Goal: Task Accomplishment & Management: Use online tool/utility

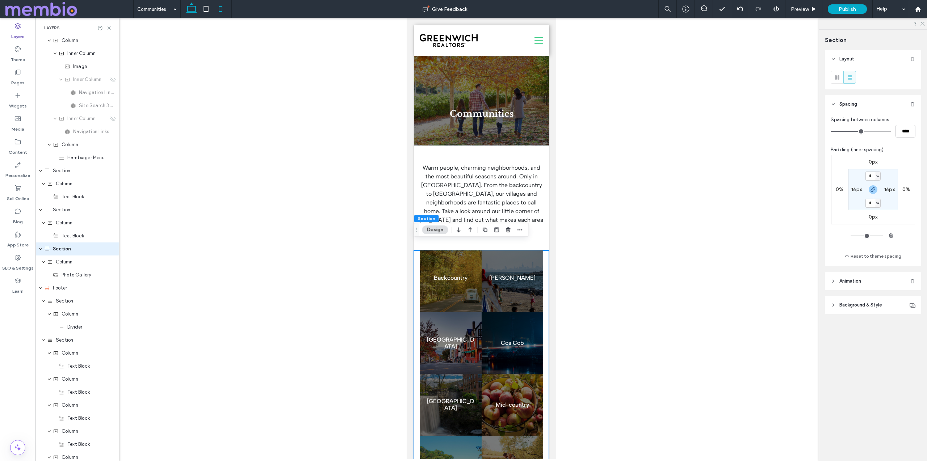
click at [187, 7] on use at bounding box center [191, 8] width 11 height 10
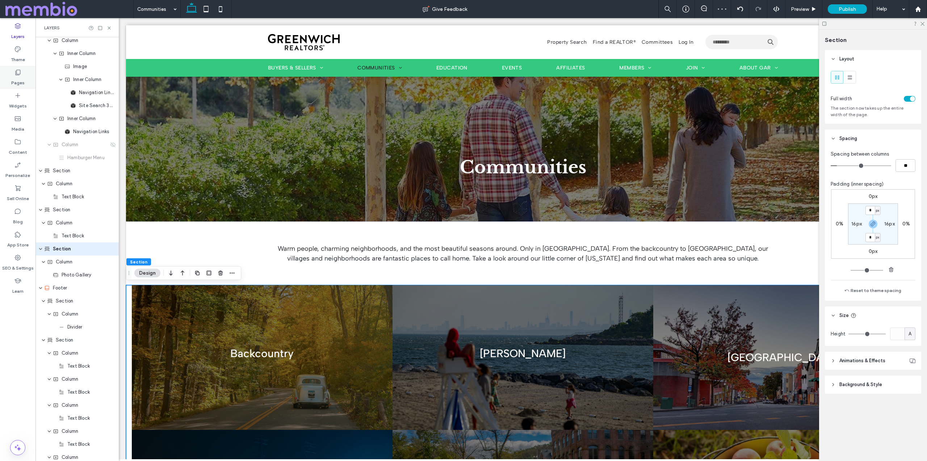
click at [20, 69] on icon at bounding box center [17, 72] width 7 height 7
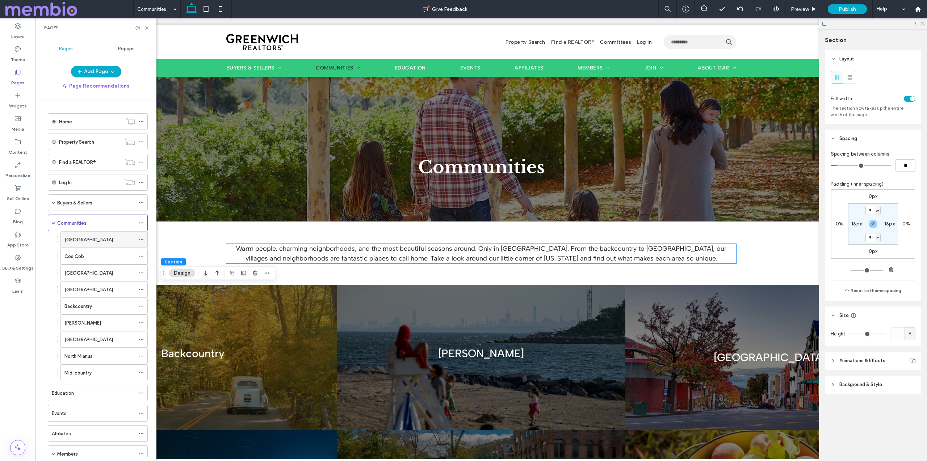
click at [98, 243] on label "[GEOGRAPHIC_DATA]" at bounding box center [88, 239] width 49 height 13
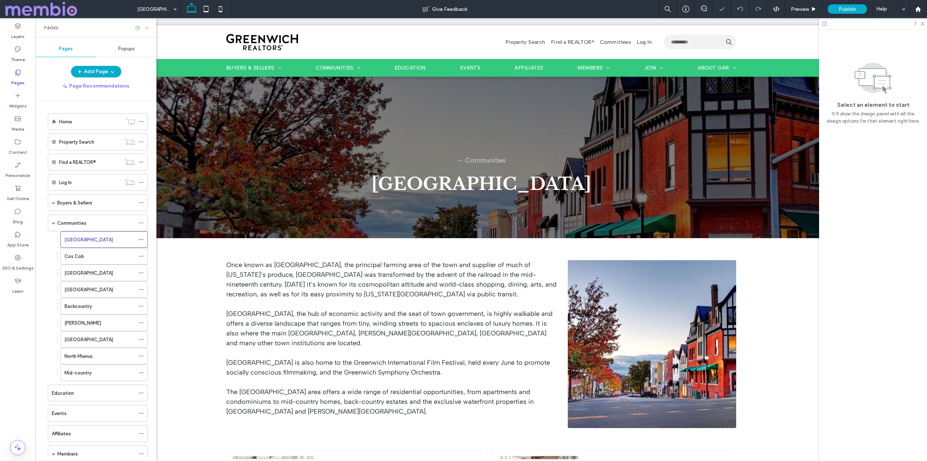
click at [147, 26] on icon at bounding box center [146, 27] width 5 height 5
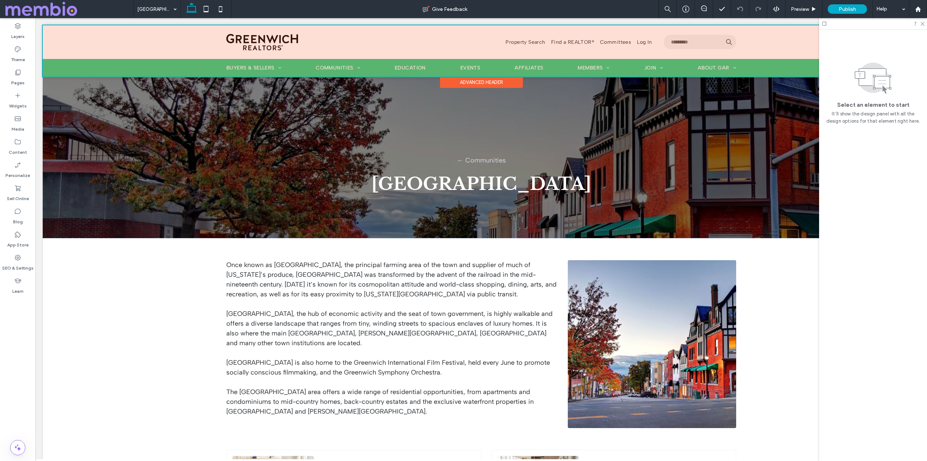
click at [52, 76] on div at bounding box center [481, 50] width 877 height 51
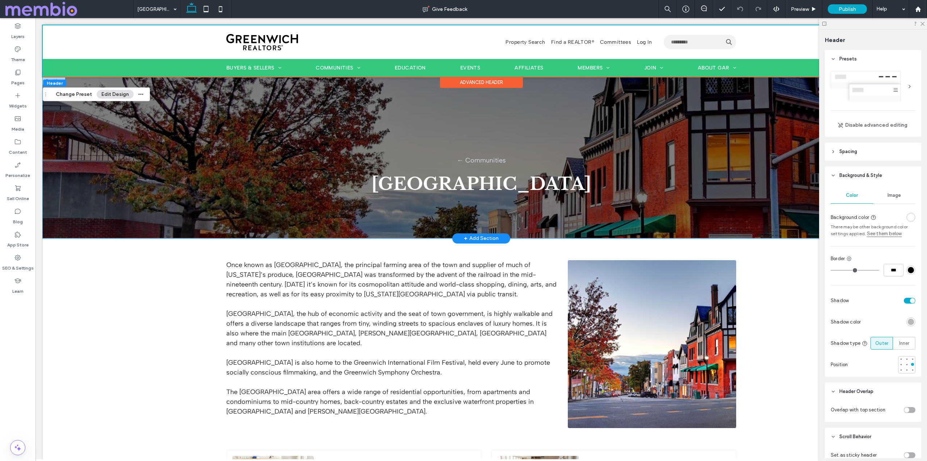
click at [111, 197] on div "← Communities [GEOGRAPHIC_DATA]" at bounding box center [481, 158] width 877 height 162
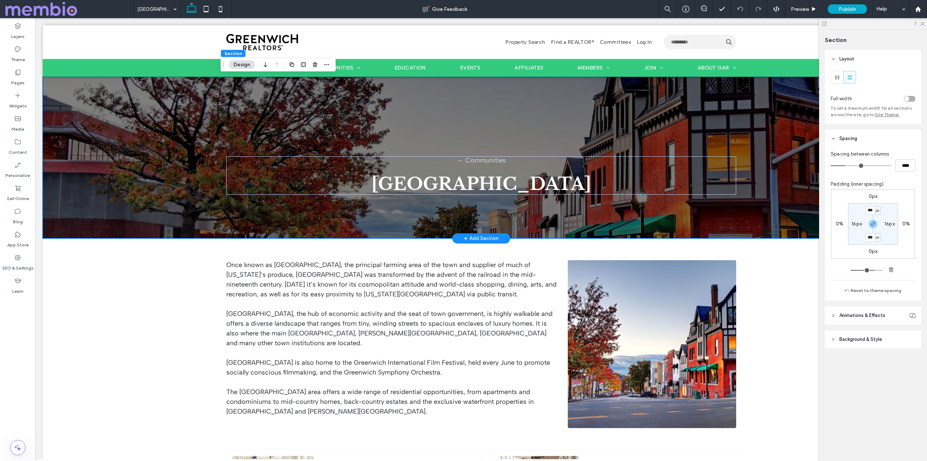
click at [169, 117] on div "← Communities [GEOGRAPHIC_DATA]" at bounding box center [481, 158] width 877 height 162
click at [328, 63] on icon "button" at bounding box center [327, 65] width 6 height 6
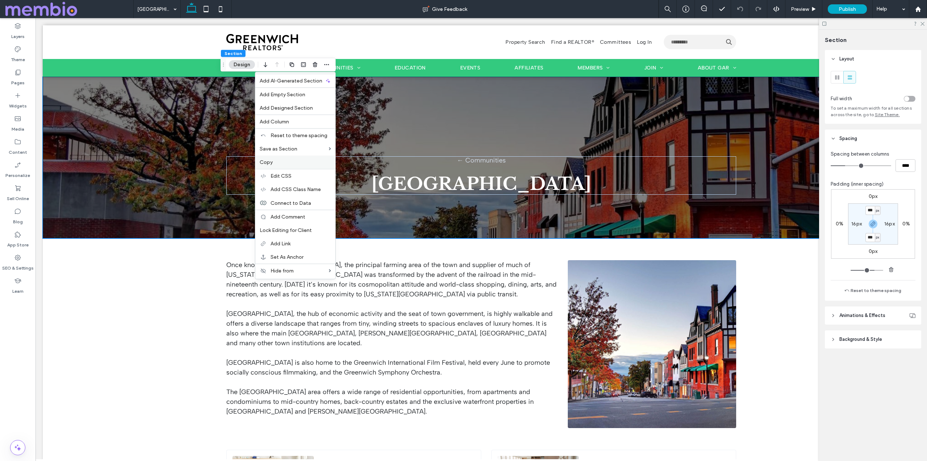
click at [325, 160] on label "Copy" at bounding box center [295, 162] width 71 height 6
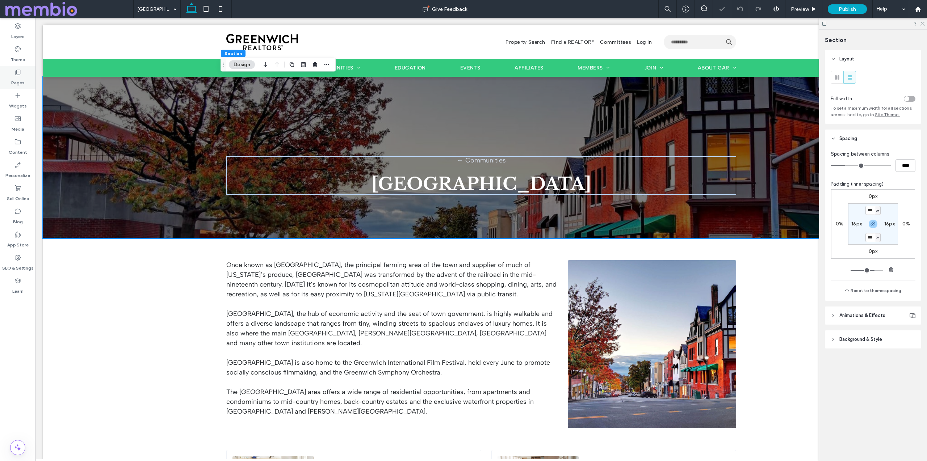
click at [20, 66] on div "Pages" at bounding box center [17, 77] width 35 height 23
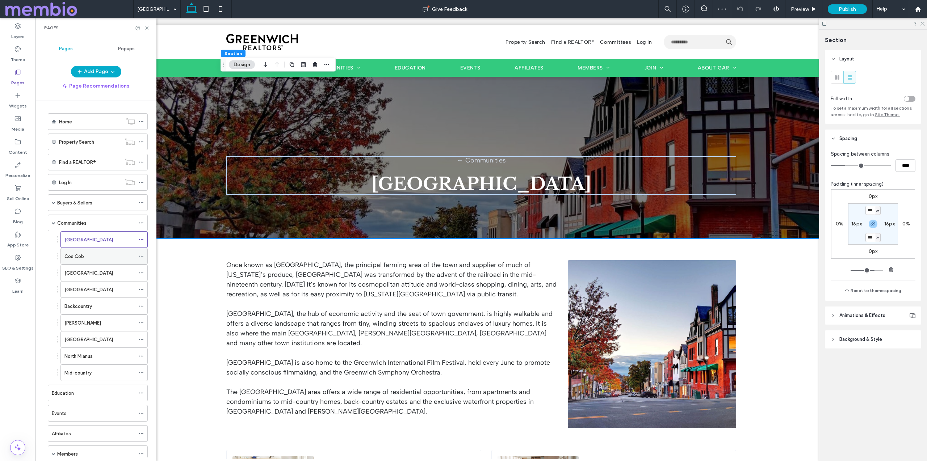
click at [119, 252] on div "Cos Cob" at bounding box center [99, 256] width 71 height 16
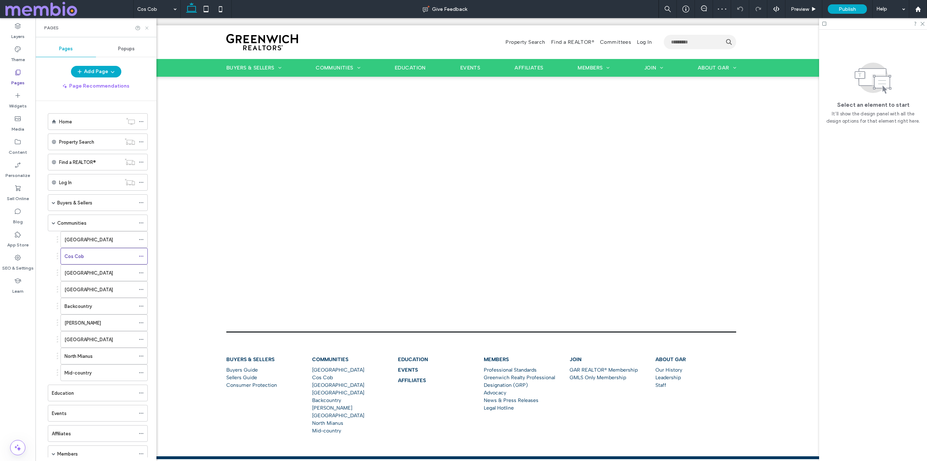
click at [148, 28] on icon at bounding box center [146, 27] width 5 height 5
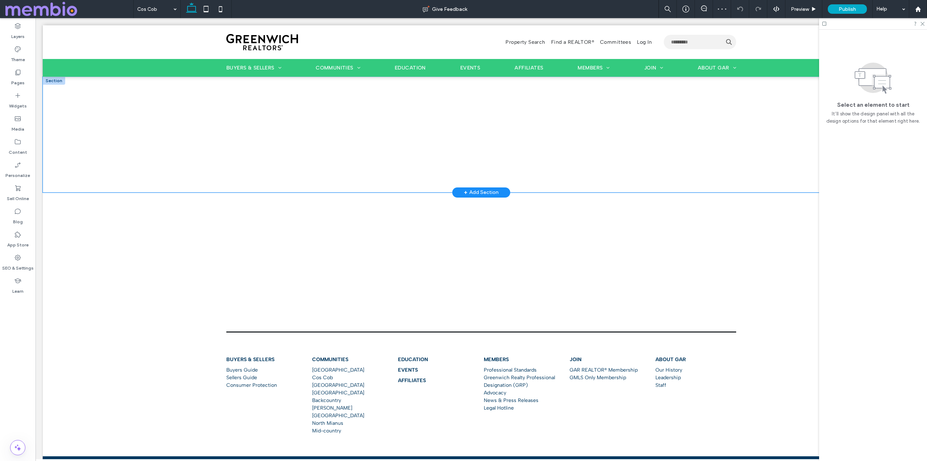
click at [157, 86] on div at bounding box center [481, 135] width 877 height 116
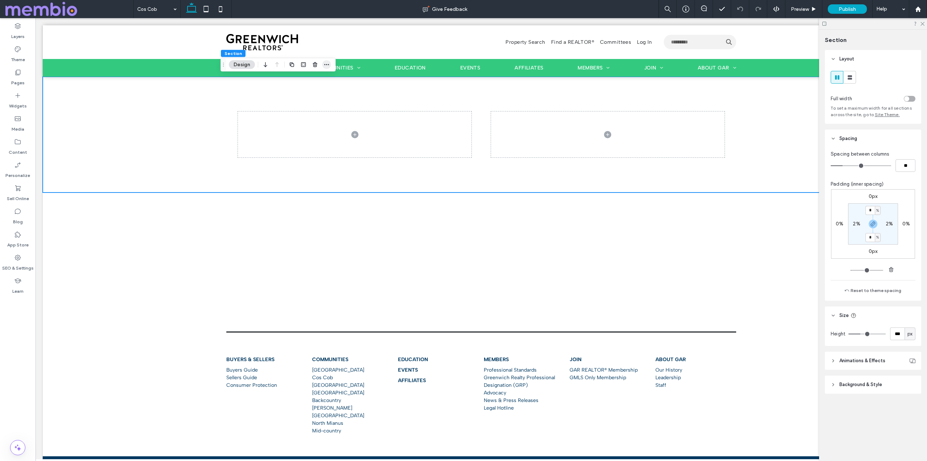
click at [324, 62] on icon "button" at bounding box center [327, 65] width 6 height 6
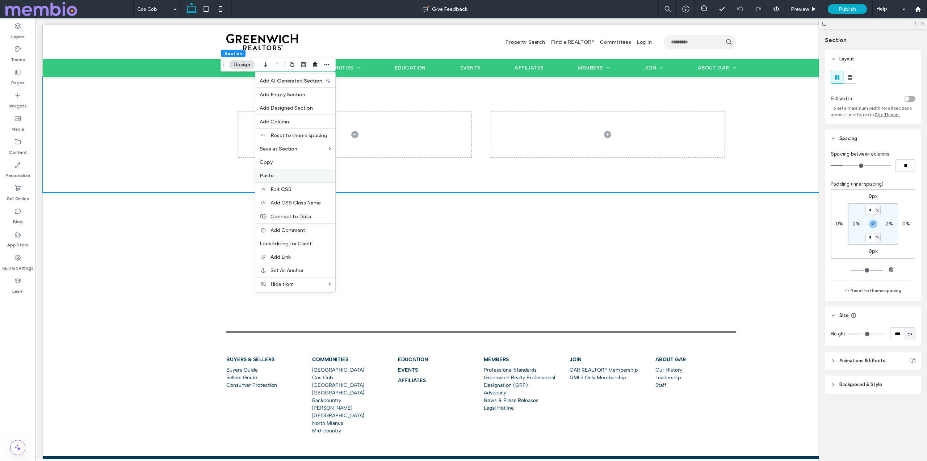
click at [307, 169] on div "Paste" at bounding box center [295, 175] width 80 height 13
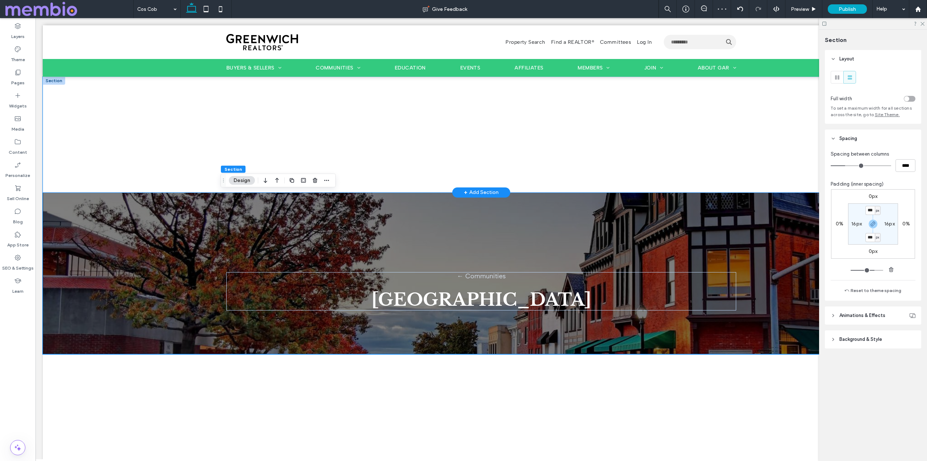
click at [105, 89] on div at bounding box center [481, 135] width 877 height 116
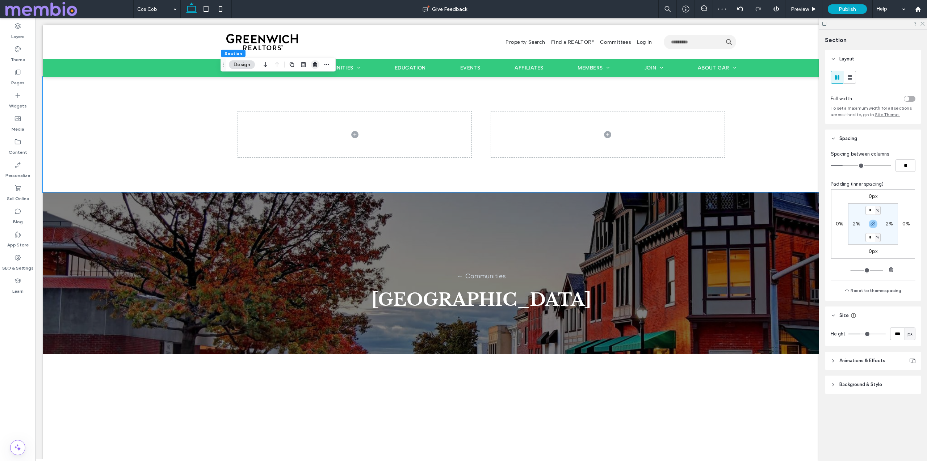
click at [317, 62] on icon "button" at bounding box center [315, 65] width 6 height 6
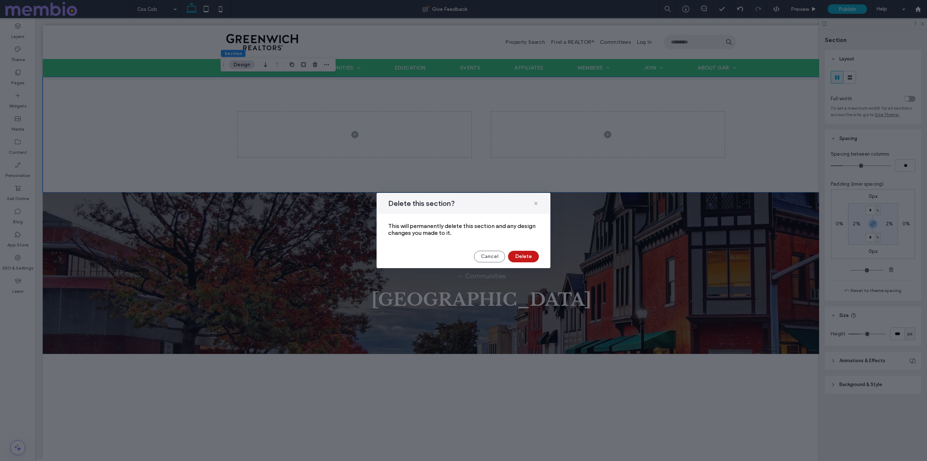
click at [533, 255] on button "Delete" at bounding box center [523, 257] width 31 height 12
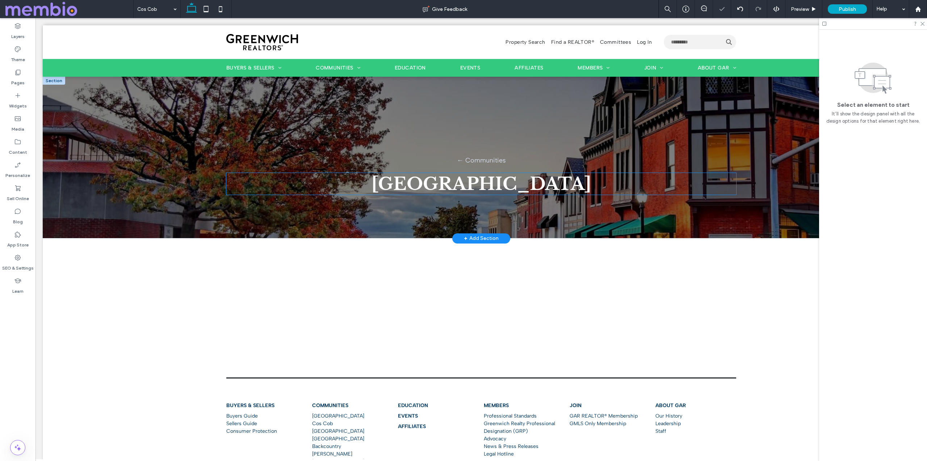
click at [490, 184] on span "[GEOGRAPHIC_DATA]" at bounding box center [481, 184] width 220 height 22
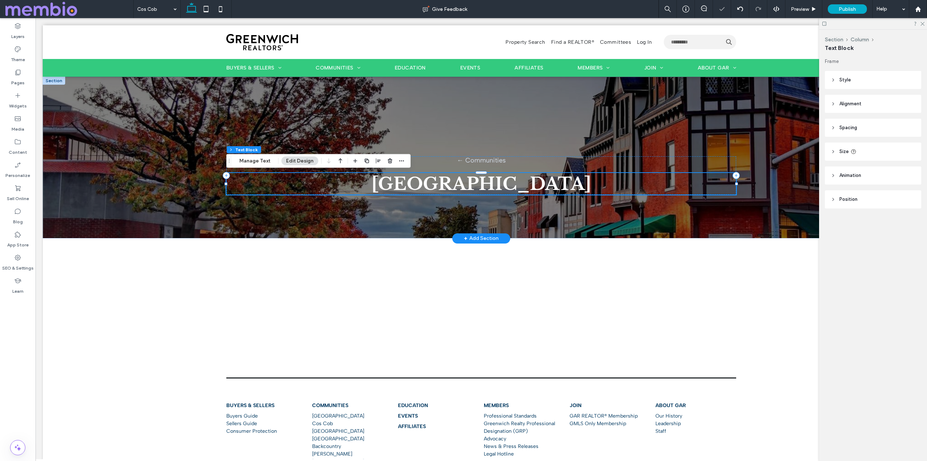
click at [490, 184] on span "[GEOGRAPHIC_DATA]" at bounding box center [481, 184] width 220 height 22
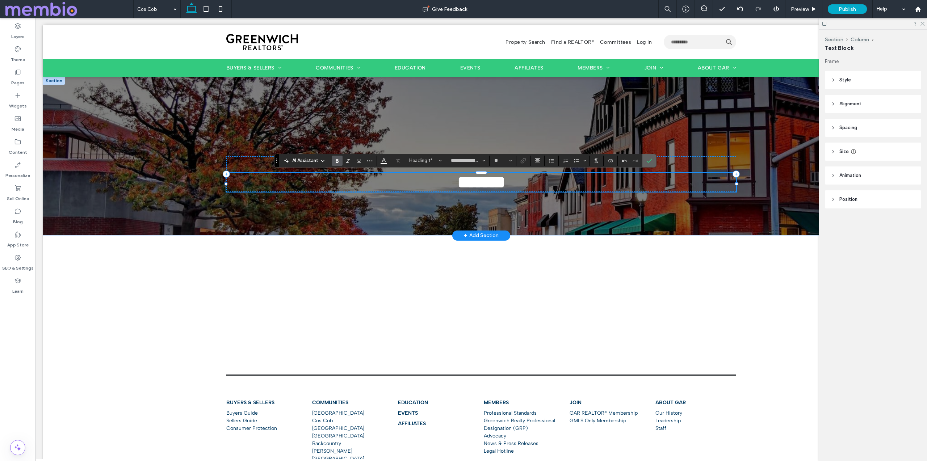
click at [652, 163] on label "Confirm" at bounding box center [649, 160] width 11 height 13
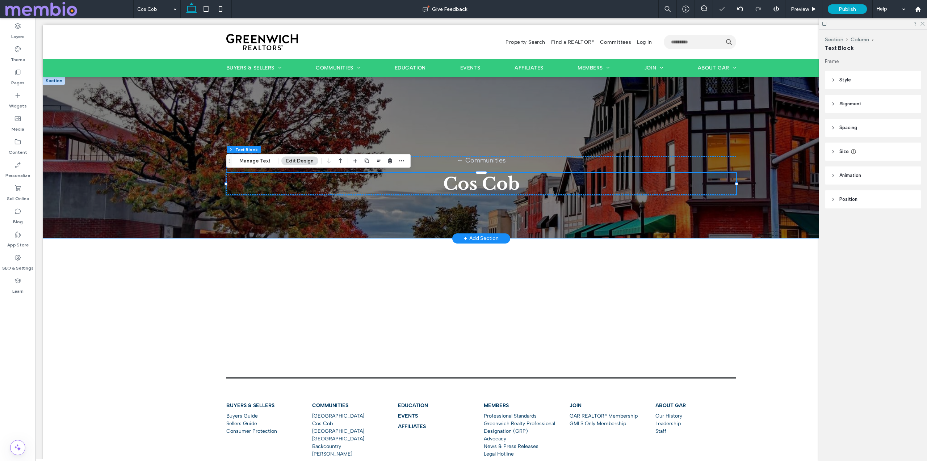
click at [692, 116] on div "← Communities Cos Cob" at bounding box center [480, 157] width 521 height 161
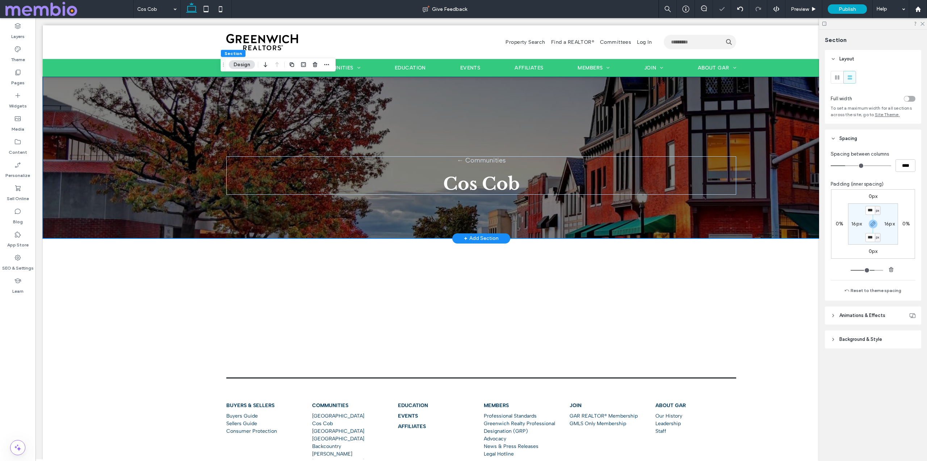
click at [692, 116] on div "← Communities Cos Cob" at bounding box center [480, 157] width 521 height 161
click at [840, 341] on span "Background & Style" at bounding box center [860, 339] width 43 height 7
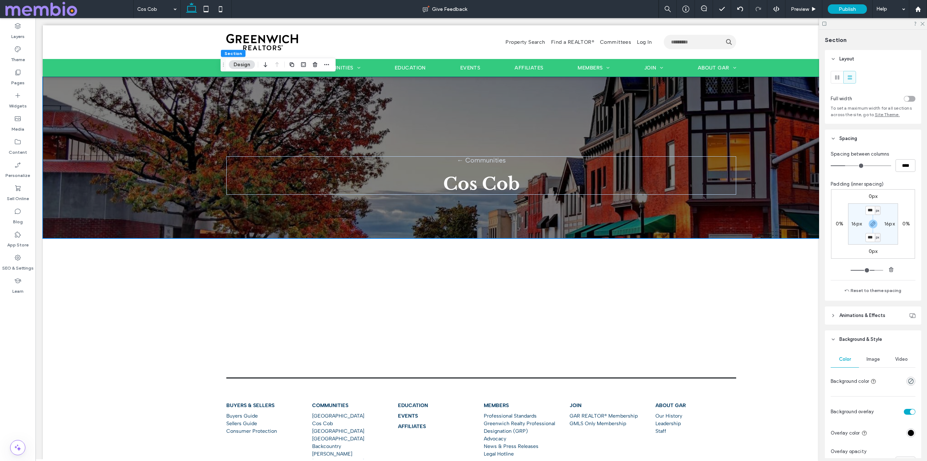
click at [870, 362] on span "Image" at bounding box center [872, 360] width 13 height 6
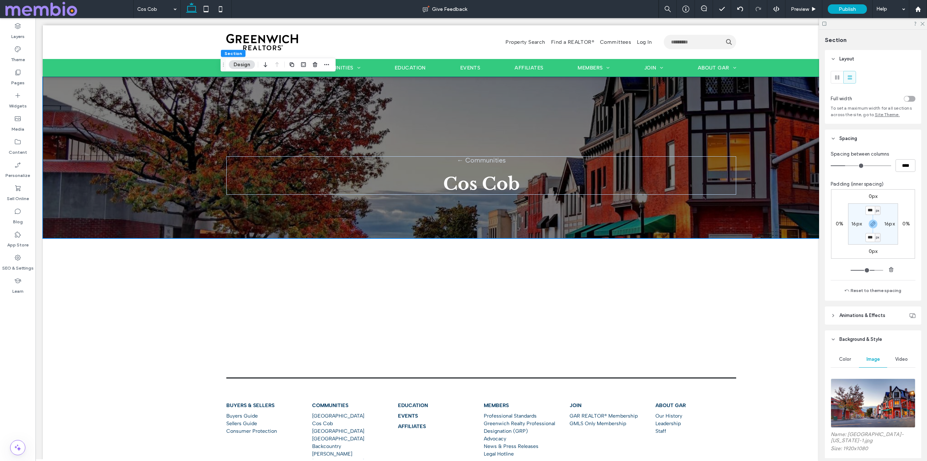
click at [865, 397] on img at bounding box center [872, 403] width 85 height 49
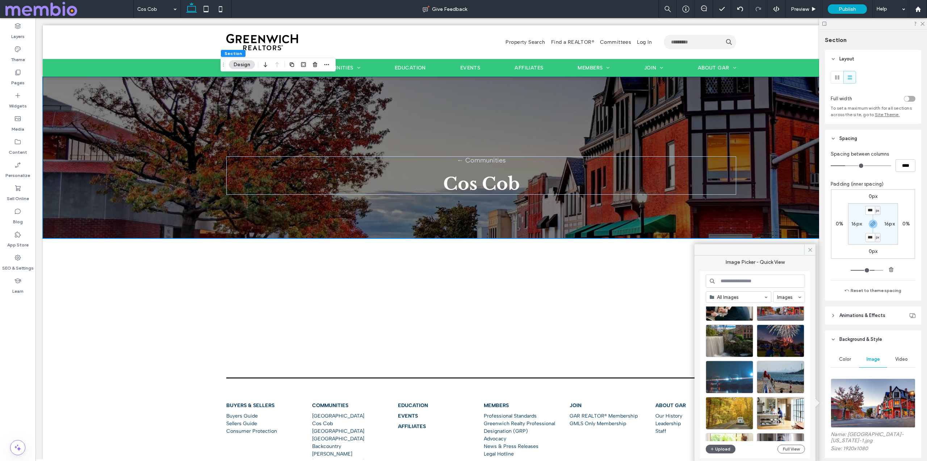
scroll to position [102, 0]
click at [729, 382] on div "Select" at bounding box center [728, 377] width 47 height 33
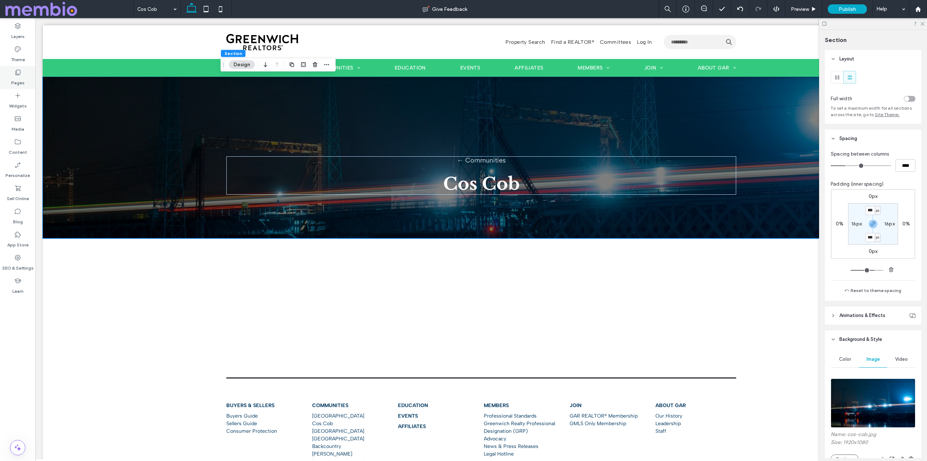
click at [25, 77] on div "Pages" at bounding box center [17, 77] width 35 height 23
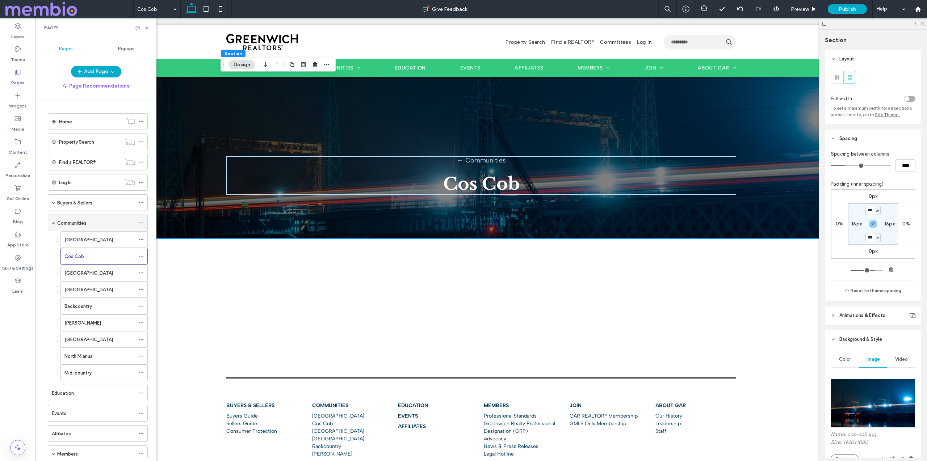
click at [79, 226] on label "Communities" at bounding box center [71, 223] width 29 height 13
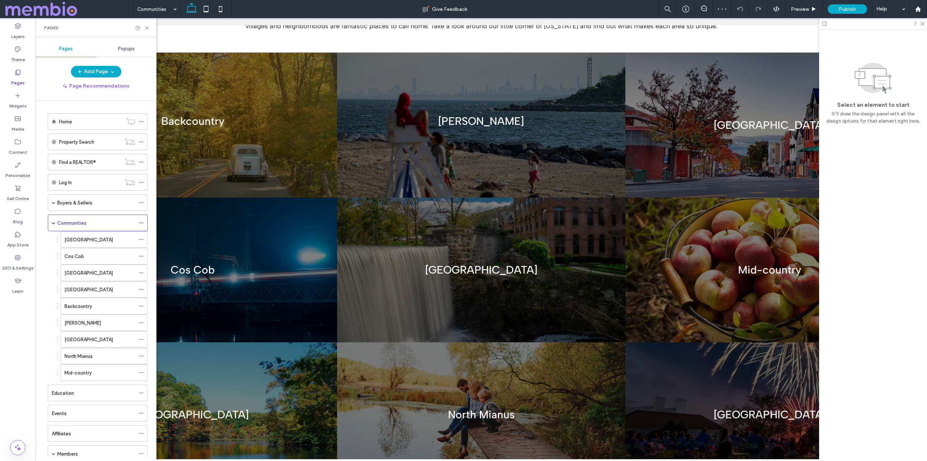
scroll to position [387, 0]
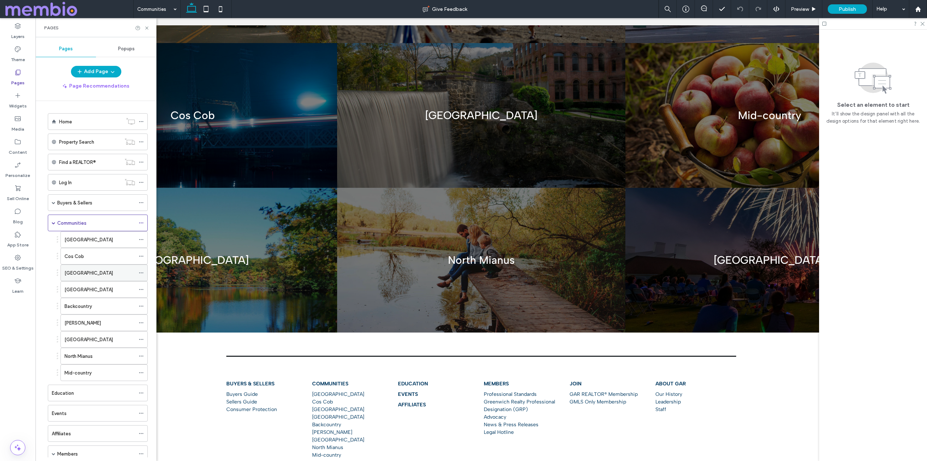
click at [83, 266] on div "[GEOGRAPHIC_DATA]" at bounding box center [99, 273] width 71 height 16
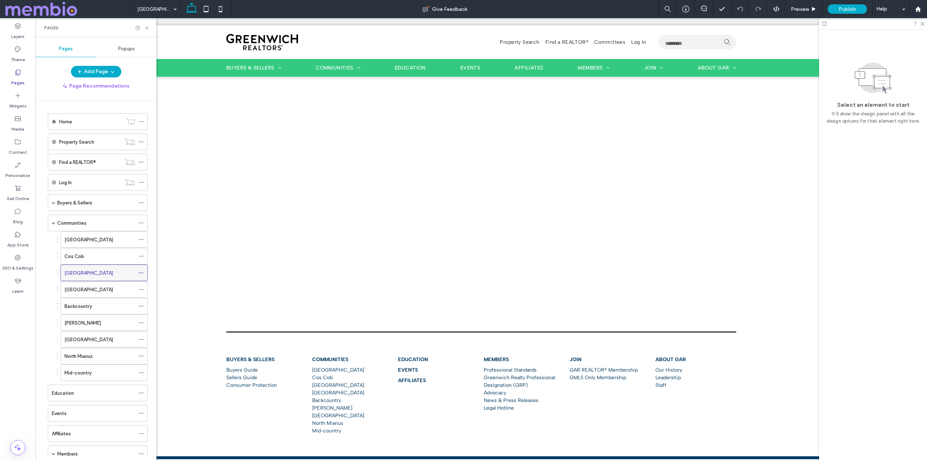
scroll to position [0, 0]
click at [257, 87] on div at bounding box center [480, 135] width 521 height 116
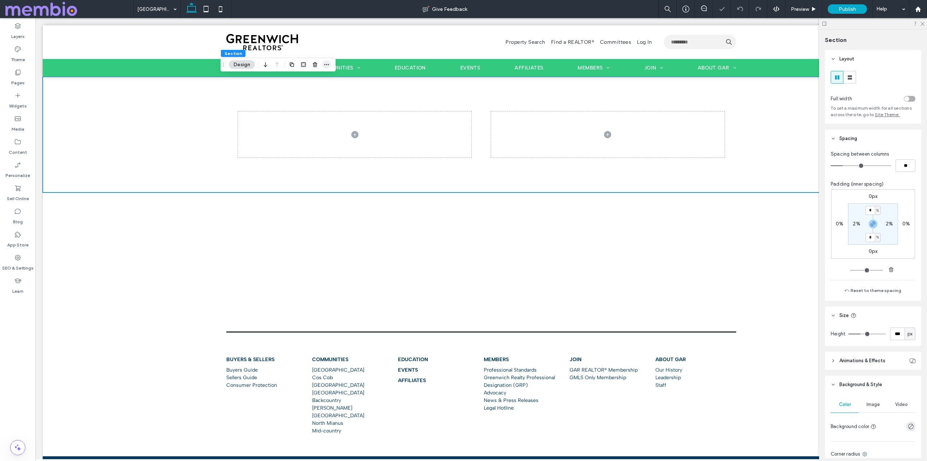
click at [329, 63] on icon "button" at bounding box center [327, 65] width 6 height 6
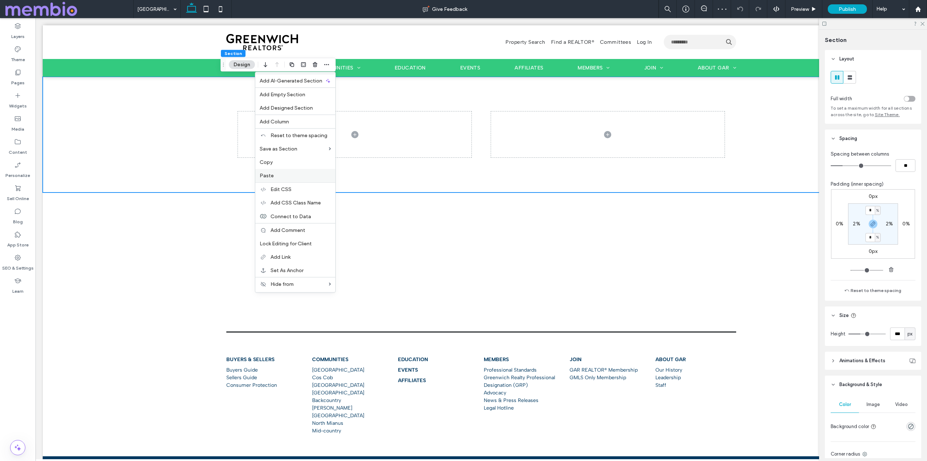
click at [316, 171] on div "Paste" at bounding box center [295, 175] width 80 height 13
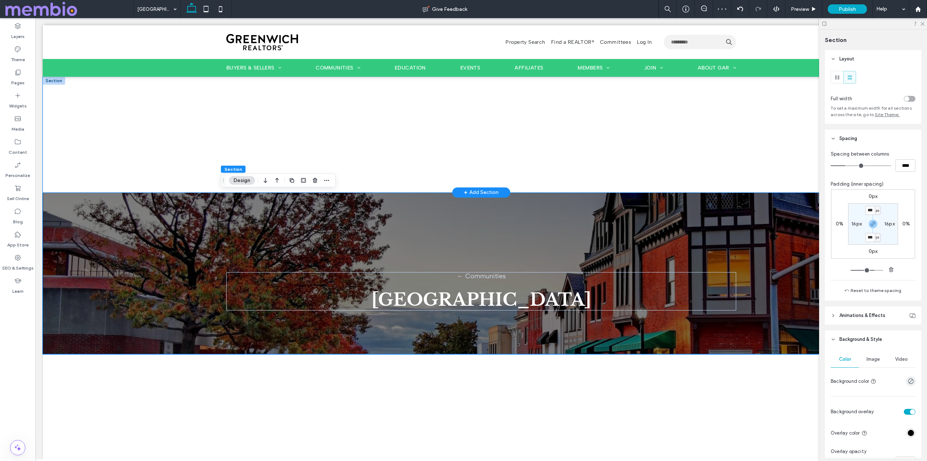
click at [220, 86] on div at bounding box center [480, 135] width 521 height 116
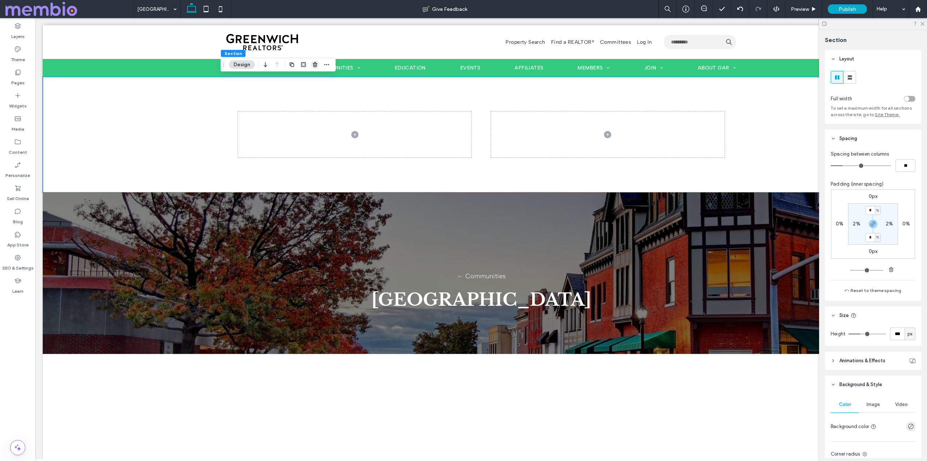
click at [311, 63] on span "button" at bounding box center [315, 64] width 9 height 9
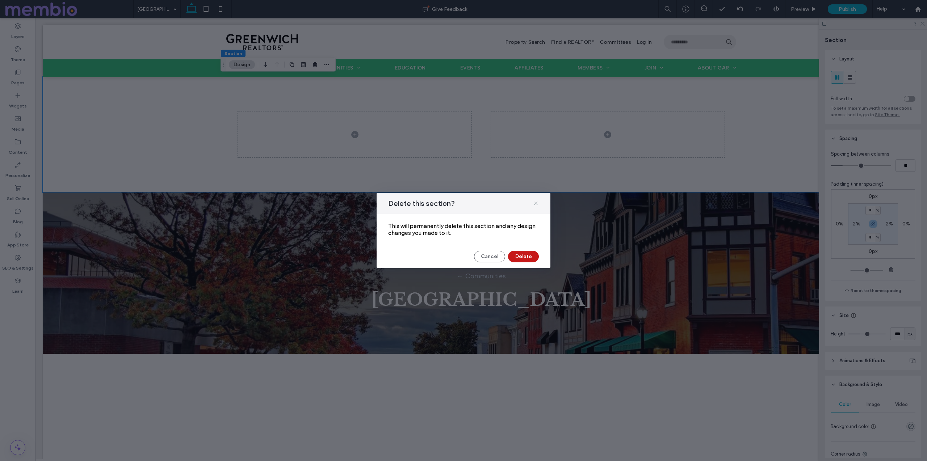
click at [531, 256] on button "Delete" at bounding box center [523, 257] width 31 height 12
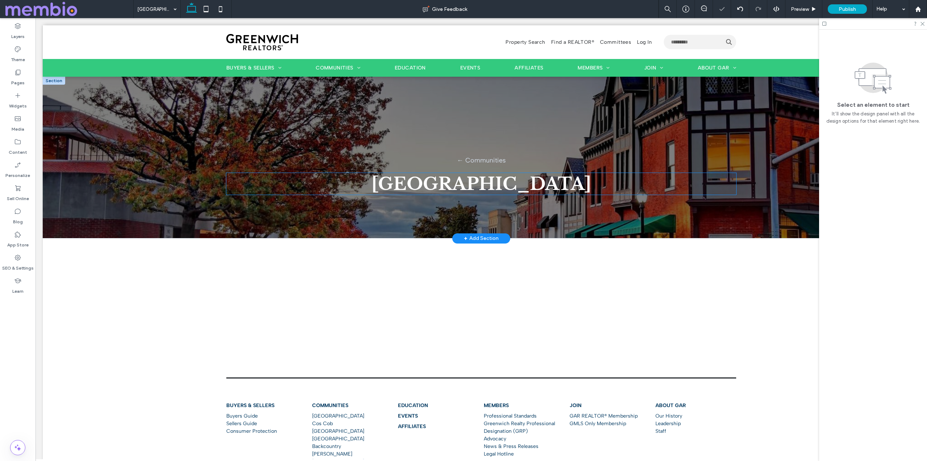
click at [463, 182] on span "[GEOGRAPHIC_DATA]" at bounding box center [481, 184] width 220 height 22
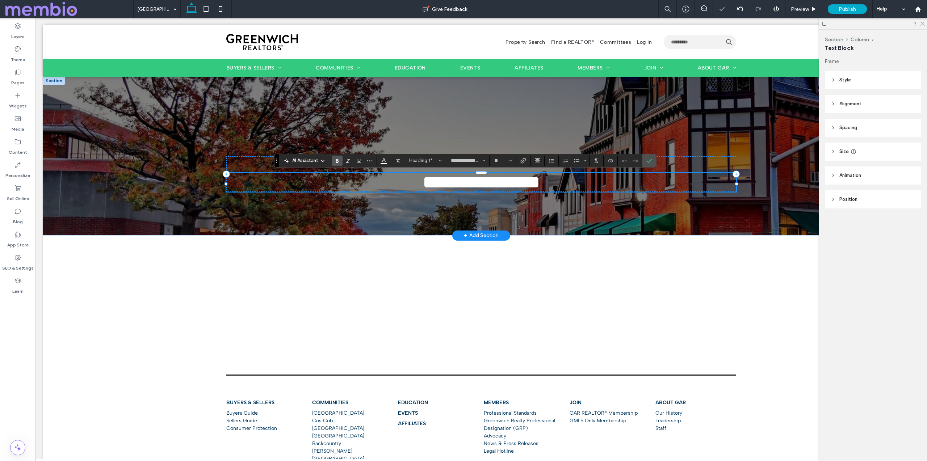
click at [429, 184] on span "**********" at bounding box center [481, 182] width 117 height 17
click at [649, 159] on icon "Confirm" at bounding box center [649, 161] width 6 height 6
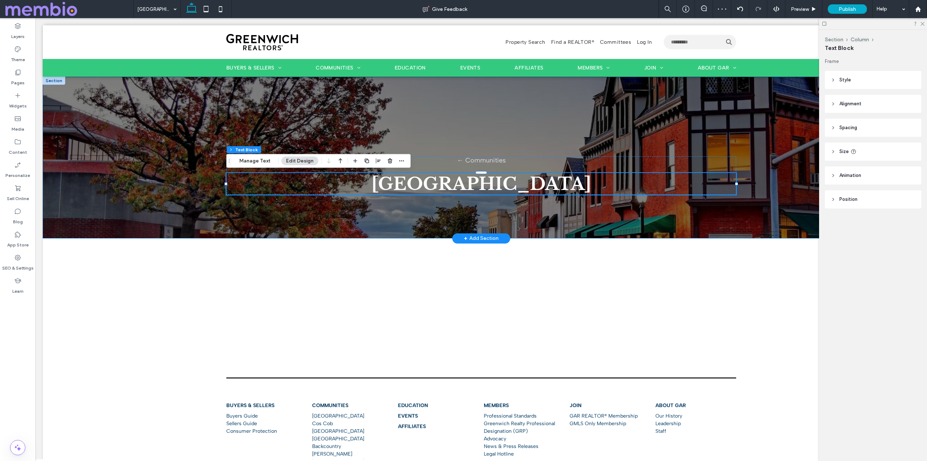
click at [687, 126] on div "← Communities Old Greenwich" at bounding box center [480, 157] width 521 height 161
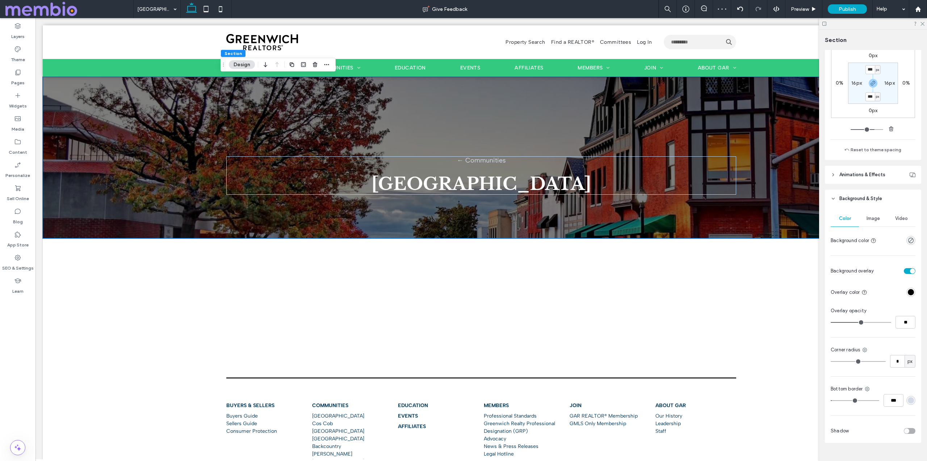
scroll to position [155, 0]
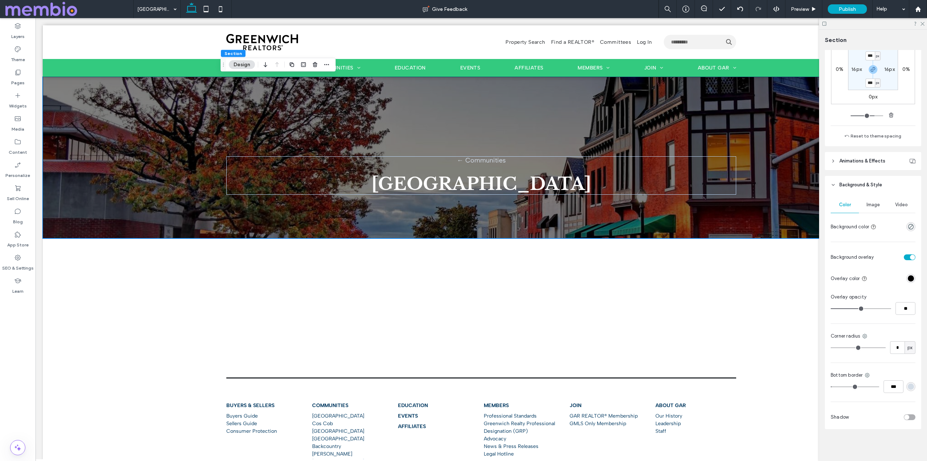
click at [869, 205] on span "Image" at bounding box center [872, 205] width 13 height 6
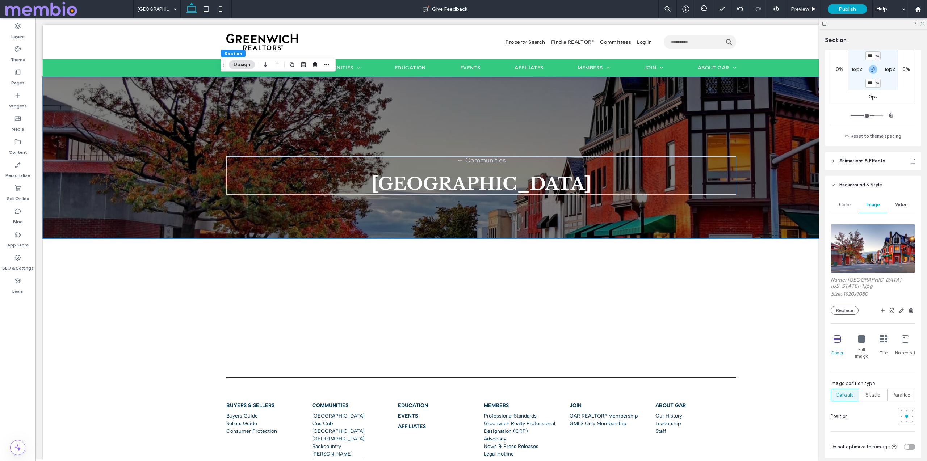
click at [868, 253] on img at bounding box center [872, 248] width 85 height 49
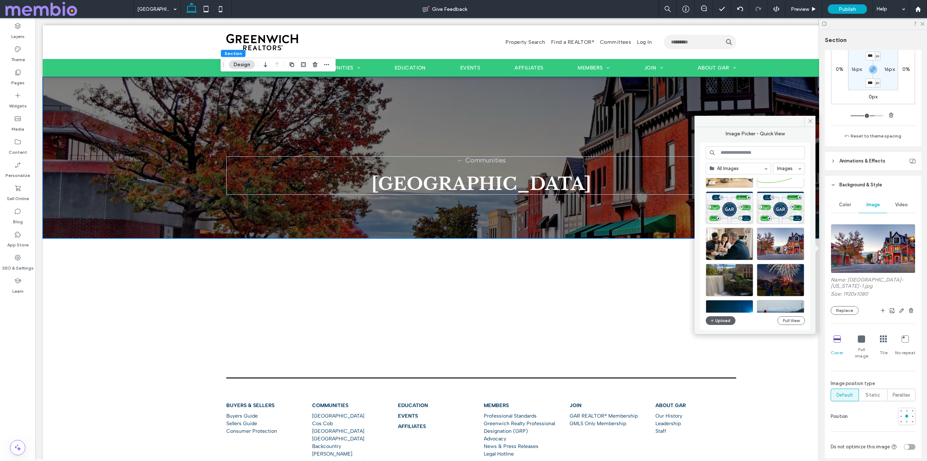
scroll to position [41, 0]
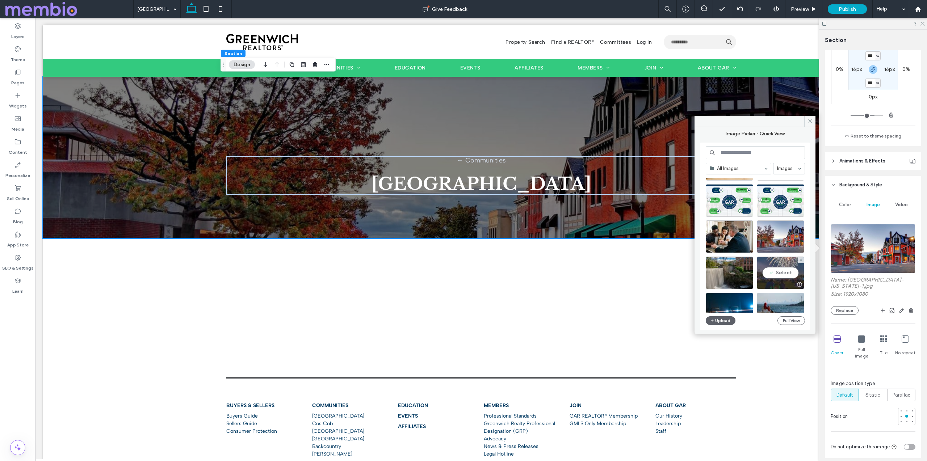
click at [786, 274] on div "Select" at bounding box center [779, 273] width 47 height 33
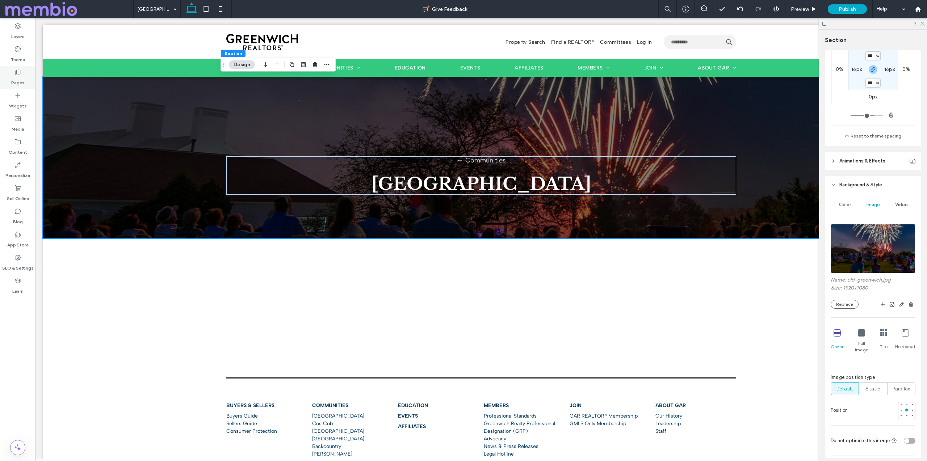
click at [24, 75] on div "Pages" at bounding box center [17, 77] width 35 height 23
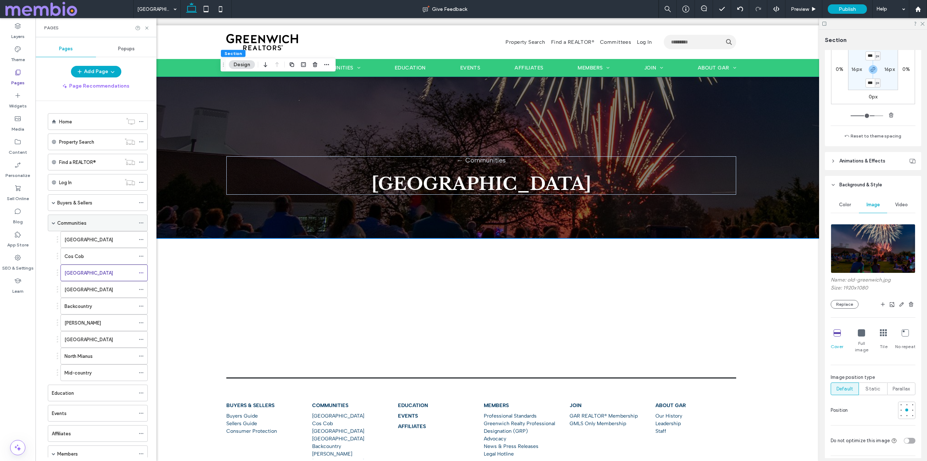
click at [85, 224] on label "Communities" at bounding box center [71, 223] width 29 height 13
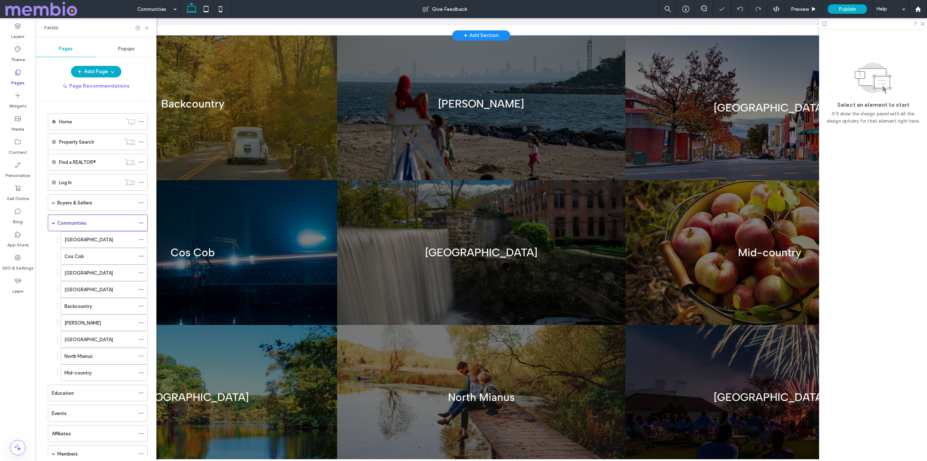
scroll to position [286, 0]
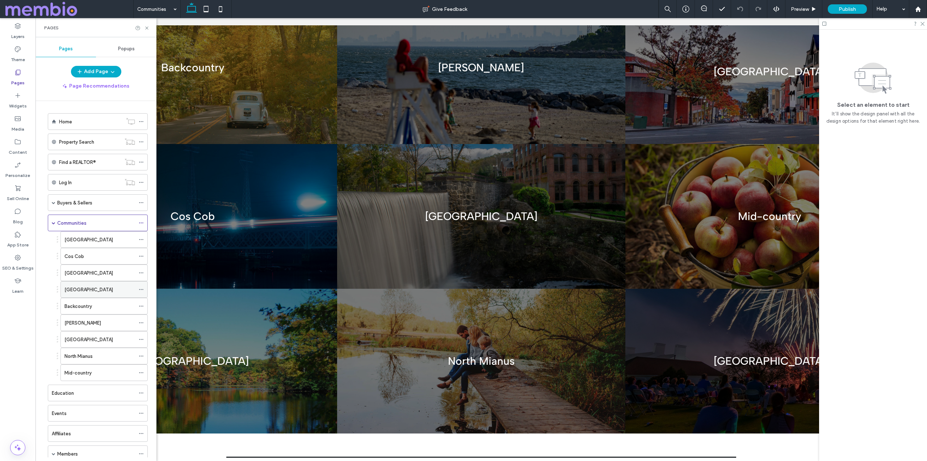
click at [93, 288] on div "[GEOGRAPHIC_DATA]" at bounding box center [99, 290] width 71 height 8
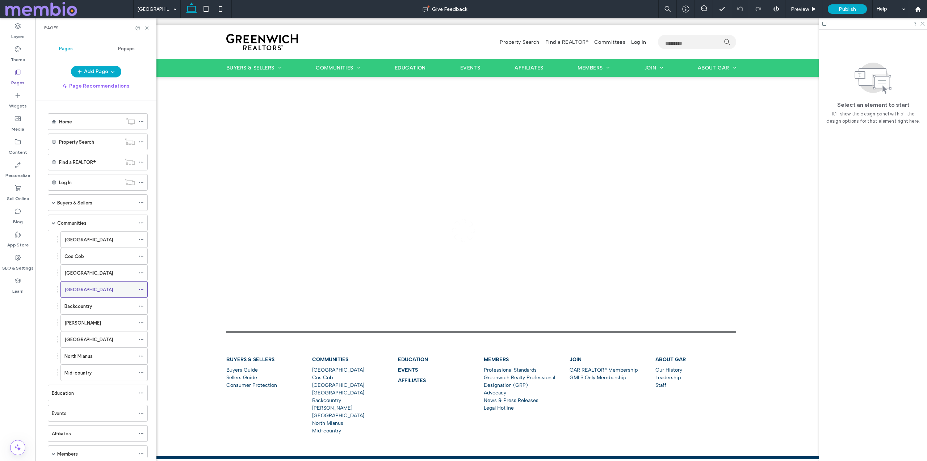
scroll to position [0, 0]
click at [150, 26] on div "Pages" at bounding box center [95, 27] width 121 height 19
click at [149, 27] on icon at bounding box center [146, 27] width 5 height 5
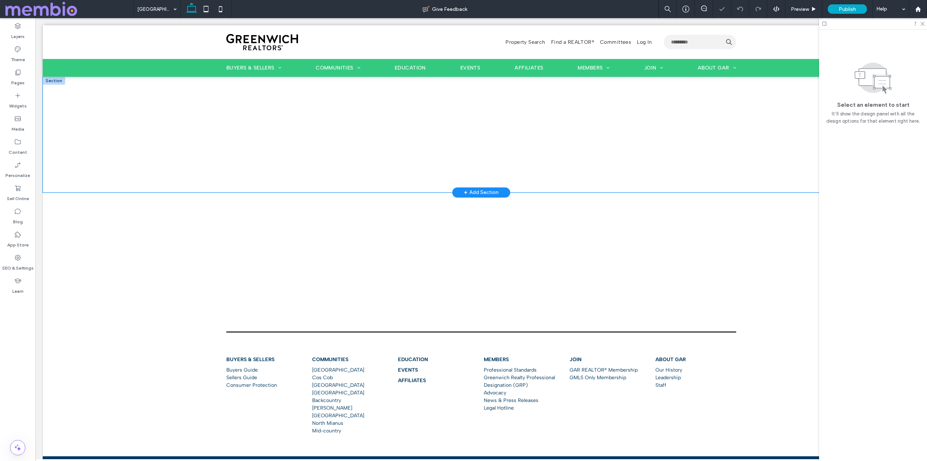
click at [189, 94] on div at bounding box center [481, 135] width 877 height 116
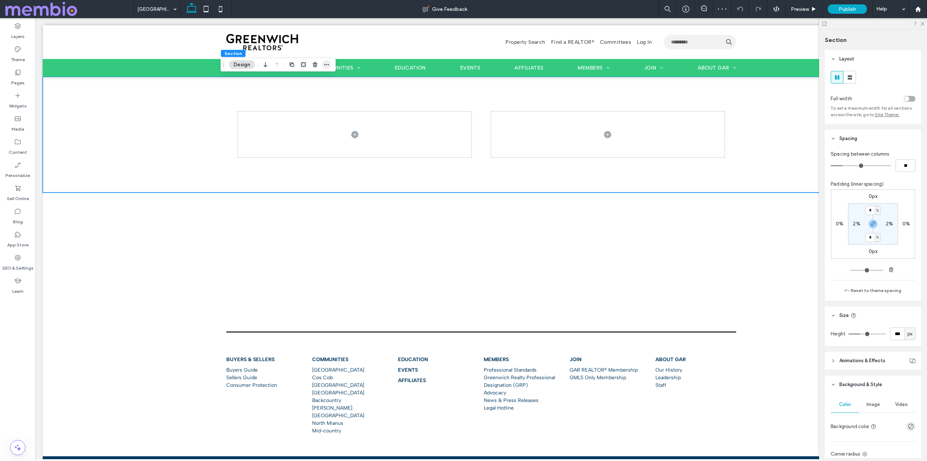
click at [322, 63] on span "button" at bounding box center [326, 64] width 9 height 9
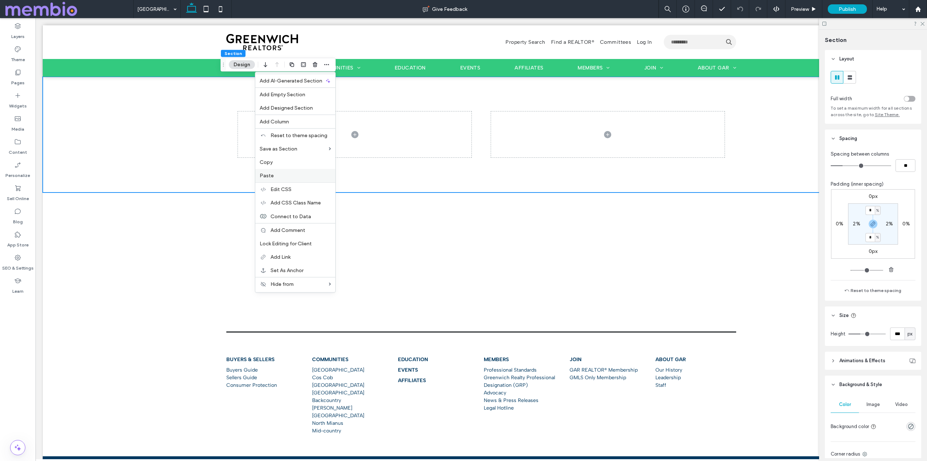
click at [292, 181] on div "Paste" at bounding box center [295, 175] width 80 height 13
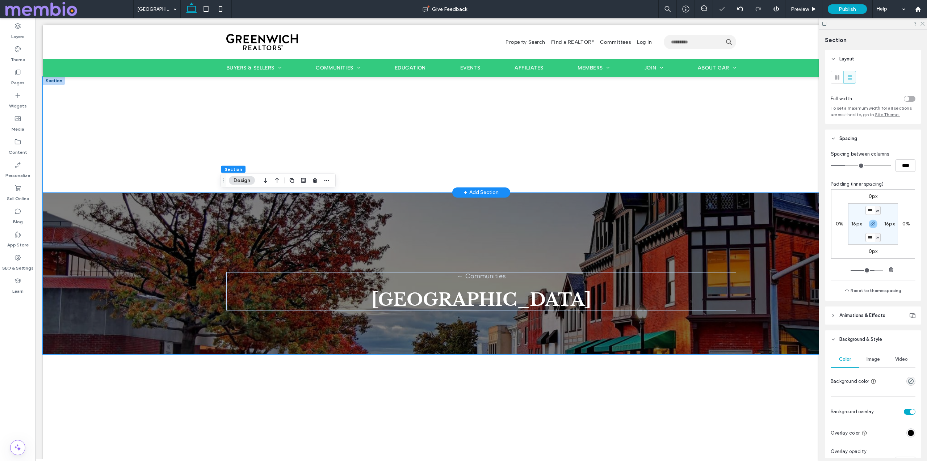
click at [201, 99] on div at bounding box center [481, 135] width 877 height 116
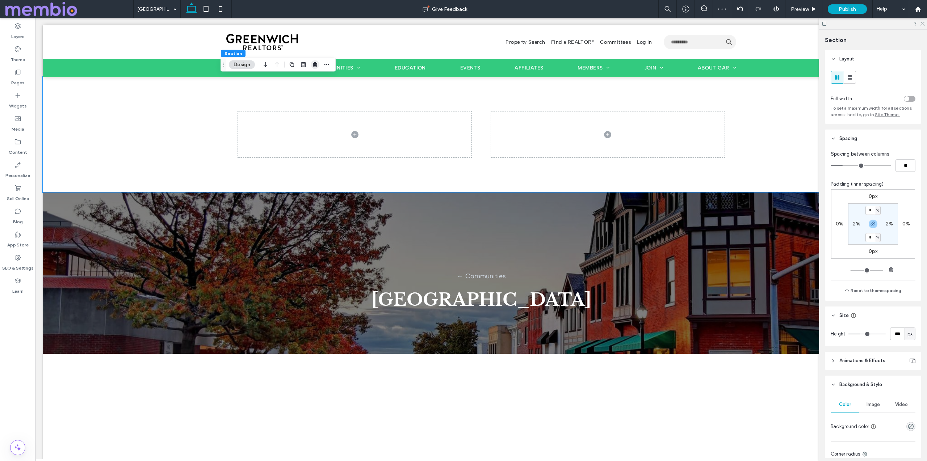
click at [314, 63] on use "button" at bounding box center [315, 64] width 4 height 5
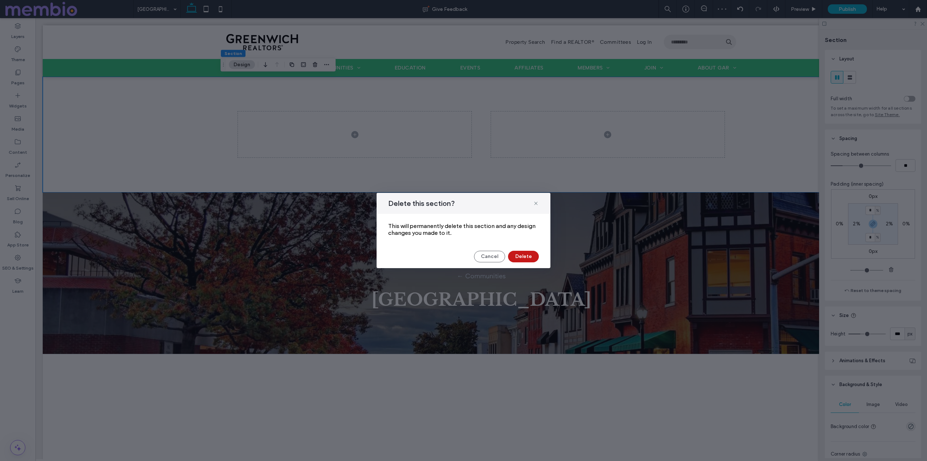
click at [519, 256] on button "Delete" at bounding box center [523, 257] width 31 height 12
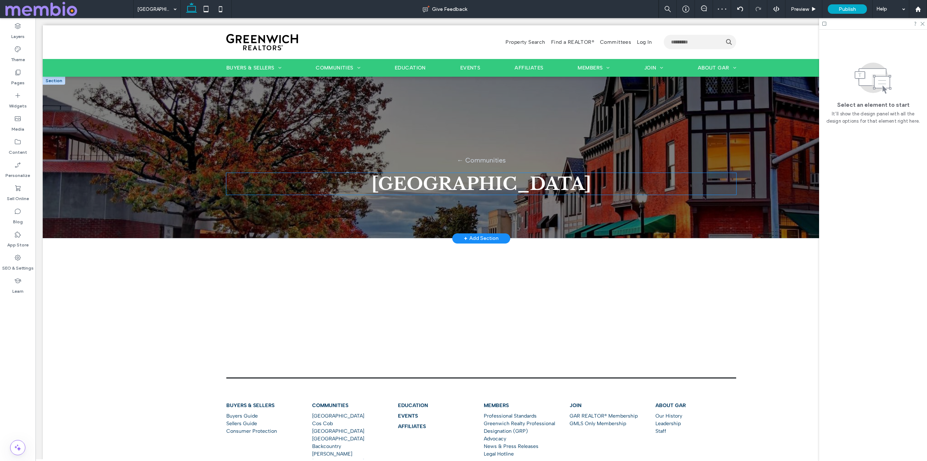
click at [463, 183] on span "[GEOGRAPHIC_DATA]" at bounding box center [481, 184] width 220 height 22
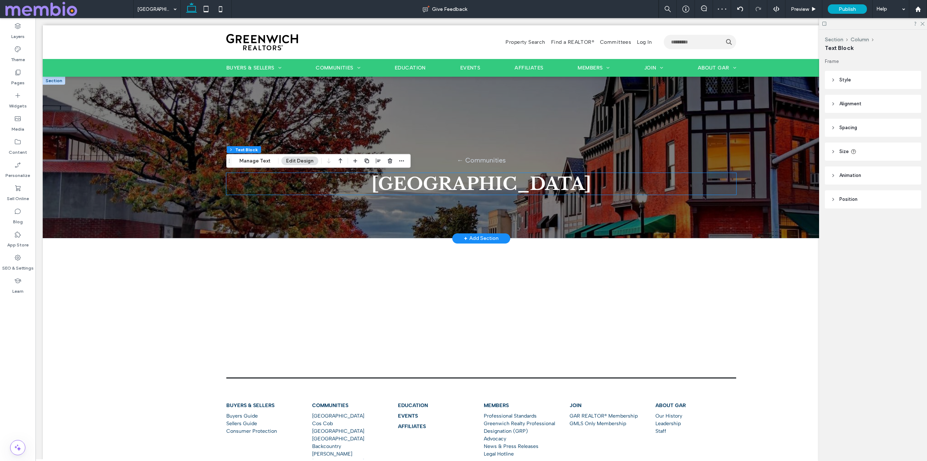
click at [463, 183] on span "[GEOGRAPHIC_DATA]" at bounding box center [481, 184] width 220 height 22
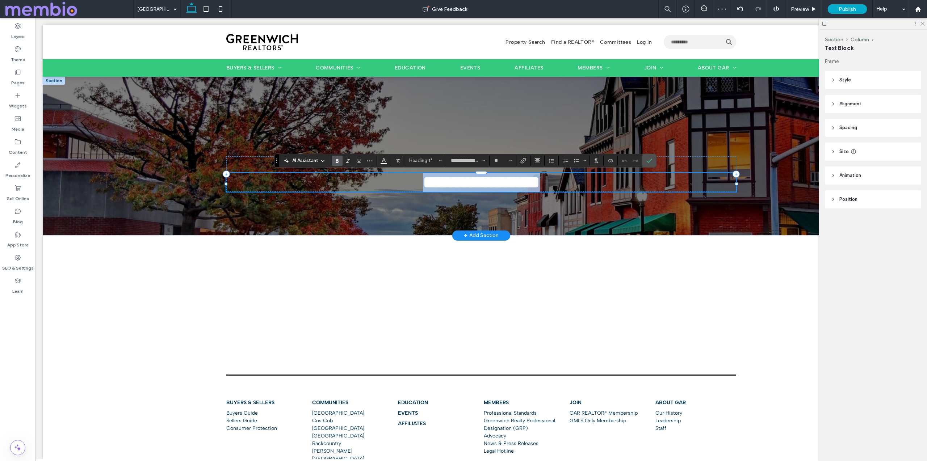
click at [463, 183] on span "**********" at bounding box center [481, 182] width 117 height 17
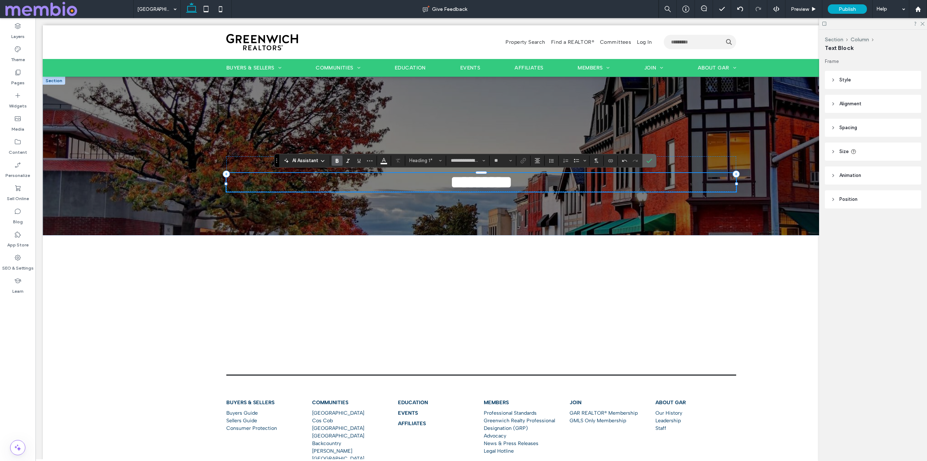
click at [646, 159] on icon "Confirm" at bounding box center [649, 161] width 6 height 6
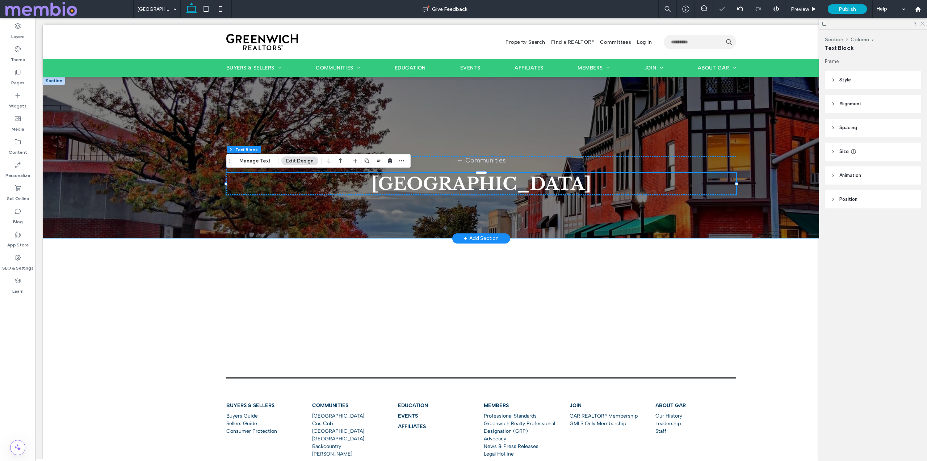
click at [737, 115] on div "← Communities Riverside" at bounding box center [480, 157] width 521 height 161
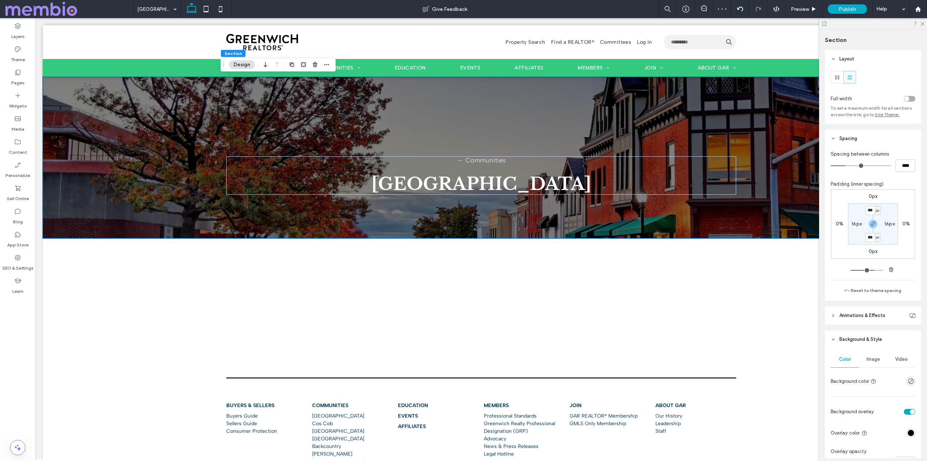
click at [877, 359] on span "Image" at bounding box center [872, 360] width 13 height 6
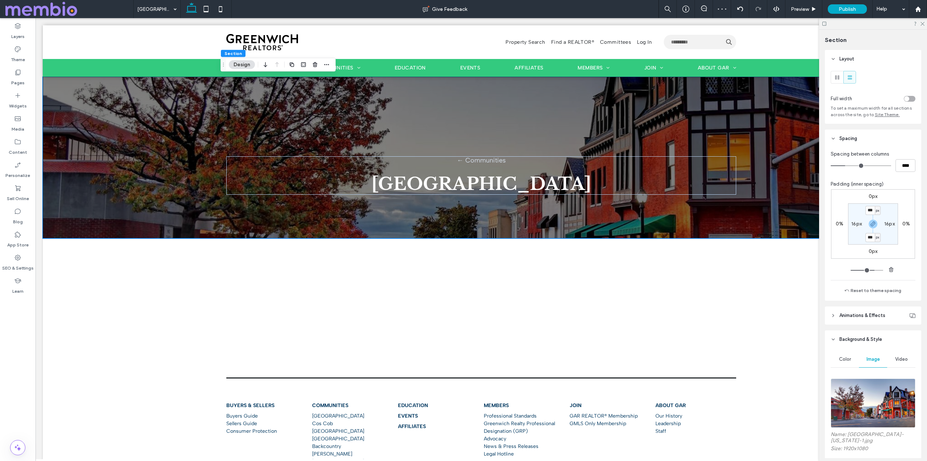
click at [870, 386] on img at bounding box center [872, 403] width 85 height 49
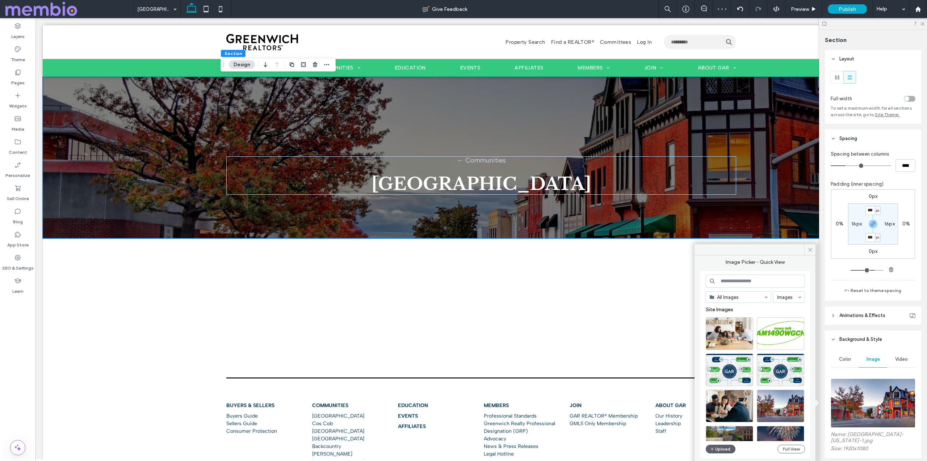
click at [735, 279] on input at bounding box center [754, 281] width 99 height 13
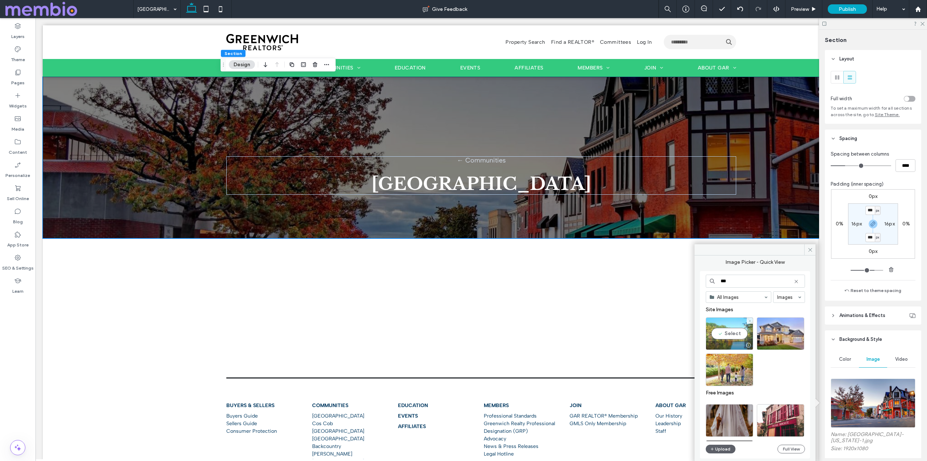
type input "***"
click at [729, 330] on div "Select" at bounding box center [728, 333] width 47 height 33
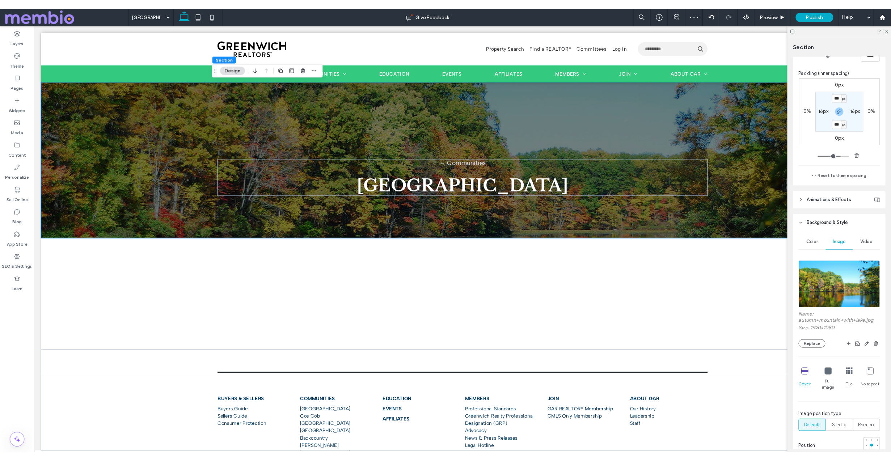
scroll to position [124, 0]
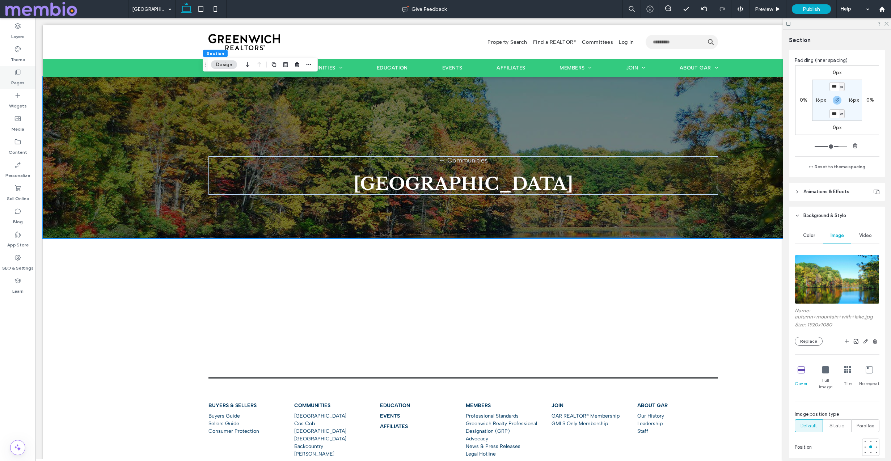
click at [18, 77] on label "Pages" at bounding box center [17, 81] width 13 height 10
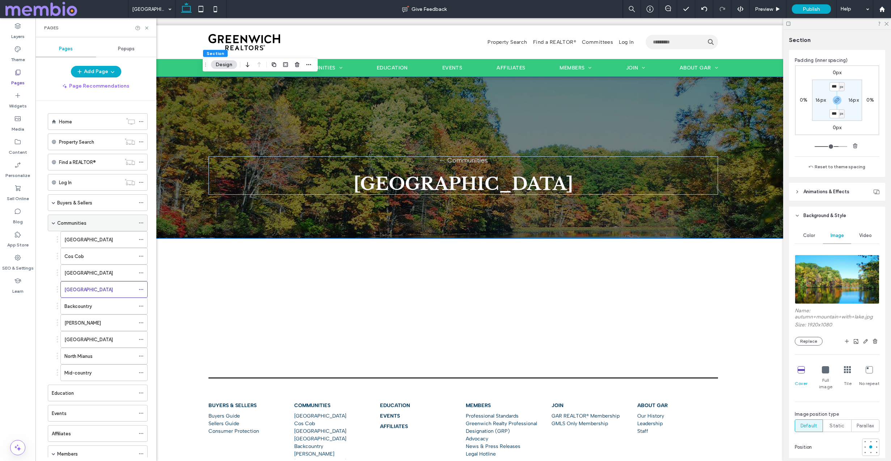
click at [73, 220] on label "Communities" at bounding box center [71, 223] width 29 height 13
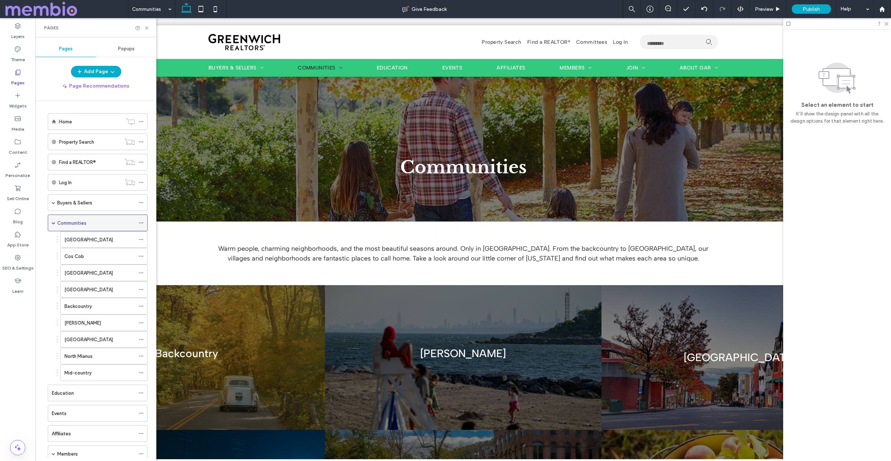
scroll to position [0, 0]
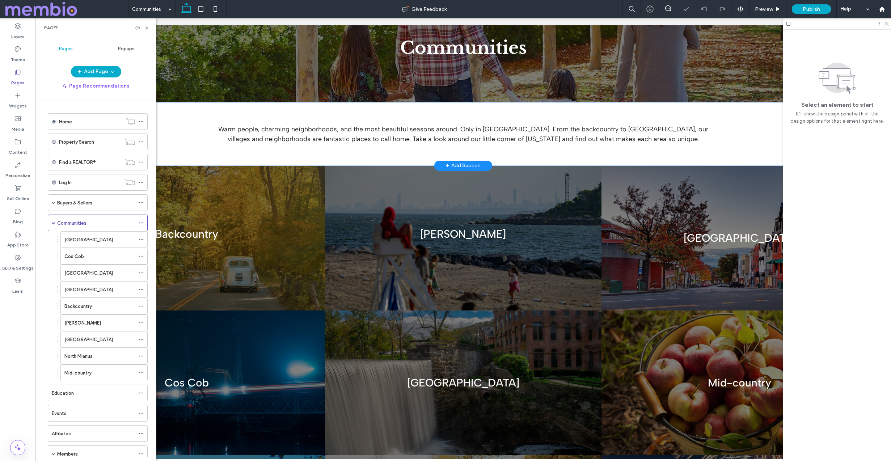
scroll to position [122, 0]
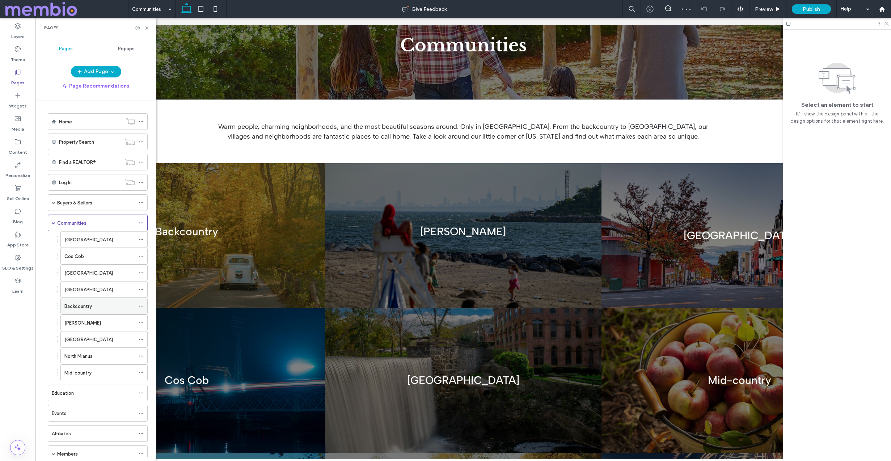
click at [104, 307] on div "Backcountry" at bounding box center [99, 307] width 71 height 8
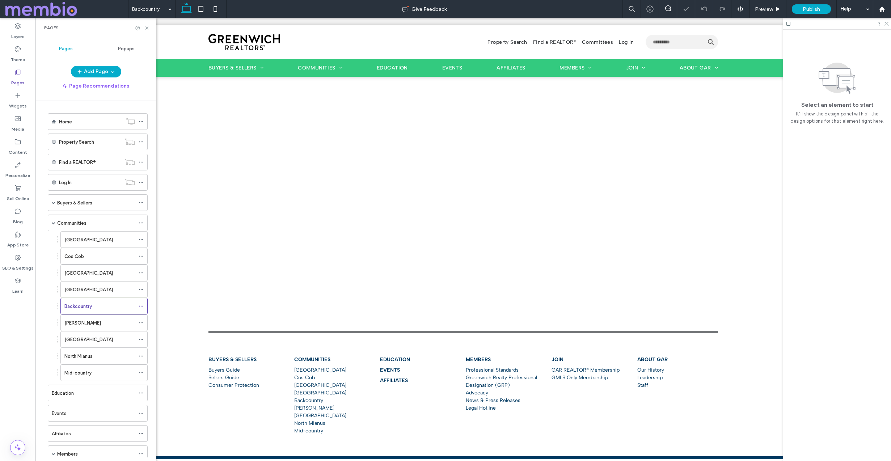
click at [150, 28] on div "Pages" at bounding box center [95, 27] width 121 height 19
click at [144, 29] on div at bounding box center [142, 27] width 14 height 5
drag, startPoint x: 146, startPoint y: 27, endPoint x: 110, endPoint y: 9, distance: 39.7
click at [146, 27] on use at bounding box center [146, 27] width 3 height 3
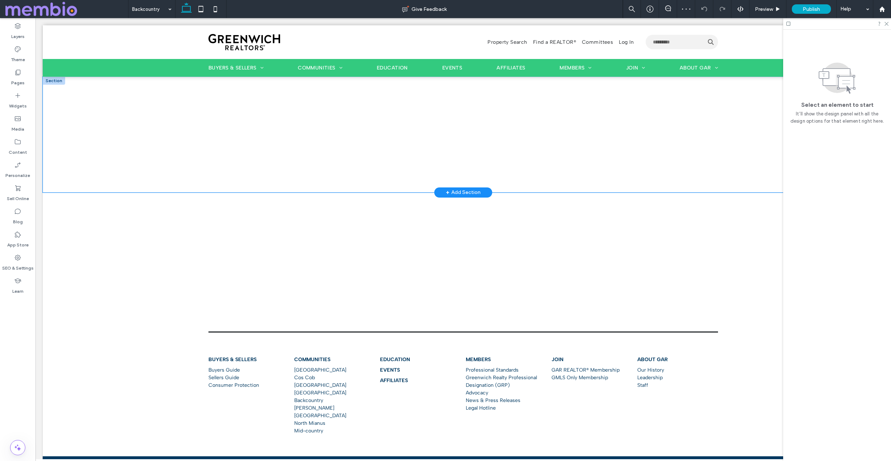
click at [73, 86] on div at bounding box center [463, 135] width 841 height 116
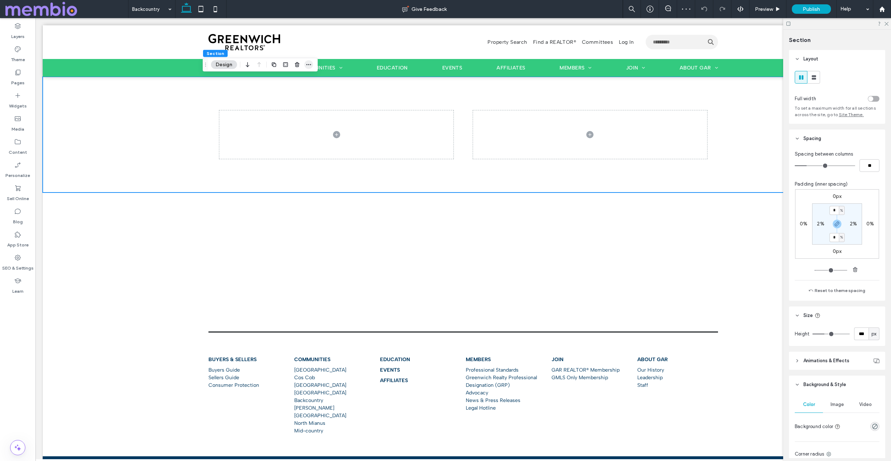
click at [308, 66] on icon "button" at bounding box center [309, 65] width 6 height 6
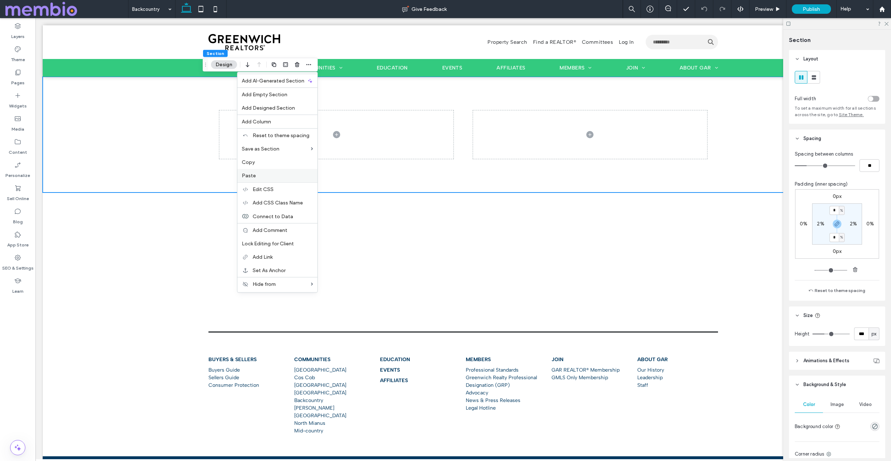
click at [302, 169] on div "Paste" at bounding box center [277, 175] width 80 height 13
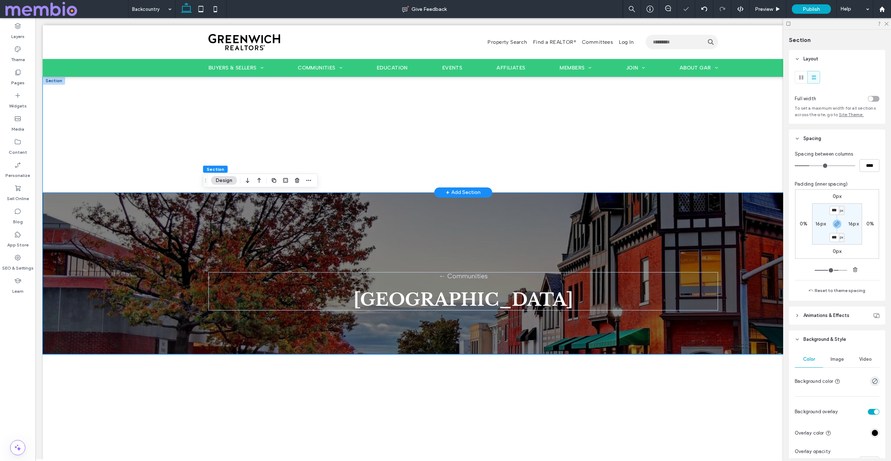
click at [334, 85] on div at bounding box center [463, 135] width 521 height 116
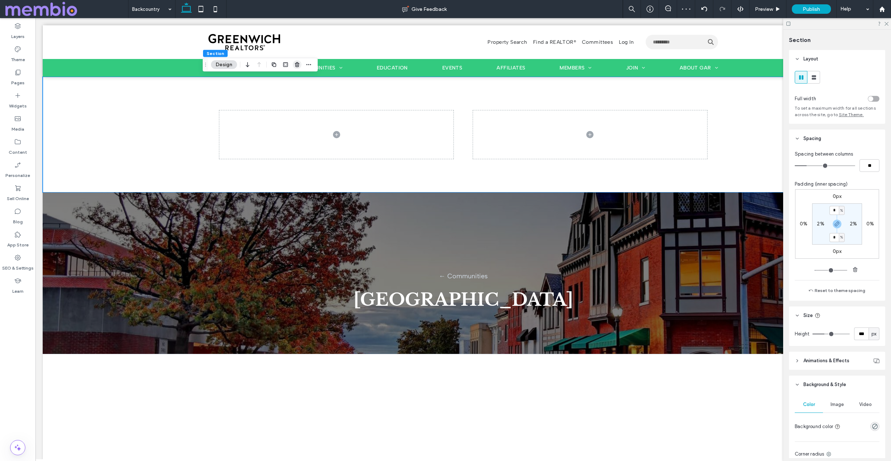
click at [298, 63] on use "button" at bounding box center [297, 64] width 4 height 5
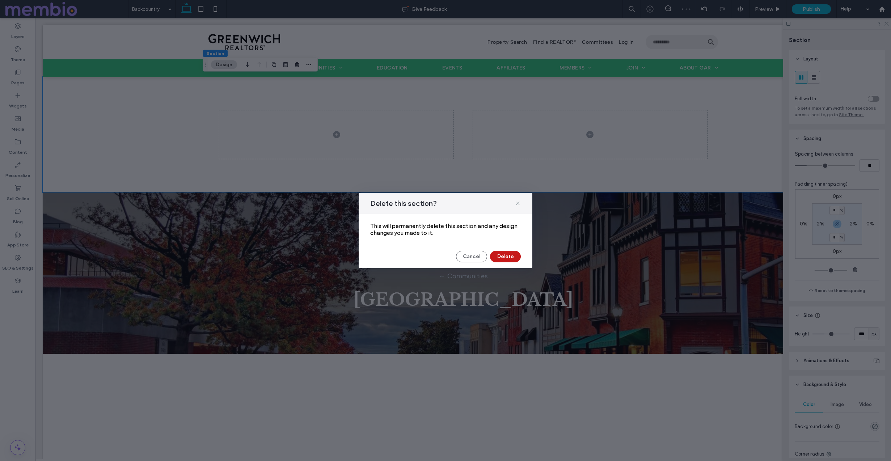
click at [504, 256] on button "Delete" at bounding box center [505, 257] width 31 height 12
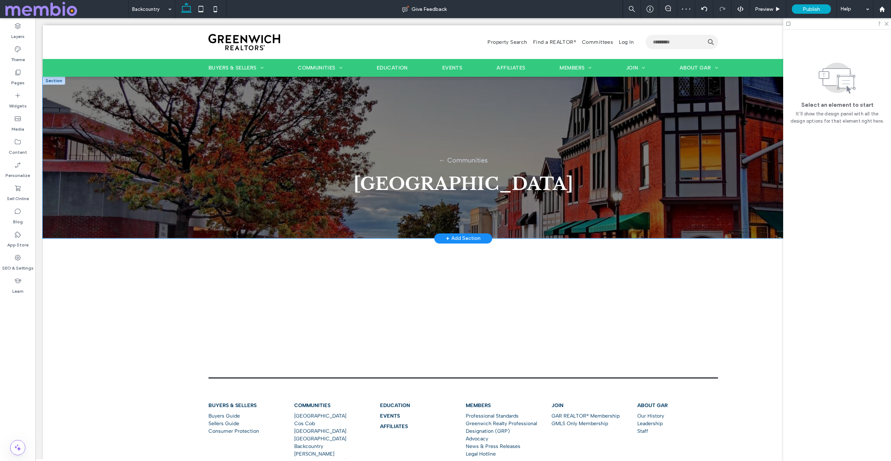
click at [673, 145] on div "← Communities Central Greenwich" at bounding box center [463, 157] width 521 height 161
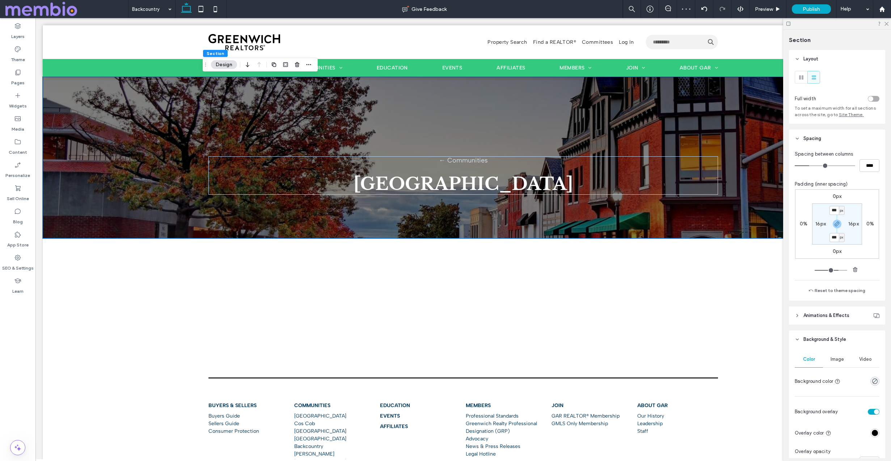
click at [838, 357] on span "Image" at bounding box center [837, 360] width 13 height 6
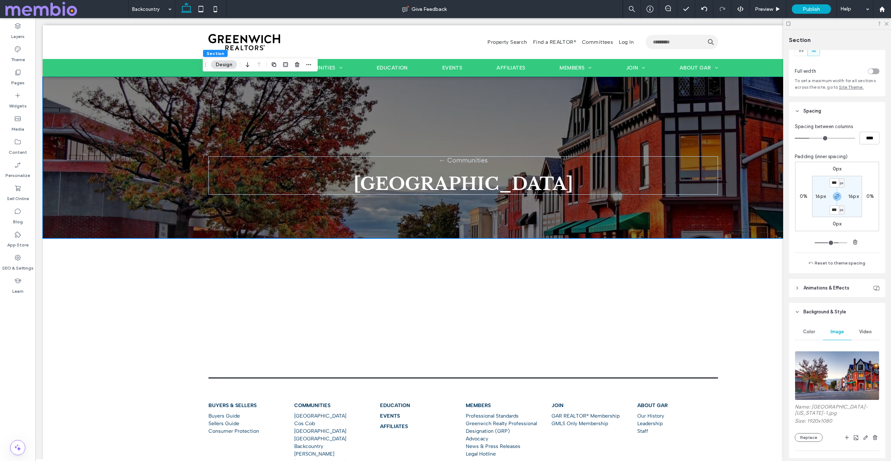
scroll to position [118, 0]
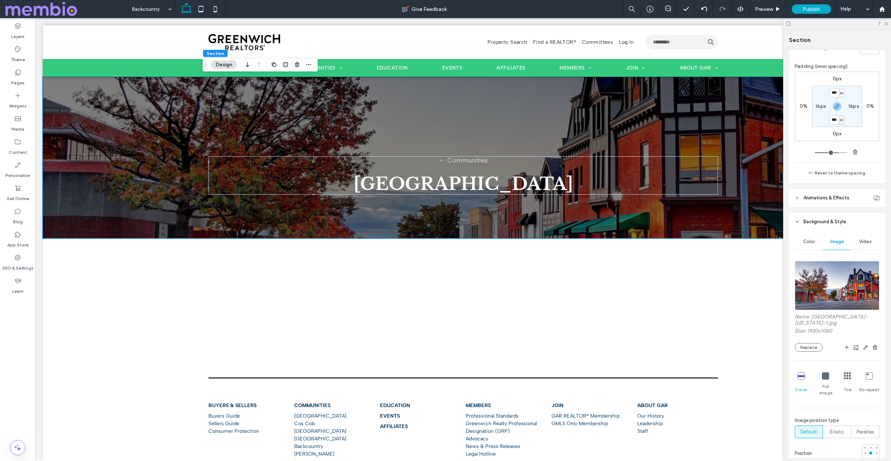
click at [836, 290] on img at bounding box center [837, 285] width 85 height 49
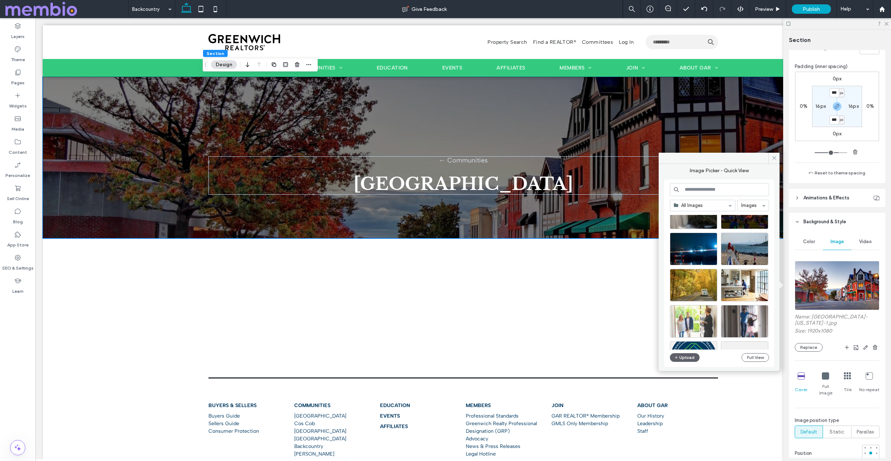
scroll to position [139, 0]
click at [698, 287] on div "Select" at bounding box center [693, 284] width 47 height 33
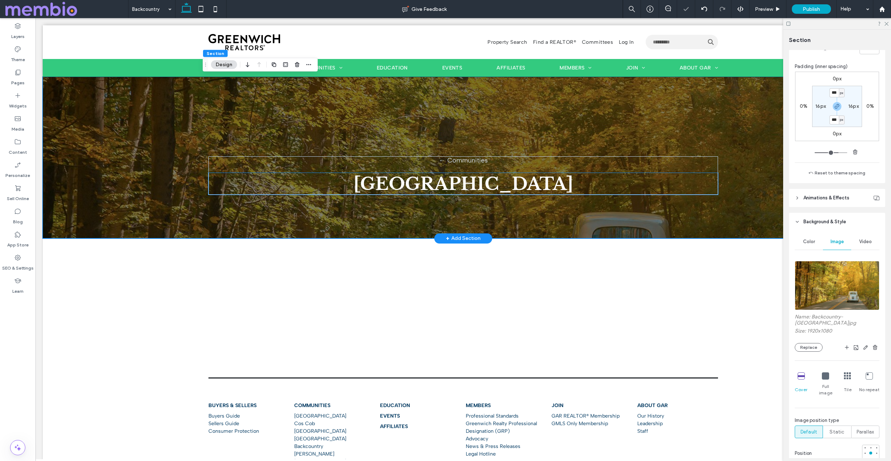
click at [433, 186] on span "[GEOGRAPHIC_DATA]" at bounding box center [464, 184] width 220 height 22
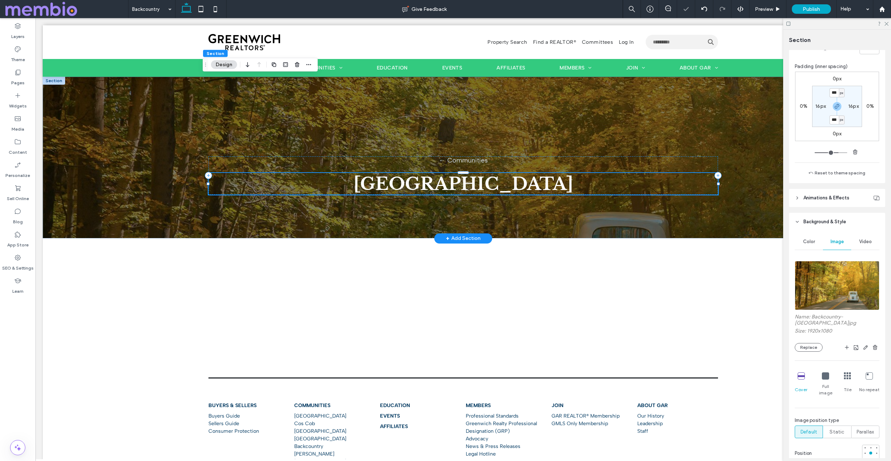
click at [433, 186] on span "[GEOGRAPHIC_DATA]" at bounding box center [464, 184] width 220 height 22
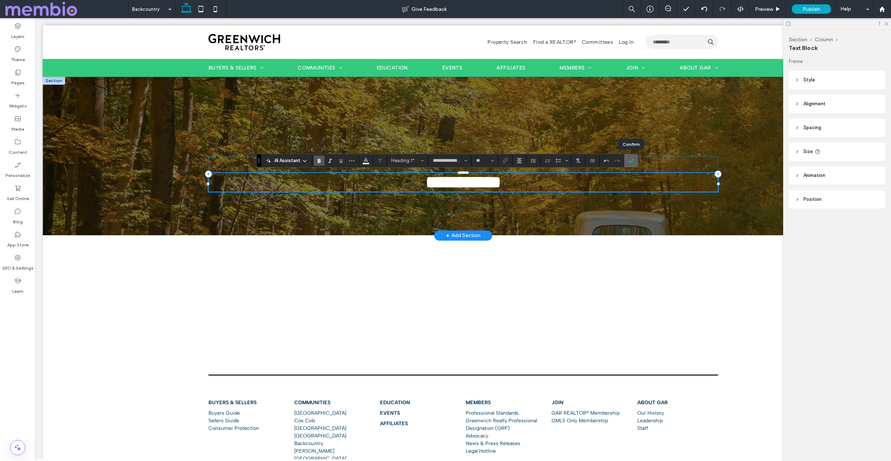
click at [629, 161] on use "Confirm" at bounding box center [631, 161] width 6 height 4
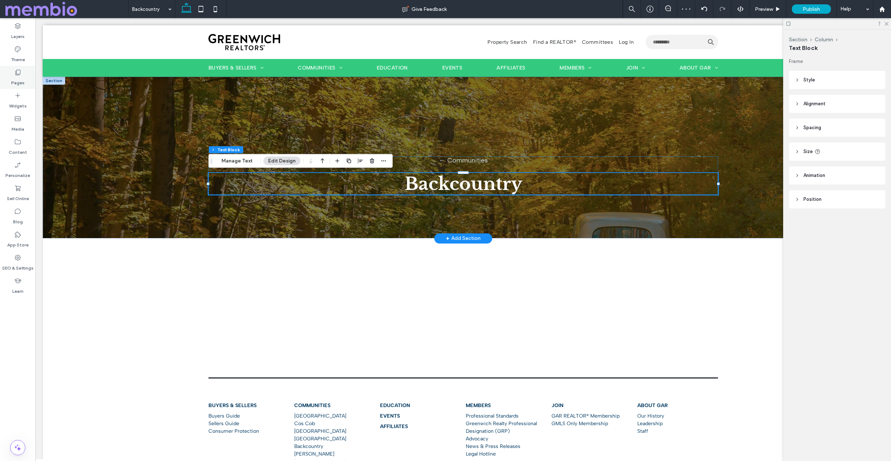
click at [16, 75] on use at bounding box center [18, 72] width 5 height 5
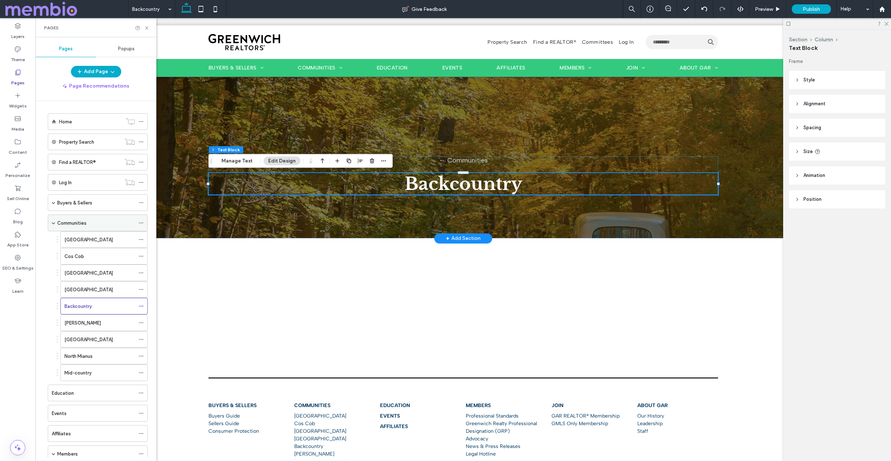
click at [76, 219] on label "Communities" at bounding box center [71, 223] width 29 height 13
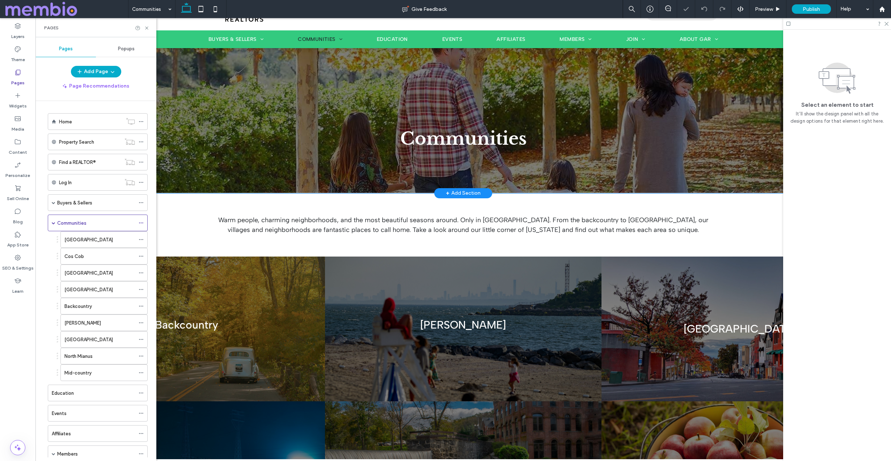
scroll to position [31, 0]
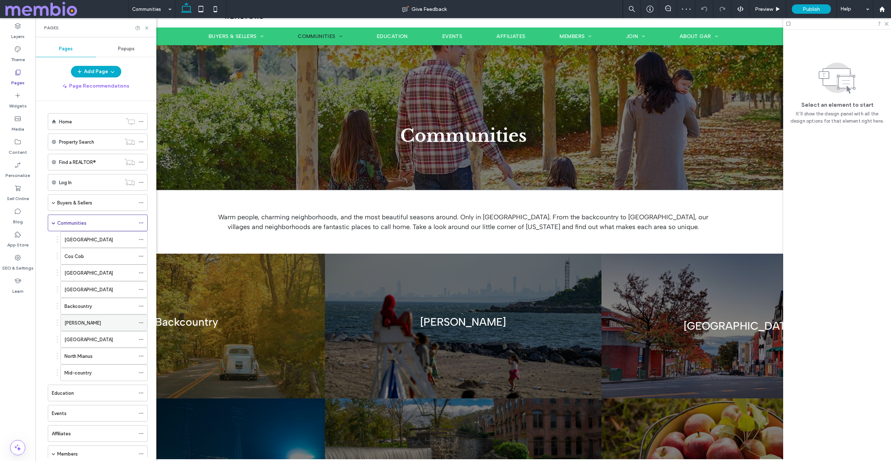
click at [86, 325] on div "[PERSON_NAME]" at bounding box center [99, 323] width 71 height 8
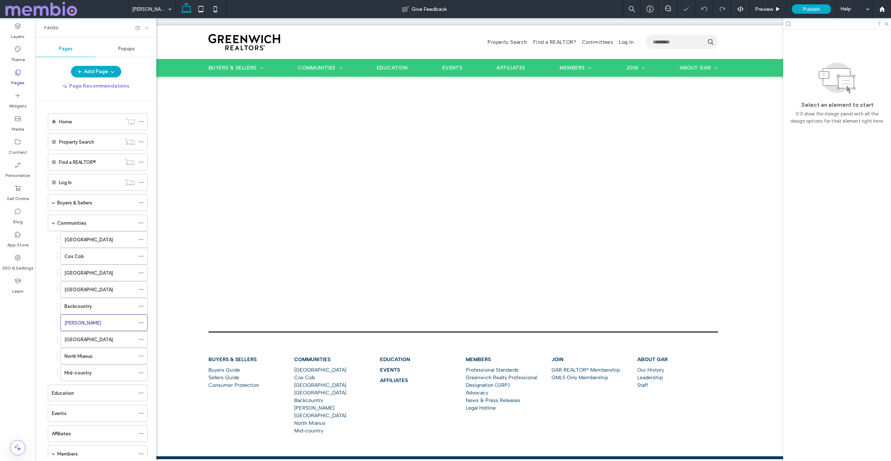
click at [148, 26] on icon at bounding box center [146, 27] width 5 height 5
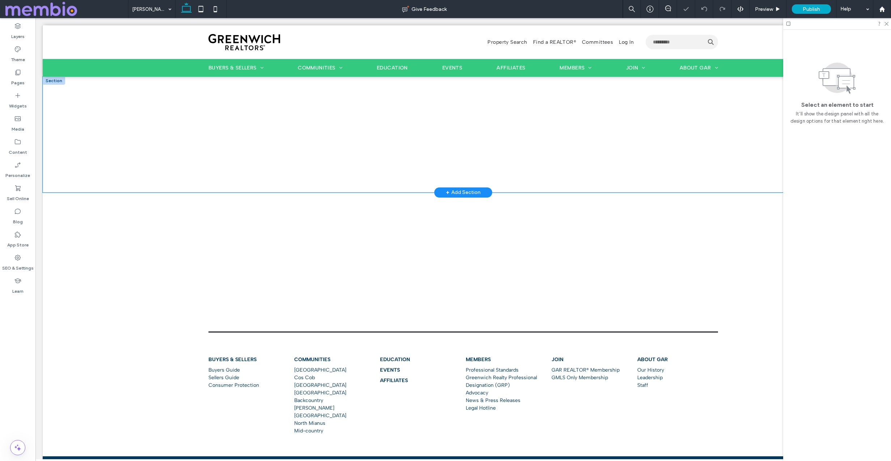
click at [67, 87] on div at bounding box center [463, 135] width 841 height 116
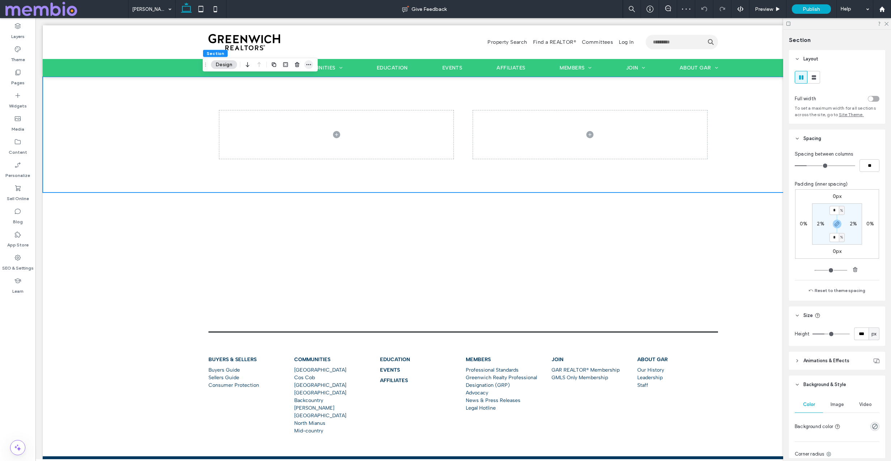
click at [306, 63] on icon "button" at bounding box center [309, 65] width 6 height 6
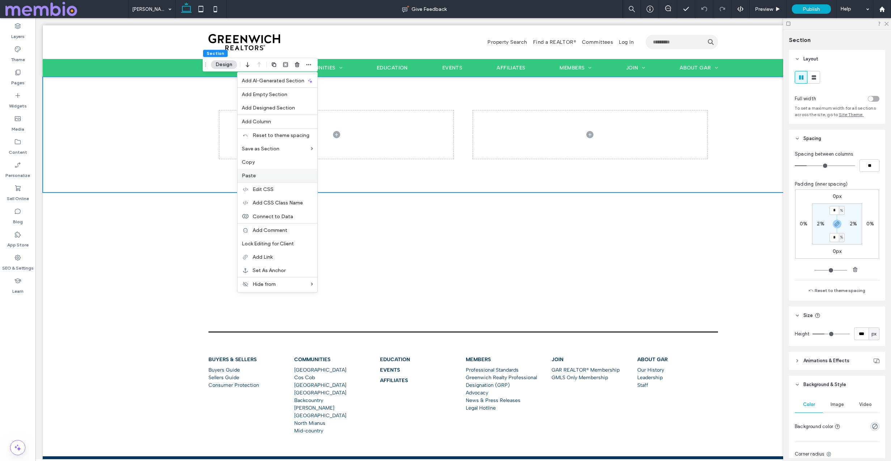
click at [281, 173] on label "Paste" at bounding box center [277, 176] width 71 height 6
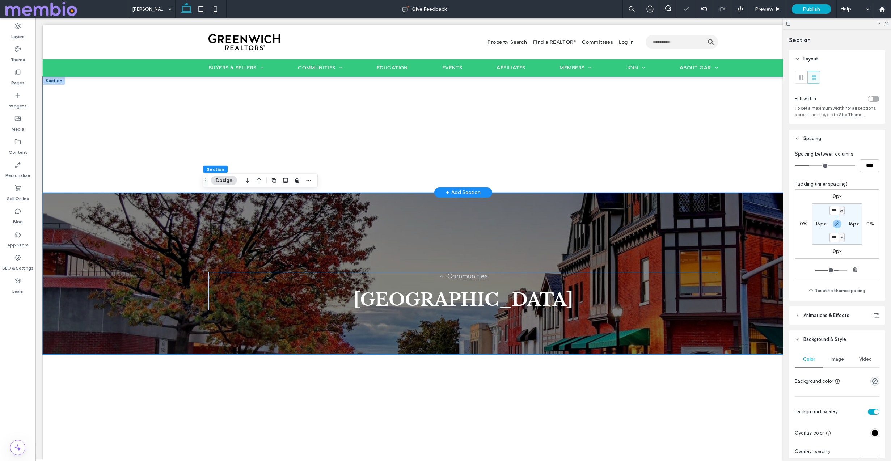
click at [291, 84] on div at bounding box center [463, 135] width 521 height 116
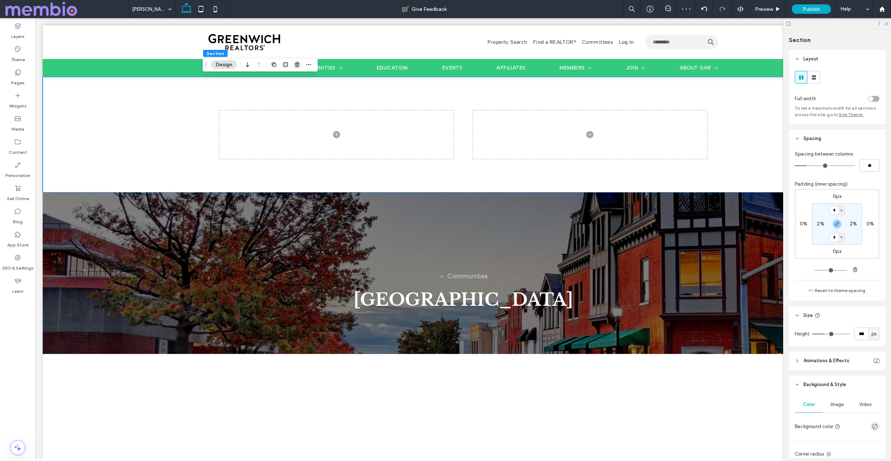
click at [295, 64] on icon "button" at bounding box center [297, 65] width 6 height 6
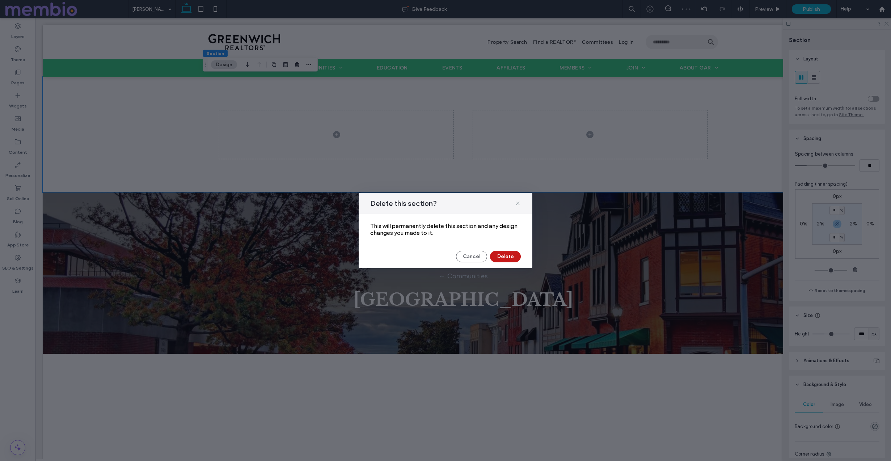
click at [507, 257] on button "Delete" at bounding box center [505, 257] width 31 height 12
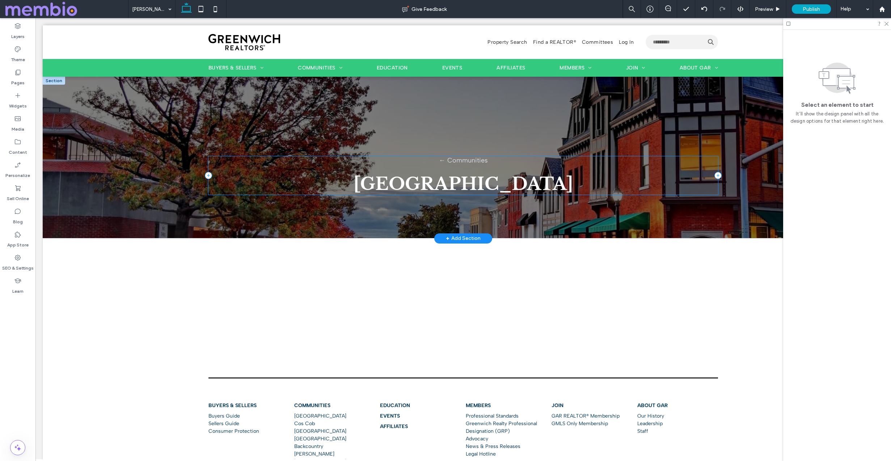
click at [231, 166] on div "← Communities [GEOGRAPHIC_DATA]" at bounding box center [463, 175] width 510 height 38
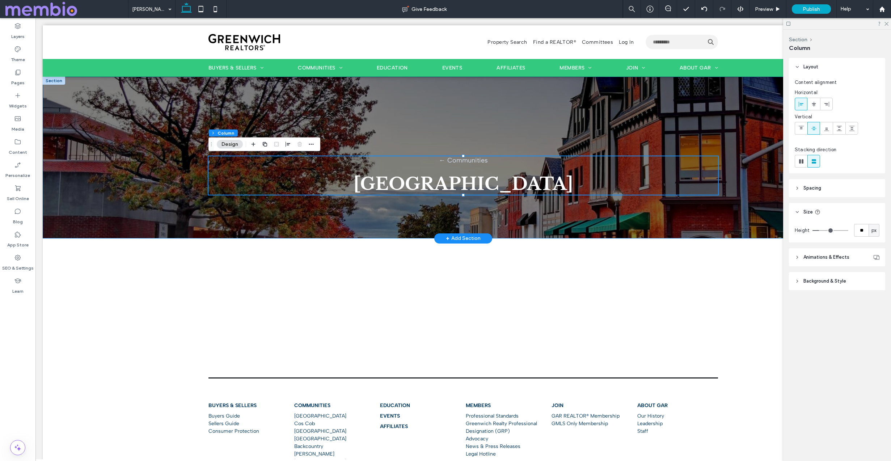
click at [149, 103] on div "← Communities [GEOGRAPHIC_DATA]" at bounding box center [463, 158] width 841 height 162
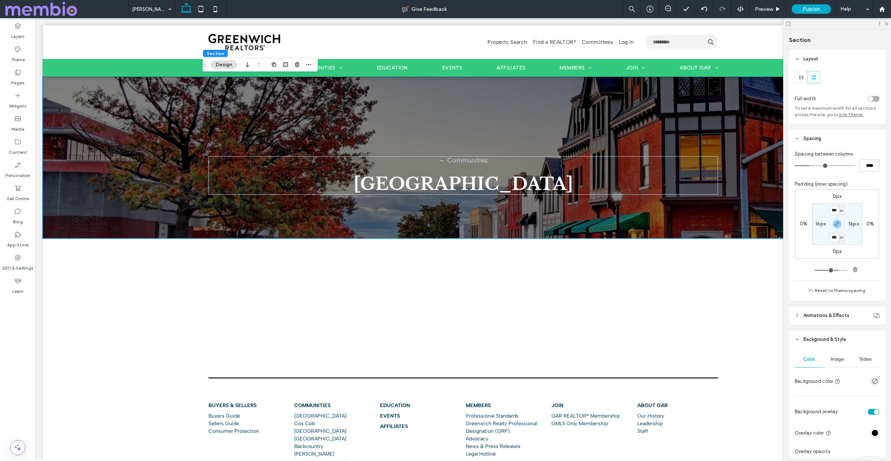
scroll to position [1, 0]
click at [847, 363] on div "Image" at bounding box center [837, 358] width 28 height 16
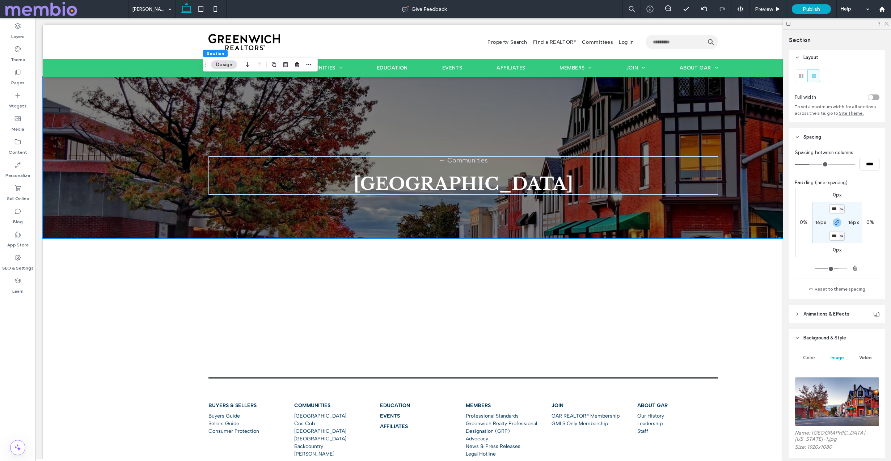
click at [838, 386] on img at bounding box center [837, 401] width 85 height 49
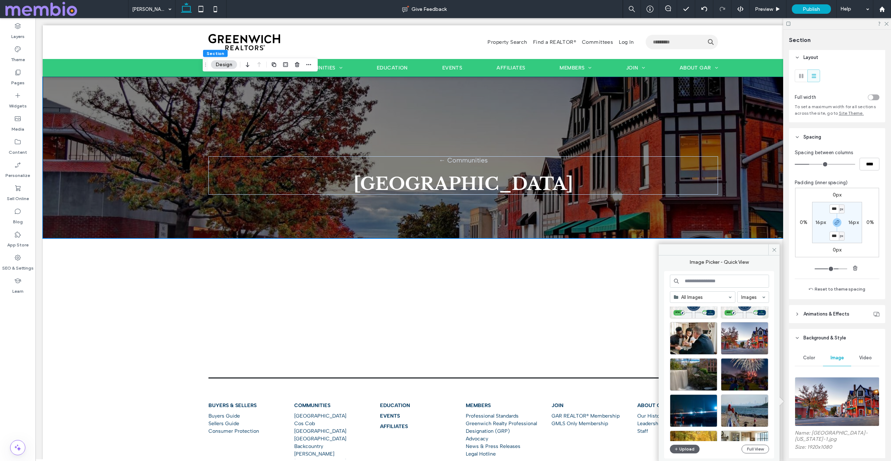
scroll to position [76, 0]
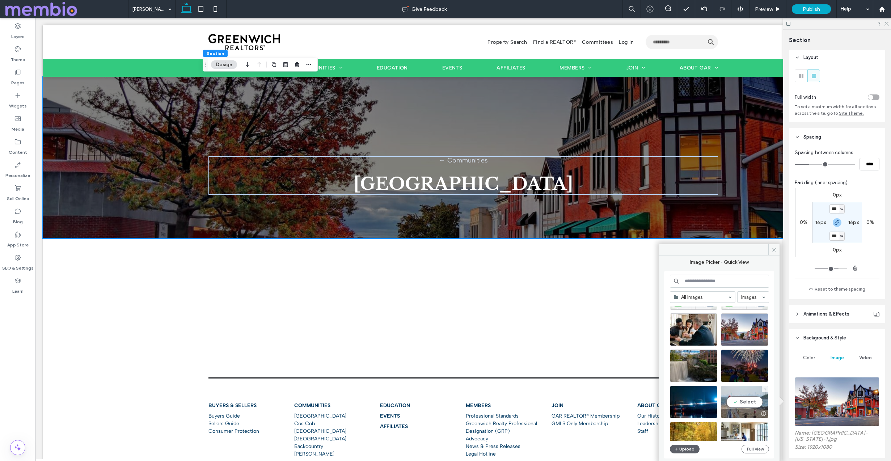
click at [735, 393] on div "Select" at bounding box center [744, 402] width 47 height 33
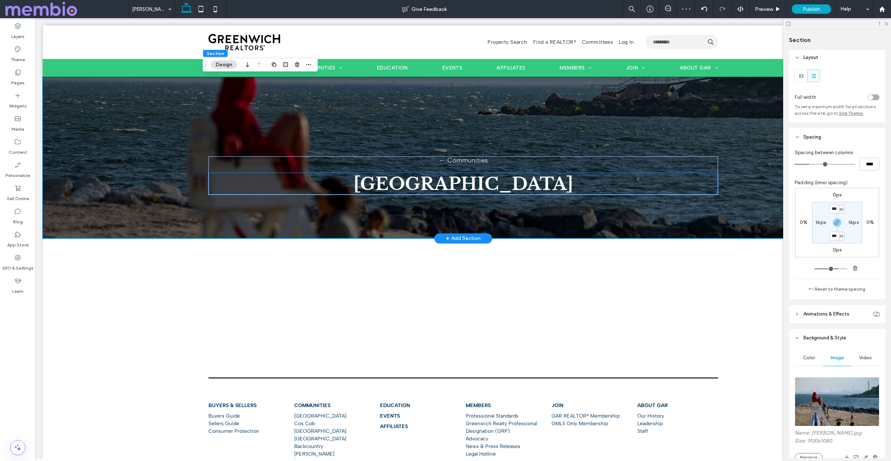
click at [483, 187] on span "[GEOGRAPHIC_DATA]" at bounding box center [464, 184] width 220 height 22
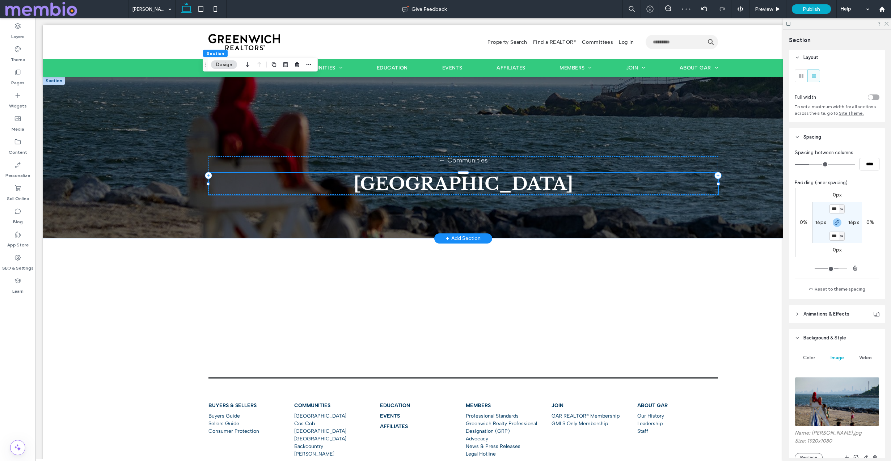
click at [483, 187] on span "[GEOGRAPHIC_DATA]" at bounding box center [464, 184] width 220 height 22
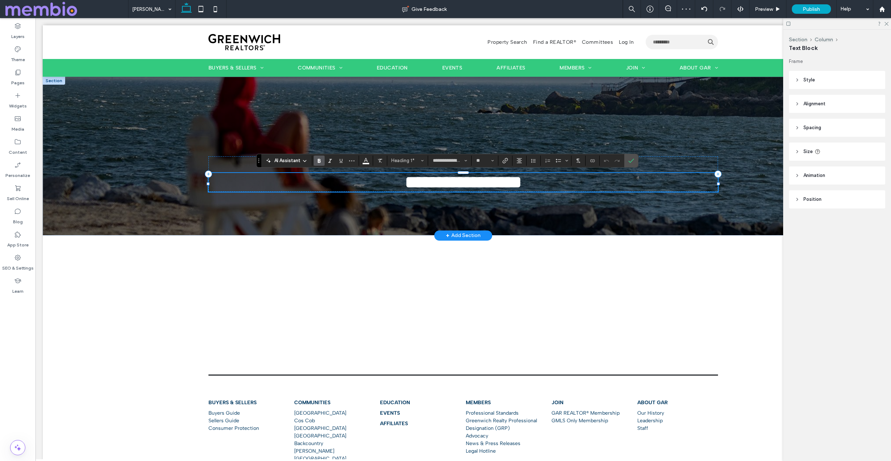
click at [483, 187] on span "**********" at bounding box center [463, 182] width 117 height 17
click at [636, 160] on label "Confirm" at bounding box center [631, 160] width 11 height 13
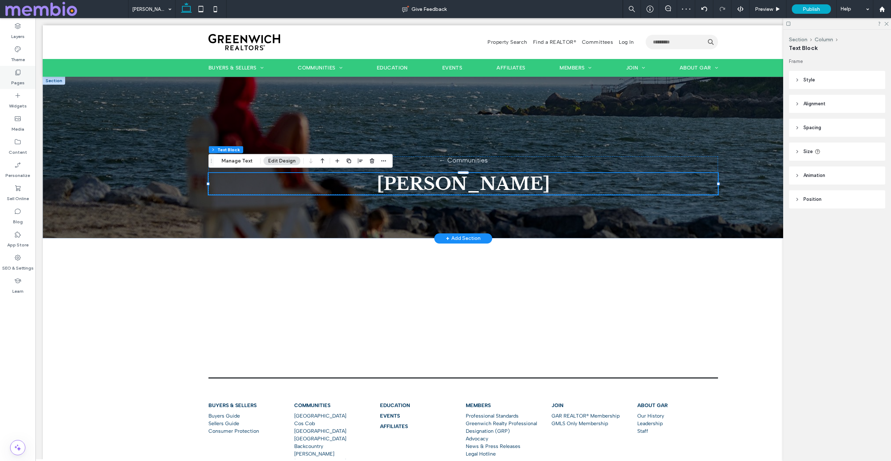
click at [27, 86] on div "Pages" at bounding box center [17, 77] width 35 height 23
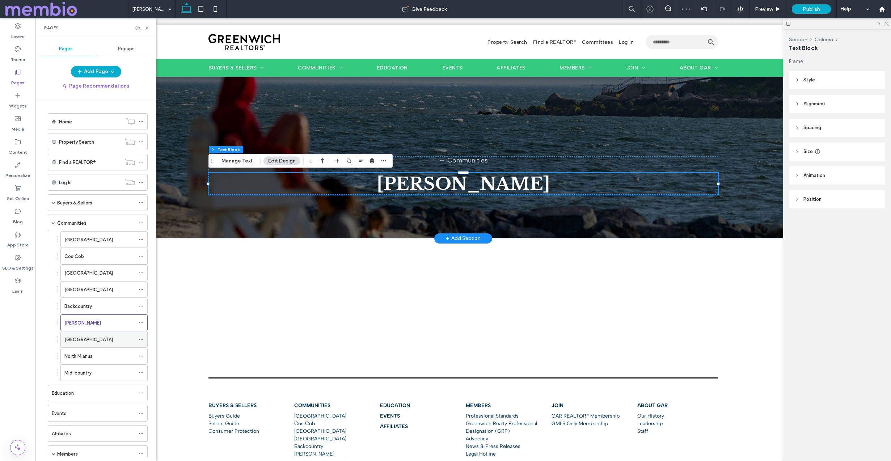
click at [90, 341] on div "[GEOGRAPHIC_DATA]" at bounding box center [99, 340] width 71 height 8
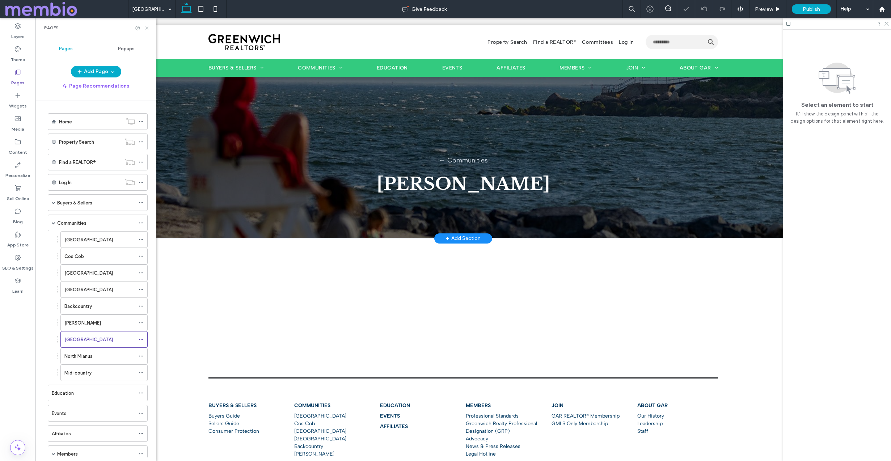
click at [146, 27] on use at bounding box center [146, 27] width 3 height 3
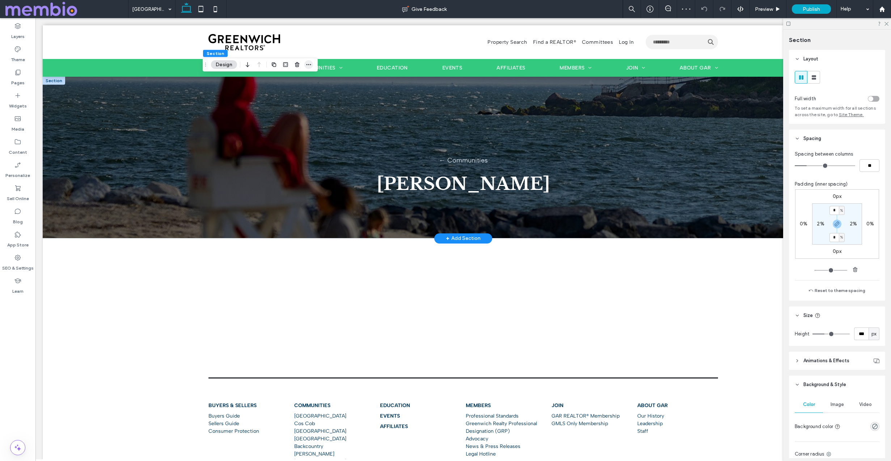
click at [306, 66] on icon "button" at bounding box center [309, 65] width 6 height 6
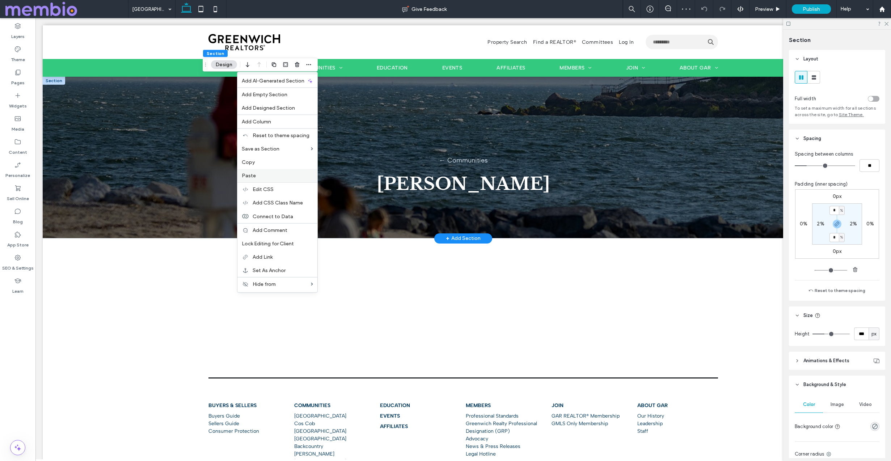
click at [290, 178] on div "Paste" at bounding box center [277, 175] width 80 height 13
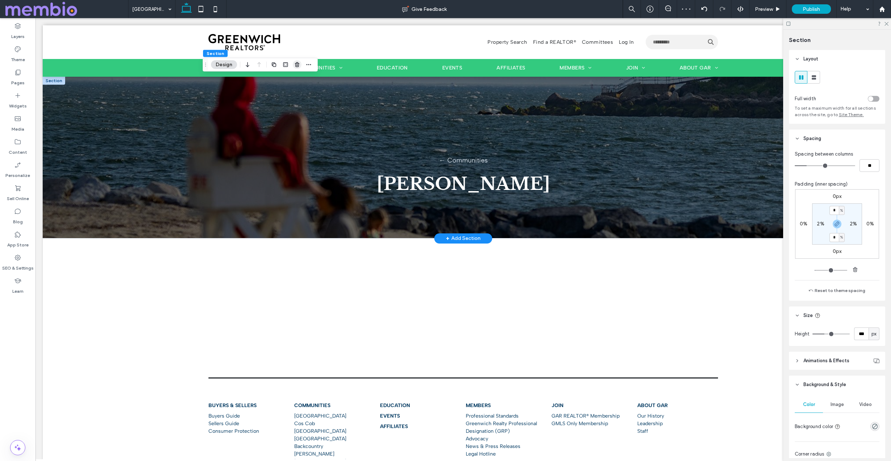
click at [297, 64] on icon "button" at bounding box center [297, 65] width 6 height 6
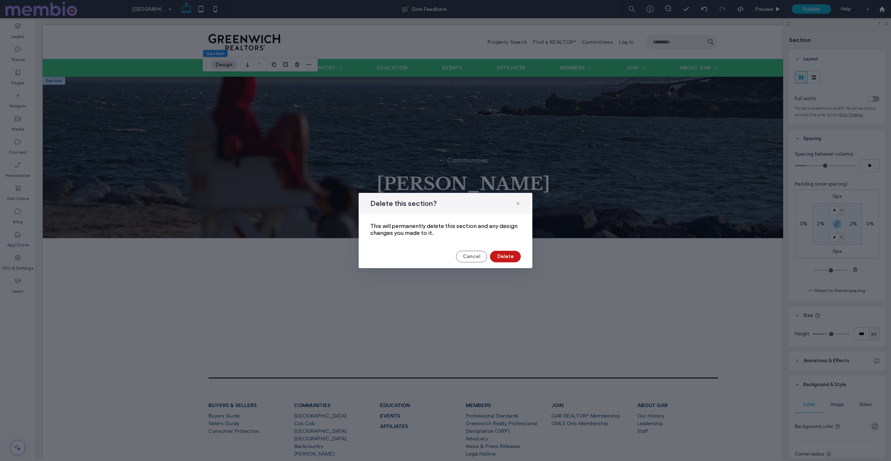
click at [500, 251] on button "Delete" at bounding box center [505, 257] width 31 height 12
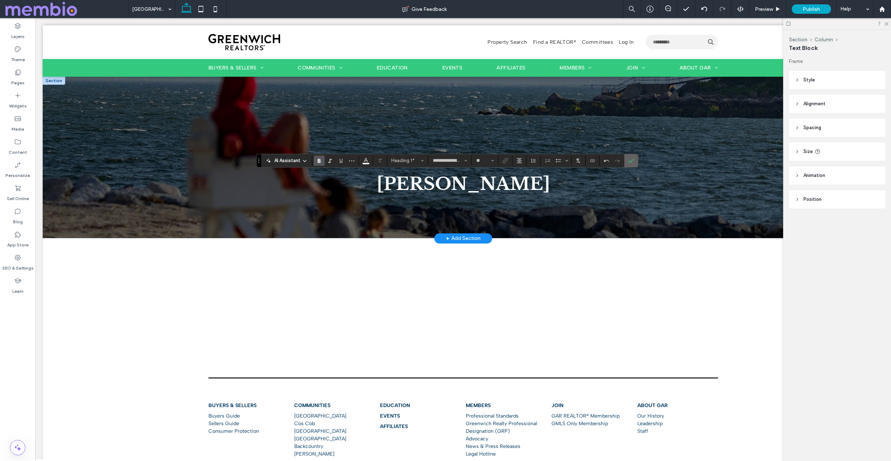
click at [629, 161] on icon "Confirm" at bounding box center [631, 161] width 6 height 6
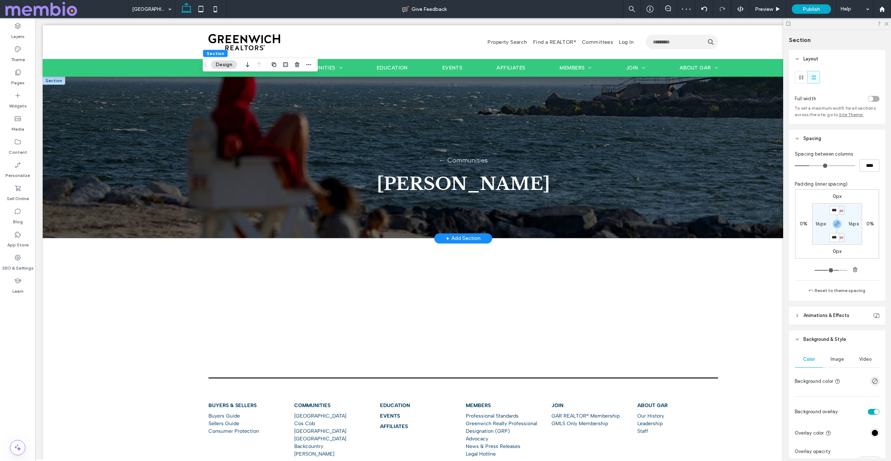
click at [834, 365] on div "Image" at bounding box center [837, 359] width 28 height 16
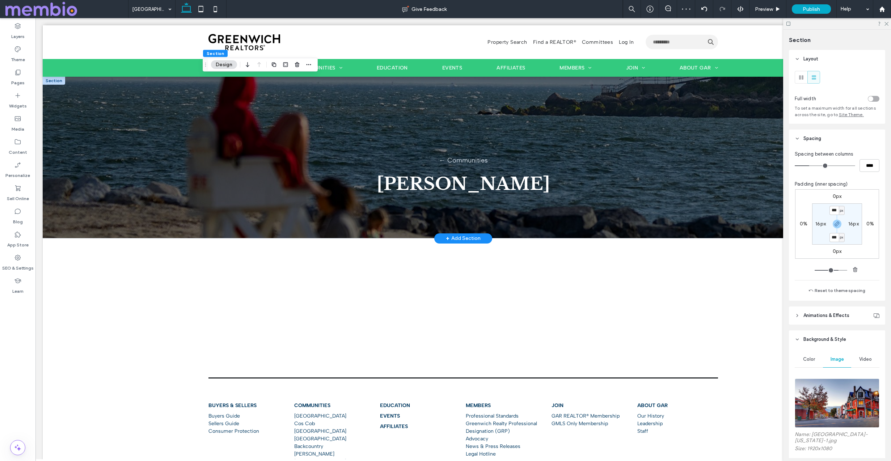
click at [835, 397] on img at bounding box center [837, 403] width 85 height 49
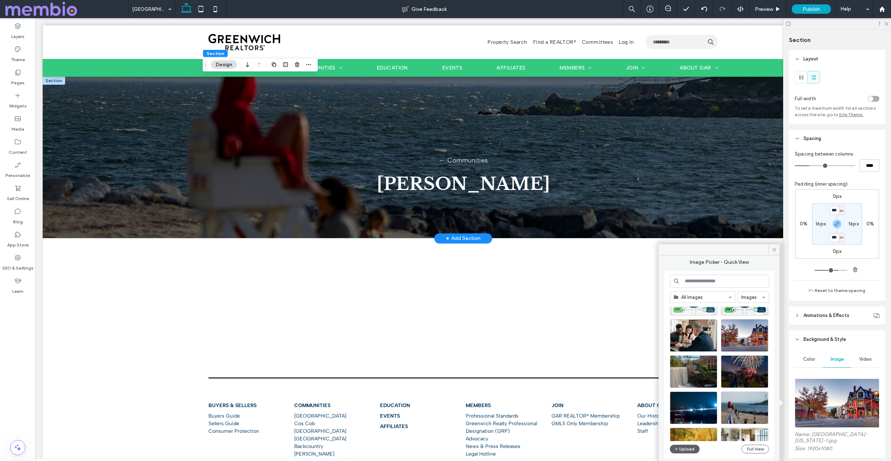
scroll to position [83, 0]
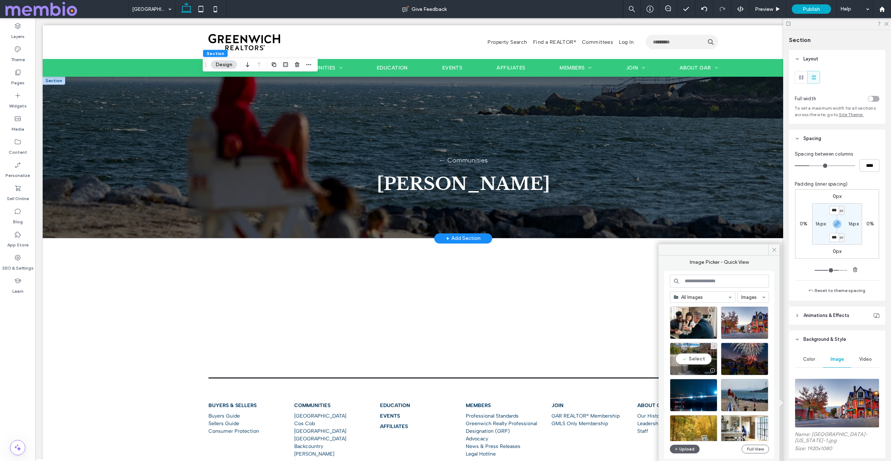
click at [708, 357] on div "Select" at bounding box center [693, 359] width 47 height 33
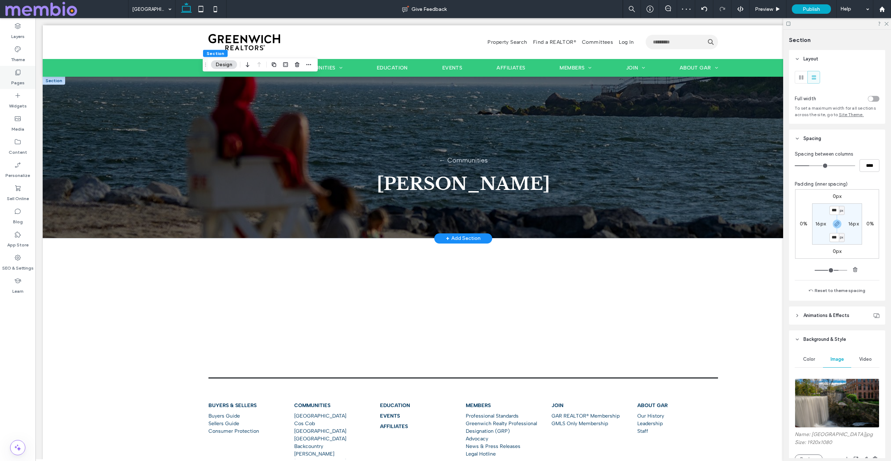
click at [17, 72] on icon at bounding box center [17, 72] width 7 height 7
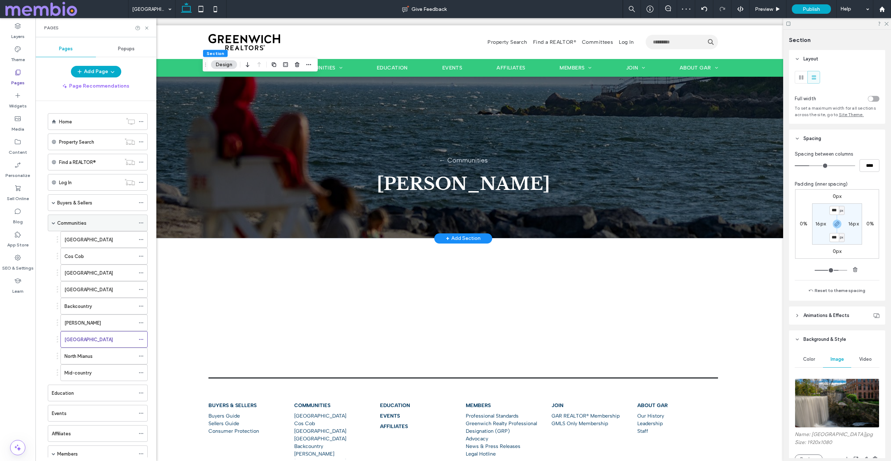
click at [96, 225] on div "Communities" at bounding box center [96, 223] width 78 height 8
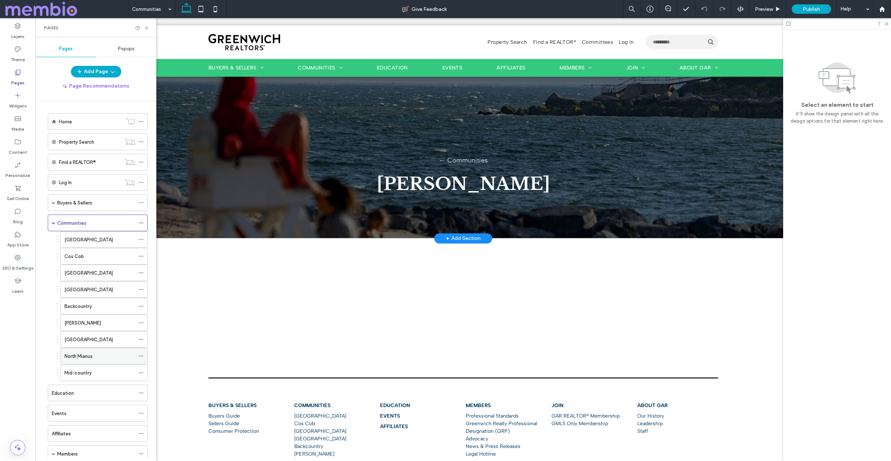
click at [92, 361] on div "North Mianus" at bounding box center [99, 356] width 71 height 16
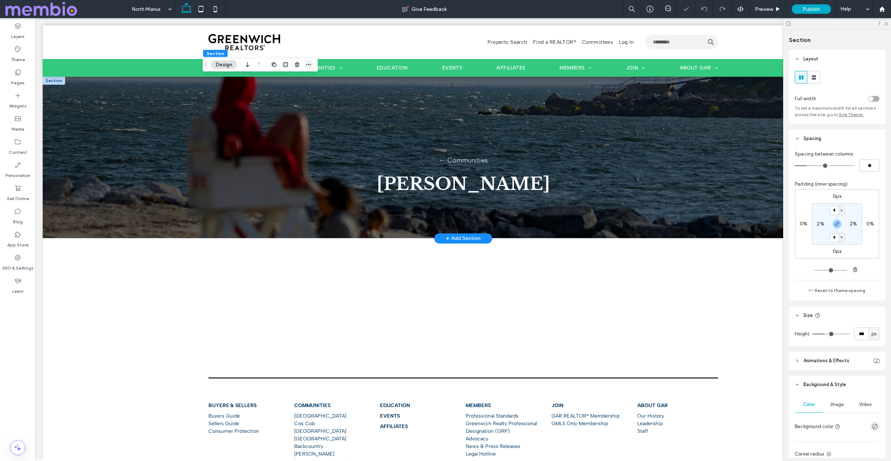
click at [305, 67] on span "button" at bounding box center [308, 64] width 9 height 9
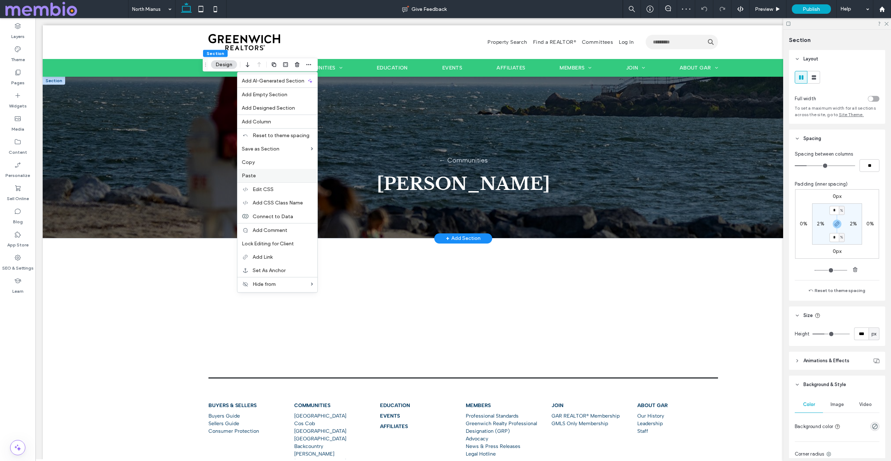
click at [298, 174] on label "Paste" at bounding box center [277, 176] width 71 height 6
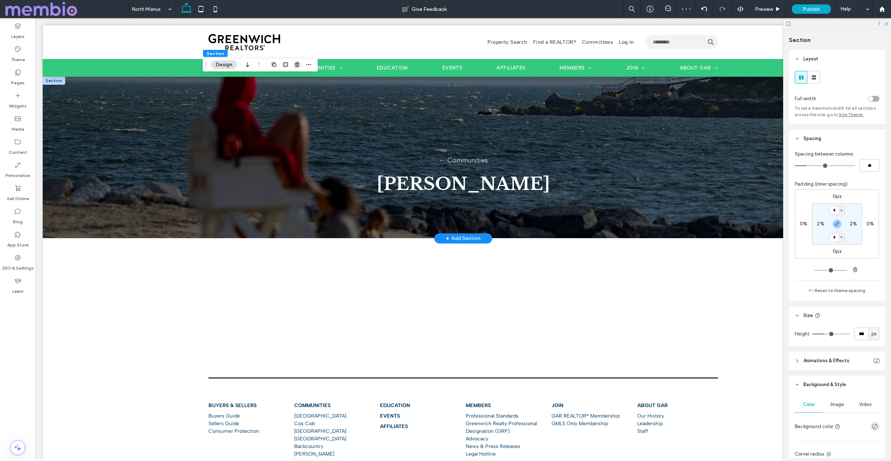
click at [297, 64] on use "button" at bounding box center [297, 64] width 4 height 5
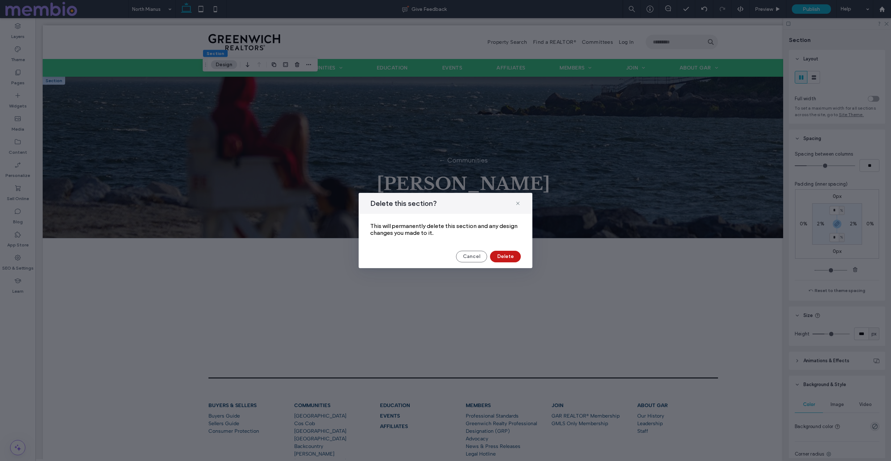
click at [497, 255] on button "Delete" at bounding box center [505, 257] width 31 height 12
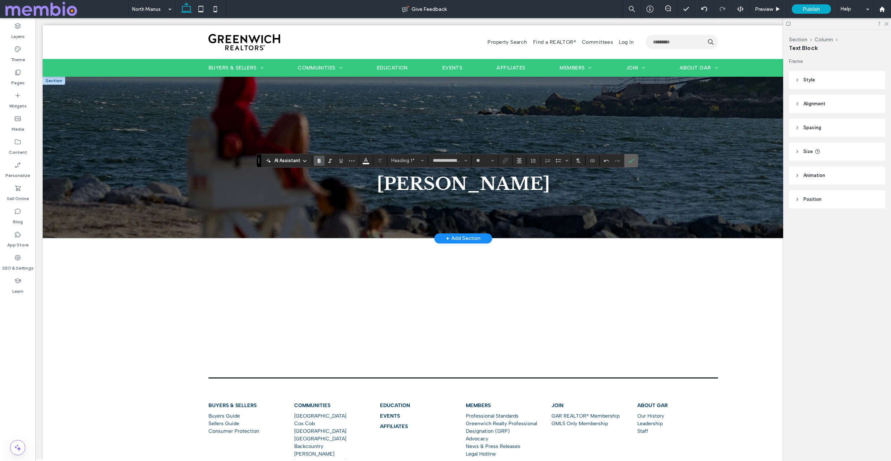
click at [631, 160] on icon "Confirm" at bounding box center [631, 161] width 6 height 6
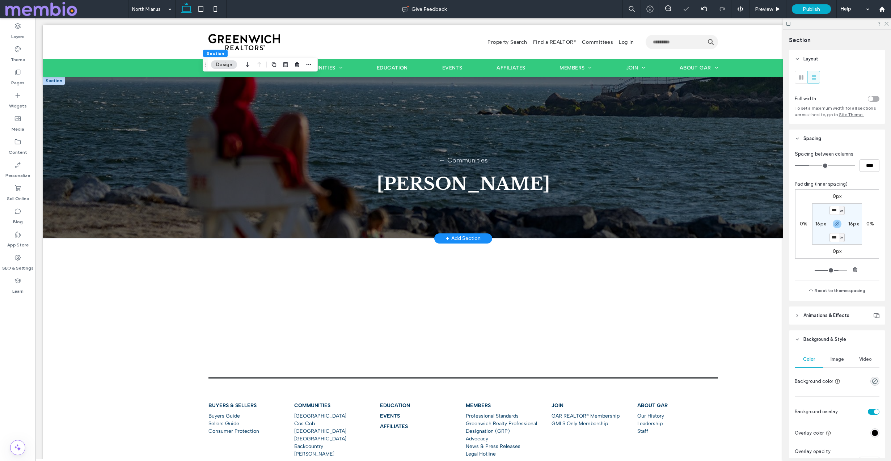
click at [834, 355] on div "Image" at bounding box center [837, 359] width 28 height 16
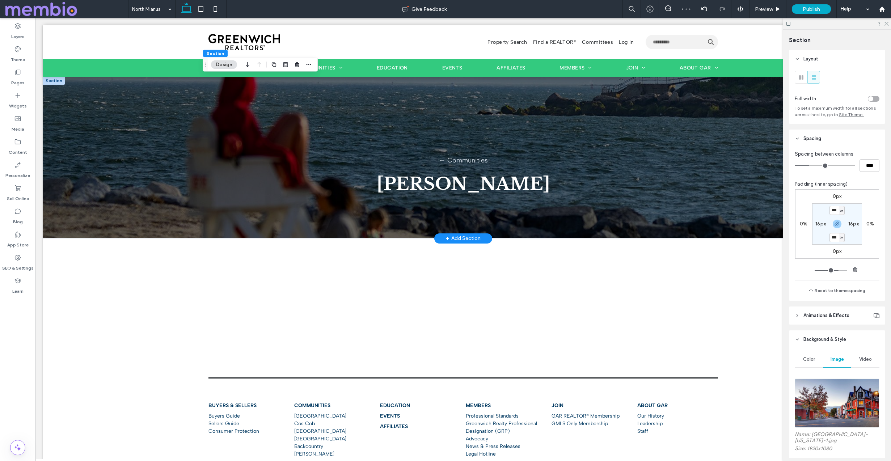
click at [834, 406] on img at bounding box center [837, 403] width 85 height 49
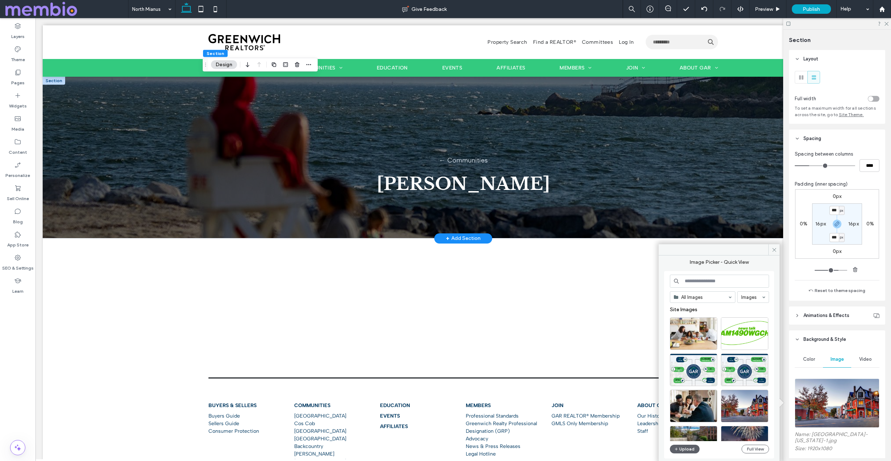
click at [696, 282] on input at bounding box center [719, 281] width 99 height 13
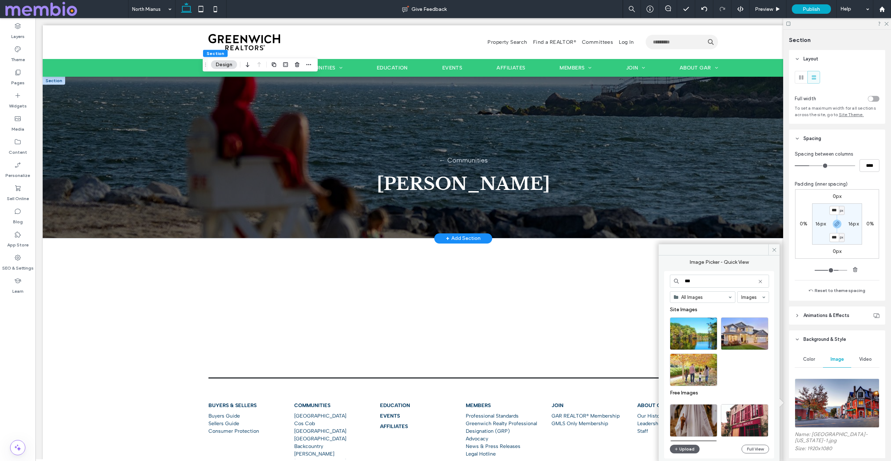
click at [696, 282] on input "***" at bounding box center [719, 281] width 99 height 13
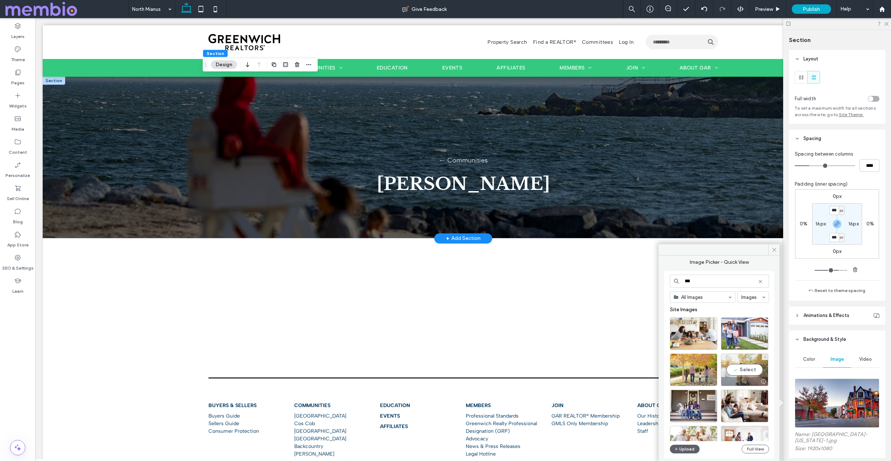
type input "***"
click at [742, 371] on div "Select" at bounding box center [744, 370] width 47 height 33
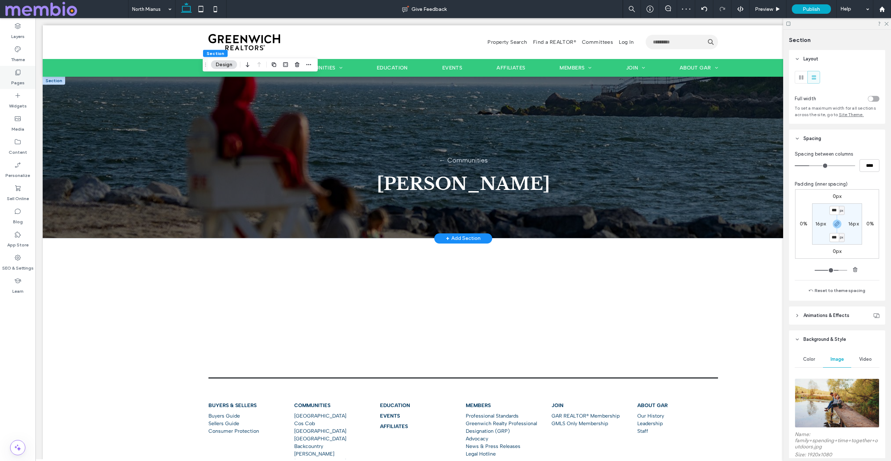
click at [21, 83] on label "Pages" at bounding box center [17, 81] width 13 height 10
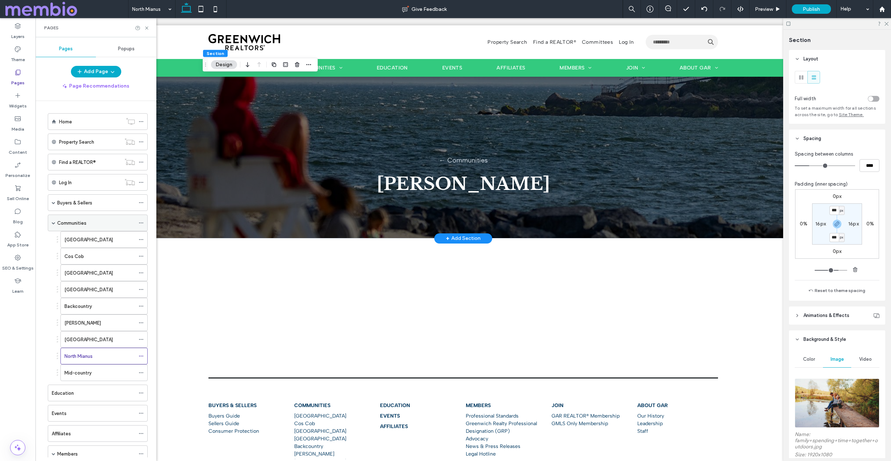
click at [79, 221] on label "Communities" at bounding box center [71, 223] width 29 height 13
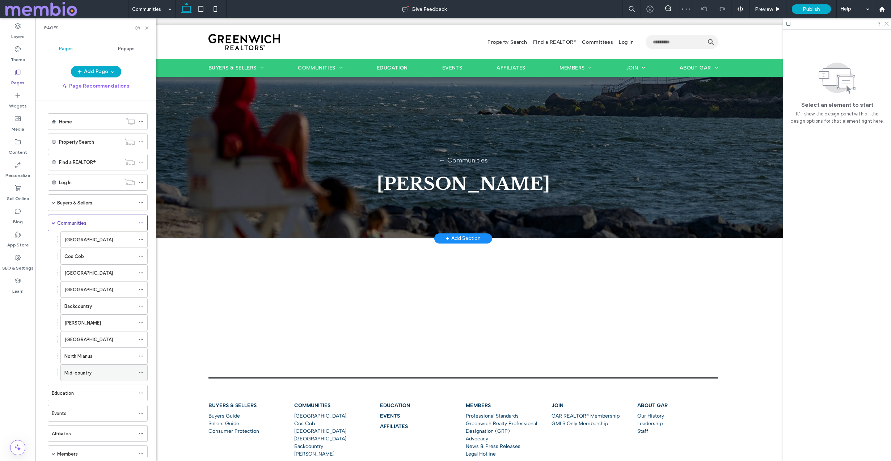
click at [89, 375] on label "Mid-country" at bounding box center [77, 373] width 27 height 13
click at [146, 26] on icon at bounding box center [146, 27] width 5 height 5
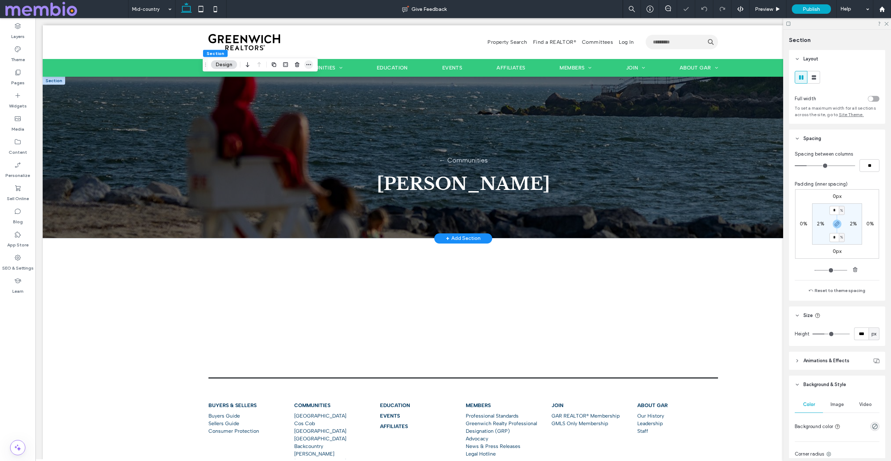
click at [310, 65] on icon "button" at bounding box center [309, 65] width 6 height 6
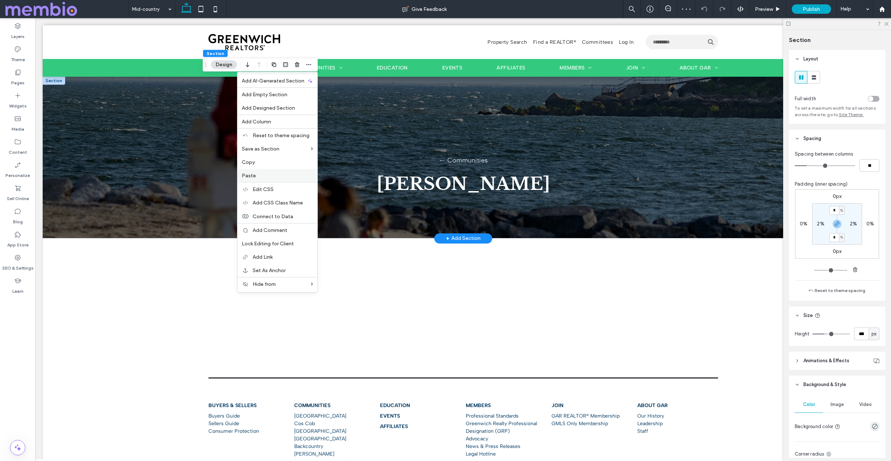
click at [275, 175] on label "Paste" at bounding box center [277, 176] width 71 height 6
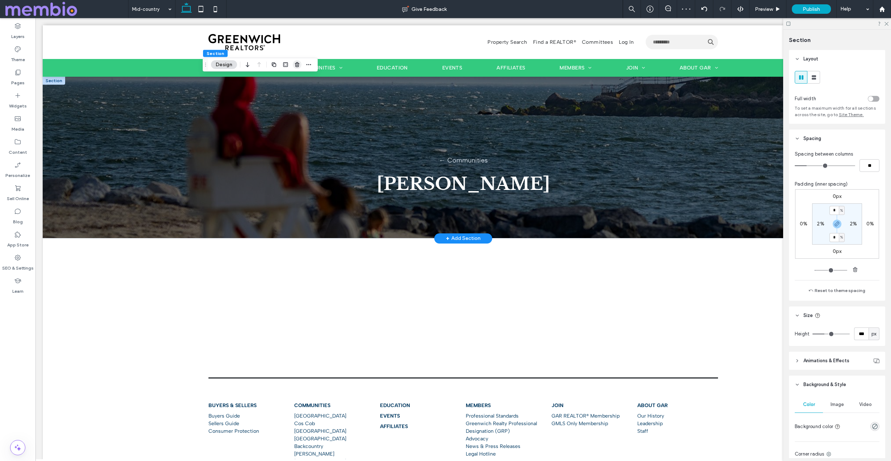
click at [298, 65] on icon "button" at bounding box center [297, 65] width 6 height 6
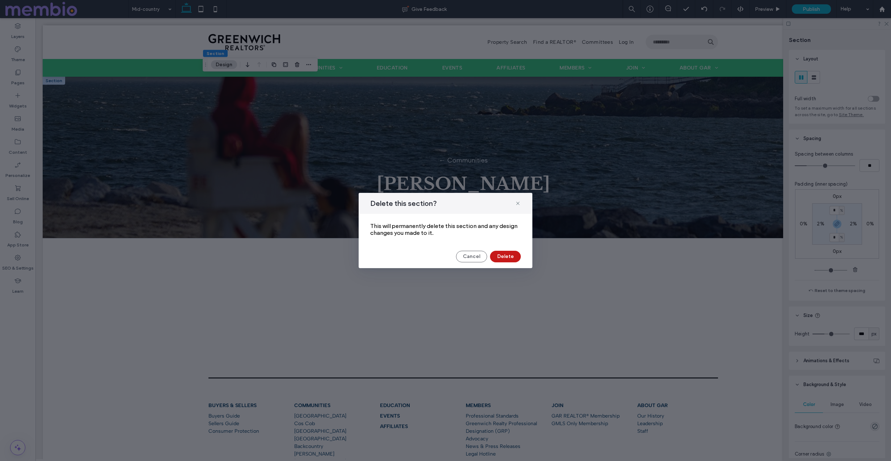
click at [502, 251] on button "Delete" at bounding box center [505, 257] width 31 height 12
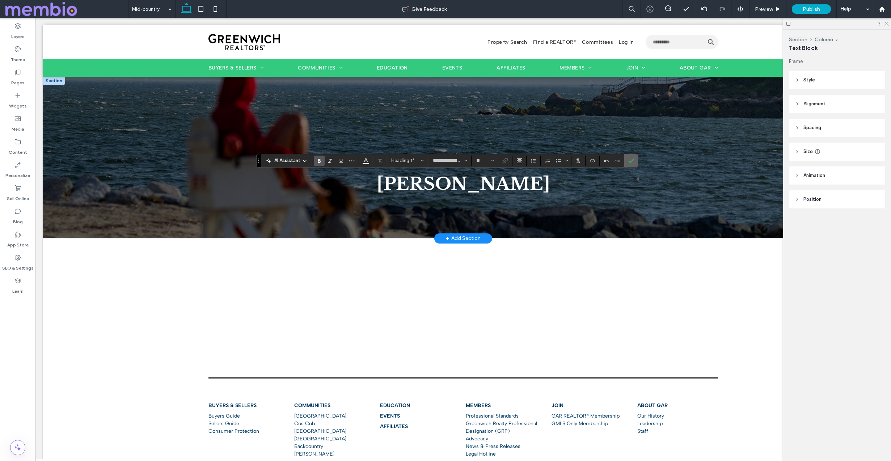
click at [635, 160] on label "Confirm" at bounding box center [631, 160] width 11 height 13
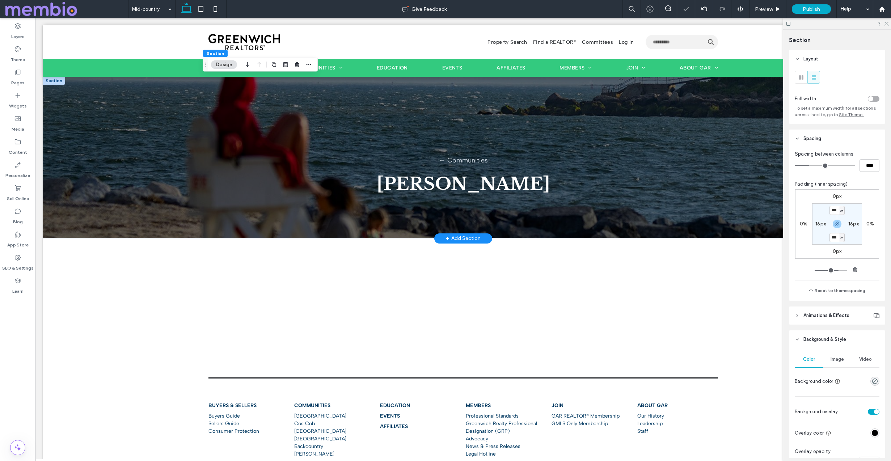
click at [837, 360] on span "Image" at bounding box center [837, 360] width 13 height 6
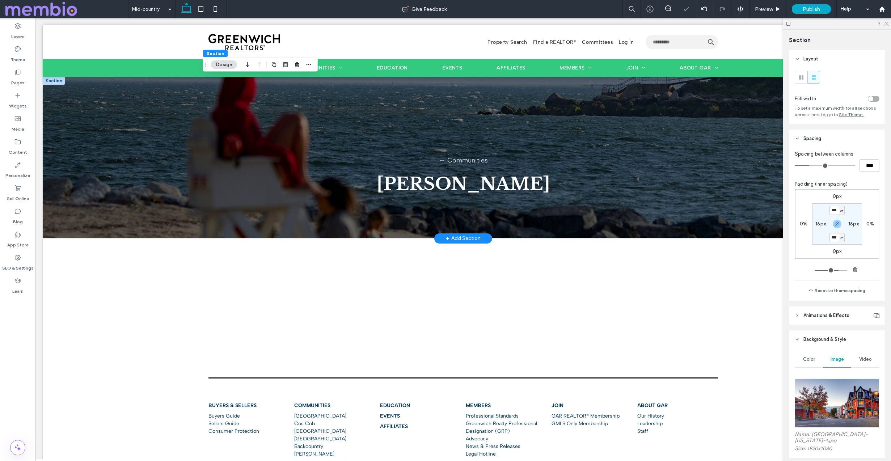
click at [827, 397] on img at bounding box center [837, 403] width 85 height 49
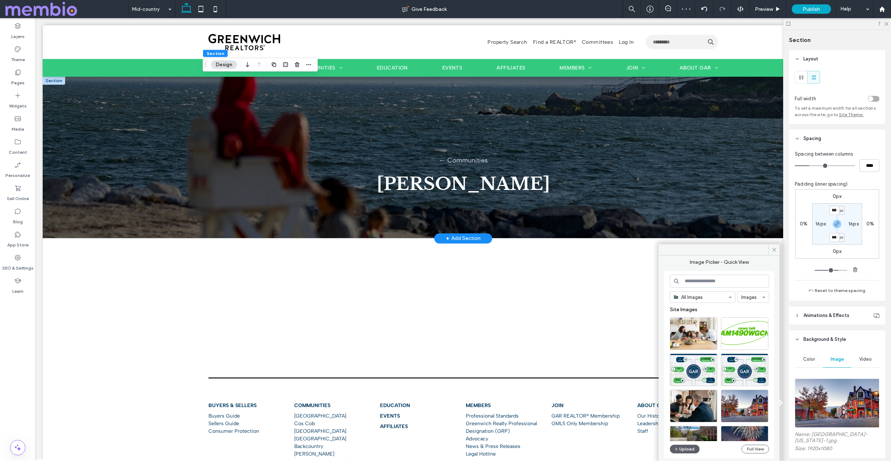
click at [710, 284] on input at bounding box center [719, 281] width 99 height 13
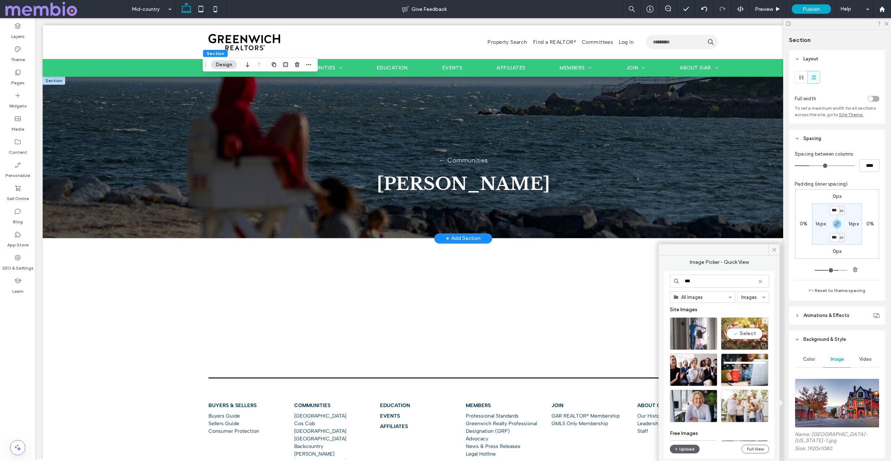
type input "***"
click at [744, 337] on div "Select" at bounding box center [744, 333] width 47 height 33
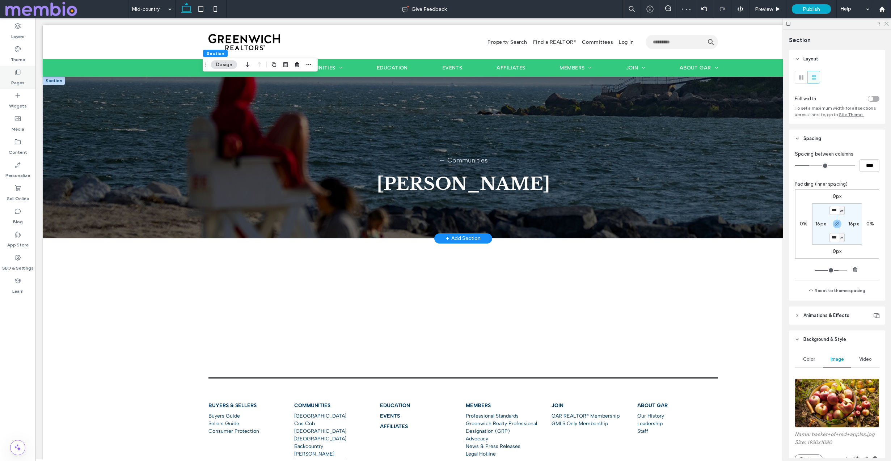
click at [22, 76] on label "Pages" at bounding box center [17, 81] width 13 height 10
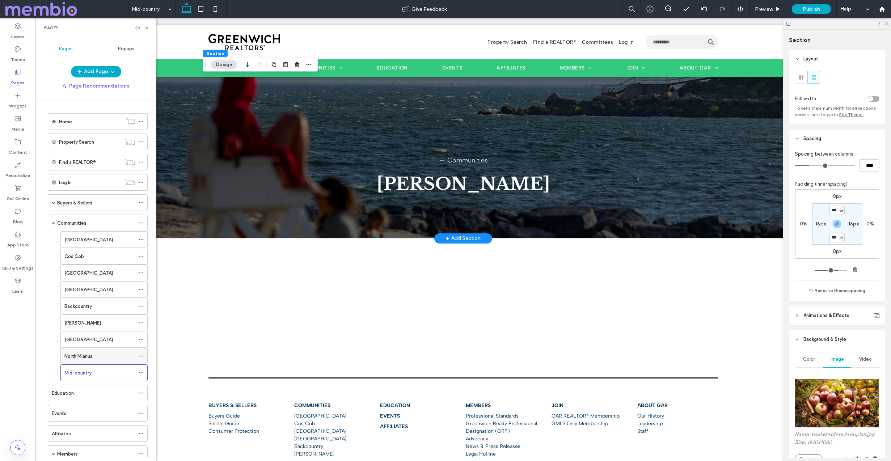
click at [84, 359] on label "North Mianus" at bounding box center [78, 356] width 28 height 13
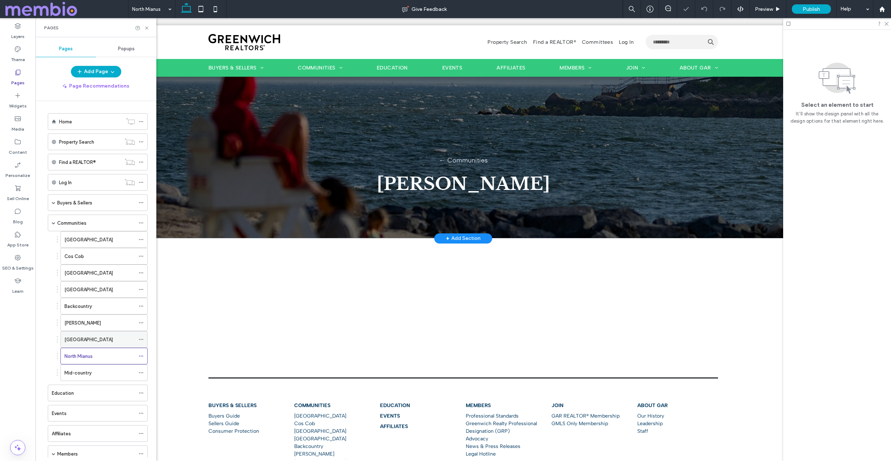
click at [87, 335] on div "[GEOGRAPHIC_DATA]" at bounding box center [99, 340] width 71 height 16
click at [88, 328] on div "[PERSON_NAME]" at bounding box center [99, 323] width 71 height 16
click at [87, 304] on label "Backcountry" at bounding box center [78, 306] width 28 height 13
click at [88, 285] on div "[GEOGRAPHIC_DATA]" at bounding box center [99, 290] width 71 height 16
click at [88, 269] on label "[GEOGRAPHIC_DATA]" at bounding box center [88, 273] width 49 height 13
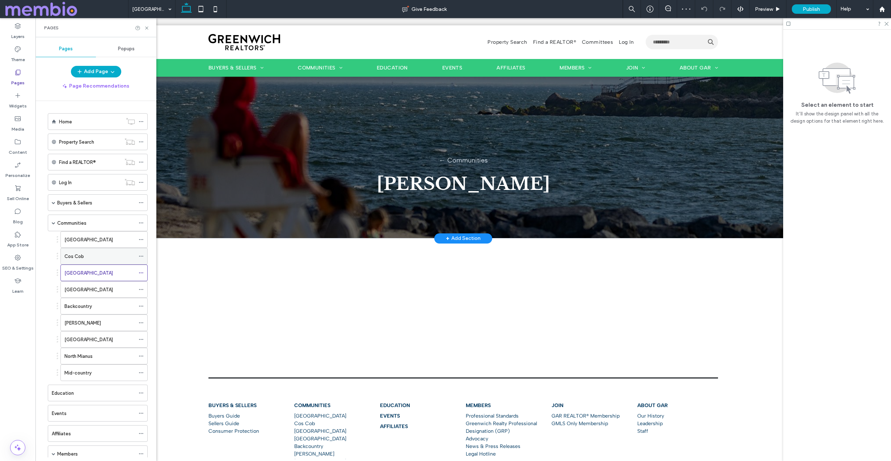
click at [91, 261] on div "Cos Cob" at bounding box center [99, 256] width 71 height 16
click at [91, 243] on div "[GEOGRAPHIC_DATA]" at bounding box center [99, 240] width 71 height 16
click at [91, 225] on div "Communities" at bounding box center [96, 223] width 78 height 8
click at [88, 240] on label "[GEOGRAPHIC_DATA]" at bounding box center [88, 239] width 49 height 13
click at [83, 261] on div "Cos Cob" at bounding box center [99, 256] width 71 height 16
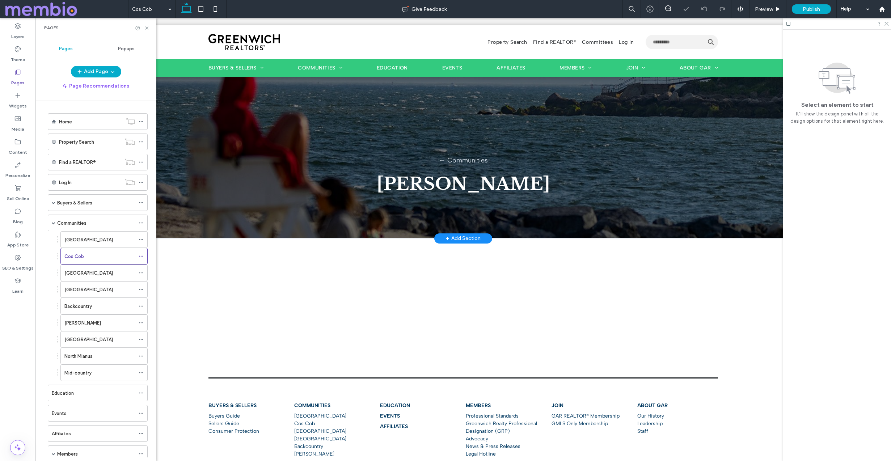
click at [87, 239] on label "[GEOGRAPHIC_DATA]" at bounding box center [88, 239] width 49 height 13
click at [149, 25] on icon at bounding box center [146, 27] width 5 height 5
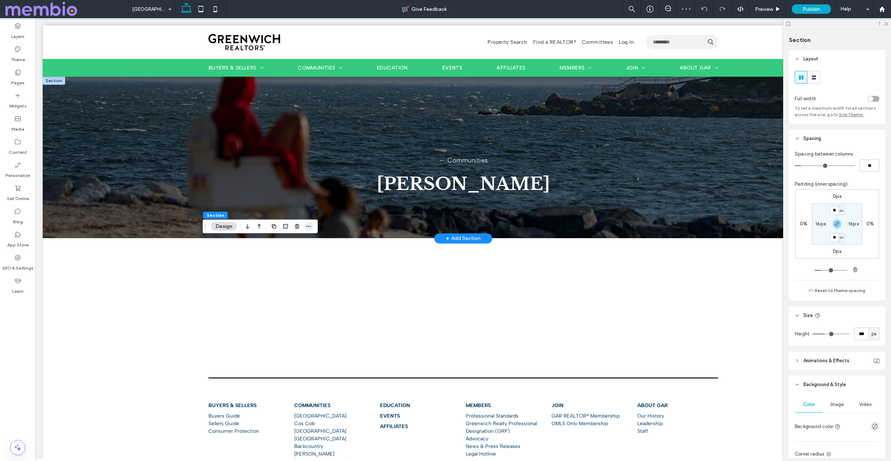
click at [310, 225] on icon "button" at bounding box center [309, 227] width 6 height 6
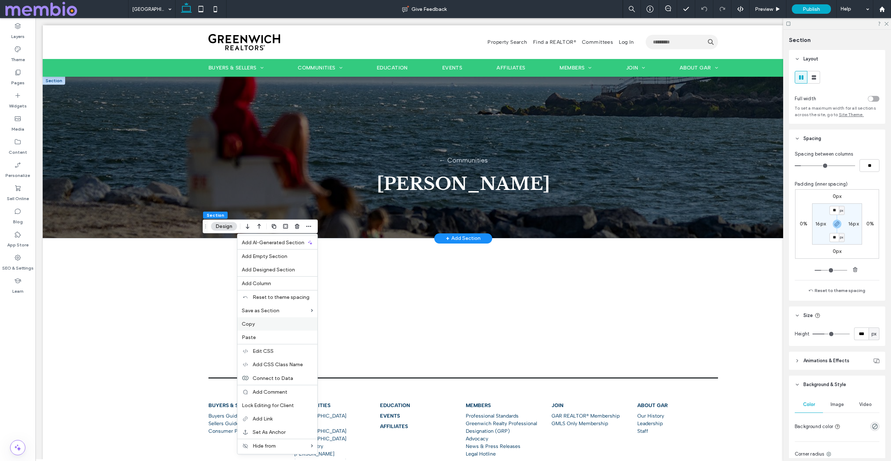
click at [281, 327] on label "Copy" at bounding box center [277, 324] width 71 height 6
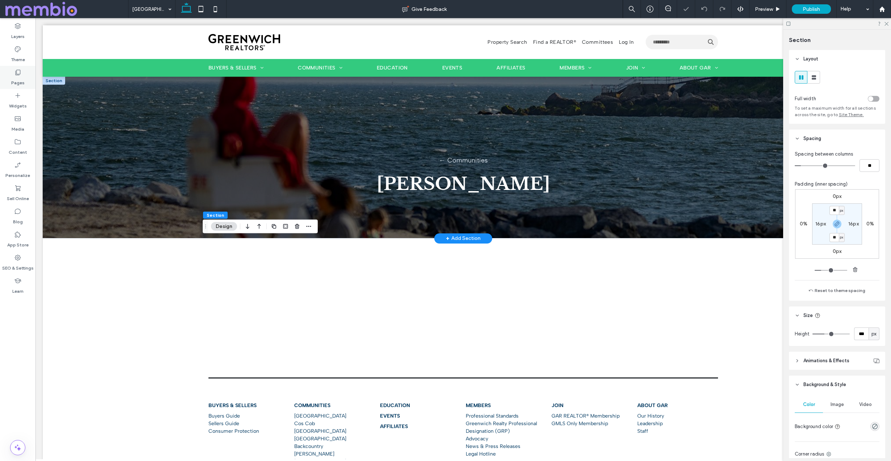
click at [19, 74] on icon at bounding box center [17, 72] width 7 height 7
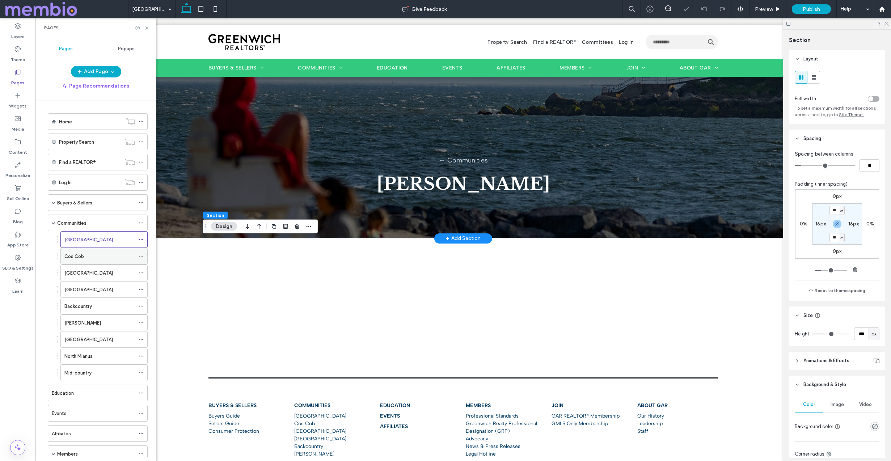
click at [87, 257] on div "Cos Cob" at bounding box center [99, 257] width 71 height 8
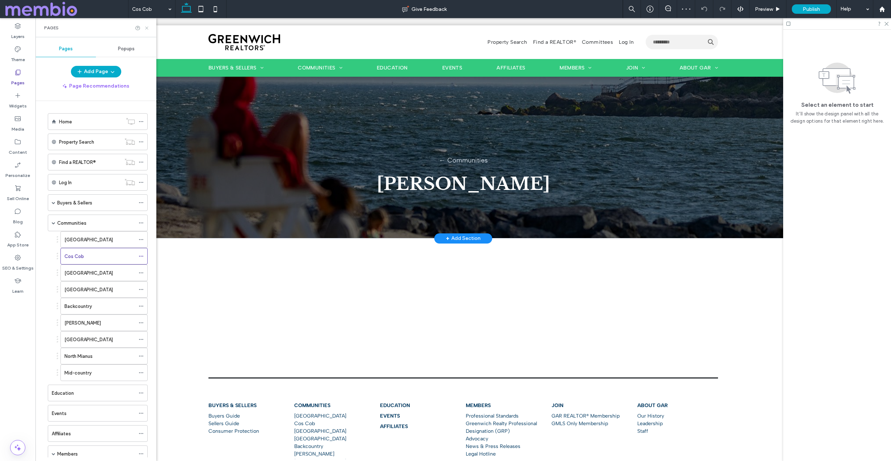
click at [147, 28] on use at bounding box center [146, 27] width 3 height 3
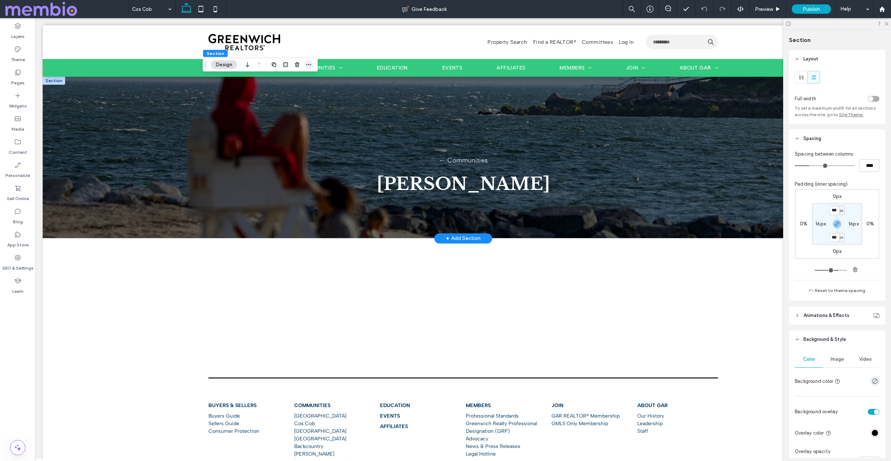
click at [312, 66] on span "button" at bounding box center [308, 64] width 9 height 9
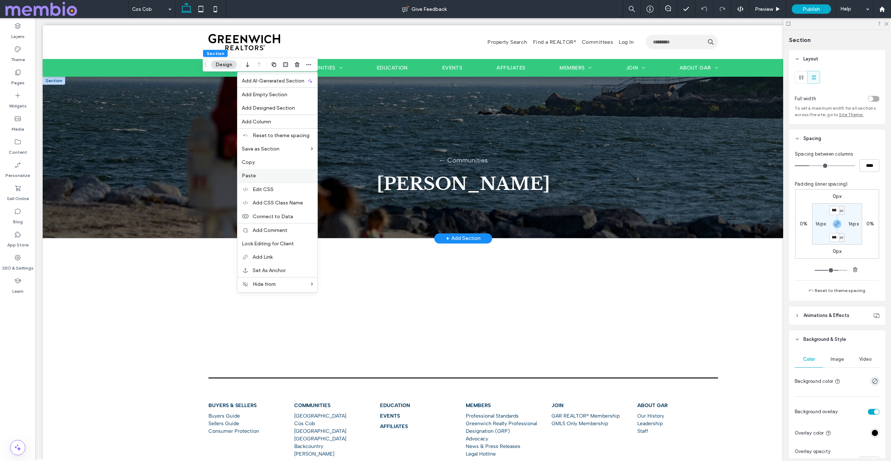
click at [282, 173] on label "Paste" at bounding box center [277, 176] width 71 height 6
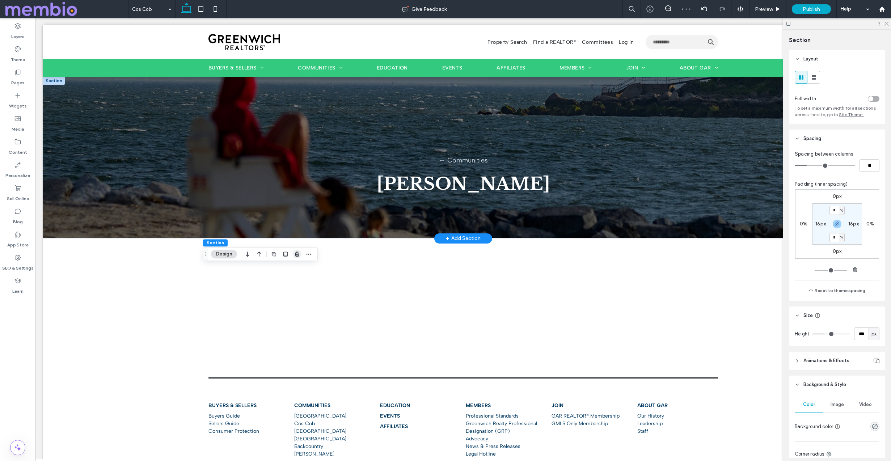
click at [298, 253] on icon "button" at bounding box center [297, 254] width 6 height 6
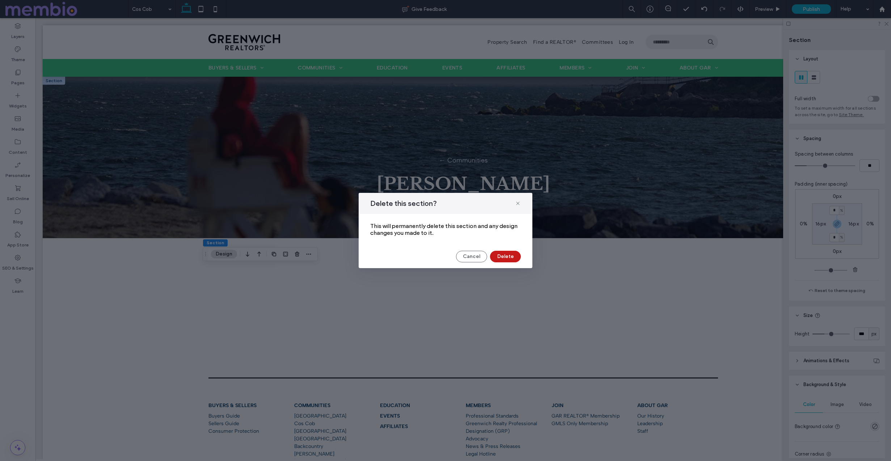
click at [498, 256] on button "Delete" at bounding box center [505, 257] width 31 height 12
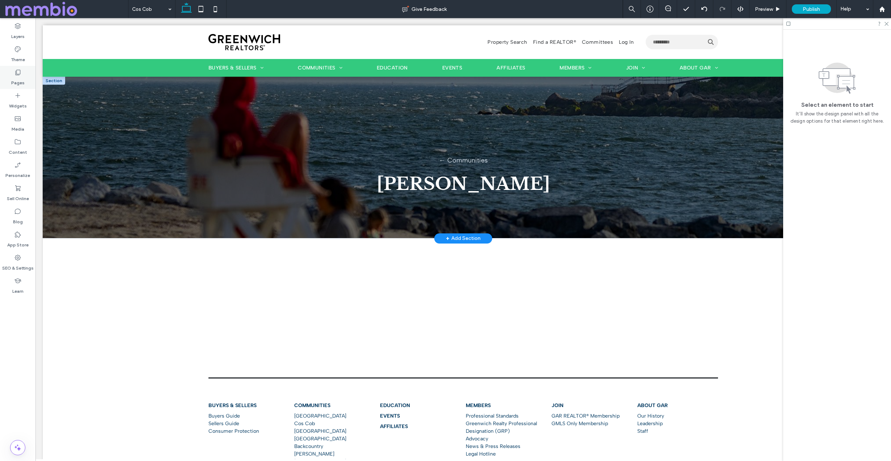
click at [16, 79] on label "Pages" at bounding box center [17, 81] width 13 height 10
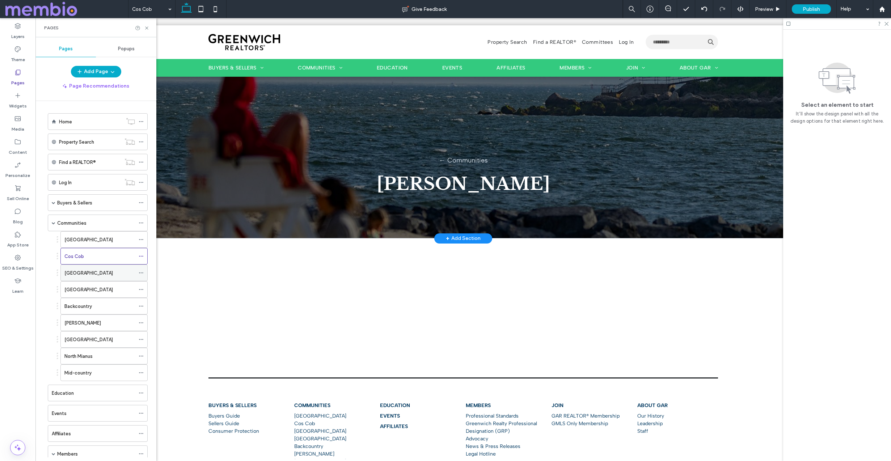
click at [105, 270] on div "[GEOGRAPHIC_DATA]" at bounding box center [99, 273] width 71 height 8
click at [148, 31] on div "Pages" at bounding box center [95, 27] width 121 height 19
click at [148, 28] on icon at bounding box center [146, 27] width 5 height 5
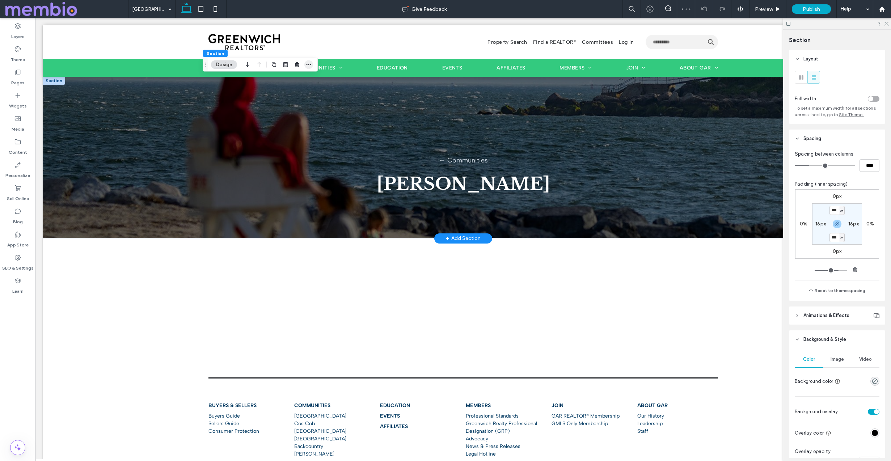
click at [309, 63] on icon "button" at bounding box center [309, 65] width 6 height 6
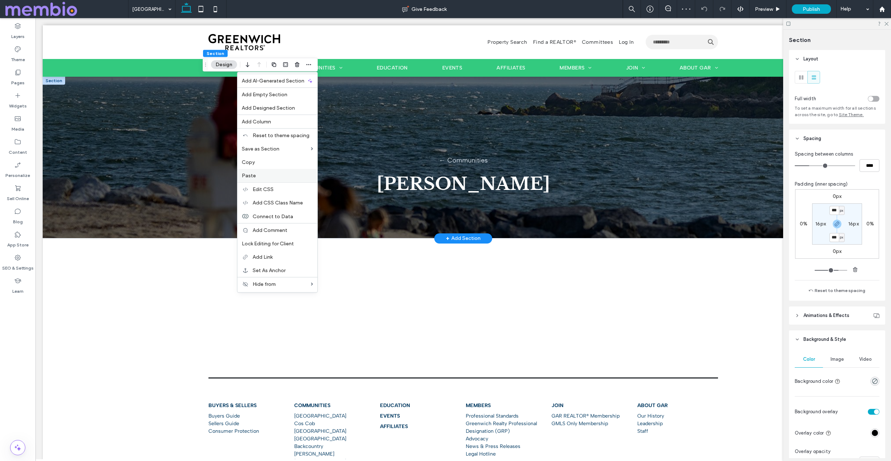
click at [288, 177] on label "Paste" at bounding box center [277, 176] width 71 height 6
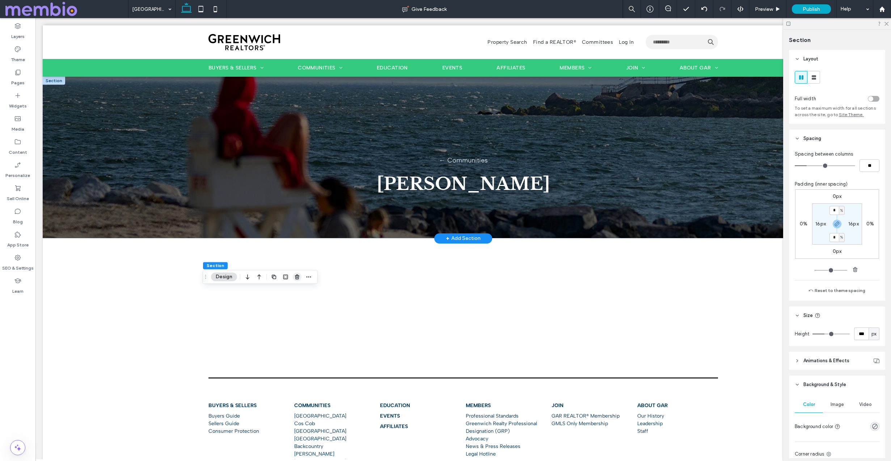
click at [295, 276] on icon "button" at bounding box center [297, 277] width 6 height 6
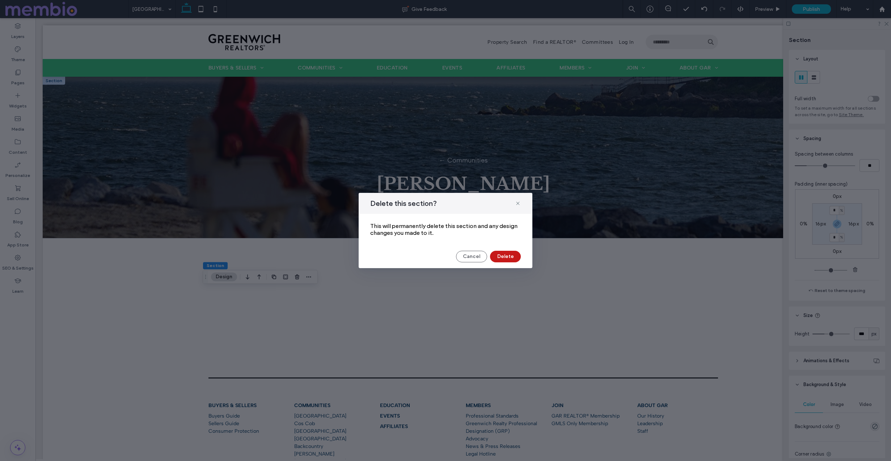
click at [507, 252] on button "Delete" at bounding box center [505, 257] width 31 height 12
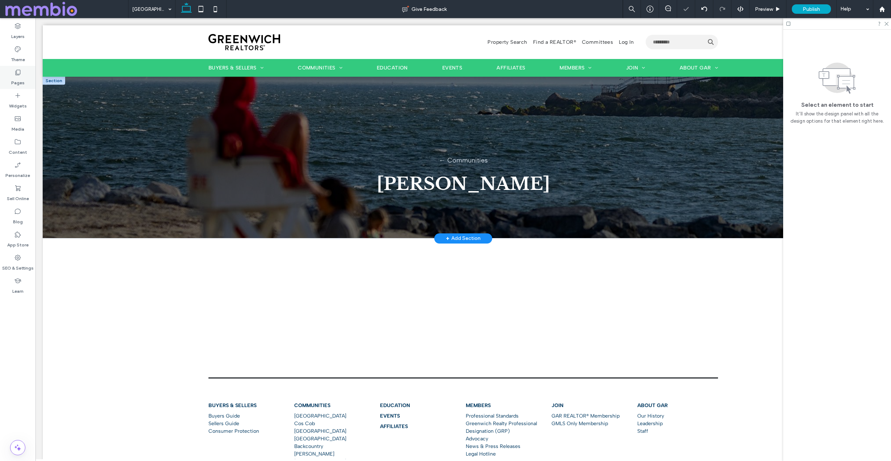
click at [18, 73] on icon at bounding box center [17, 72] width 7 height 7
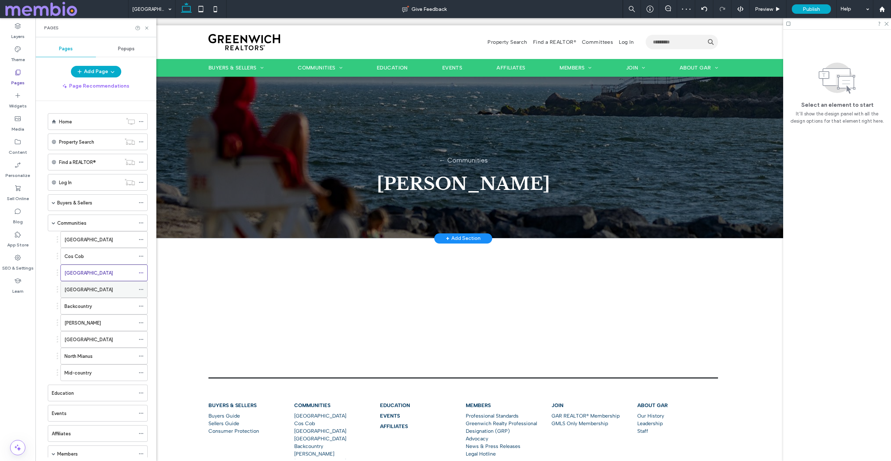
click at [101, 286] on div "[GEOGRAPHIC_DATA]" at bounding box center [99, 290] width 71 height 8
click at [146, 27] on use at bounding box center [146, 27] width 3 height 3
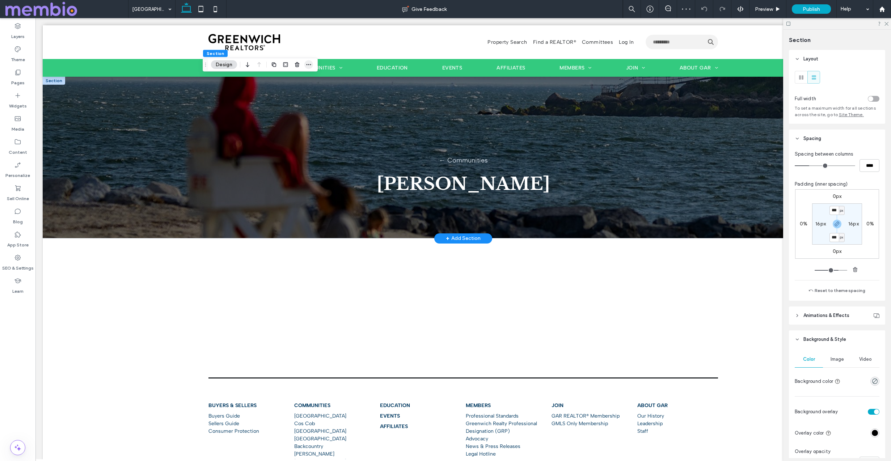
click at [307, 66] on icon "button" at bounding box center [309, 65] width 6 height 6
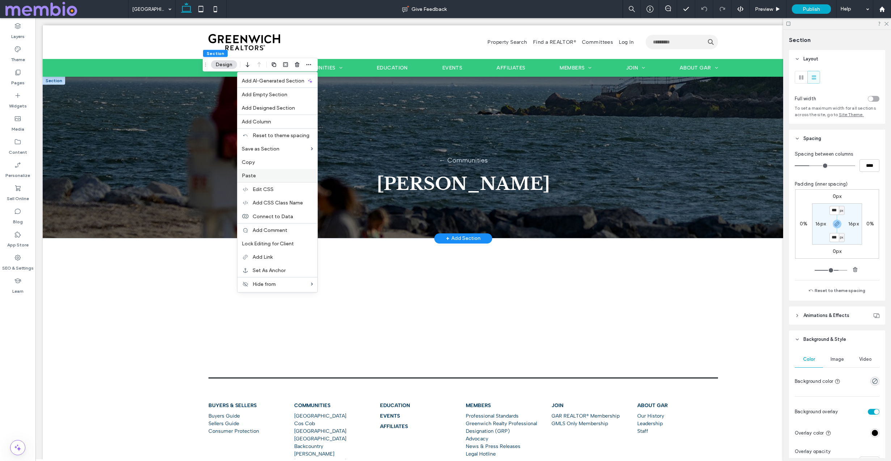
click at [278, 177] on label "Paste" at bounding box center [277, 176] width 71 height 6
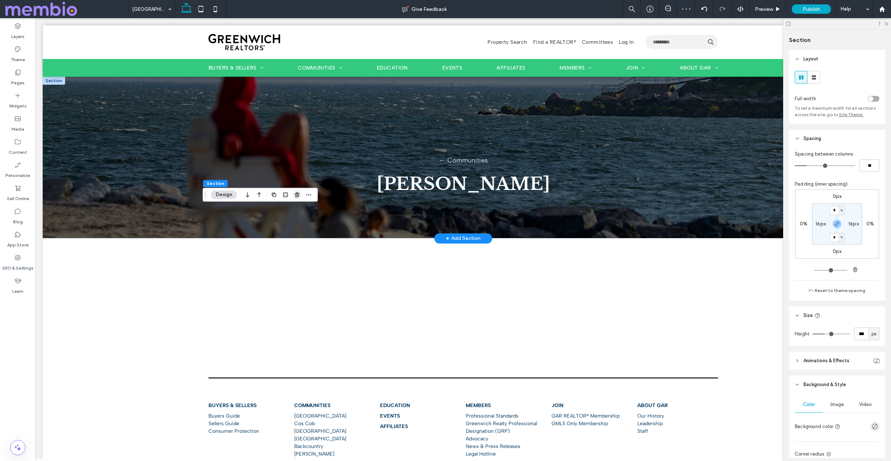
click at [298, 194] on icon "button" at bounding box center [297, 195] width 6 height 6
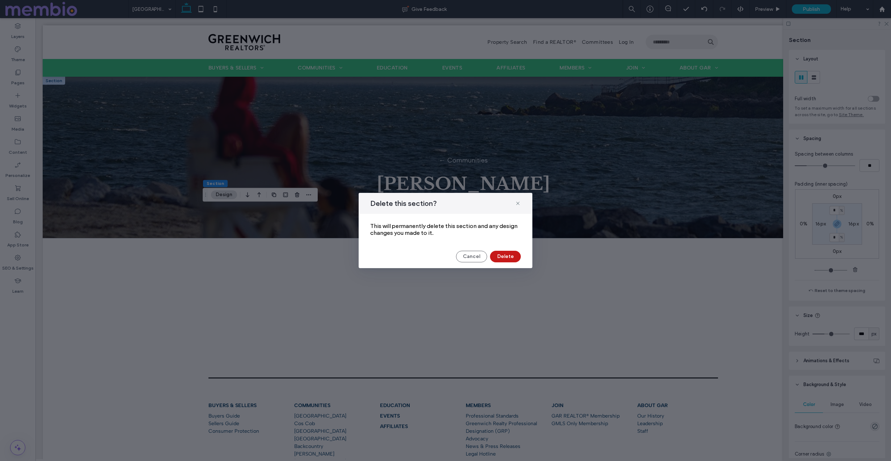
click at [504, 259] on button "Delete" at bounding box center [505, 257] width 31 height 12
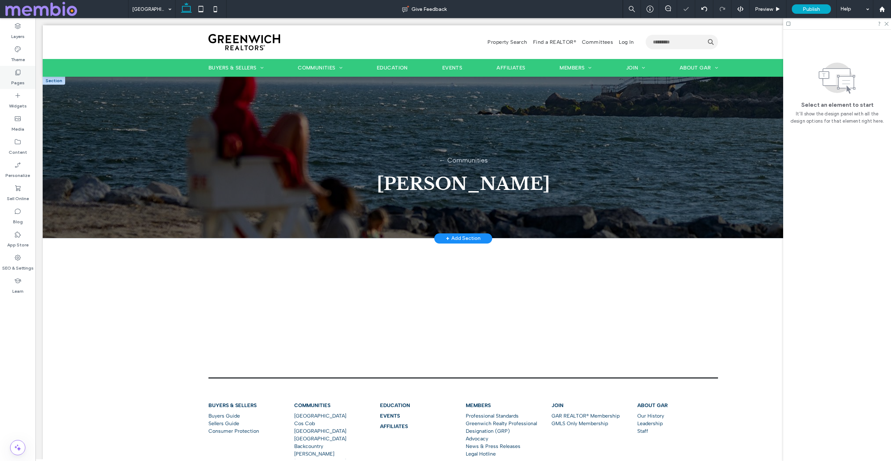
click at [19, 70] on icon at bounding box center [17, 72] width 7 height 7
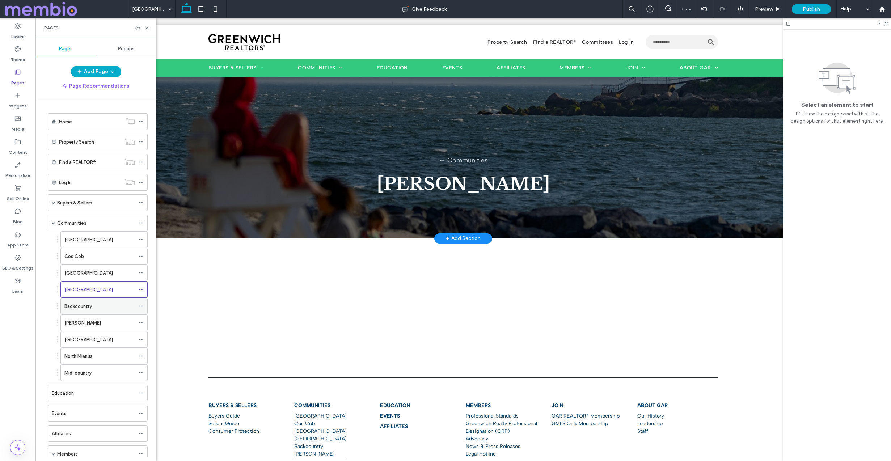
click at [83, 311] on div "Backcountry" at bounding box center [99, 306] width 71 height 16
click at [148, 28] on icon at bounding box center [146, 27] width 5 height 5
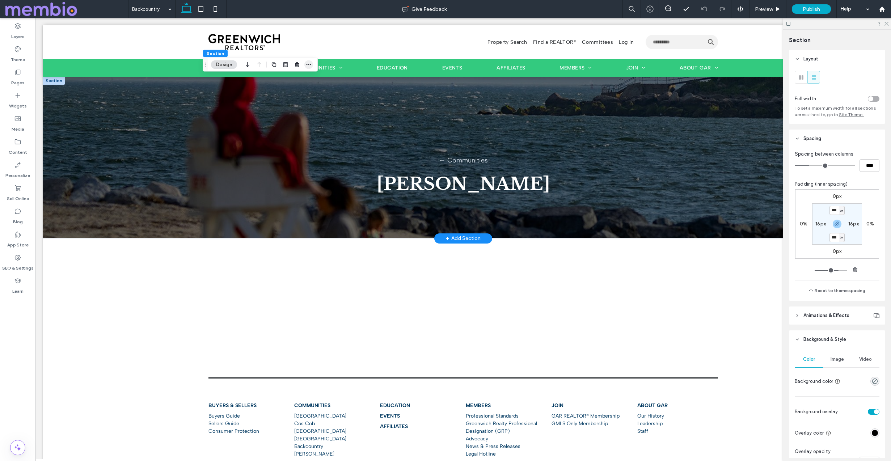
click at [307, 64] on icon "button" at bounding box center [309, 65] width 6 height 6
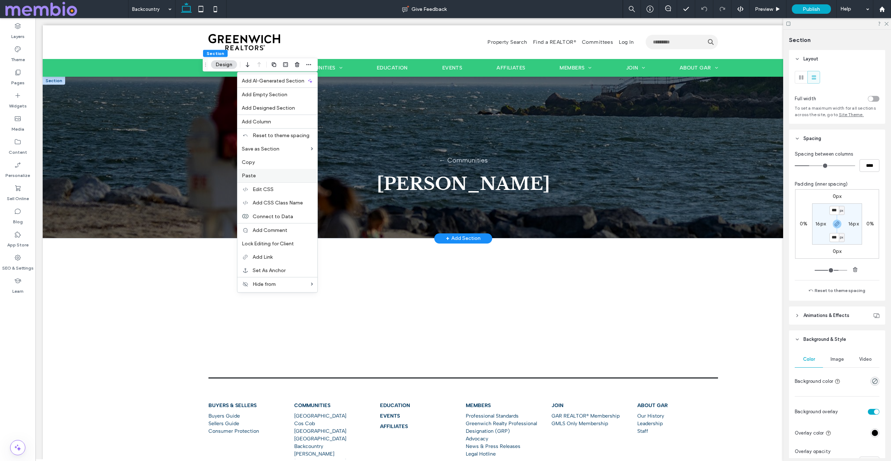
click at [290, 177] on label "Paste" at bounding box center [277, 176] width 71 height 6
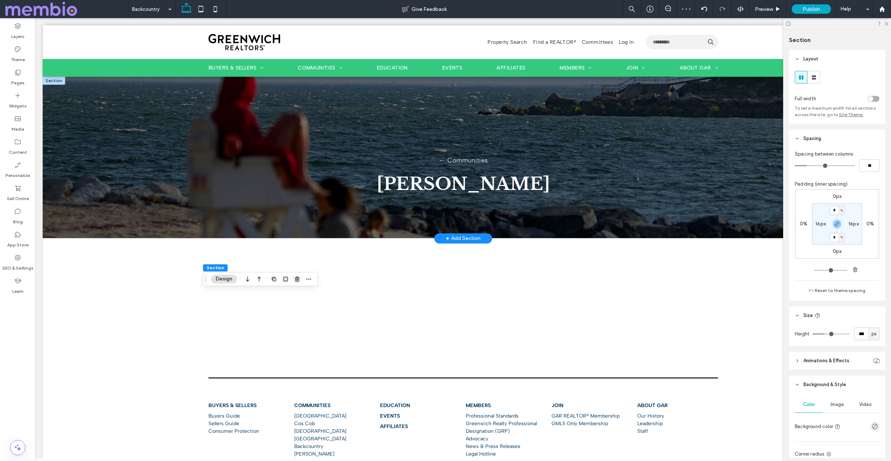
click at [297, 279] on icon "button" at bounding box center [297, 279] width 6 height 6
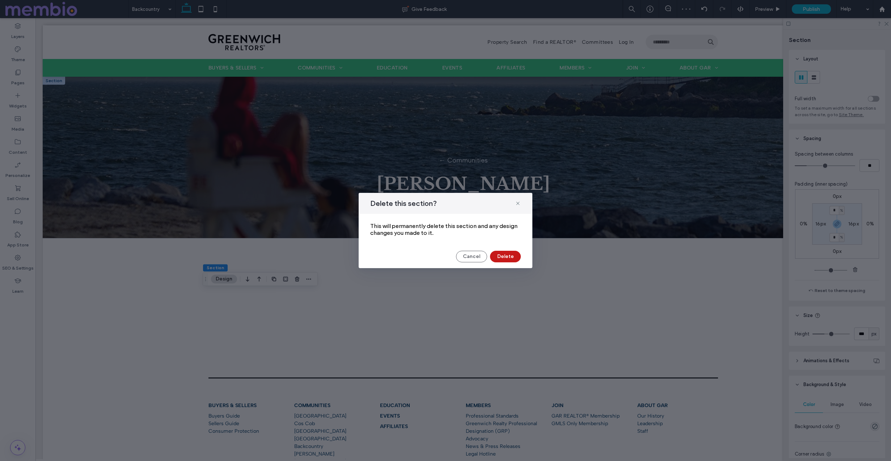
click at [506, 257] on button "Delete" at bounding box center [505, 257] width 31 height 12
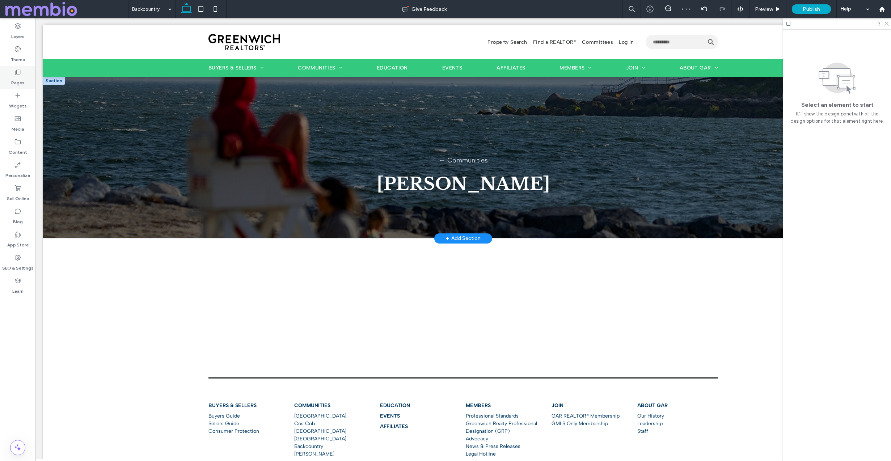
click at [18, 79] on label "Pages" at bounding box center [17, 81] width 13 height 10
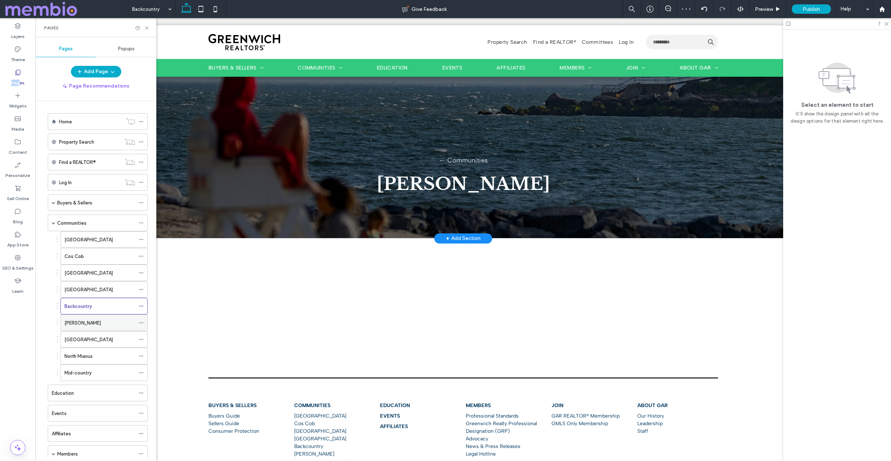
click at [89, 321] on div "[PERSON_NAME]" at bounding box center [99, 323] width 71 height 8
click at [146, 26] on icon at bounding box center [146, 27] width 5 height 5
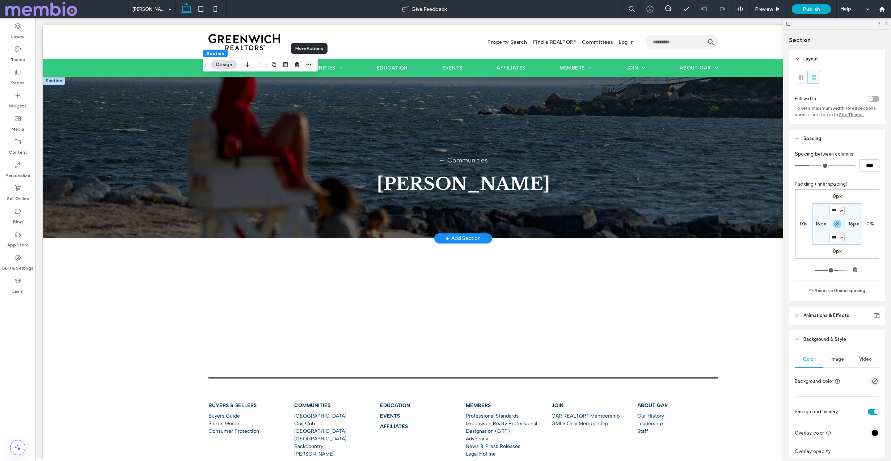
click at [306, 63] on icon "button" at bounding box center [309, 65] width 6 height 6
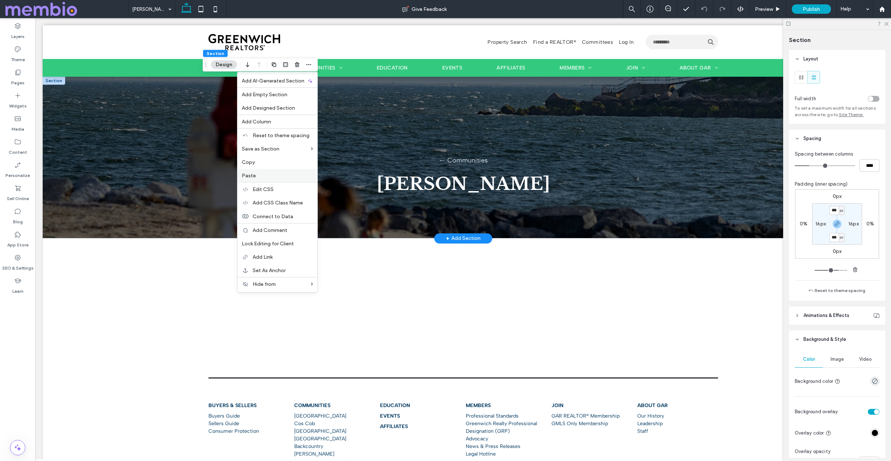
click at [277, 171] on div "Paste" at bounding box center [277, 175] width 80 height 13
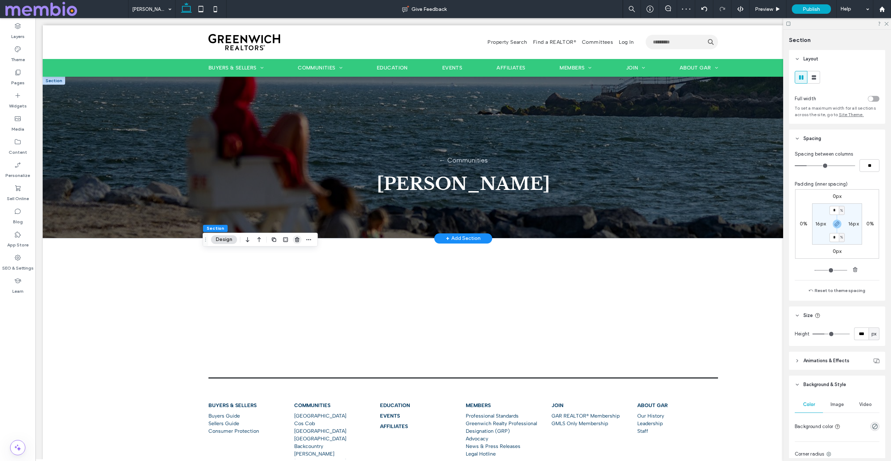
click at [299, 241] on use "button" at bounding box center [297, 239] width 4 height 5
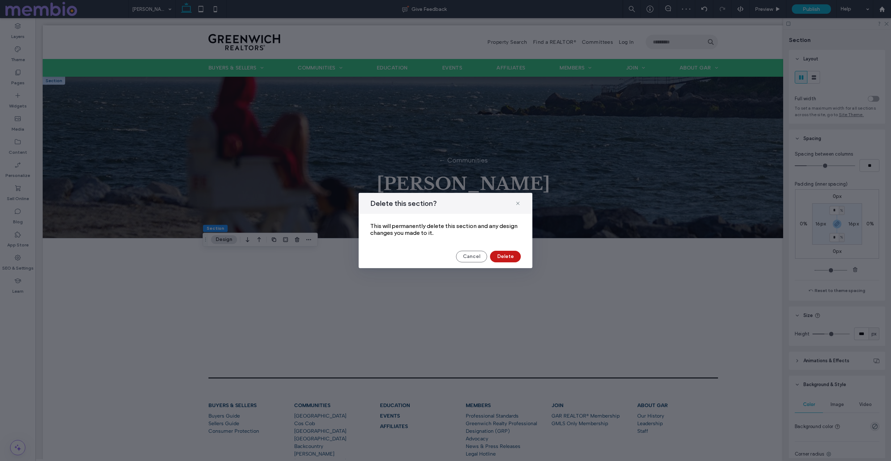
click at [507, 256] on button "Delete" at bounding box center [505, 257] width 31 height 12
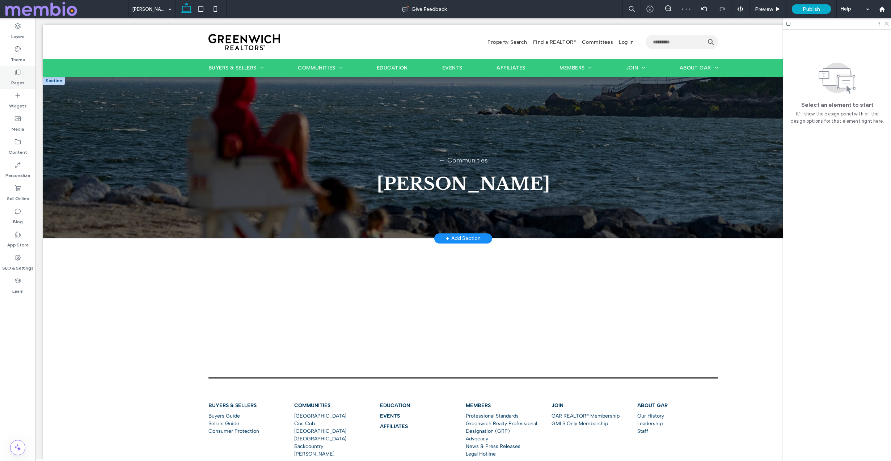
click at [11, 80] on label "Pages" at bounding box center [17, 81] width 13 height 10
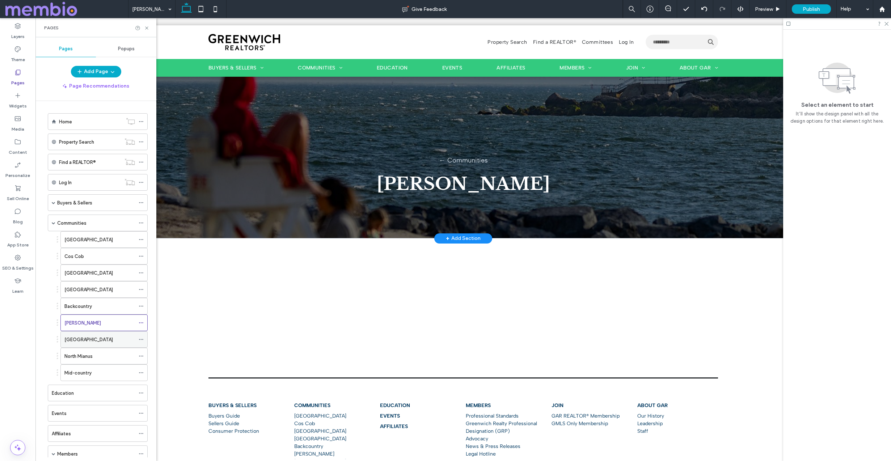
click at [89, 331] on div "[GEOGRAPHIC_DATA]" at bounding box center [103, 339] width 87 height 17
click at [89, 336] on div "[GEOGRAPHIC_DATA]" at bounding box center [99, 340] width 71 height 8
click at [149, 24] on div "Pages" at bounding box center [95, 27] width 121 height 19
click at [148, 26] on icon at bounding box center [146, 27] width 5 height 5
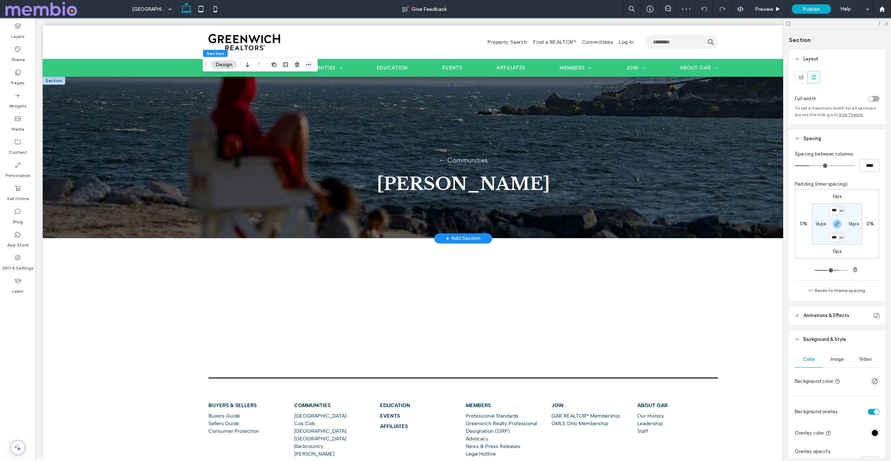
click at [306, 64] on icon "button" at bounding box center [309, 65] width 6 height 6
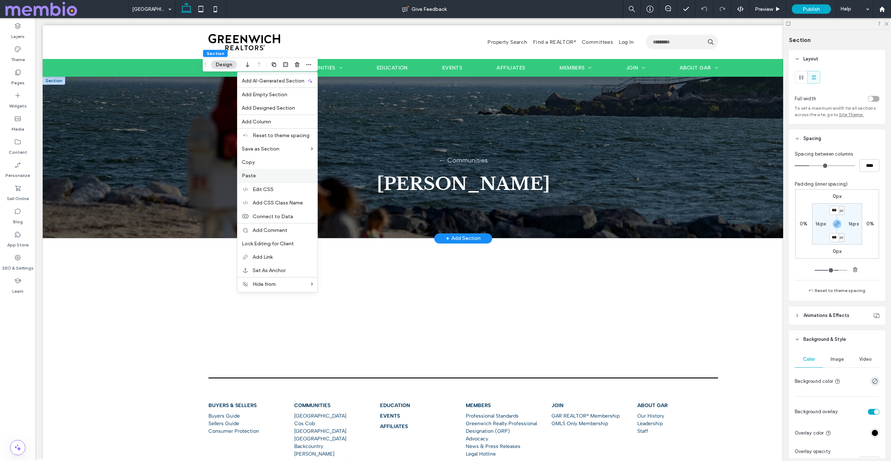
click at [270, 176] on label "Paste" at bounding box center [277, 176] width 71 height 6
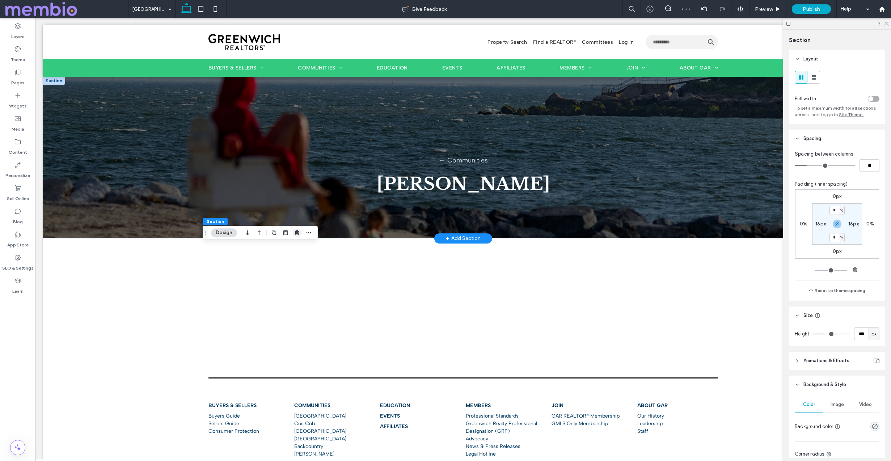
click at [298, 235] on icon "button" at bounding box center [297, 233] width 6 height 6
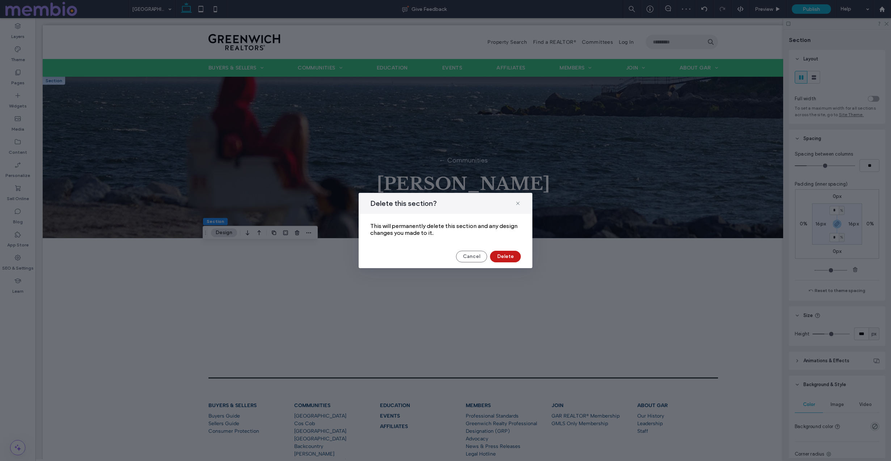
click at [506, 259] on button "Delete" at bounding box center [505, 257] width 31 height 12
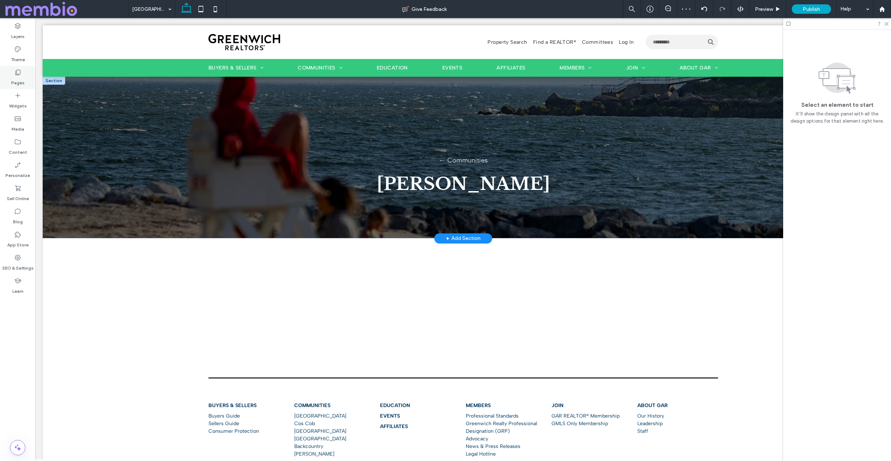
click at [13, 81] on label "Pages" at bounding box center [17, 81] width 13 height 10
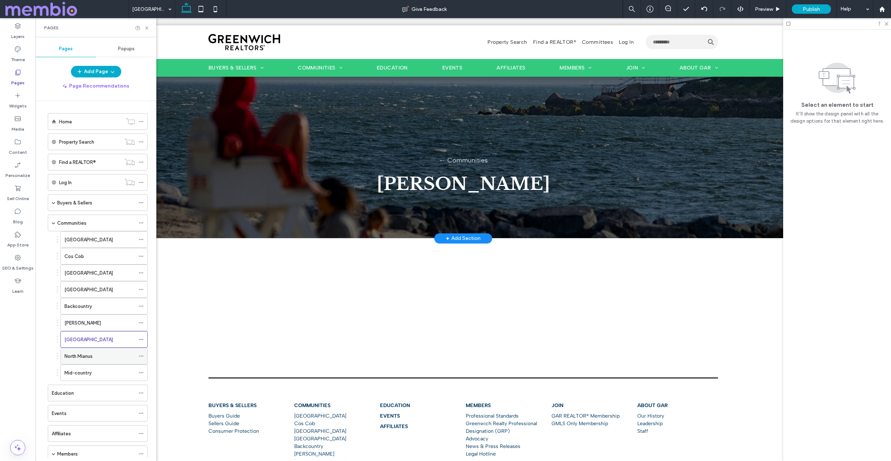
click at [87, 355] on label "North Mianus" at bounding box center [78, 356] width 28 height 13
click at [147, 28] on use at bounding box center [146, 27] width 3 height 3
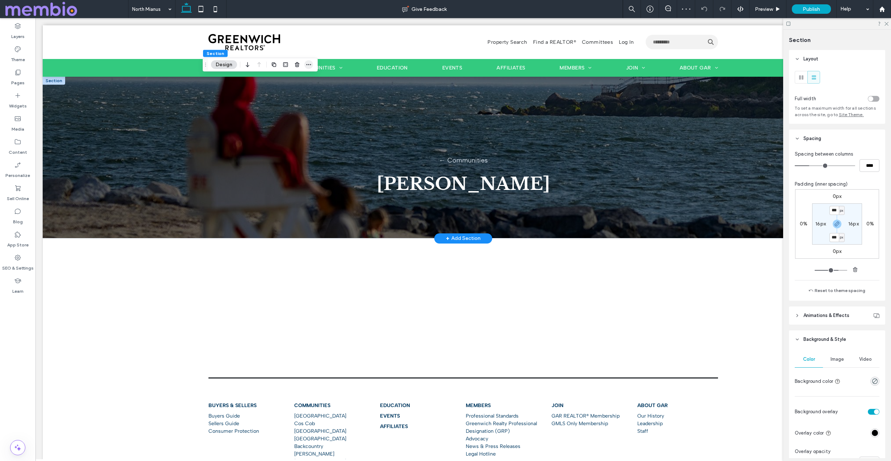
click at [306, 67] on icon "button" at bounding box center [309, 65] width 6 height 6
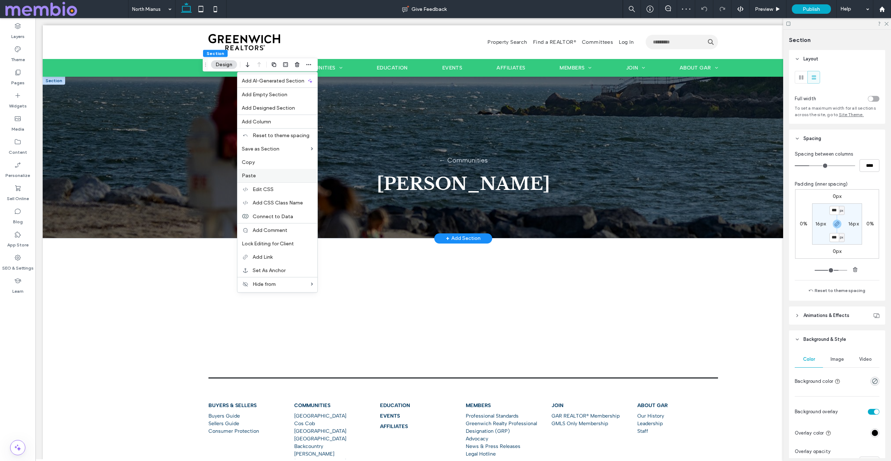
click at [277, 173] on label "Paste" at bounding box center [277, 176] width 71 height 6
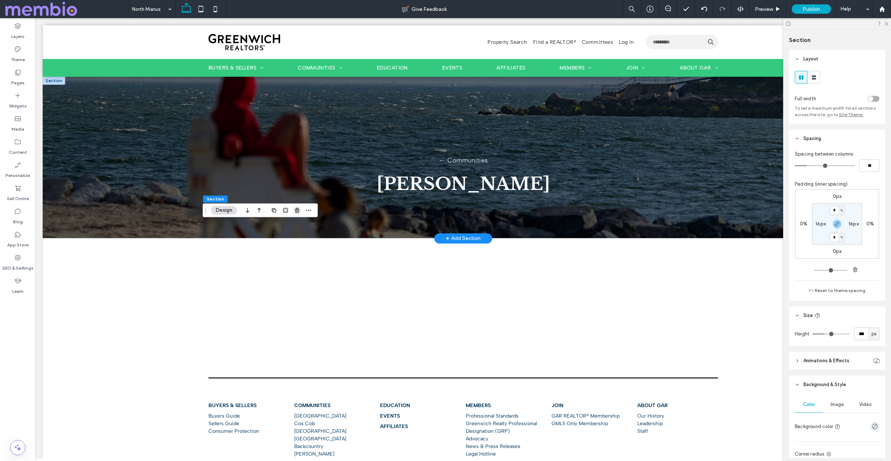
click at [295, 212] on icon "button" at bounding box center [297, 210] width 6 height 6
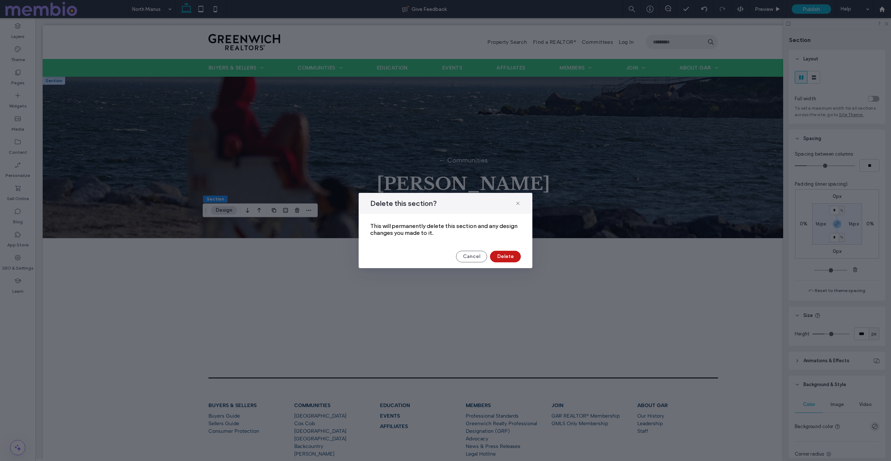
click at [505, 258] on button "Delete" at bounding box center [505, 257] width 31 height 12
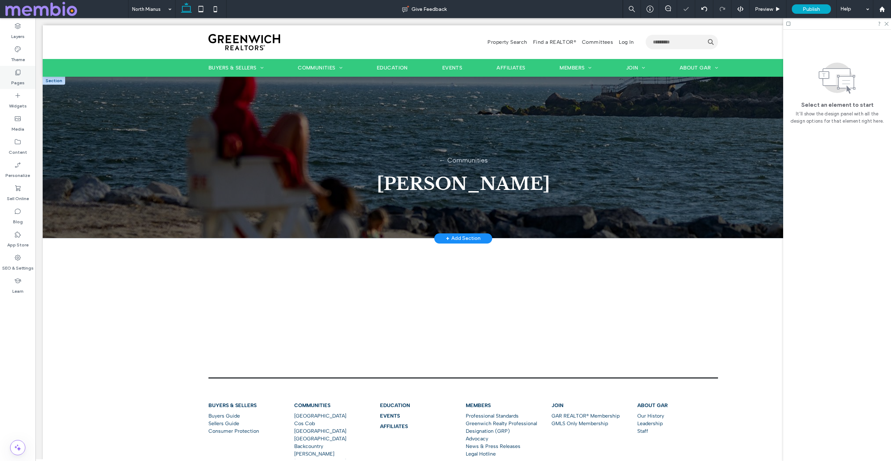
click at [17, 78] on label "Pages" at bounding box center [17, 81] width 13 height 10
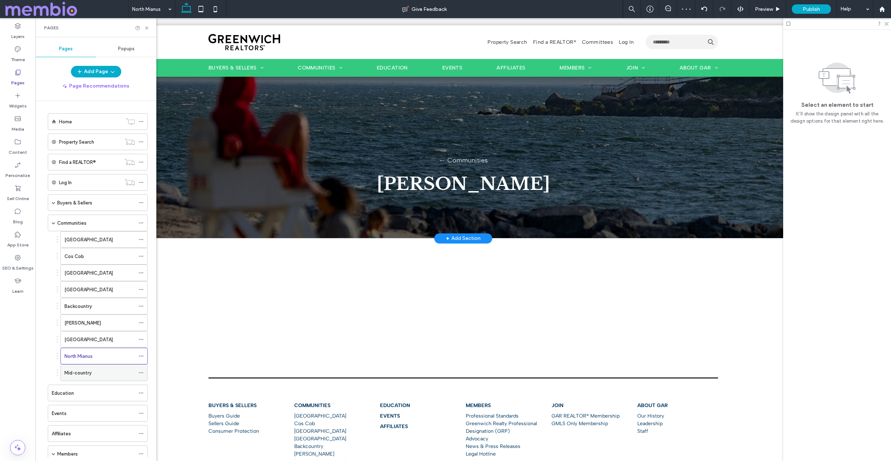
click at [89, 368] on div "Mid-country" at bounding box center [99, 373] width 71 height 16
click at [146, 27] on use at bounding box center [146, 27] width 3 height 3
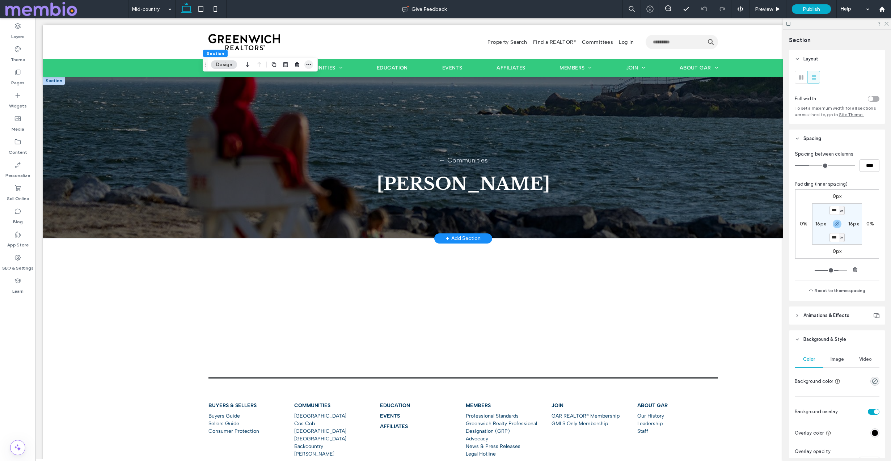
click at [307, 62] on icon "button" at bounding box center [309, 65] width 6 height 6
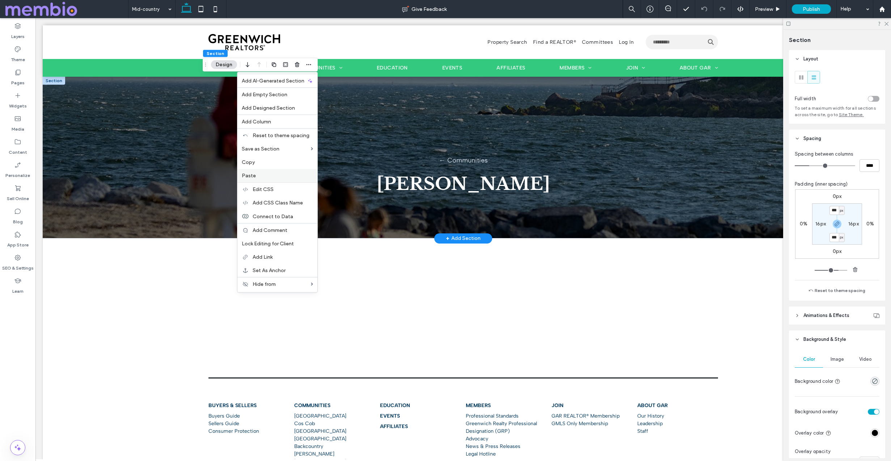
click at [289, 172] on div "Paste" at bounding box center [277, 175] width 80 height 13
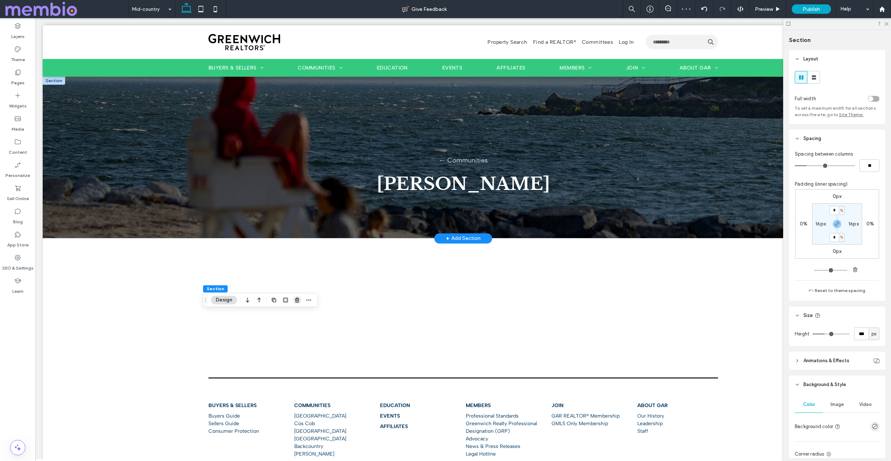
click at [295, 300] on icon "button" at bounding box center [297, 300] width 6 height 6
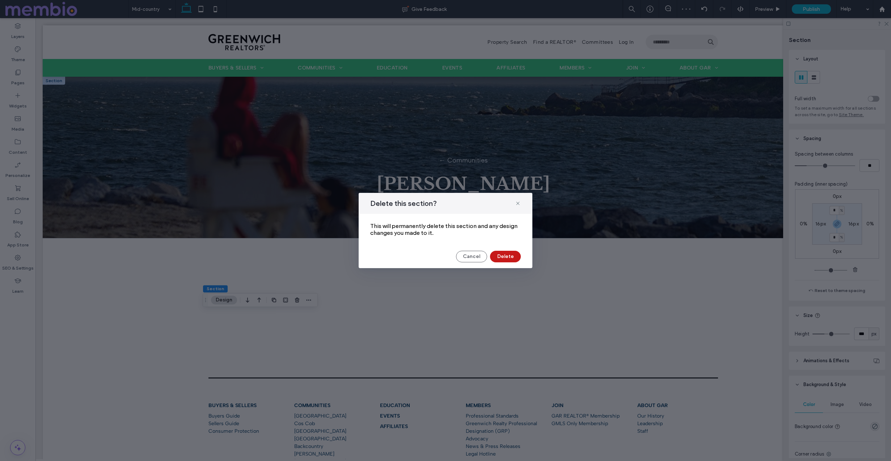
click at [504, 254] on button "Delete" at bounding box center [505, 257] width 31 height 12
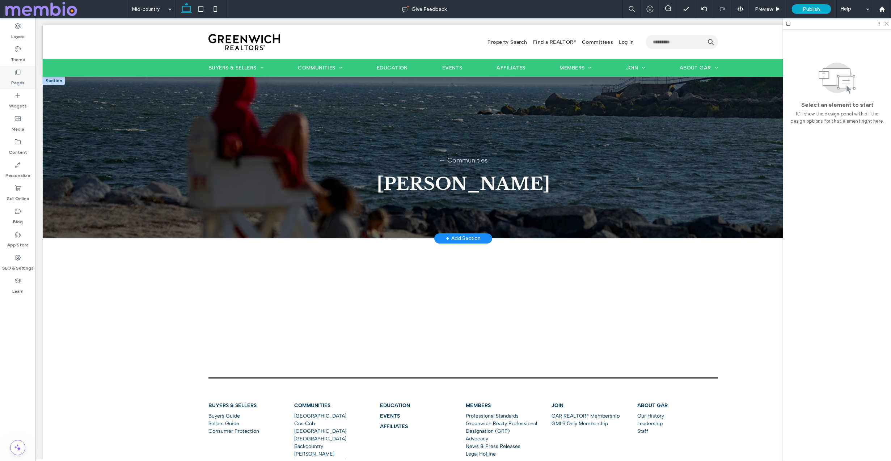
click at [22, 74] on div "Pages" at bounding box center [17, 77] width 35 height 23
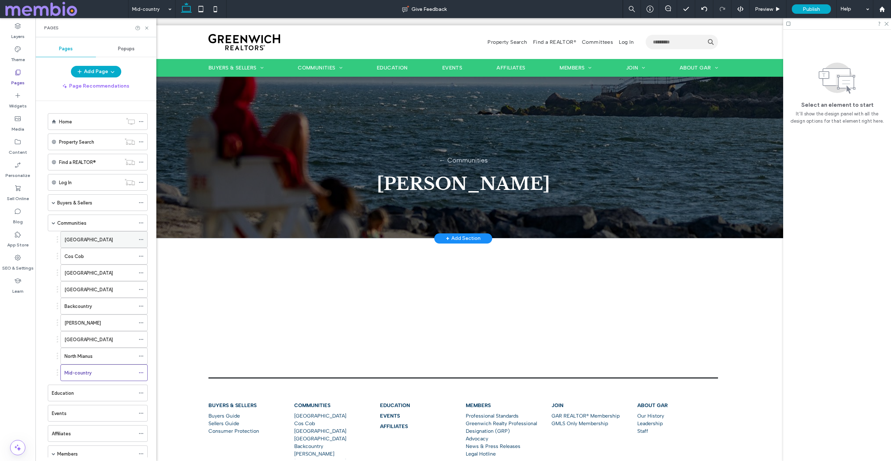
click at [81, 236] on label "[GEOGRAPHIC_DATA]" at bounding box center [88, 239] width 49 height 13
click at [146, 27] on use at bounding box center [146, 27] width 3 height 3
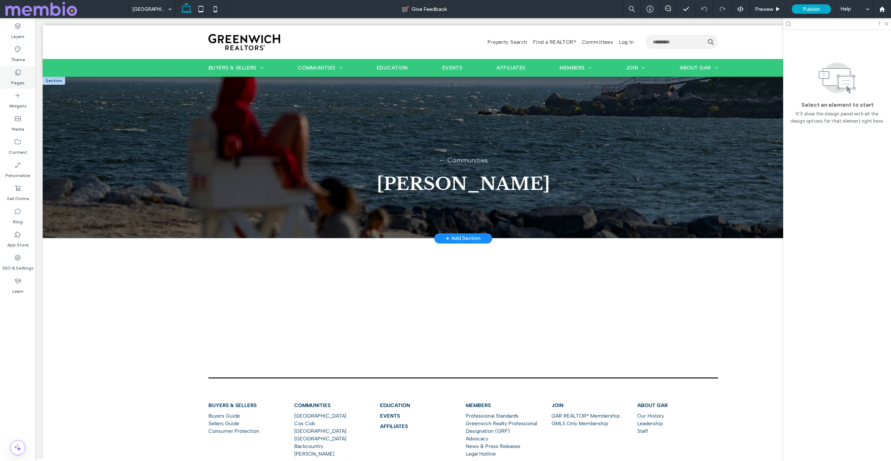
click at [20, 80] on label "Pages" at bounding box center [17, 81] width 13 height 10
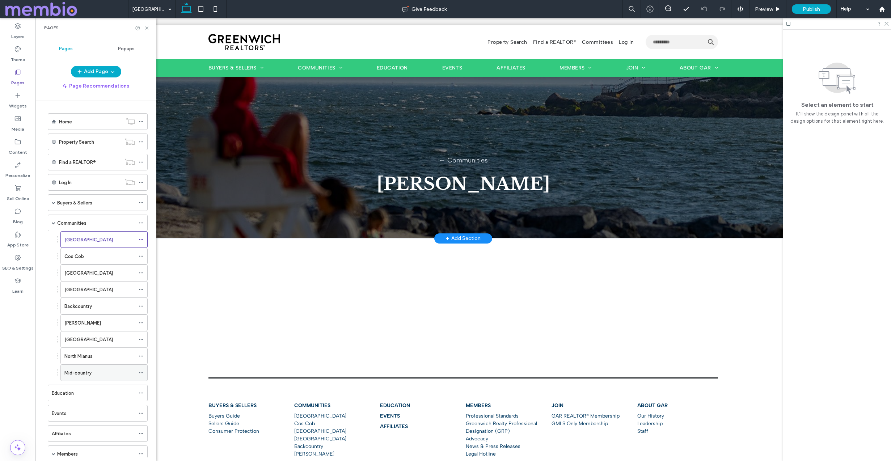
click at [81, 368] on div "Mid-country" at bounding box center [99, 373] width 71 height 16
click at [84, 256] on div "Cos Cob" at bounding box center [99, 257] width 71 height 8
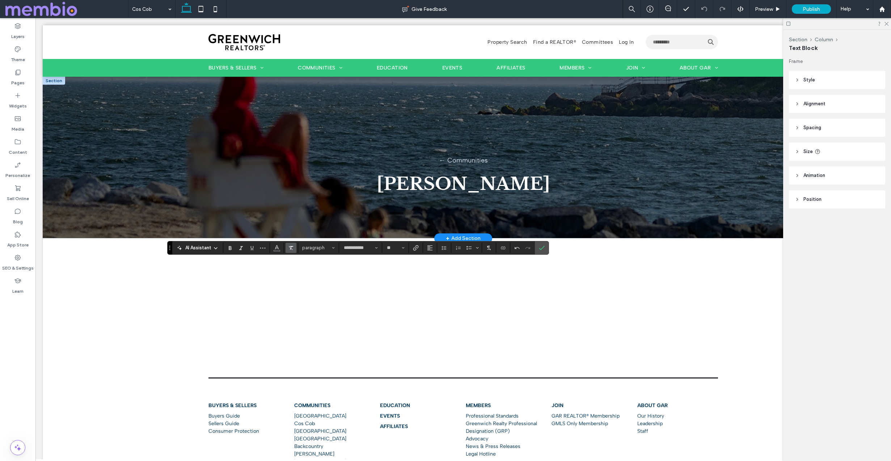
click at [290, 246] on use "Clear Format" at bounding box center [291, 248] width 4 height 4
click at [546, 245] on label "Confirm" at bounding box center [541, 247] width 11 height 13
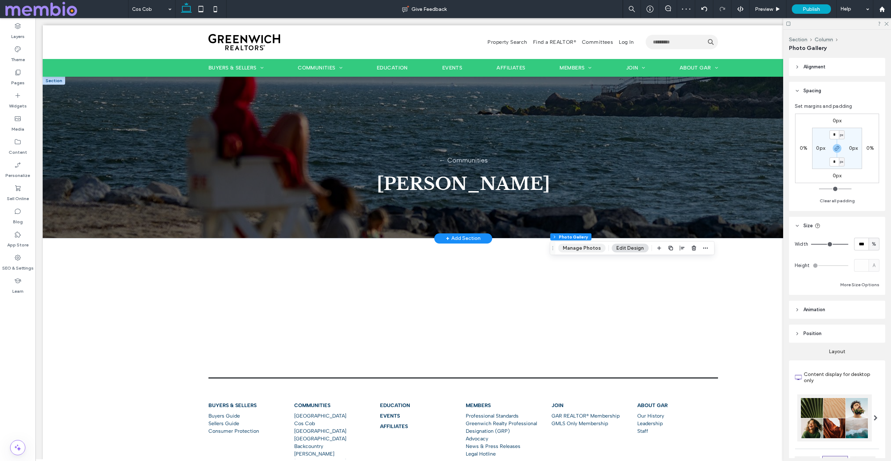
click at [574, 249] on button "Manage Photos" at bounding box center [581, 248] width 47 height 9
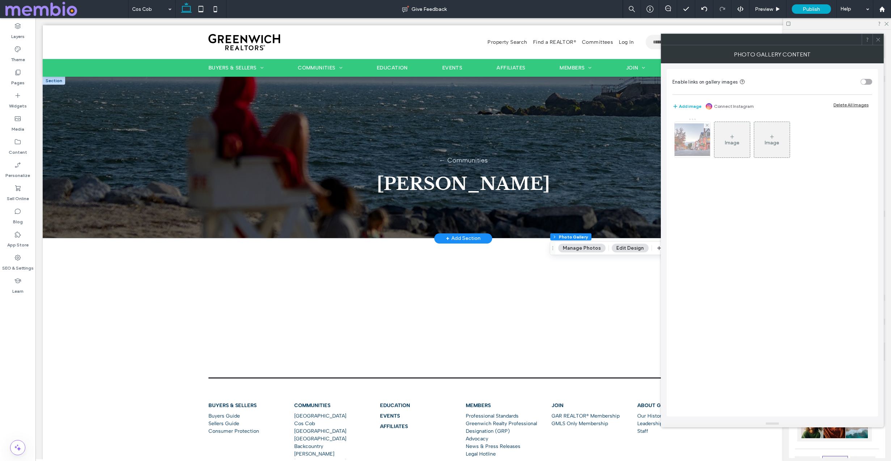
click at [678, 135] on img at bounding box center [692, 139] width 58 height 33
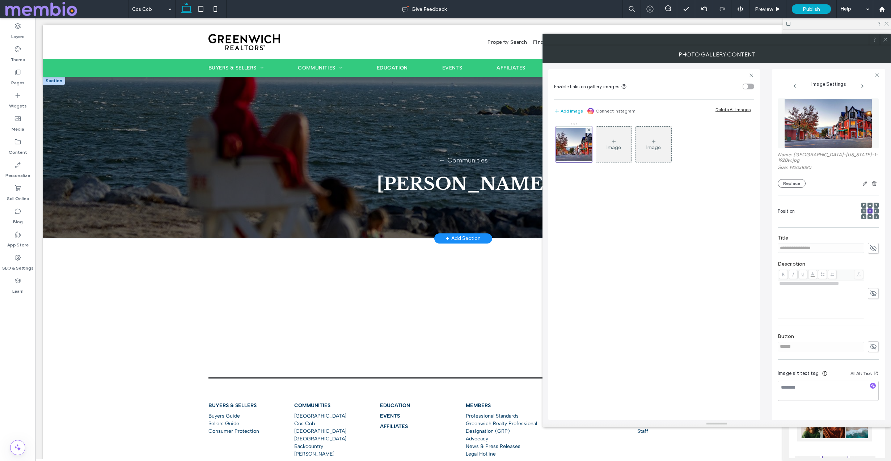
click at [815, 116] on img at bounding box center [828, 123] width 88 height 50
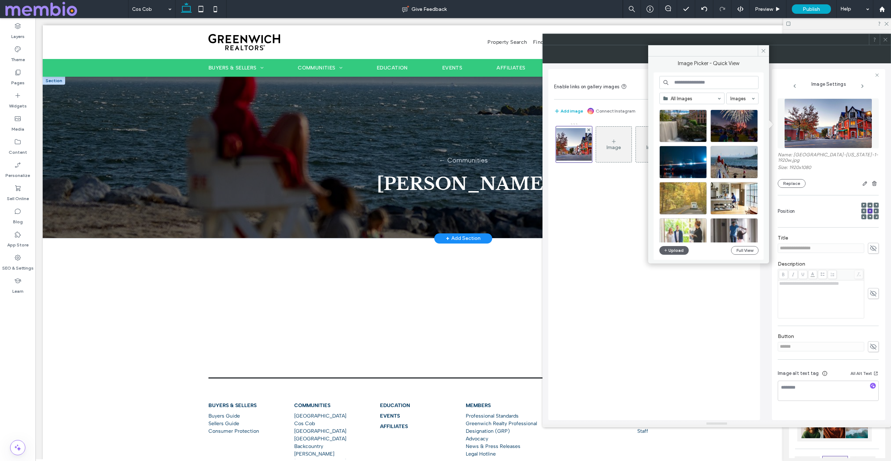
scroll to position [119, 0]
click at [680, 164] on div "Select" at bounding box center [682, 161] width 47 height 33
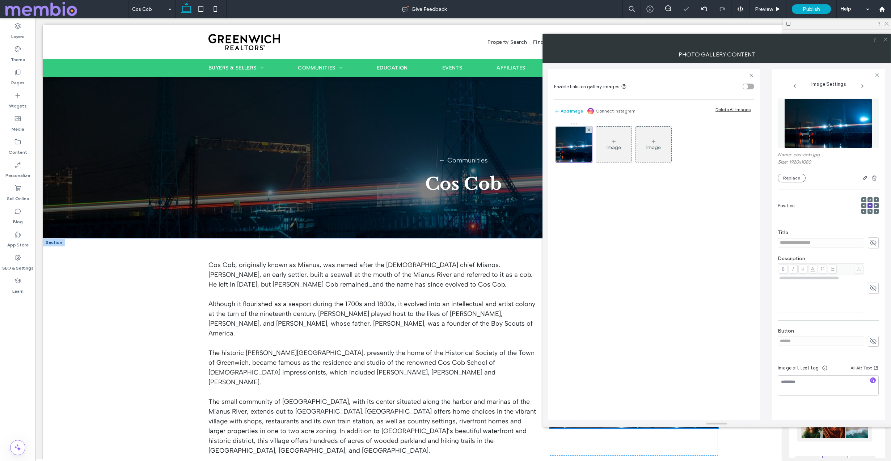
click at [885, 39] on use at bounding box center [886, 40] width 4 height 4
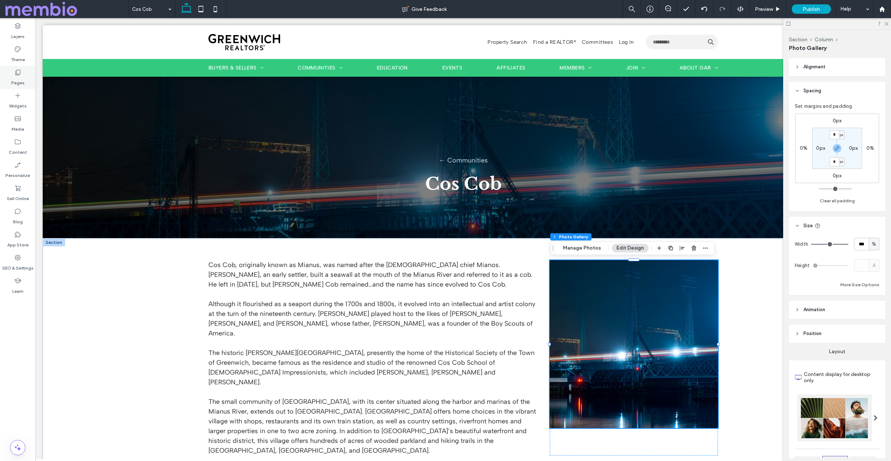
click at [18, 78] on label "Pages" at bounding box center [17, 81] width 13 height 10
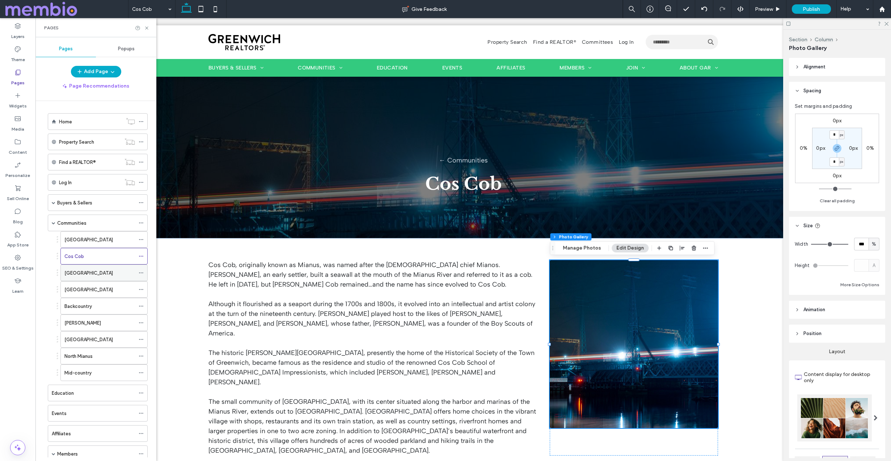
click at [91, 276] on label "[GEOGRAPHIC_DATA]" at bounding box center [88, 273] width 49 height 13
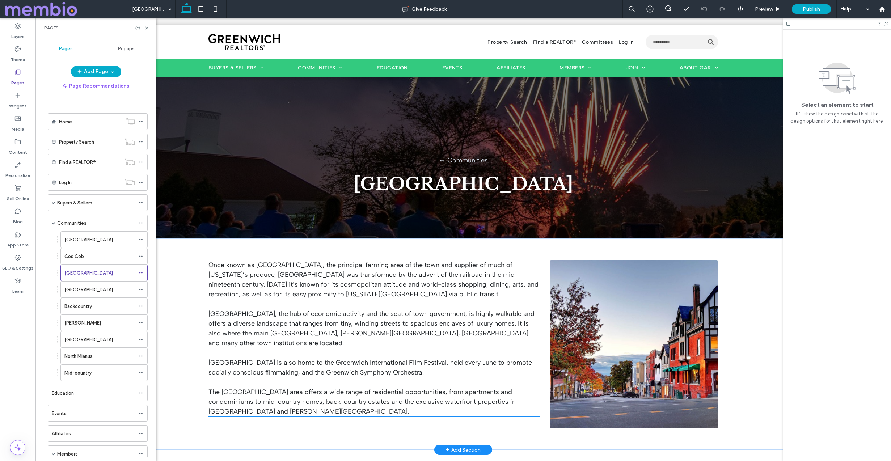
click at [263, 332] on span "[GEOGRAPHIC_DATA], the hub of economic activity and the seat of town government…" at bounding box center [371, 328] width 326 height 37
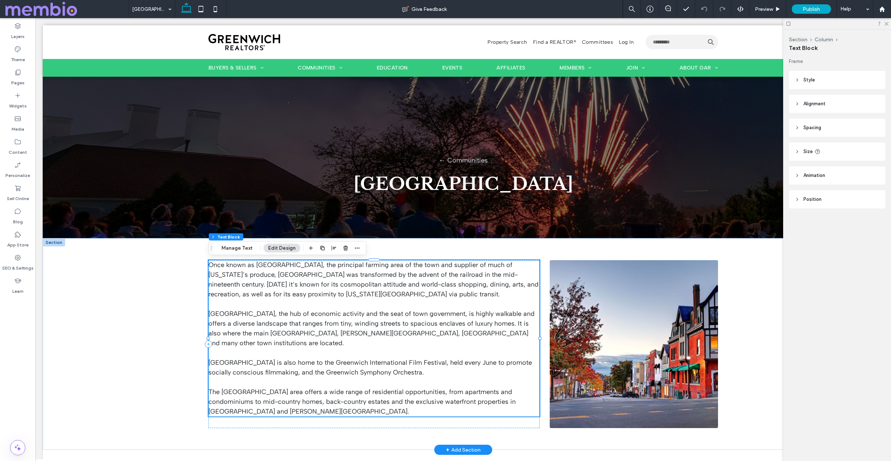
click at [263, 332] on span "[GEOGRAPHIC_DATA], the hub of economic activity and the seat of town government…" at bounding box center [371, 328] width 326 height 37
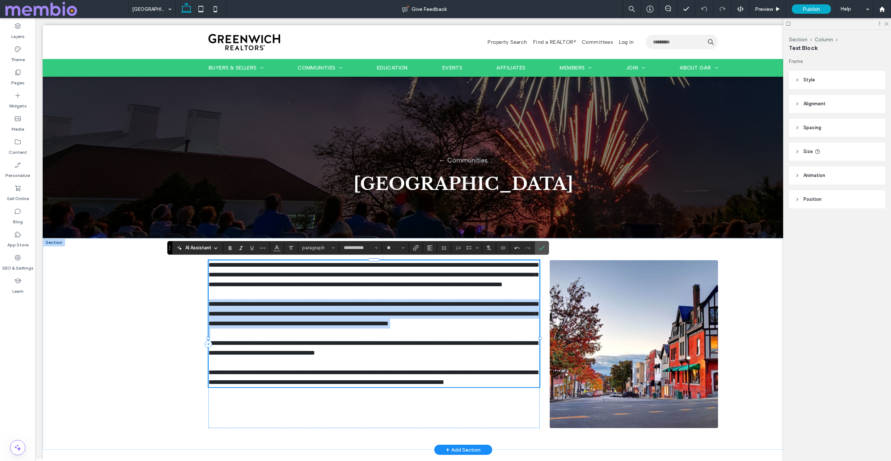
click at [263, 327] on span "**********" at bounding box center [372, 314] width 329 height 26
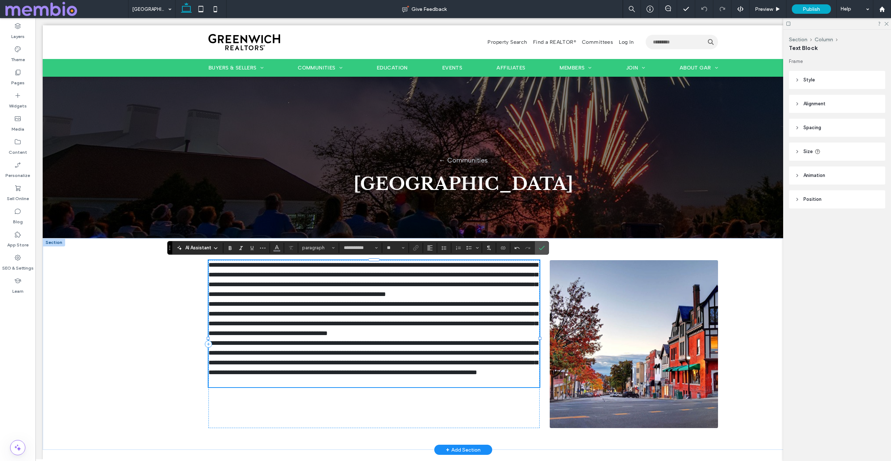
click at [344, 299] on p "**********" at bounding box center [373, 279] width 331 height 39
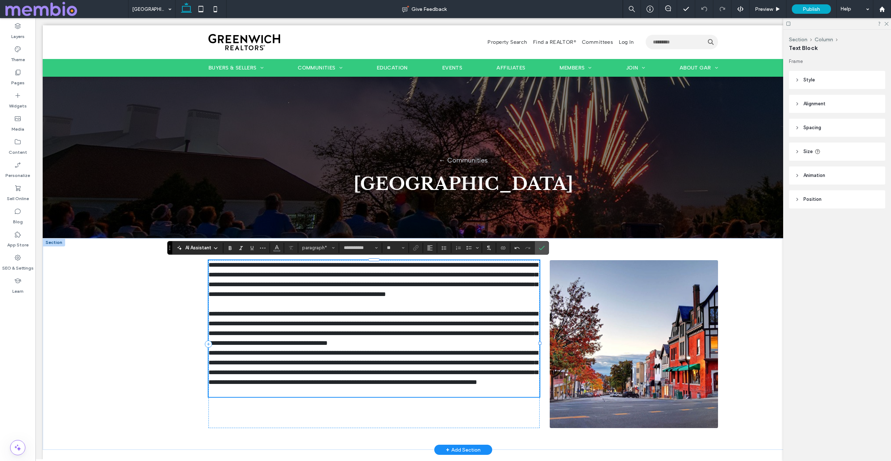
click at [274, 348] on p "**********" at bounding box center [373, 328] width 331 height 39
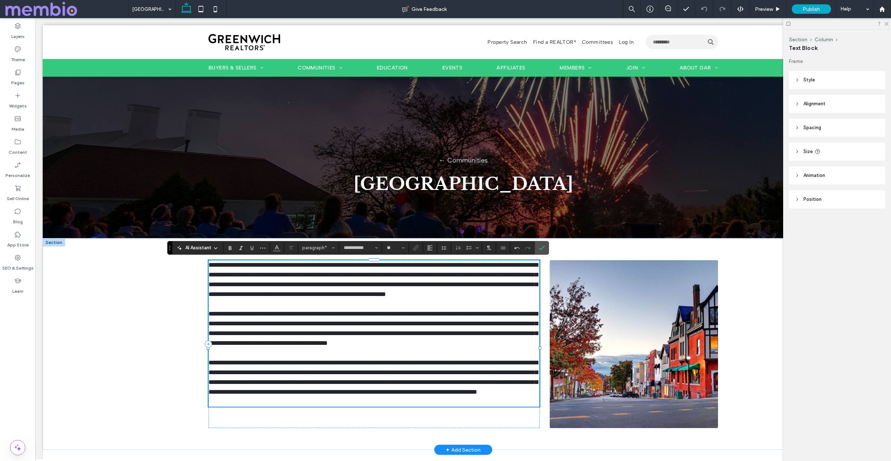
click at [421, 397] on p "**********" at bounding box center [373, 377] width 331 height 39
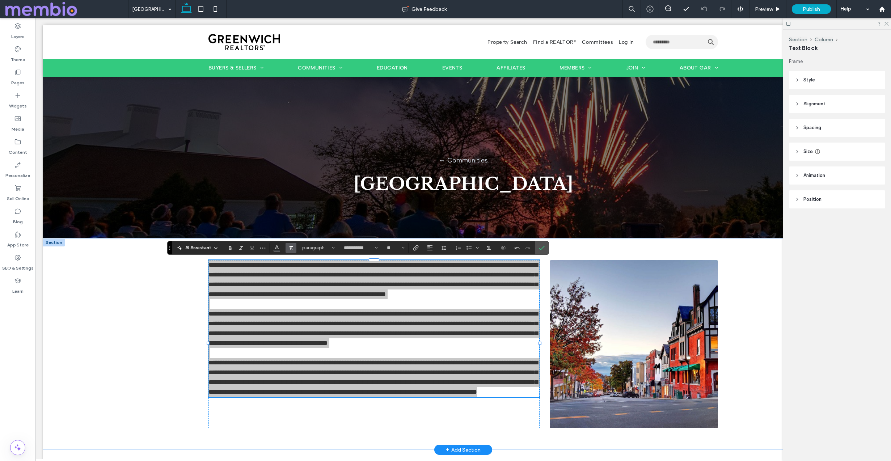
click at [293, 248] on icon "Clear Format" at bounding box center [291, 248] width 6 height 6
click at [542, 246] on icon "Confirm" at bounding box center [542, 248] width 6 height 6
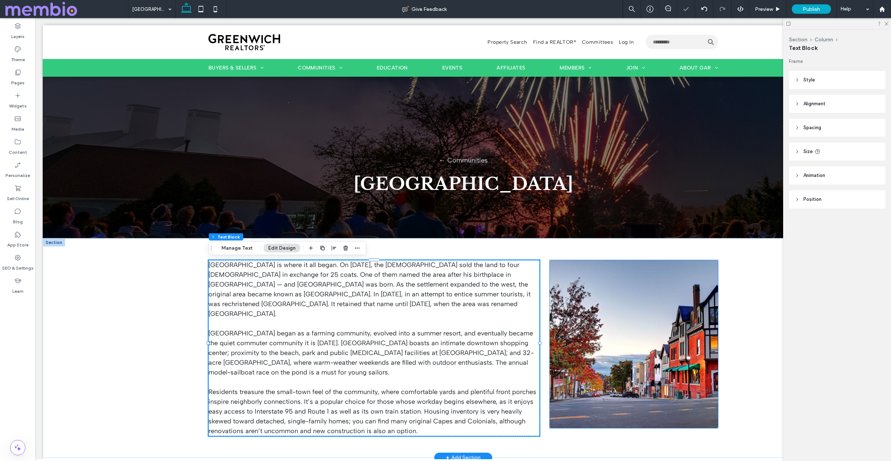
click at [625, 345] on link at bounding box center [634, 344] width 168 height 168
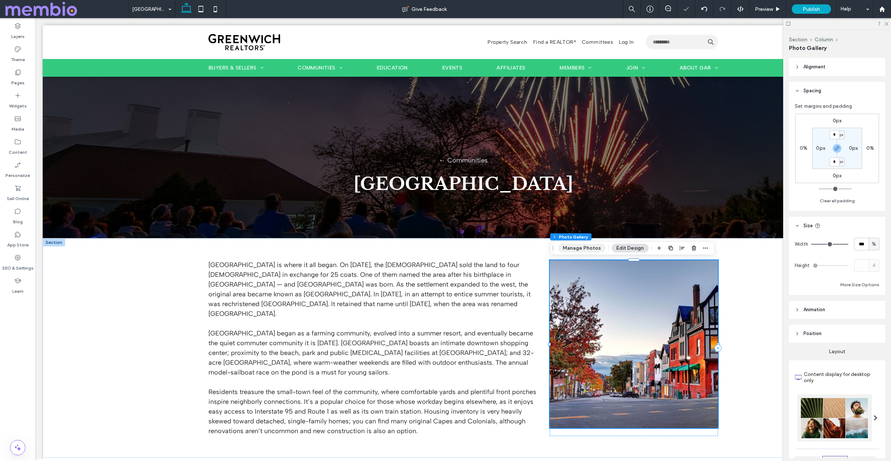
click at [582, 250] on button "Manage Photos" at bounding box center [581, 248] width 47 height 9
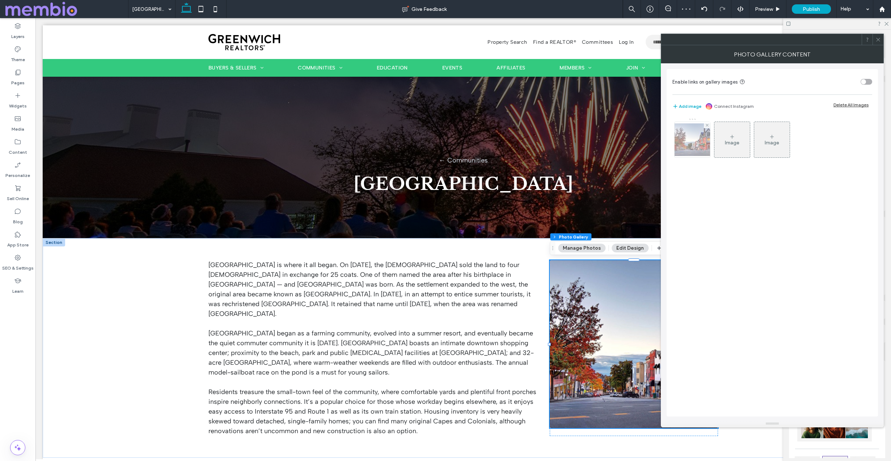
click at [697, 140] on img at bounding box center [692, 139] width 58 height 33
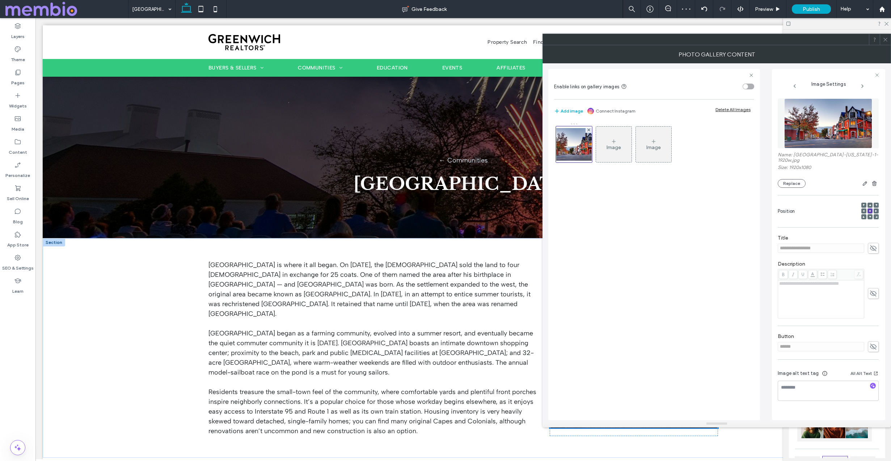
click at [825, 124] on img at bounding box center [828, 123] width 88 height 50
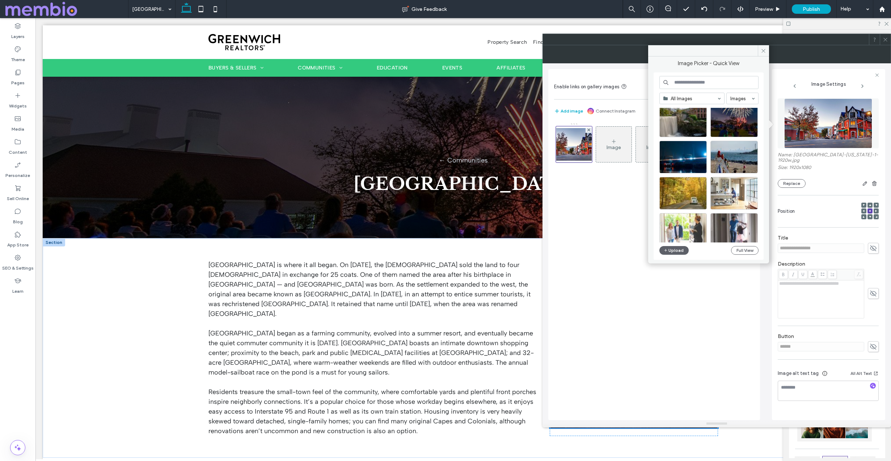
scroll to position [123, 0]
click at [726, 120] on div "Select" at bounding box center [734, 120] width 47 height 33
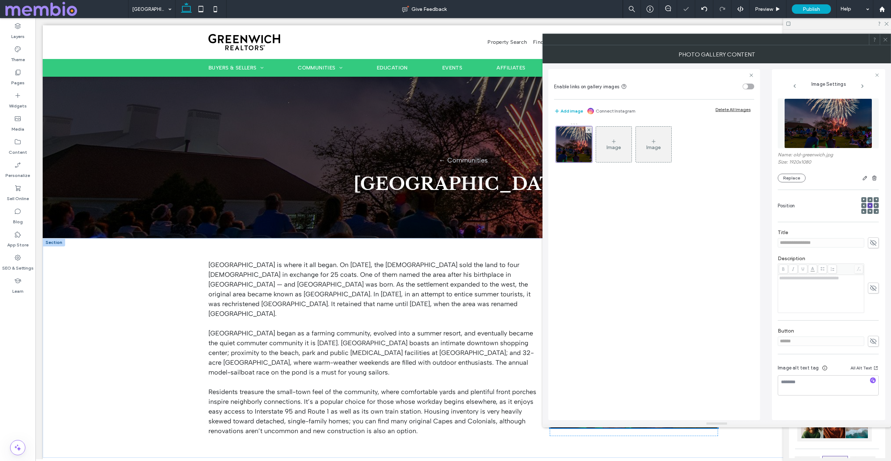
click at [885, 38] on icon at bounding box center [885, 39] width 5 height 5
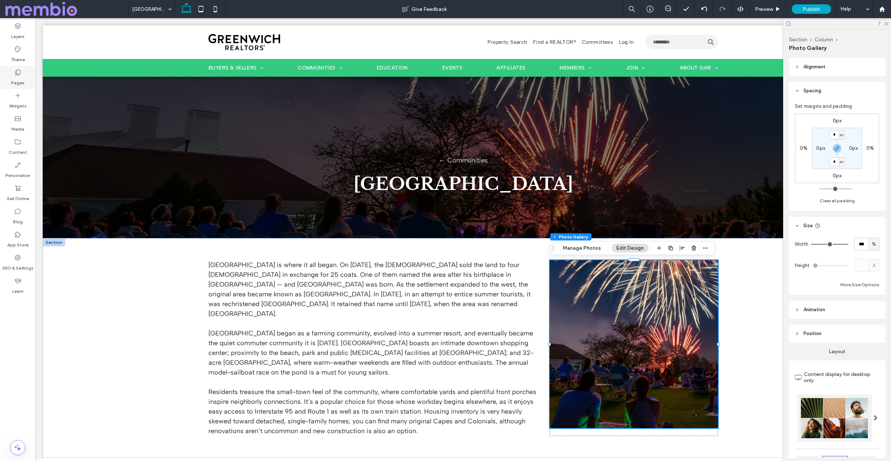
click at [20, 73] on use at bounding box center [18, 72] width 5 height 5
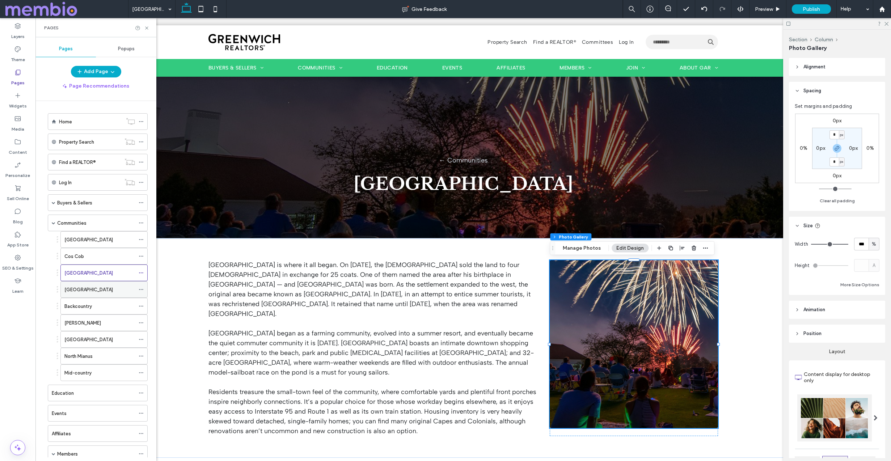
click at [84, 295] on div "[GEOGRAPHIC_DATA]" at bounding box center [99, 290] width 71 height 16
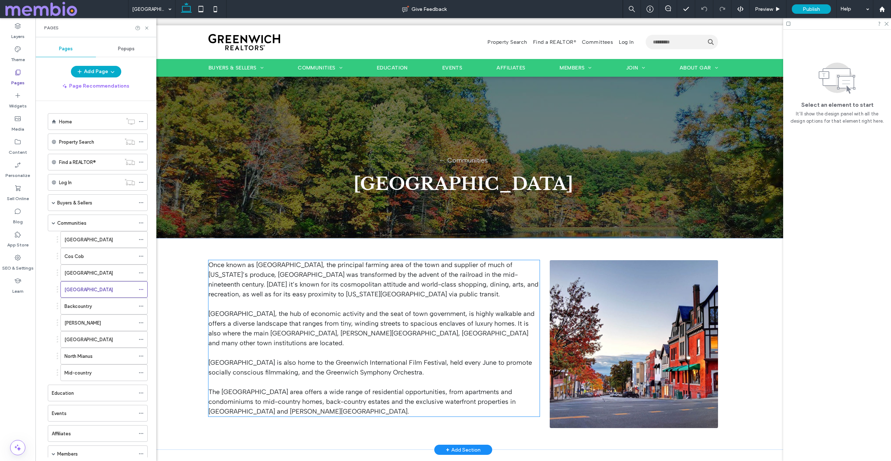
click at [400, 301] on p at bounding box center [373, 304] width 331 height 10
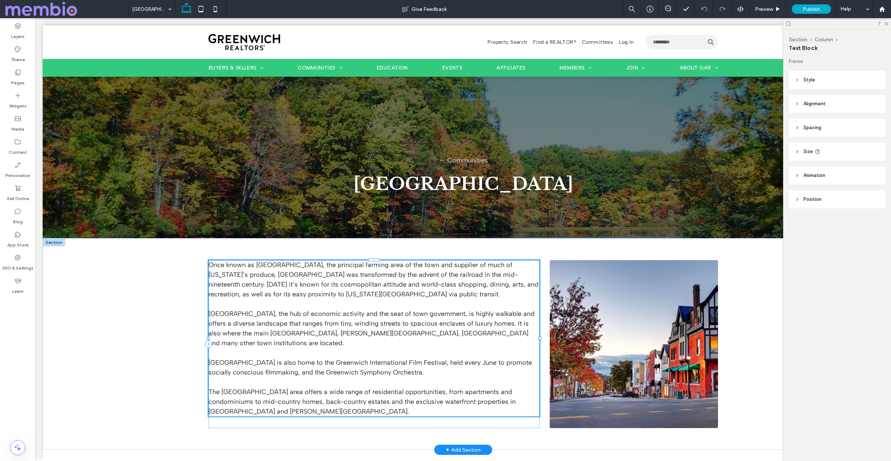
type input "**********"
type input "**"
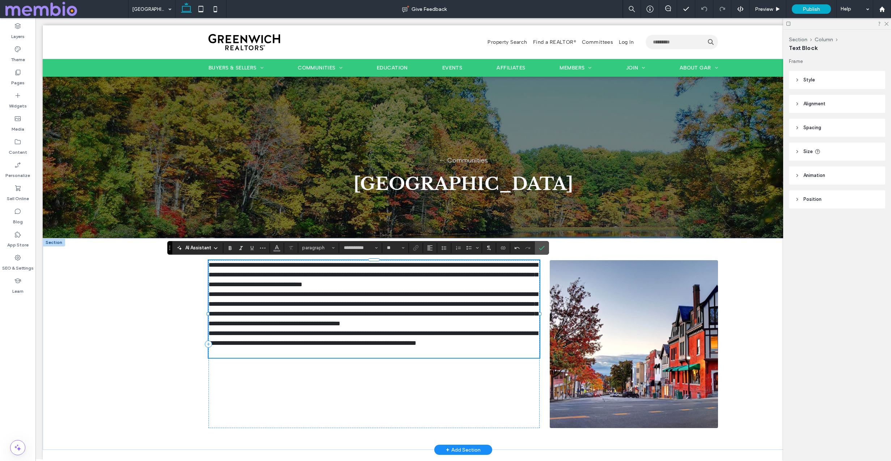
click at [456, 283] on p "**********" at bounding box center [373, 274] width 331 height 29
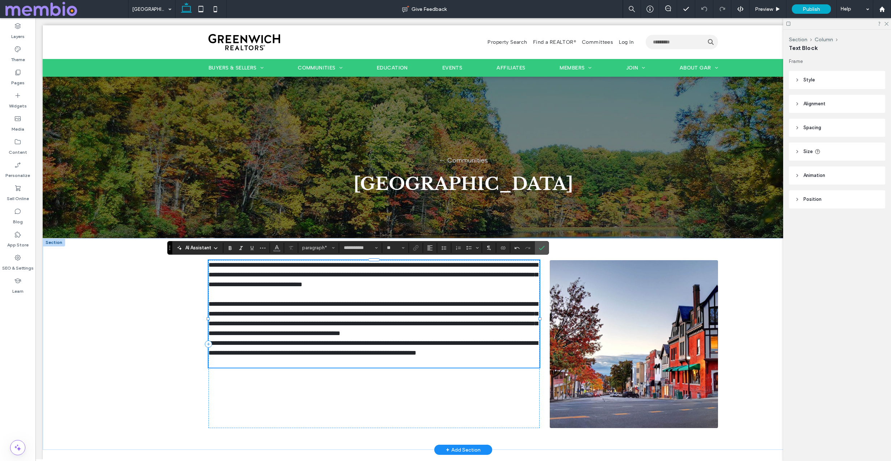
click at [330, 338] on p "**********" at bounding box center [373, 318] width 331 height 39
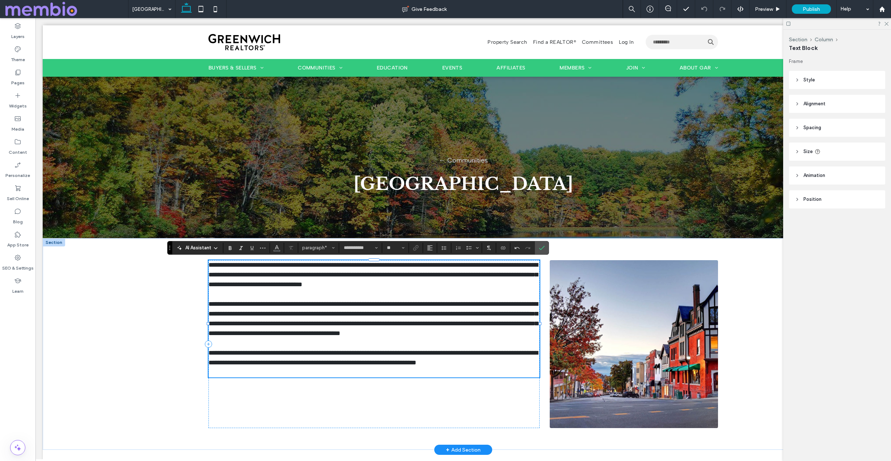
click at [520, 368] on p "**********" at bounding box center [373, 358] width 331 height 20
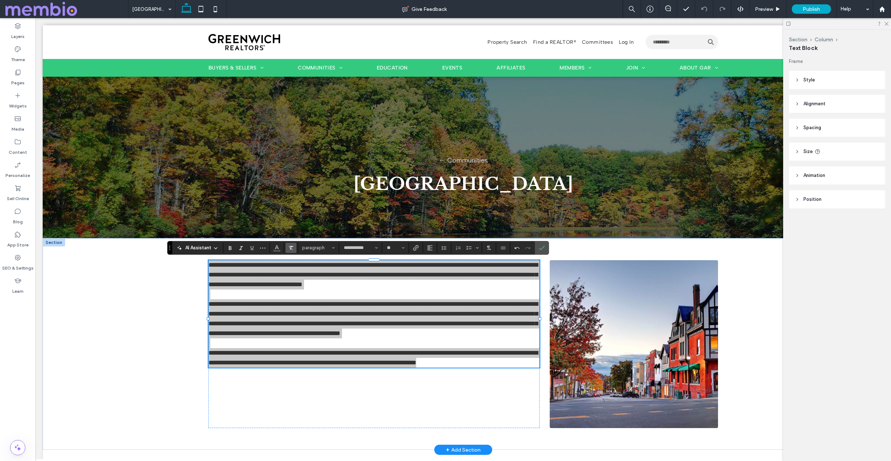
click at [296, 245] on label "Clear Format" at bounding box center [291, 248] width 11 height 10
click at [294, 246] on label "Clear Format" at bounding box center [291, 248] width 11 height 10
click at [542, 246] on icon "Confirm" at bounding box center [542, 248] width 6 height 6
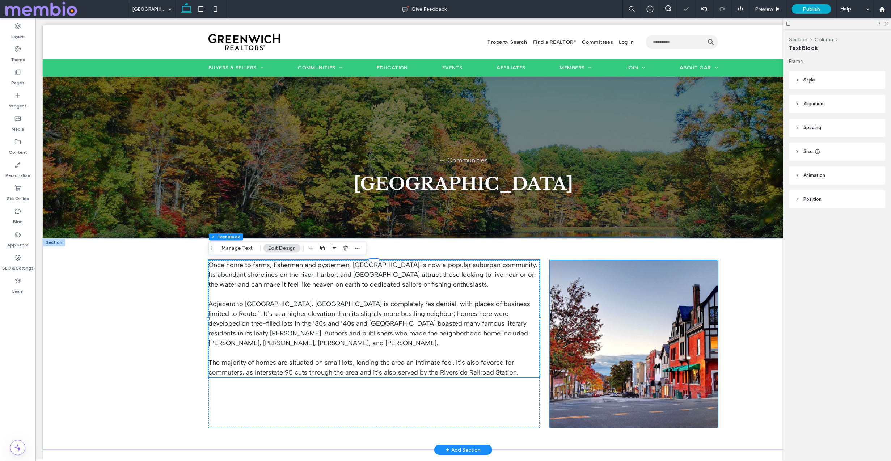
click at [583, 315] on link at bounding box center [634, 344] width 168 height 168
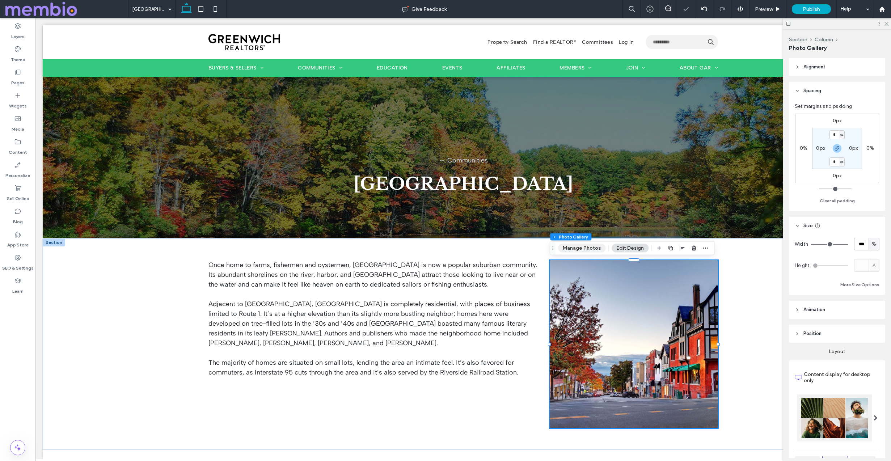
click at [582, 246] on button "Manage Photos" at bounding box center [581, 248] width 47 height 9
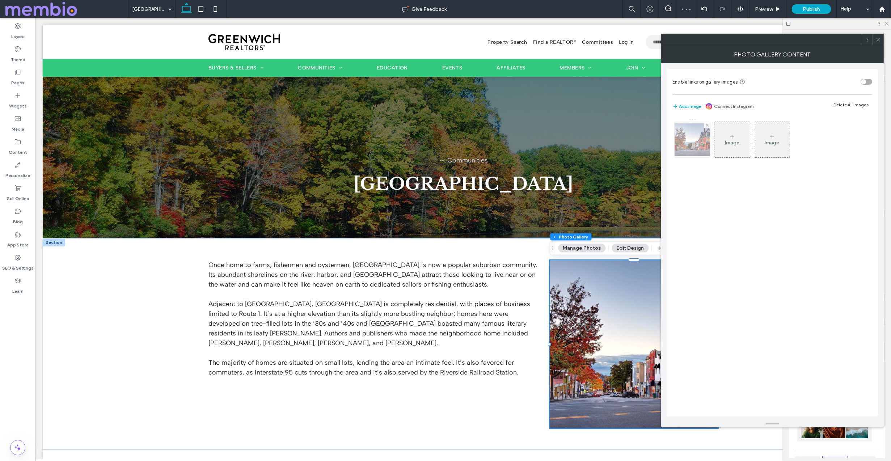
click at [690, 139] on img at bounding box center [692, 139] width 58 height 33
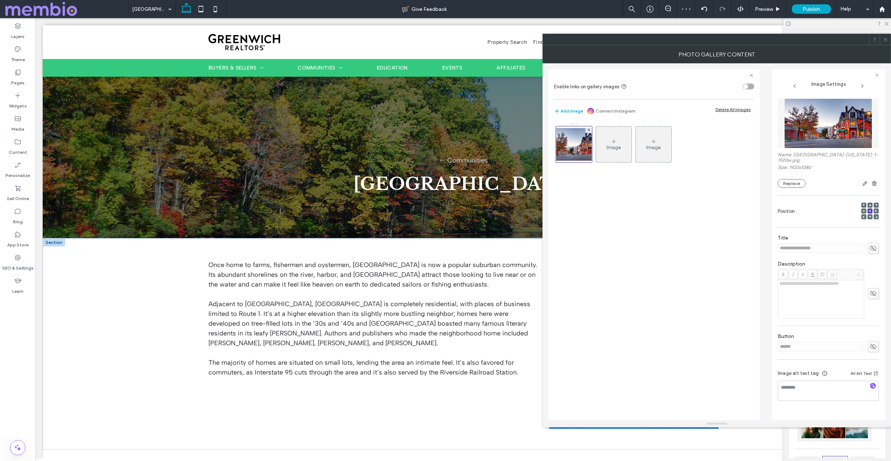
click at [808, 132] on img at bounding box center [828, 123] width 88 height 50
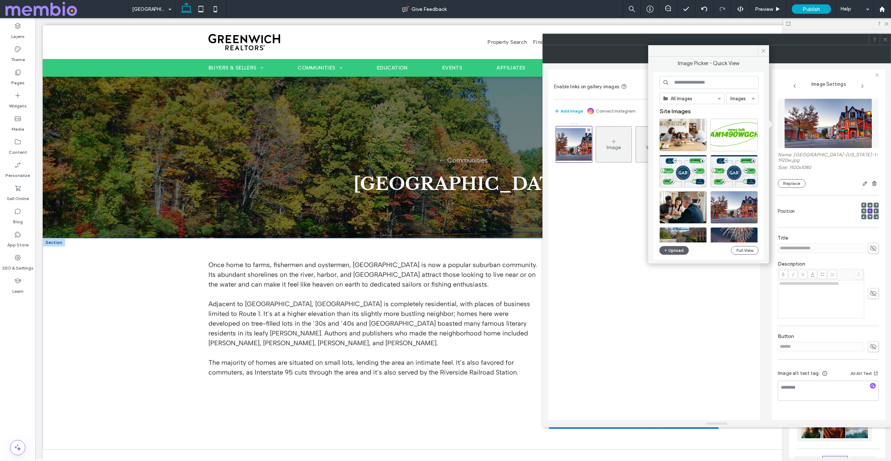
click at [716, 83] on input at bounding box center [708, 82] width 99 height 13
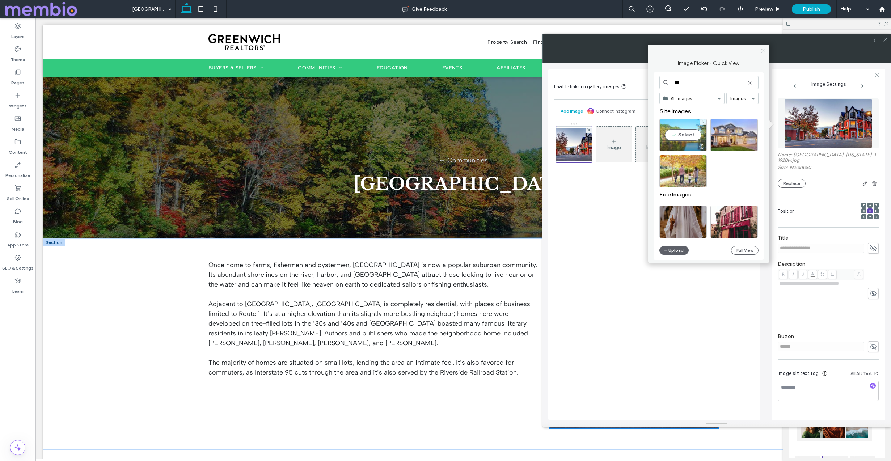
type input "***"
click at [685, 135] on div "Select" at bounding box center [682, 135] width 47 height 33
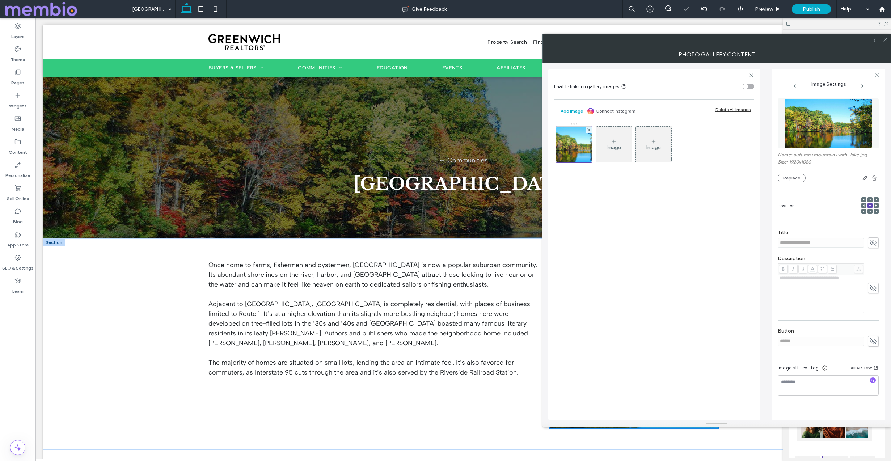
click at [885, 39] on use at bounding box center [886, 40] width 4 height 4
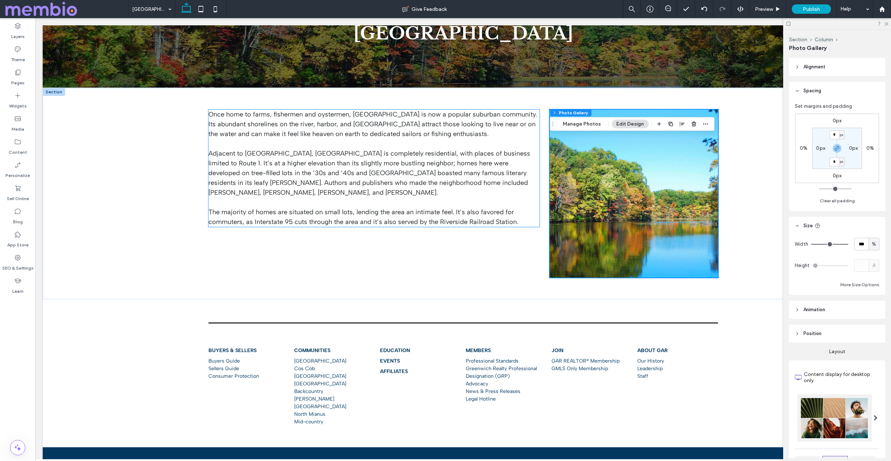
scroll to position [156, 0]
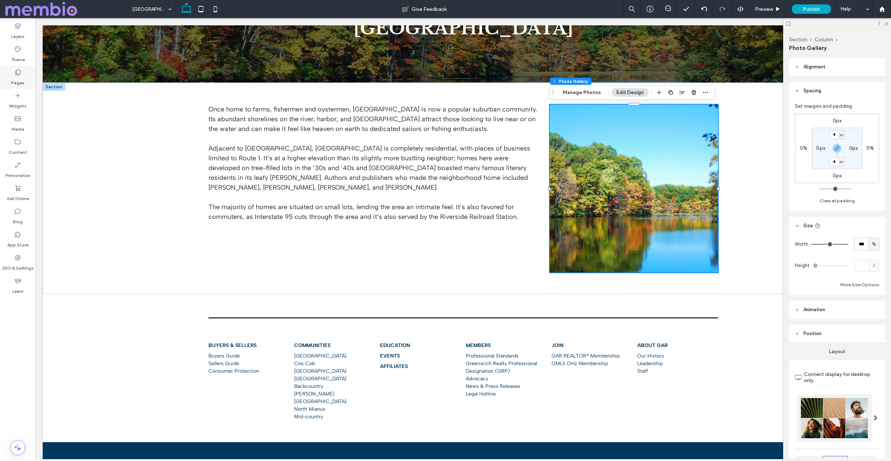
click at [15, 77] on label "Pages" at bounding box center [17, 81] width 13 height 10
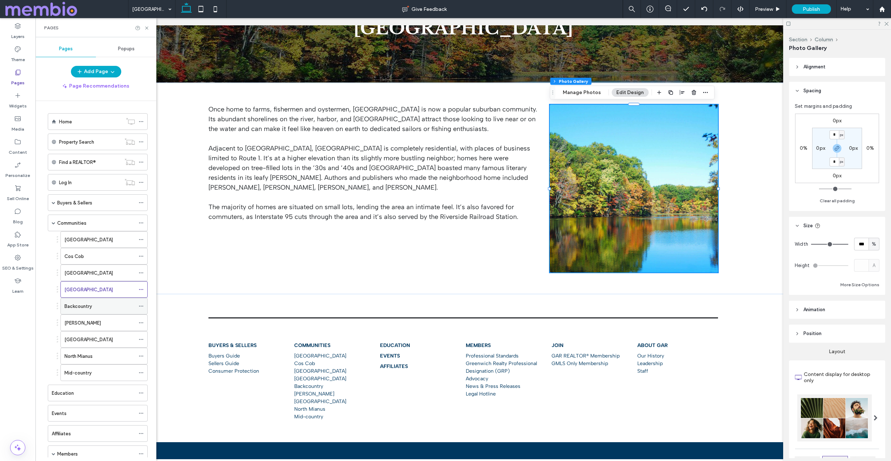
click at [72, 305] on label "Backcountry" at bounding box center [78, 306] width 28 height 13
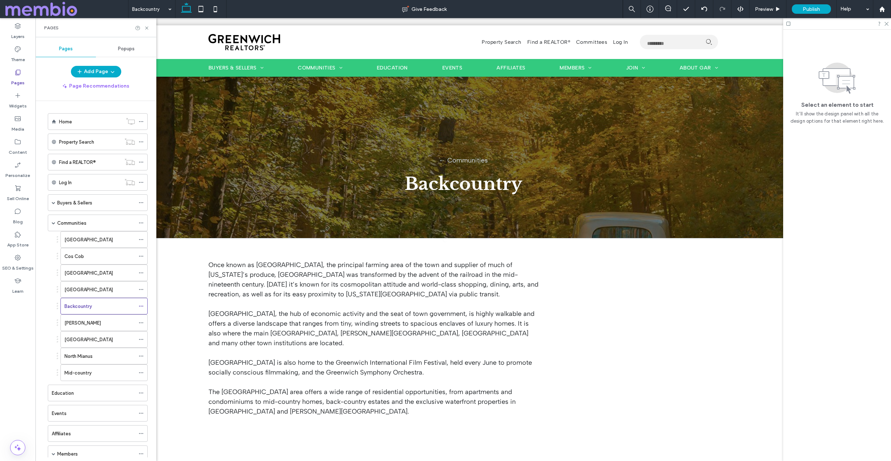
scroll to position [0, 0]
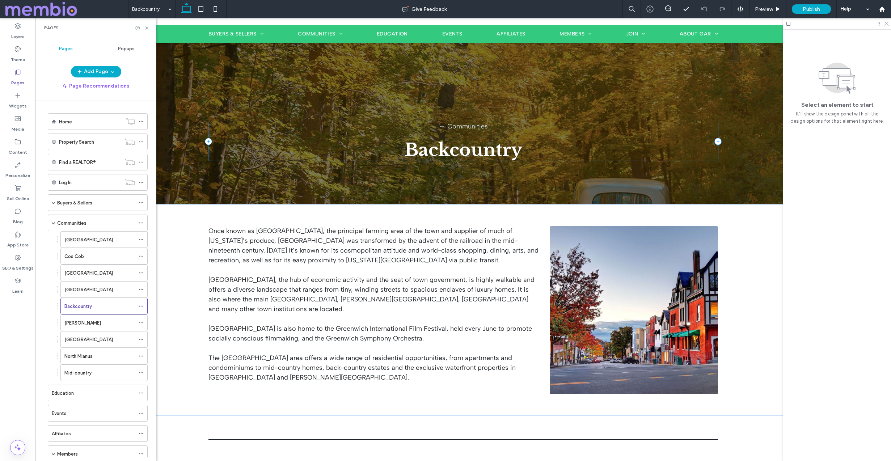
scroll to position [51, 0]
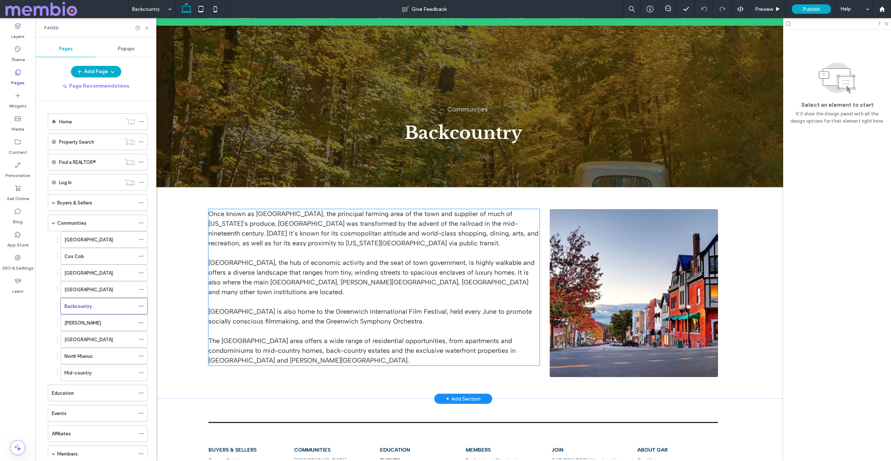
click at [278, 245] on span "Once known as [GEOGRAPHIC_DATA], the principal farming area of the town and sup…" at bounding box center [373, 228] width 330 height 37
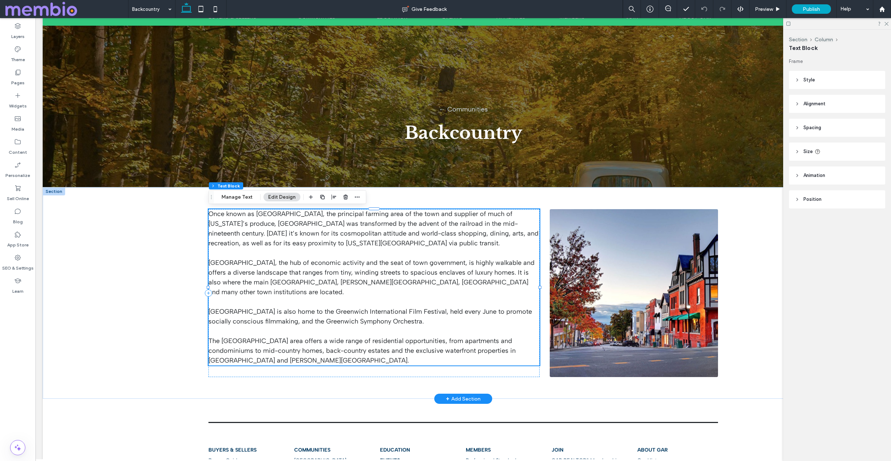
click at [278, 245] on span "Once known as [GEOGRAPHIC_DATA], the principal farming area of the town and sup…" at bounding box center [373, 228] width 330 height 37
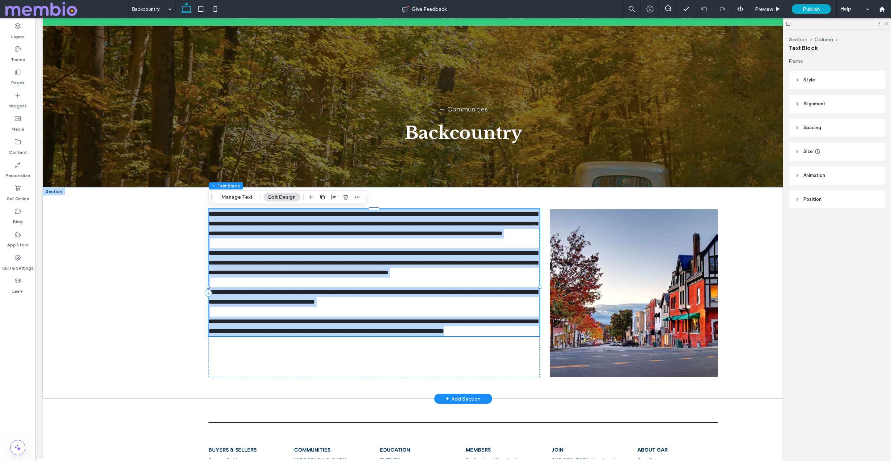
click at [278, 237] on span "**********" at bounding box center [372, 224] width 329 height 26
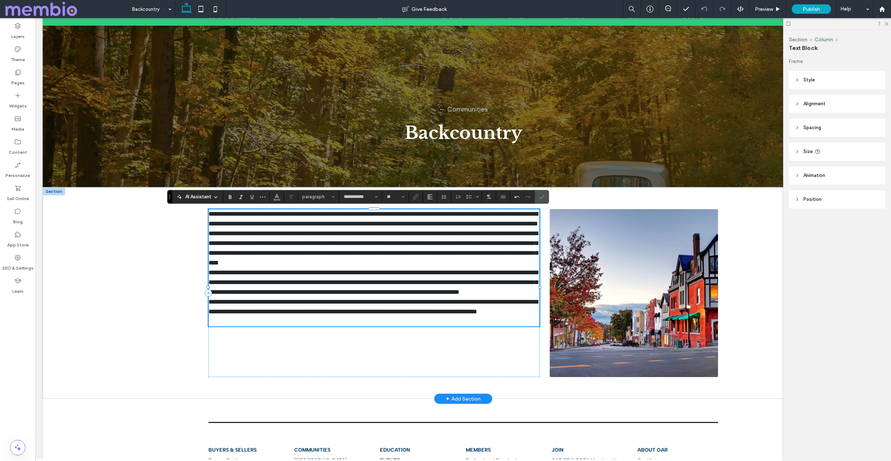
scroll to position [0, 0]
click at [351, 229] on p "**********" at bounding box center [373, 219] width 331 height 20
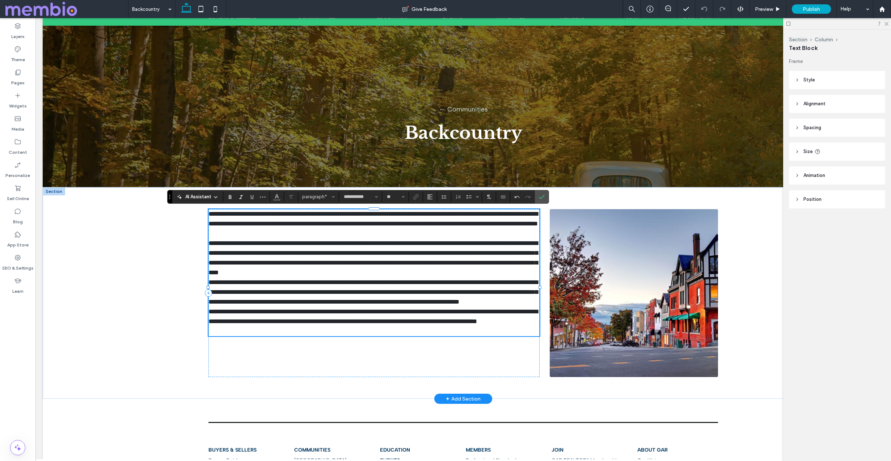
click at [474, 278] on p "**********" at bounding box center [373, 258] width 331 height 39
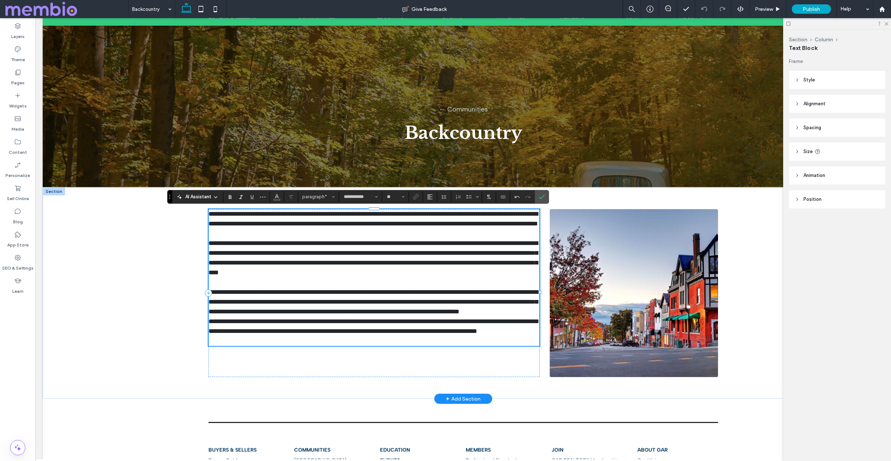
click at [355, 317] on p "**********" at bounding box center [373, 301] width 331 height 29
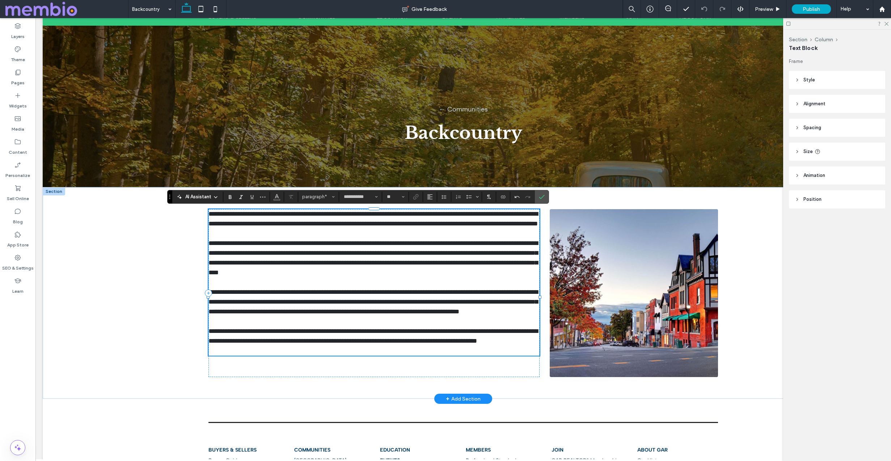
click at [274, 346] on p "**********" at bounding box center [373, 336] width 331 height 20
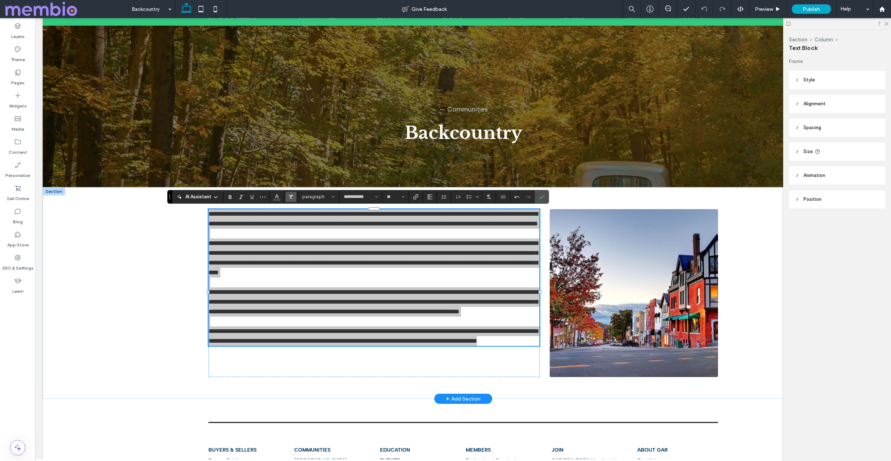
click at [291, 193] on span "Clear Format" at bounding box center [291, 196] width 6 height 9
click at [540, 196] on icon "Confirm" at bounding box center [542, 197] width 6 height 6
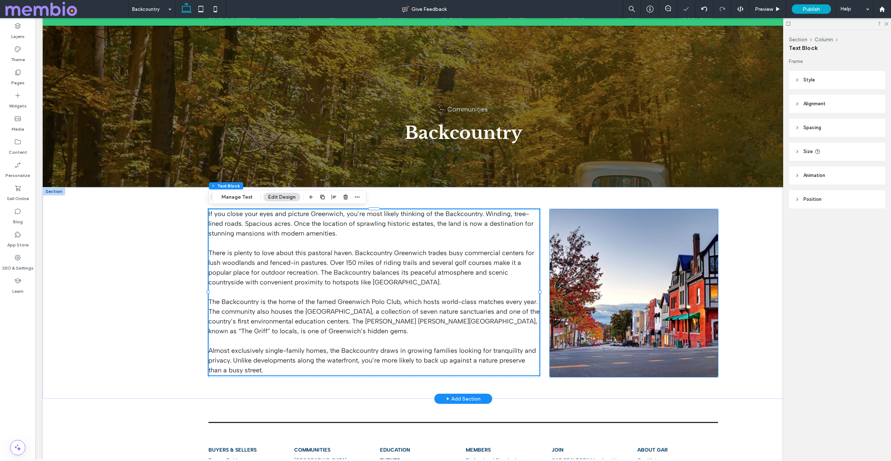
click at [617, 304] on link at bounding box center [634, 293] width 168 height 168
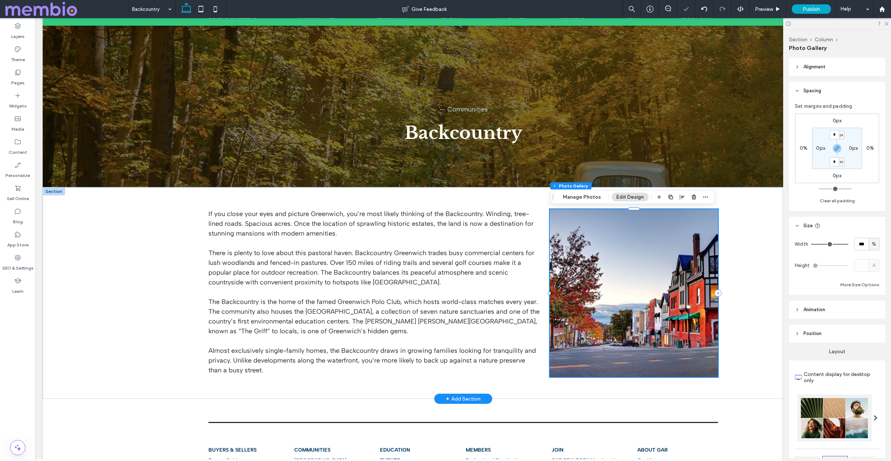
click at [617, 303] on link at bounding box center [634, 293] width 168 height 168
click at [583, 197] on button "Manage Photos" at bounding box center [581, 197] width 47 height 9
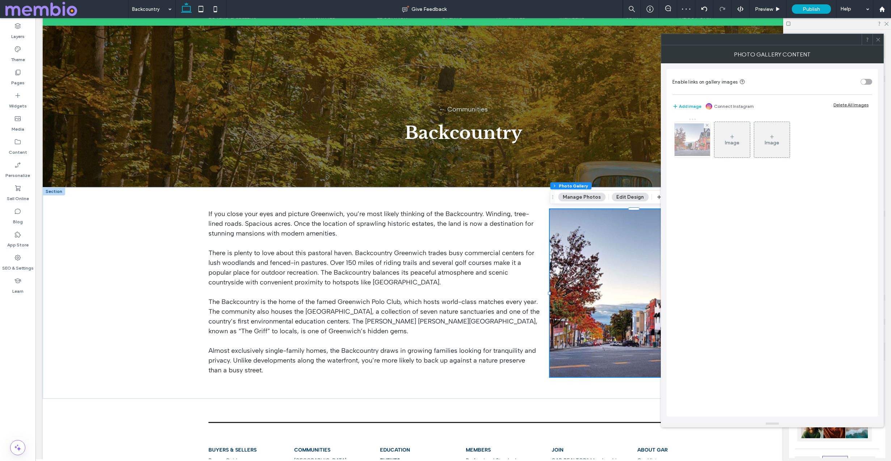
click at [697, 133] on img at bounding box center [692, 139] width 58 height 33
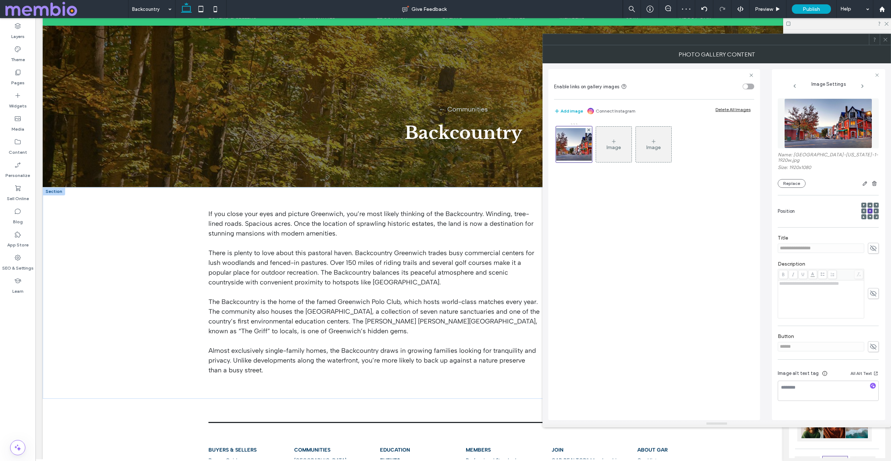
click at [805, 123] on img at bounding box center [828, 123] width 88 height 50
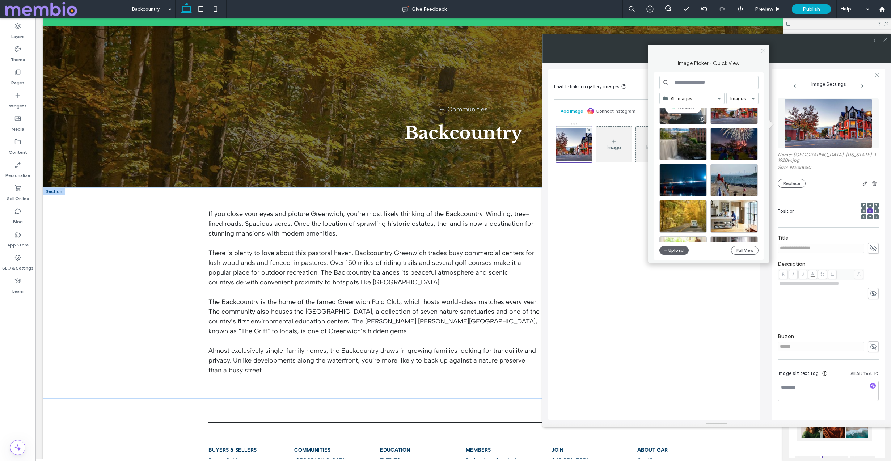
scroll to position [102, 0]
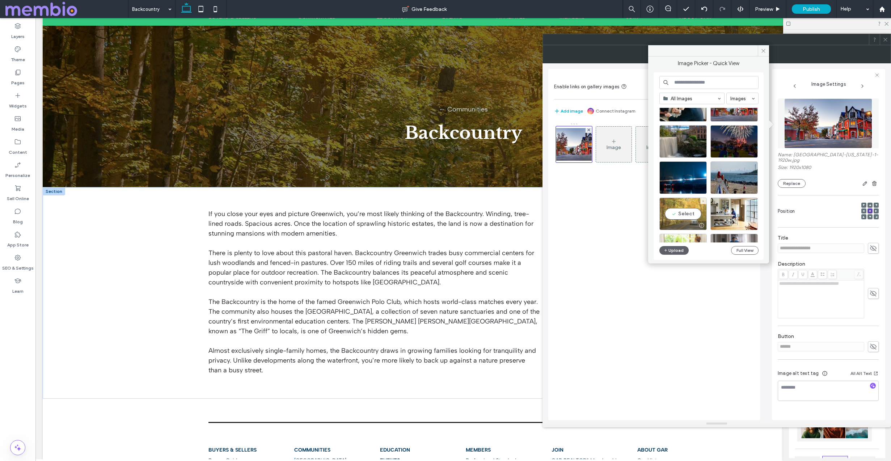
click at [696, 215] on div "Select" at bounding box center [682, 214] width 47 height 33
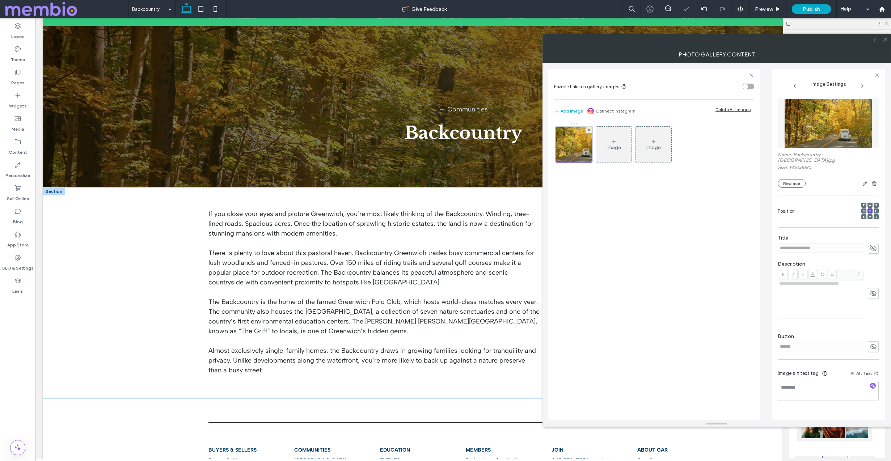
click at [885, 39] on icon at bounding box center [885, 39] width 5 height 5
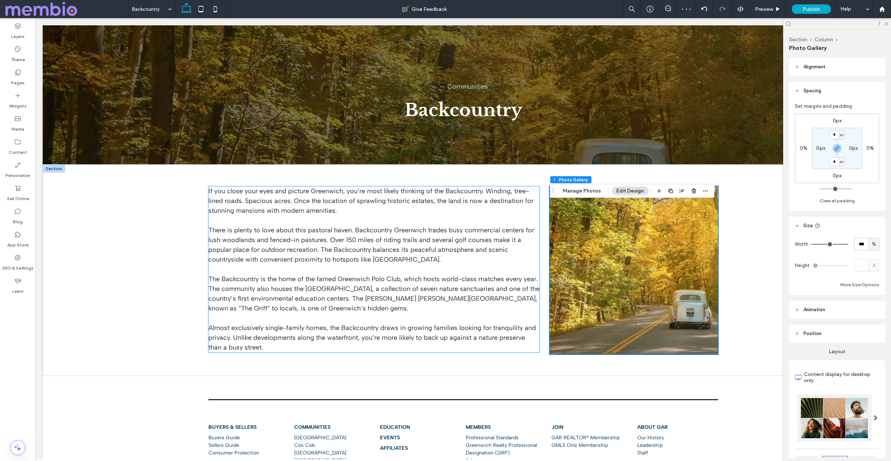
scroll to position [93, 0]
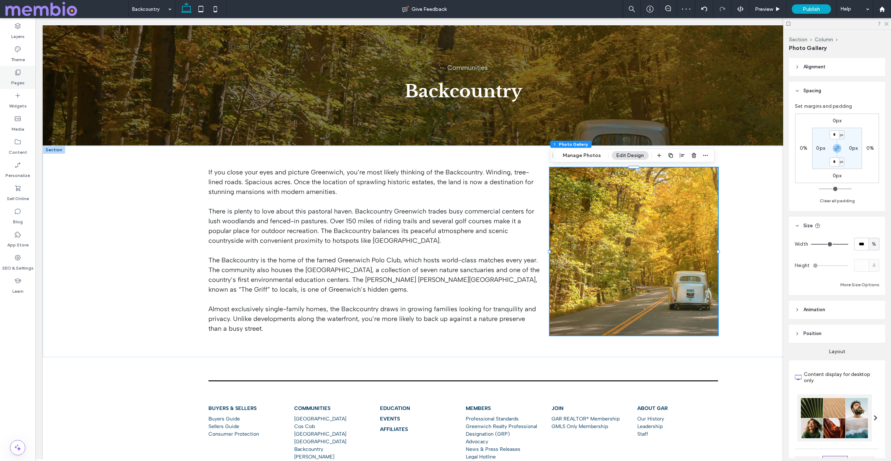
click at [15, 71] on icon at bounding box center [17, 72] width 7 height 7
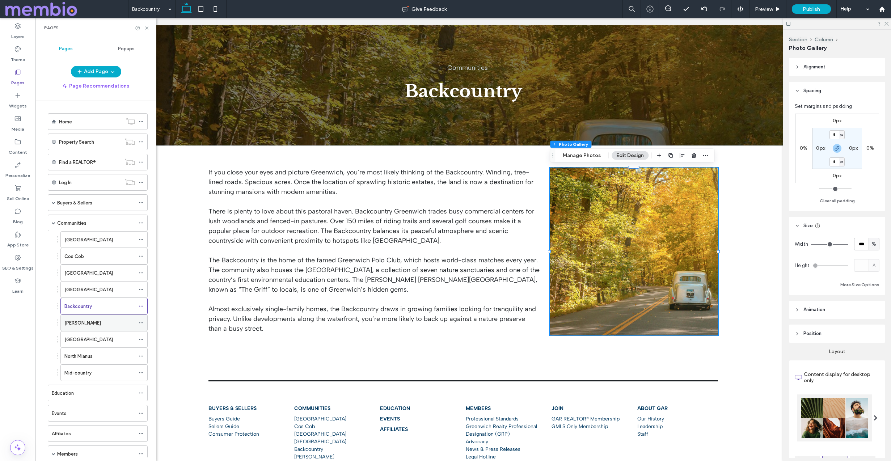
click at [82, 320] on div "[PERSON_NAME]" at bounding box center [99, 323] width 71 height 8
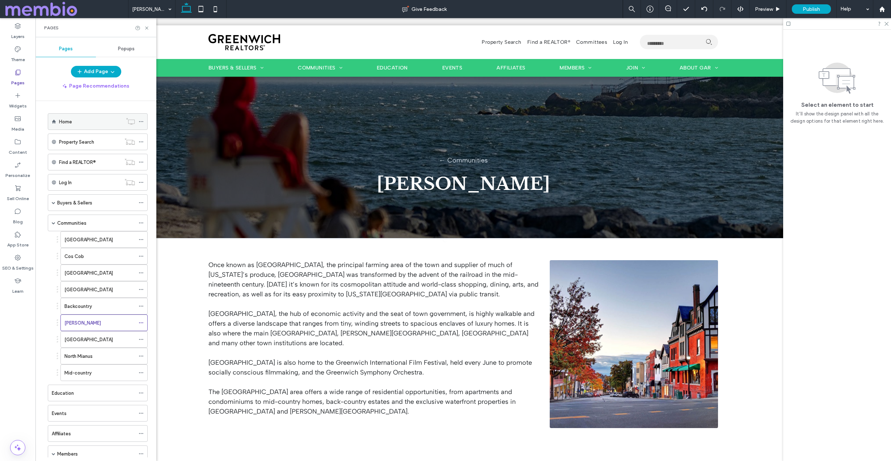
scroll to position [0, 0]
click at [148, 24] on div "Pages" at bounding box center [95, 27] width 121 height 19
click at [148, 29] on icon at bounding box center [146, 27] width 5 height 5
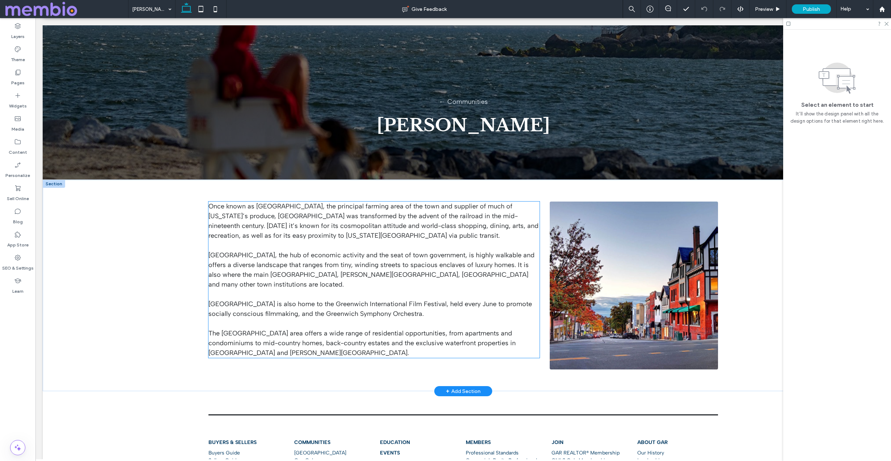
scroll to position [60, 0]
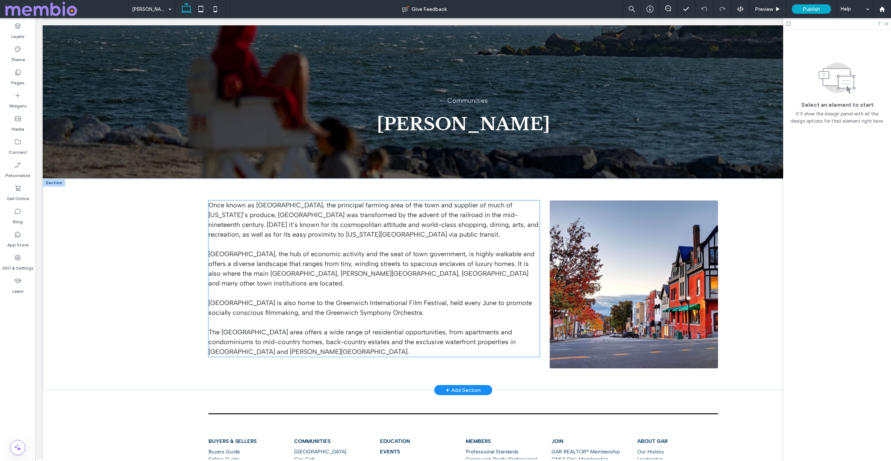
click at [299, 286] on p "[GEOGRAPHIC_DATA], the hub of economic activity and the seat of town government…" at bounding box center [373, 268] width 331 height 39
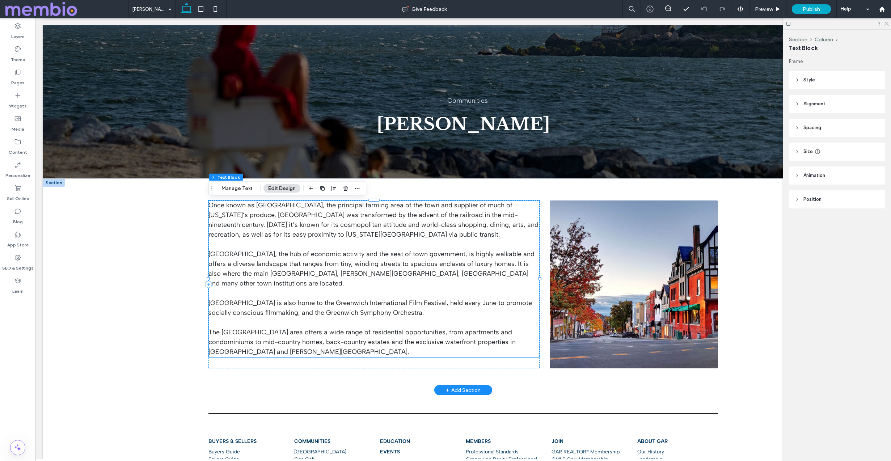
click at [300, 268] on p "[GEOGRAPHIC_DATA], the hub of economic activity and the seat of town government…" at bounding box center [373, 268] width 331 height 39
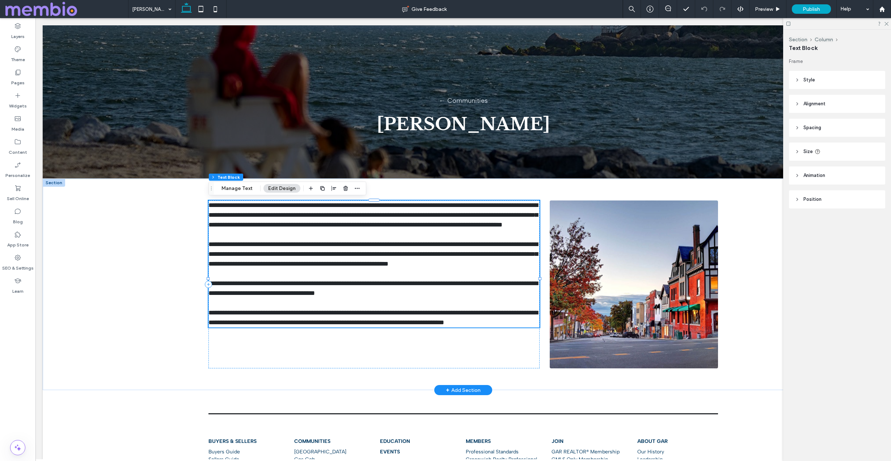
click at [300, 268] on p "**********" at bounding box center [373, 254] width 331 height 29
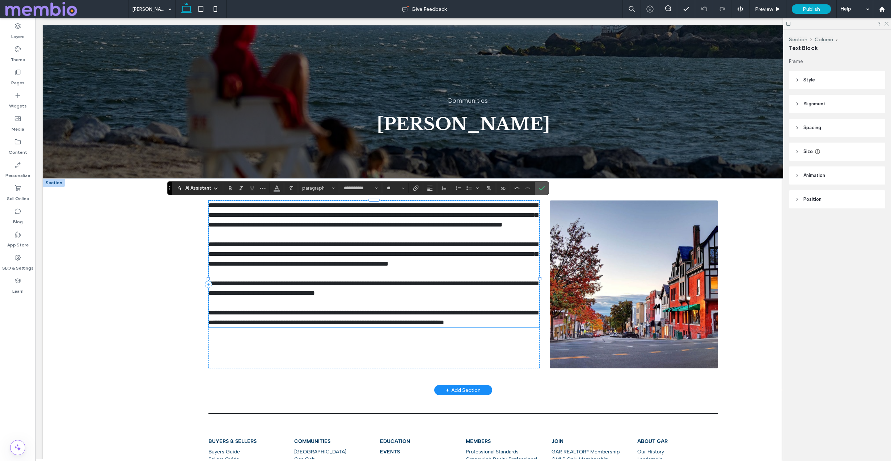
scroll to position [0, 0]
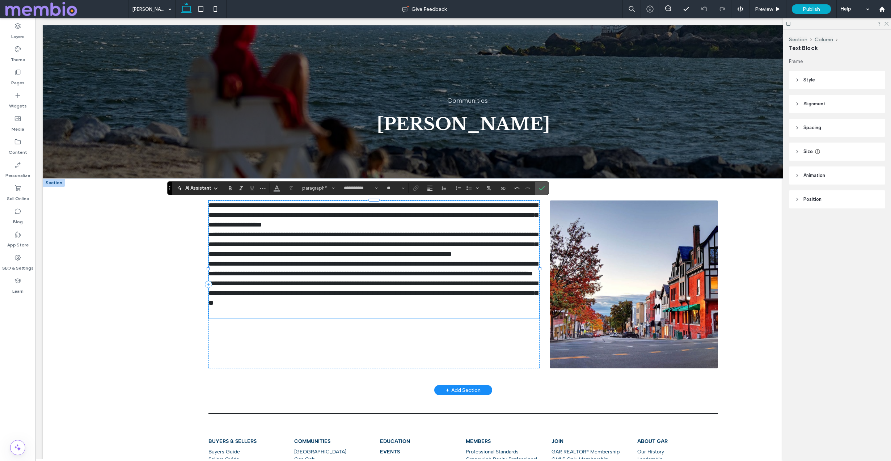
click at [418, 223] on p "**********" at bounding box center [373, 215] width 331 height 29
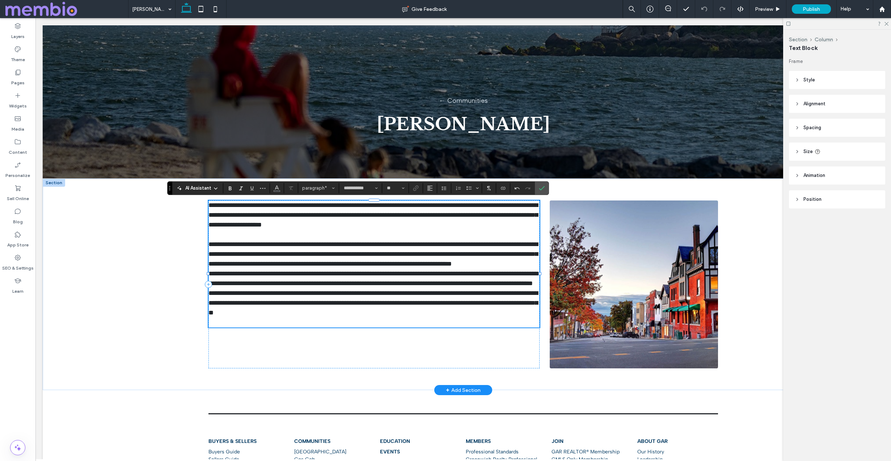
click at [296, 269] on p "**********" at bounding box center [373, 254] width 331 height 29
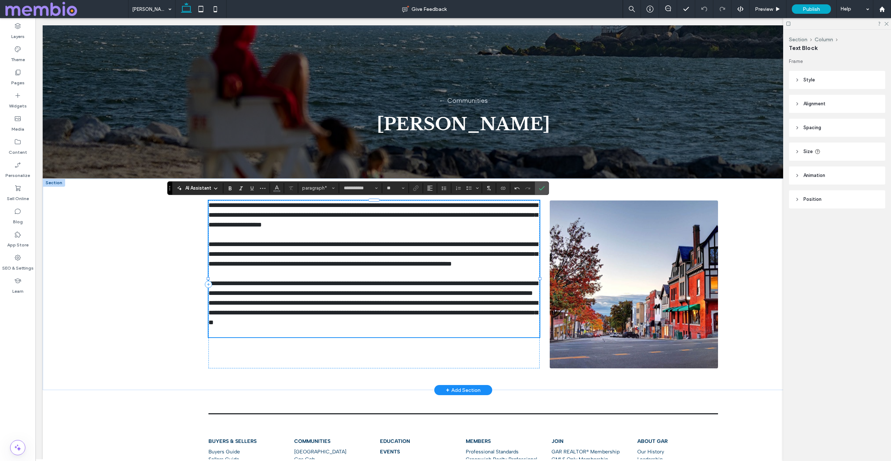
click at [345, 298] on p "**********" at bounding box center [373, 289] width 331 height 20
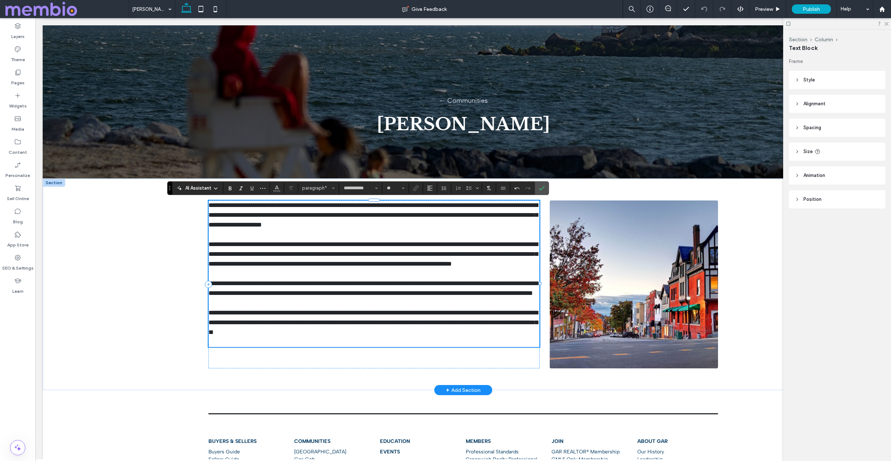
click at [429, 337] on p "**********" at bounding box center [373, 322] width 331 height 29
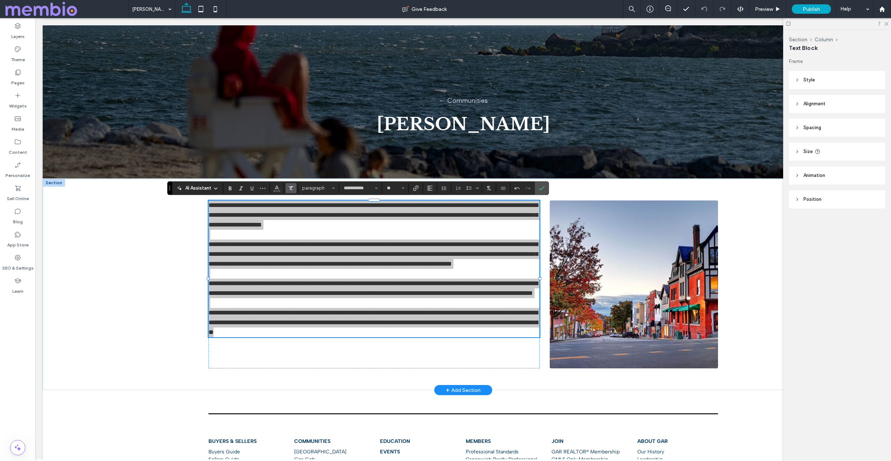
click at [291, 186] on use "Clear Format" at bounding box center [291, 188] width 4 height 4
click at [541, 185] on icon "Confirm" at bounding box center [542, 188] width 6 height 6
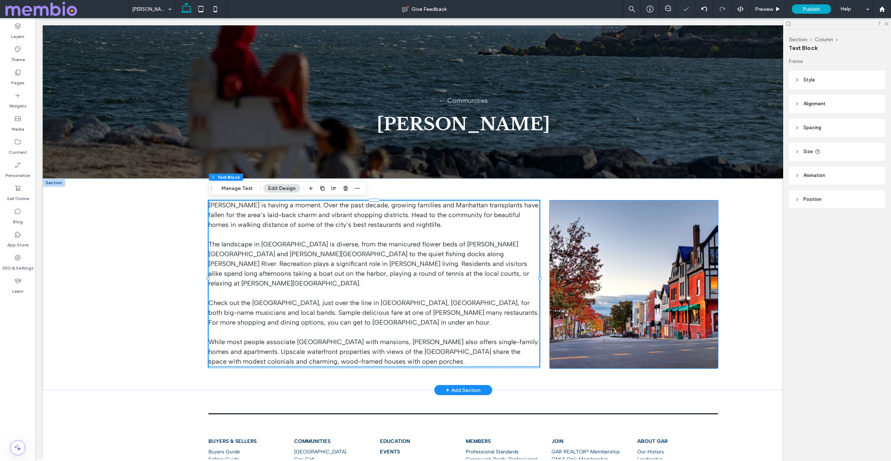
click at [625, 291] on link at bounding box center [634, 285] width 168 height 168
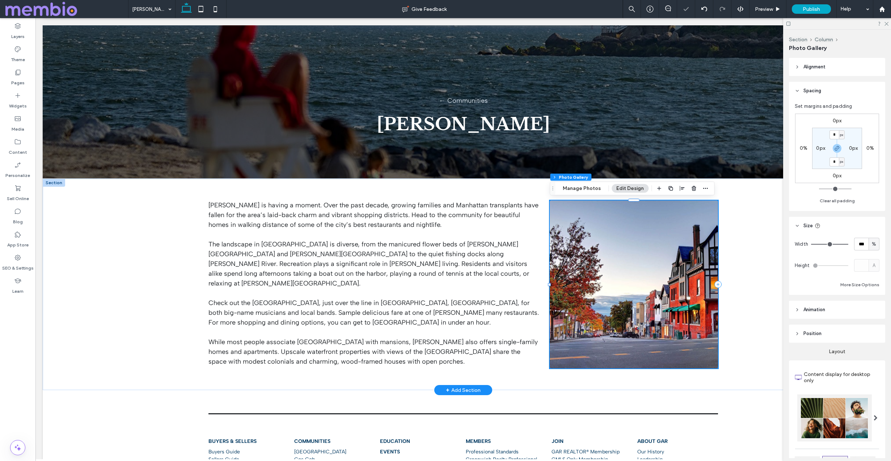
click at [625, 291] on link at bounding box center [634, 285] width 168 height 168
click at [586, 189] on button "Manage Photos" at bounding box center [581, 188] width 47 height 9
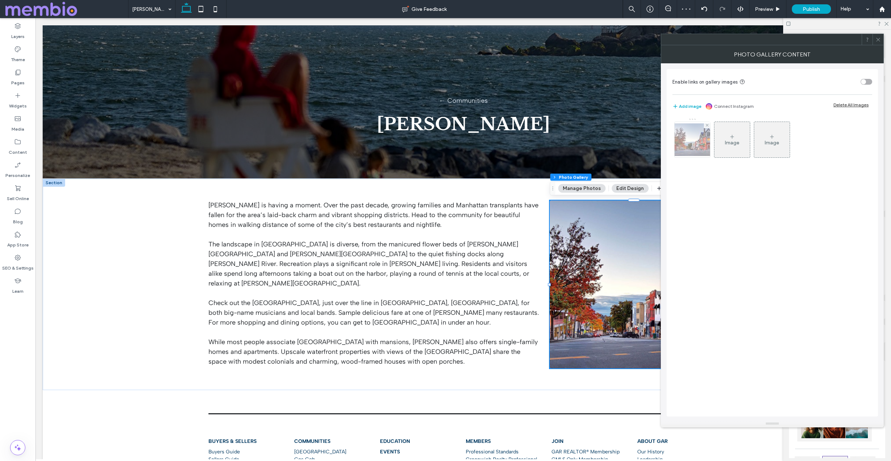
click at [691, 138] on img at bounding box center [692, 139] width 58 height 33
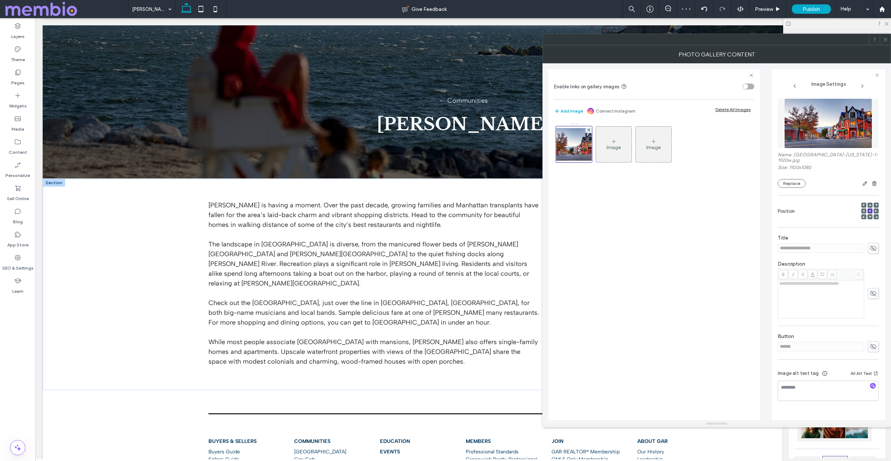
click at [839, 131] on img at bounding box center [828, 123] width 88 height 50
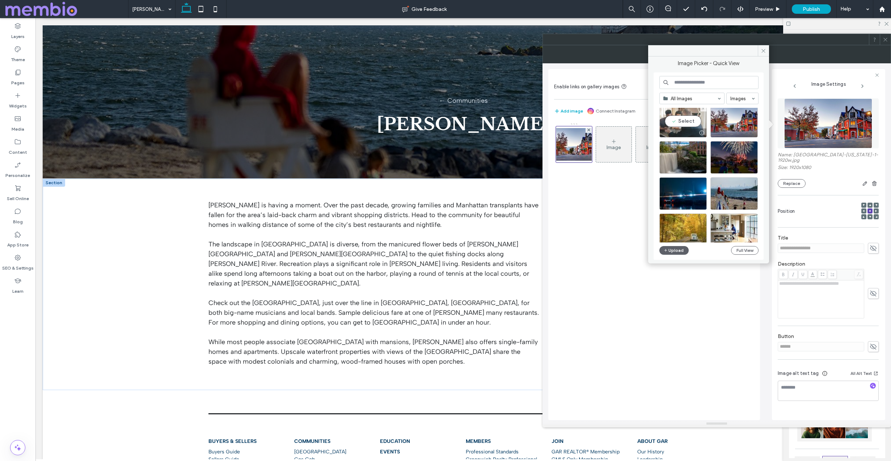
scroll to position [90, 0]
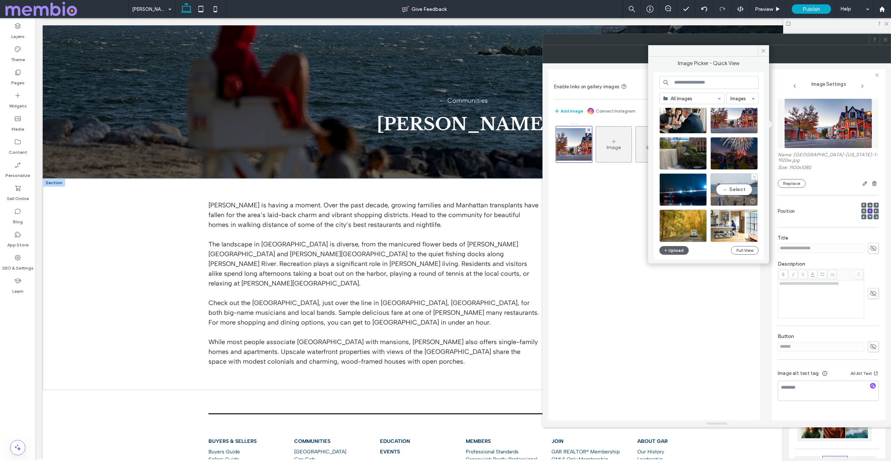
click at [732, 190] on div "Select" at bounding box center [734, 189] width 47 height 33
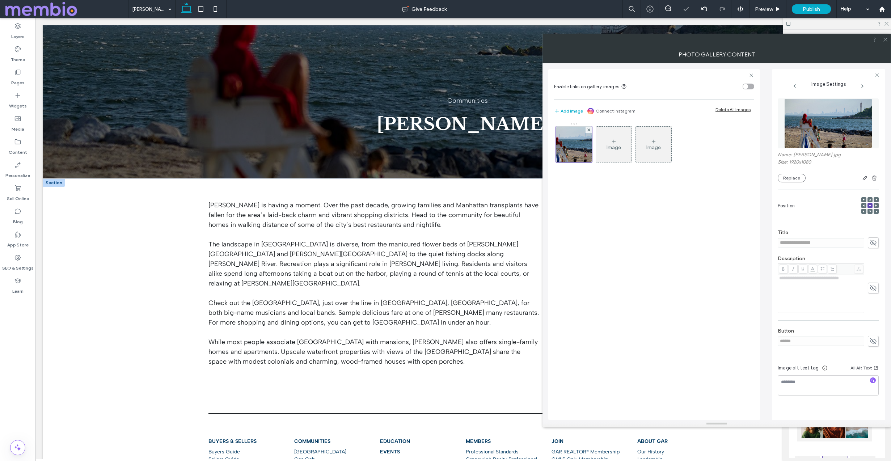
click at [885, 41] on icon at bounding box center [885, 39] width 5 height 5
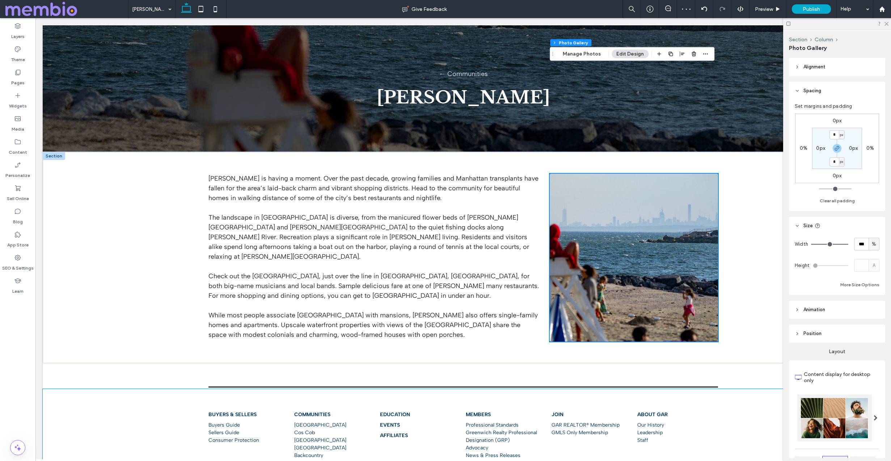
scroll to position [0, 0]
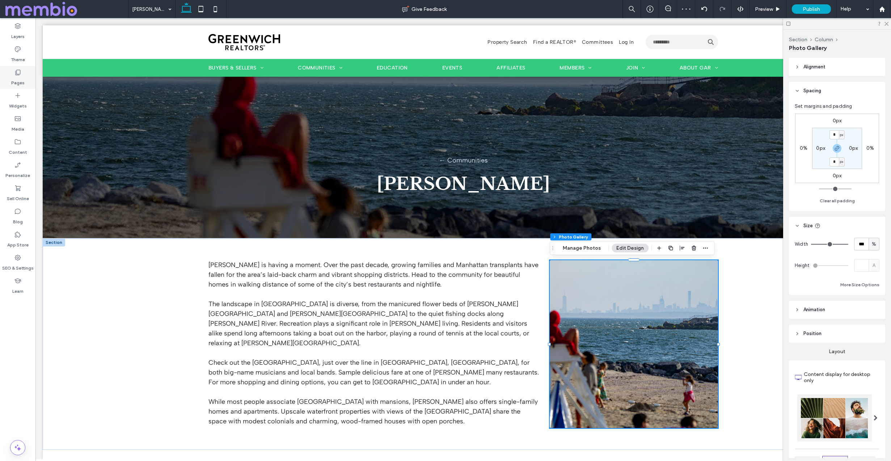
click at [14, 78] on label "Pages" at bounding box center [17, 81] width 13 height 10
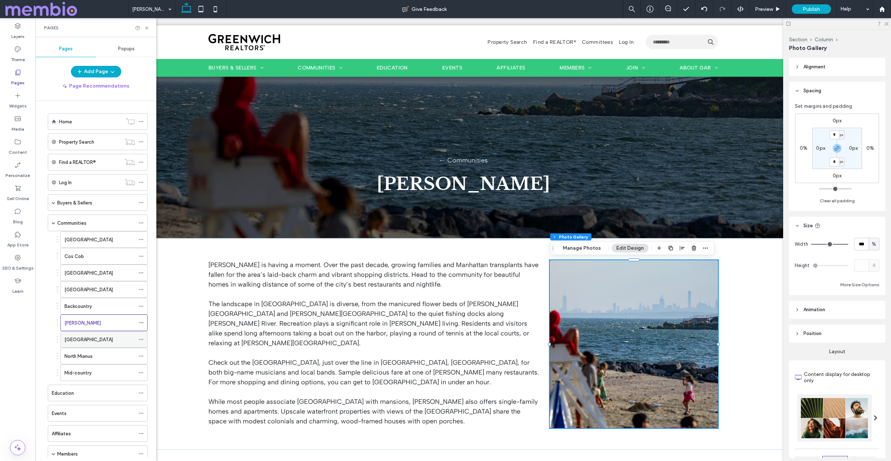
click at [97, 336] on div "[GEOGRAPHIC_DATA]" at bounding box center [99, 340] width 71 height 8
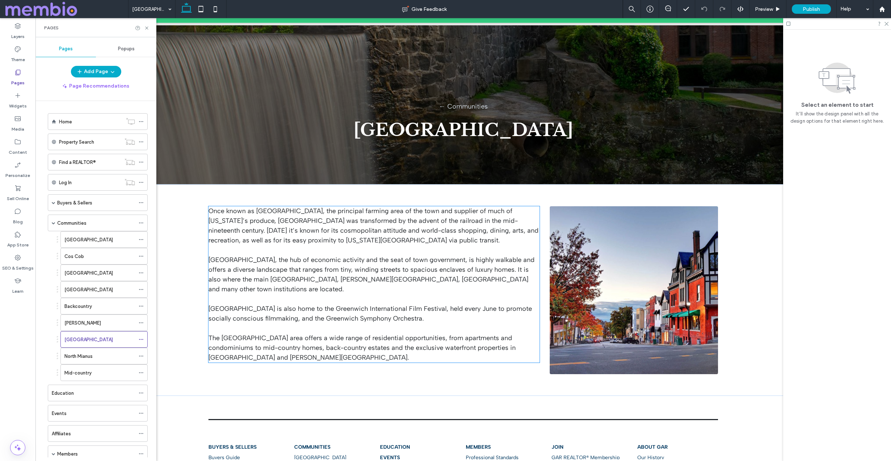
scroll to position [55, 0]
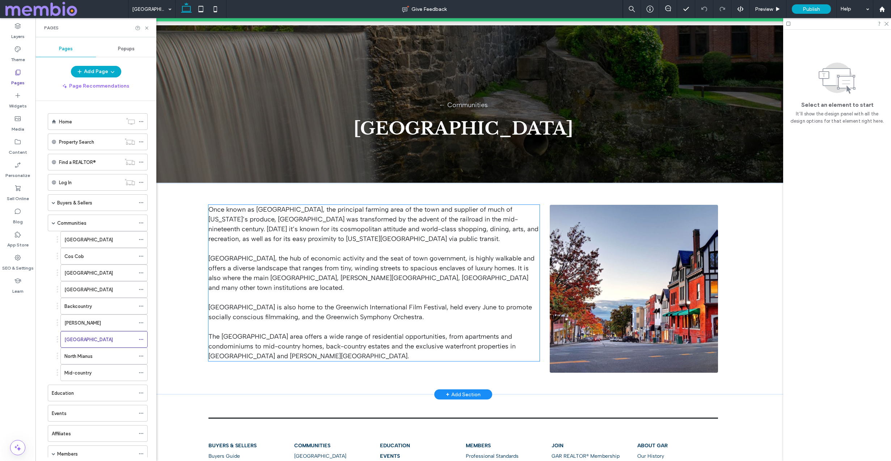
click at [319, 245] on p at bounding box center [373, 249] width 331 height 10
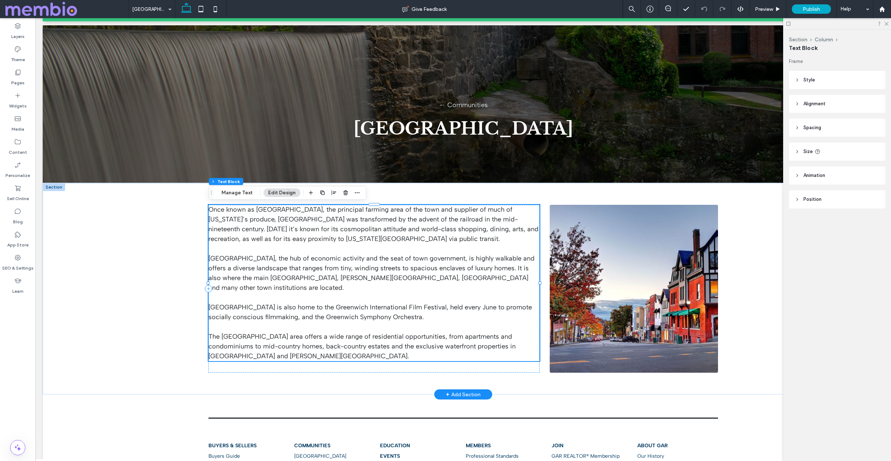
click at [319, 245] on p at bounding box center [373, 249] width 331 height 10
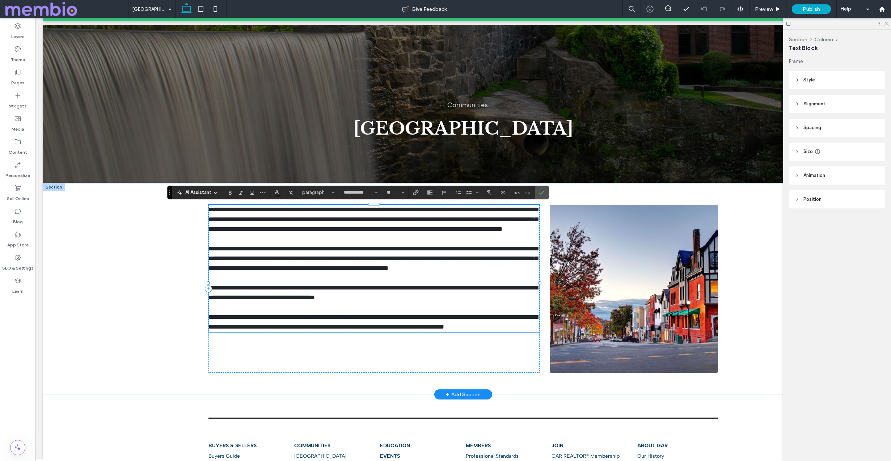
scroll to position [0, 0]
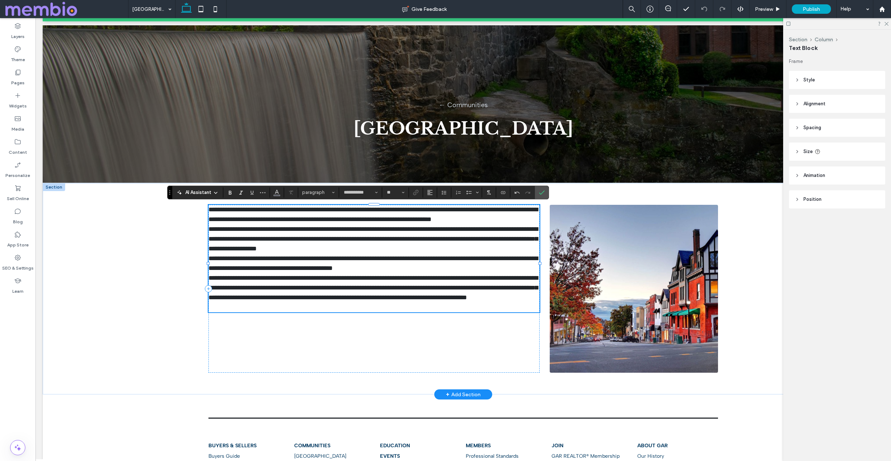
click at [210, 228] on span "**********" at bounding box center [372, 239] width 329 height 26
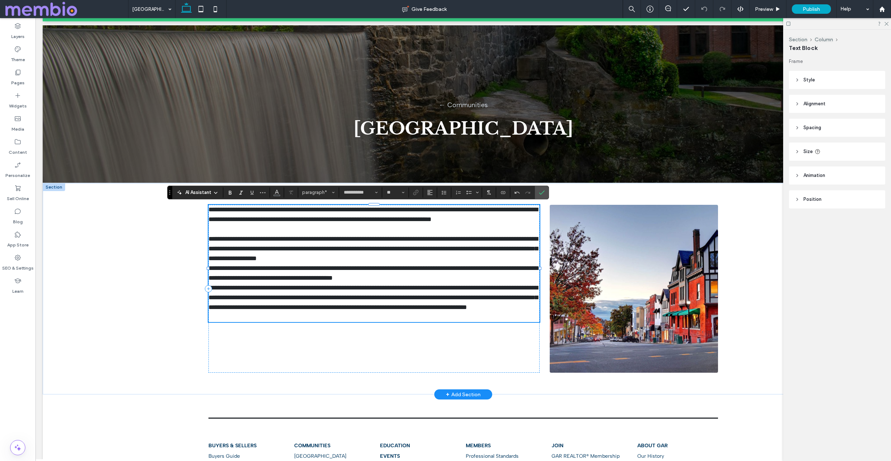
click at [424, 257] on p "**********" at bounding box center [373, 248] width 331 height 29
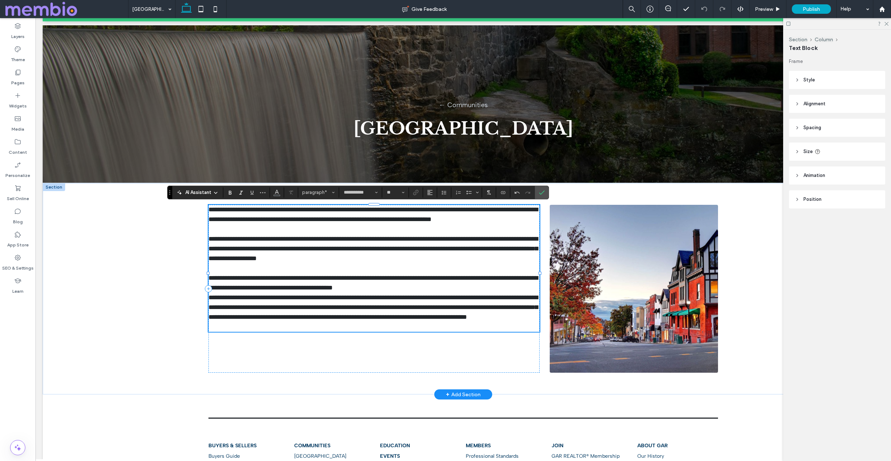
click at [439, 288] on p "**********" at bounding box center [373, 283] width 331 height 20
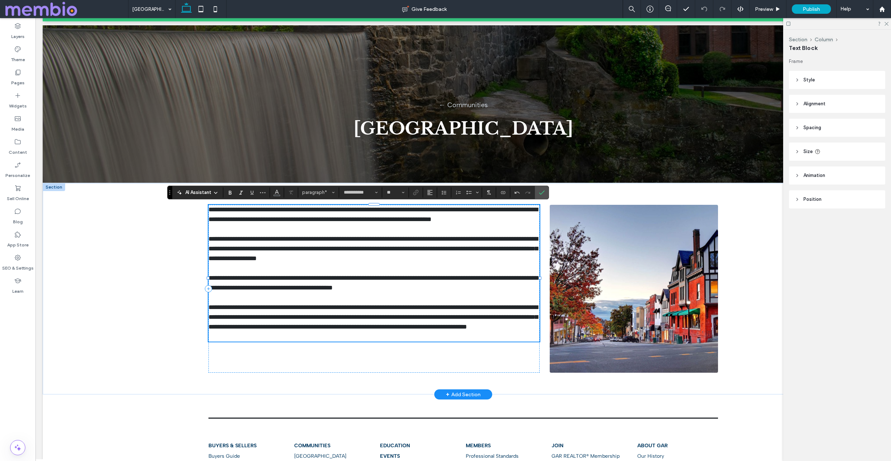
click at [352, 332] on p "**********" at bounding box center [373, 317] width 331 height 29
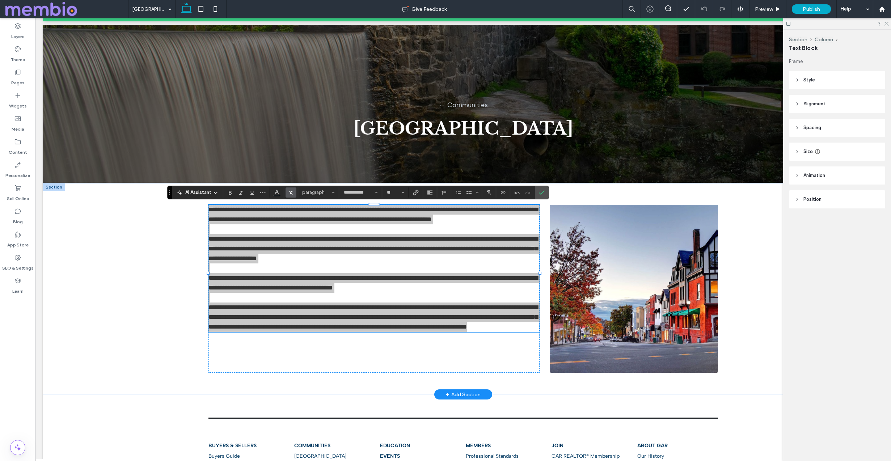
click at [293, 190] on icon "Clear Format" at bounding box center [291, 193] width 6 height 6
click at [543, 190] on icon "Confirm" at bounding box center [542, 193] width 6 height 6
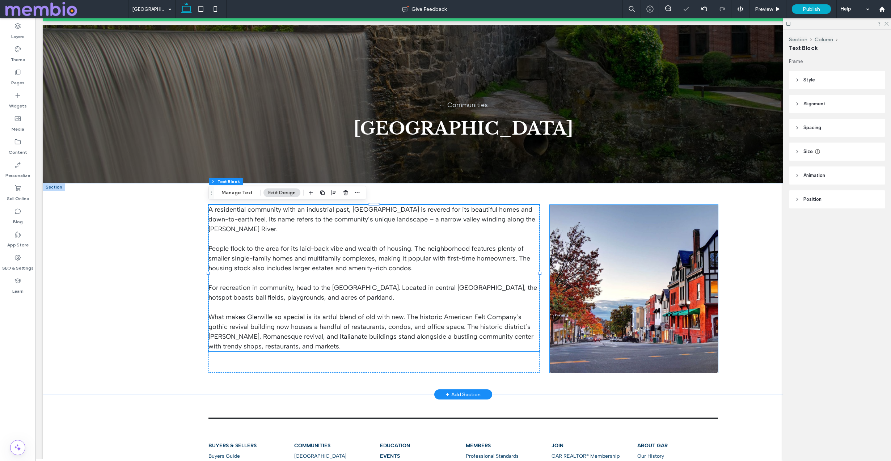
click at [609, 265] on link at bounding box center [634, 289] width 168 height 168
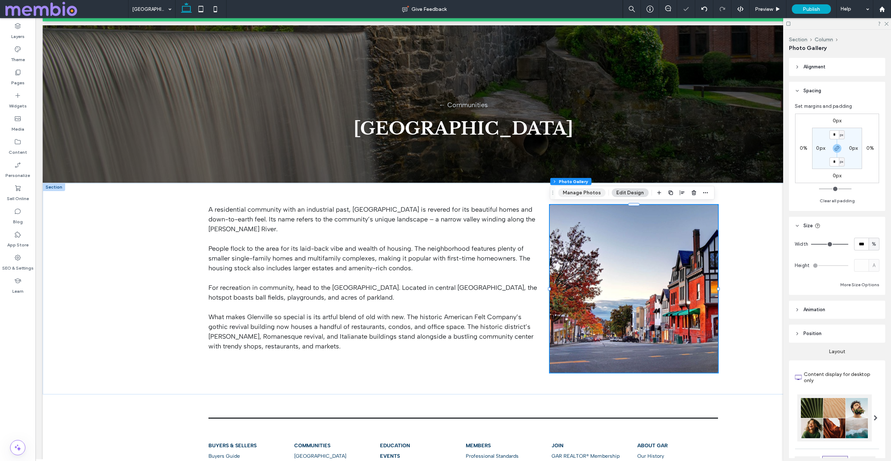
click at [584, 194] on button "Manage Photos" at bounding box center [581, 193] width 47 height 9
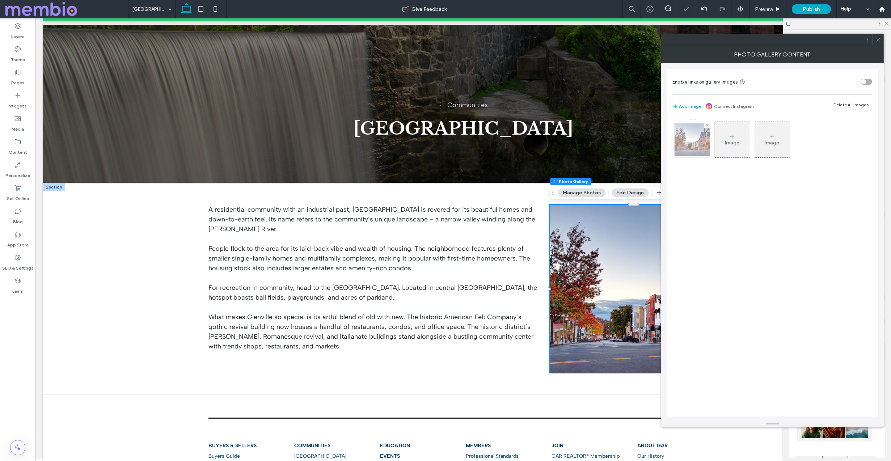
click at [693, 135] on img at bounding box center [692, 139] width 58 height 33
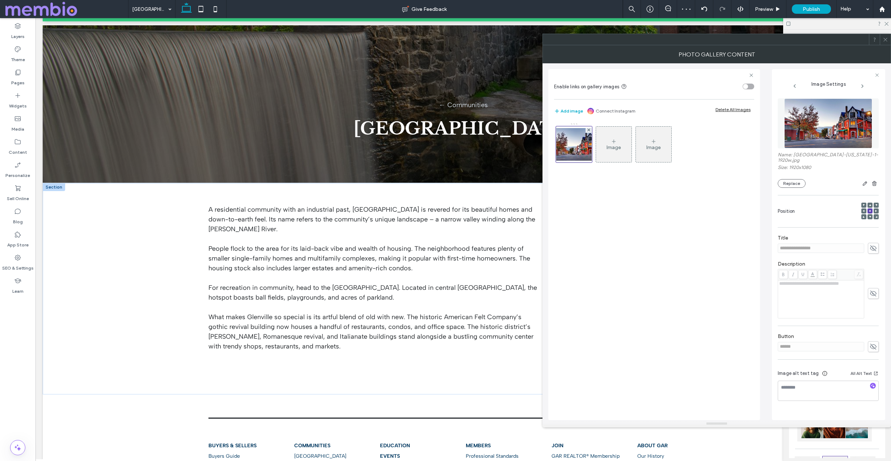
click at [830, 122] on img at bounding box center [828, 123] width 88 height 50
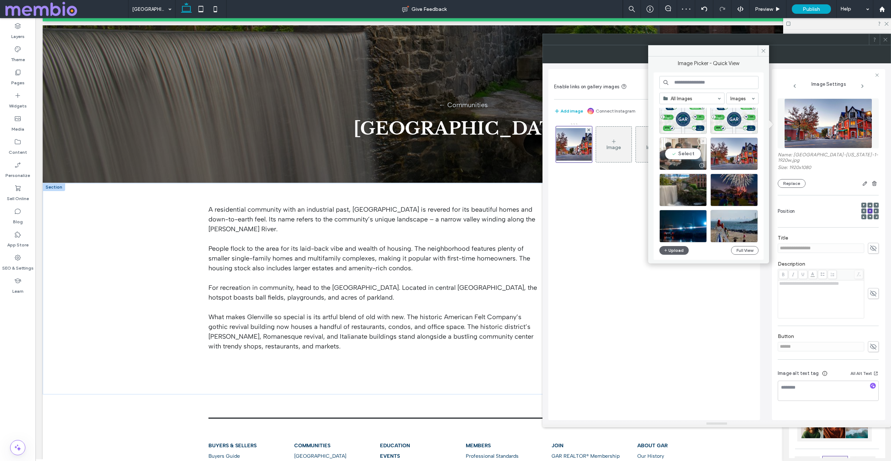
scroll to position [54, 0]
click at [685, 193] on div "Select" at bounding box center [682, 189] width 47 height 33
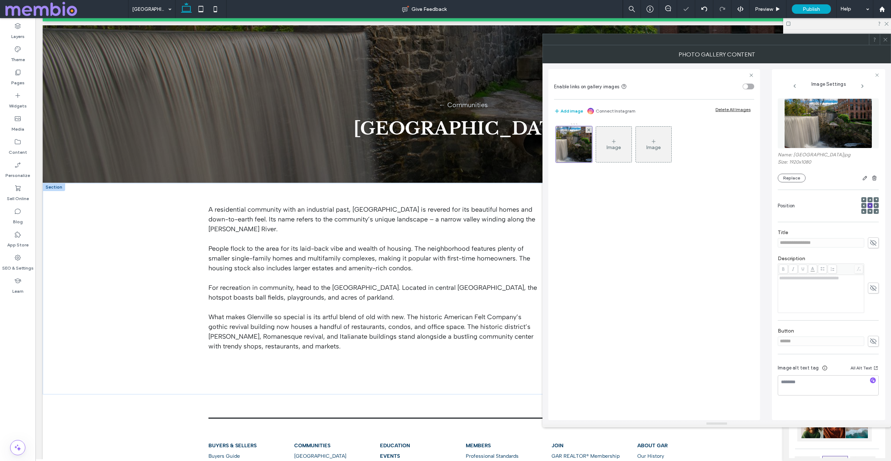
click at [888, 39] on icon at bounding box center [885, 39] width 5 height 5
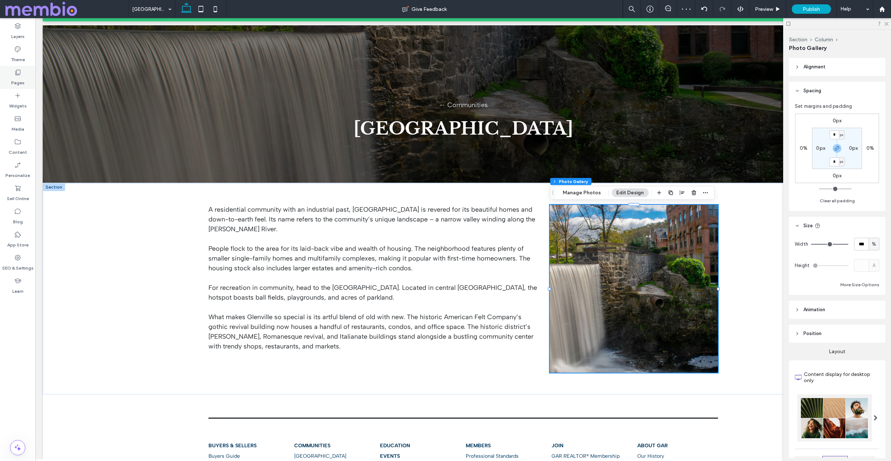
click at [14, 69] on icon at bounding box center [17, 72] width 7 height 7
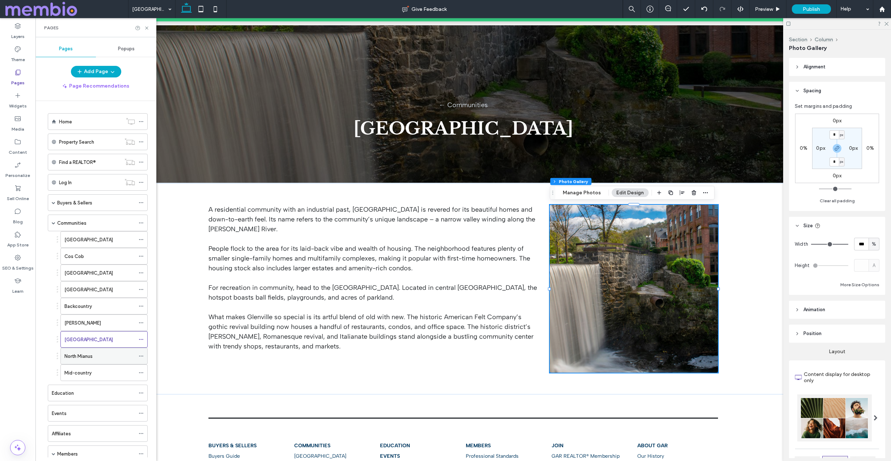
click at [93, 358] on label "North Mianus" at bounding box center [78, 356] width 28 height 13
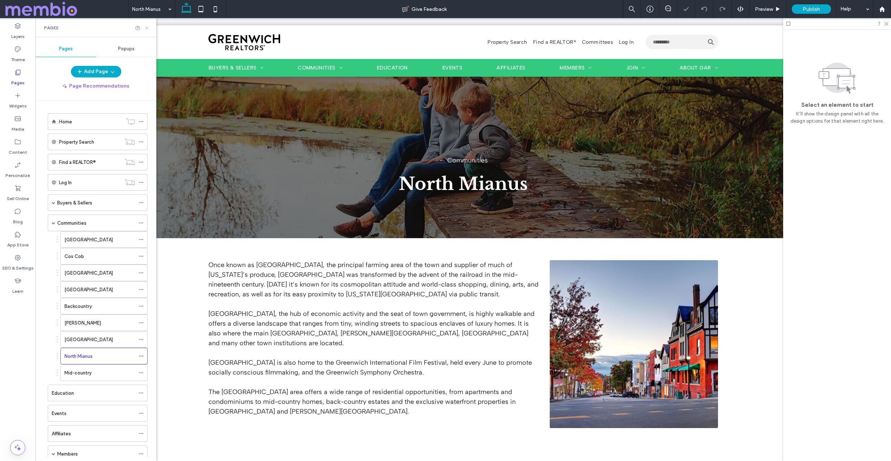
click at [147, 30] on icon at bounding box center [146, 27] width 5 height 5
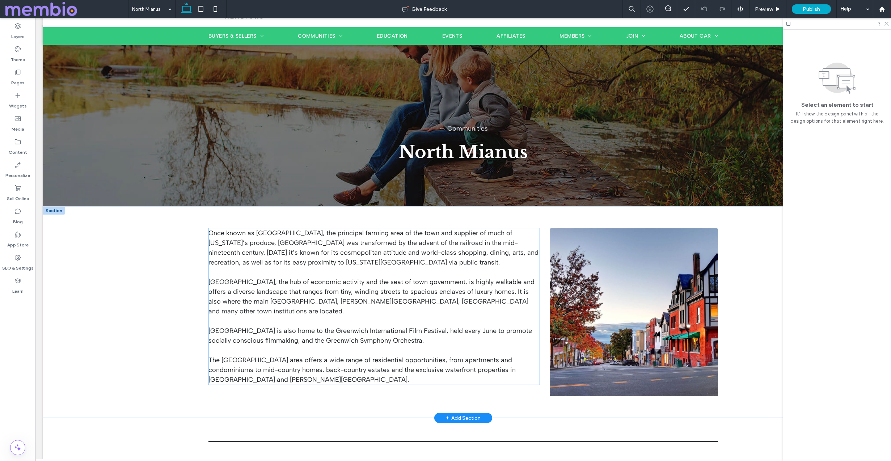
scroll to position [69, 0]
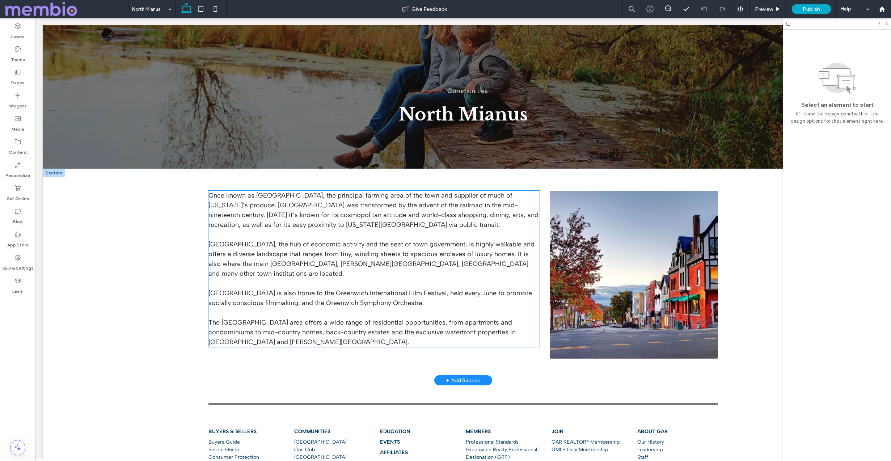
click at [290, 303] on span "[GEOGRAPHIC_DATA] is also home to the Greenwich International Film Festival, he…" at bounding box center [370, 298] width 324 height 18
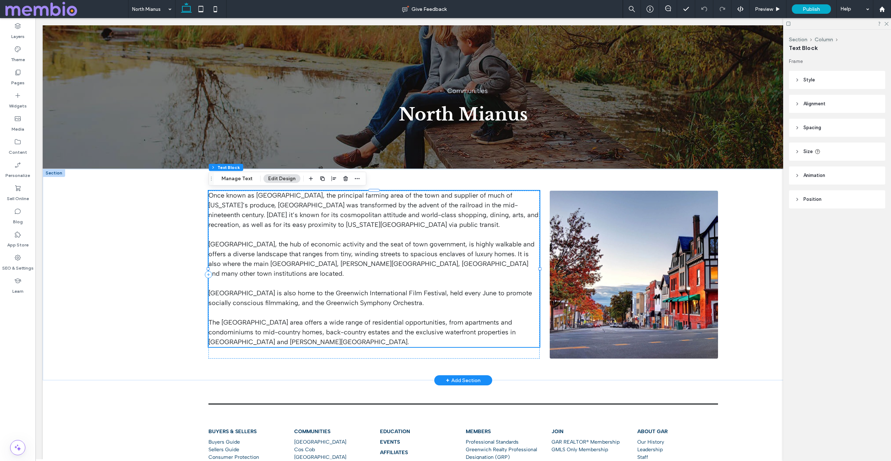
click at [290, 303] on span "[GEOGRAPHIC_DATA] is also home to the Greenwich International Film Festival, he…" at bounding box center [370, 298] width 324 height 18
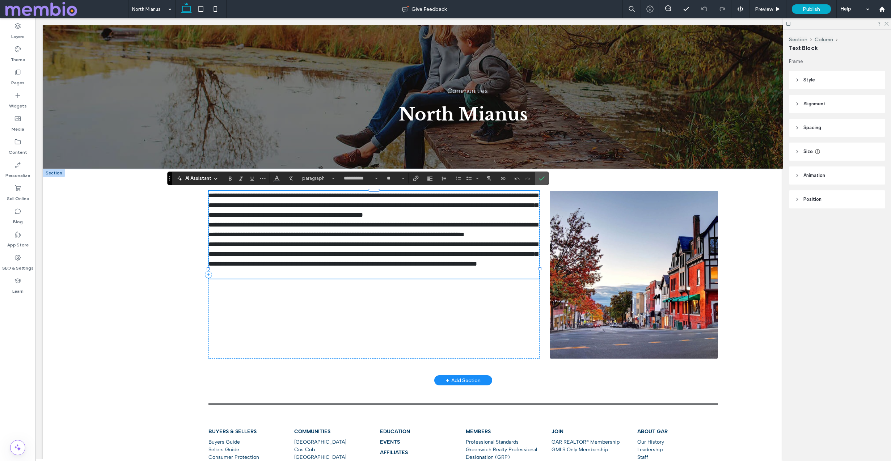
scroll to position [0, 0]
click at [276, 220] on p "**********" at bounding box center [373, 205] width 331 height 29
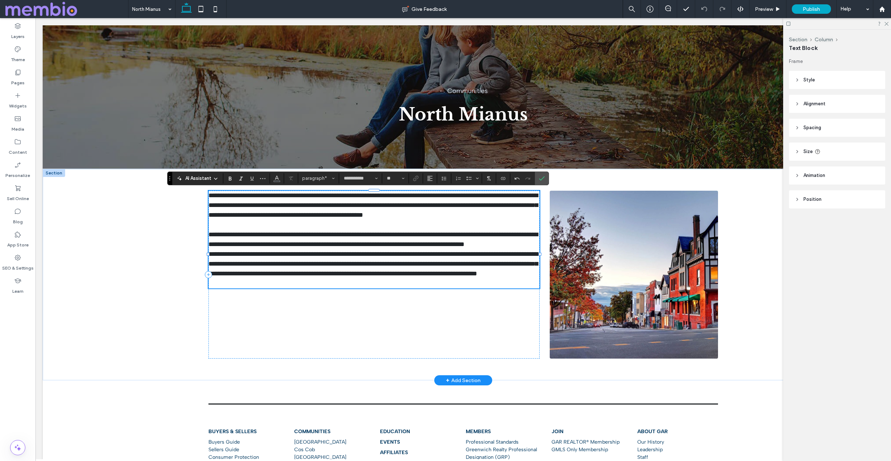
click at [269, 249] on p "**********" at bounding box center [373, 240] width 331 height 20
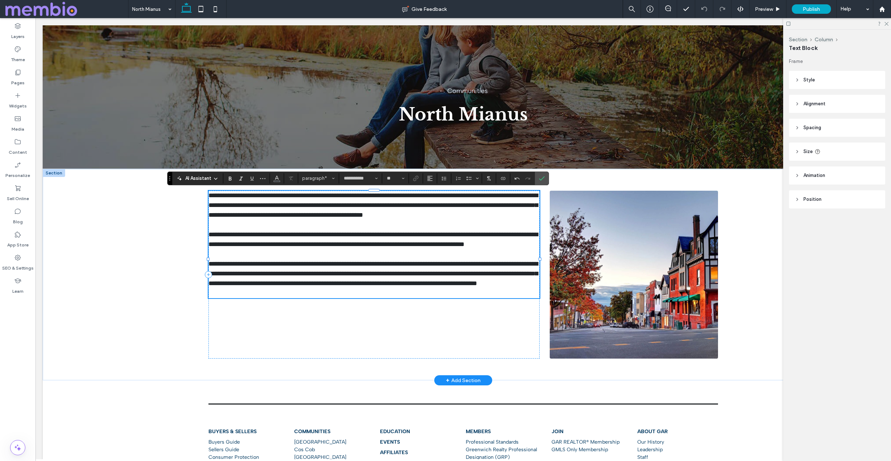
click at [338, 288] on p "**********" at bounding box center [373, 273] width 331 height 29
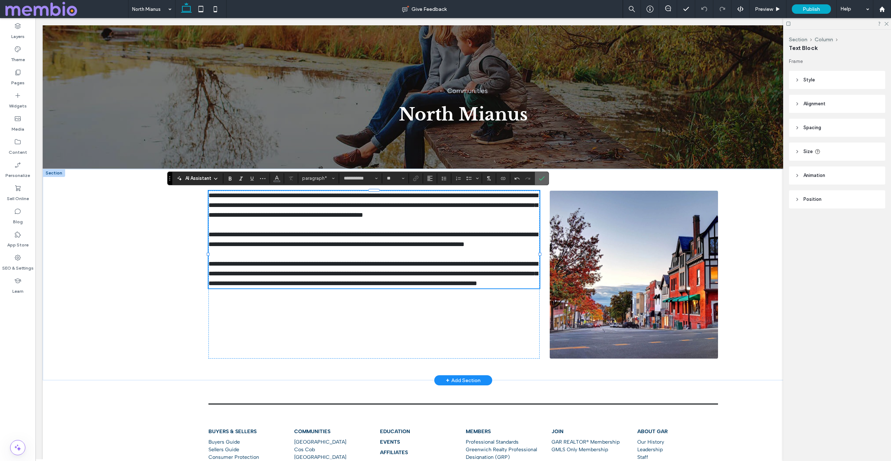
click at [540, 176] on icon "Confirm" at bounding box center [542, 179] width 6 height 6
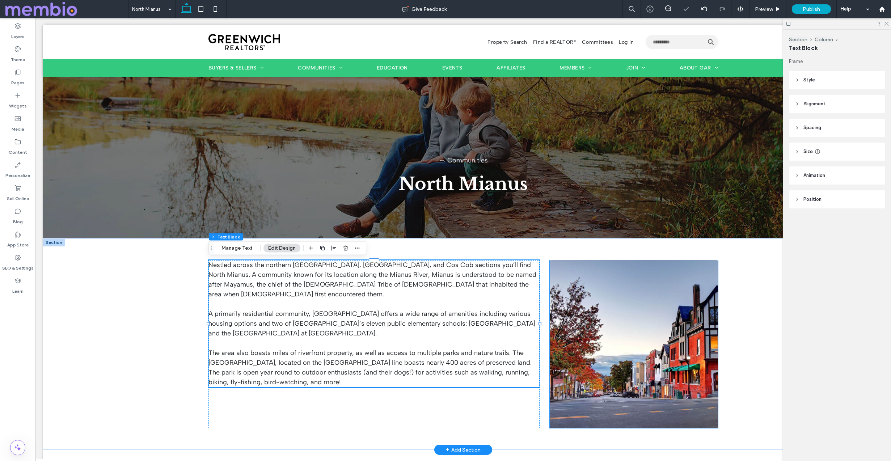
click at [601, 312] on link at bounding box center [634, 344] width 168 height 168
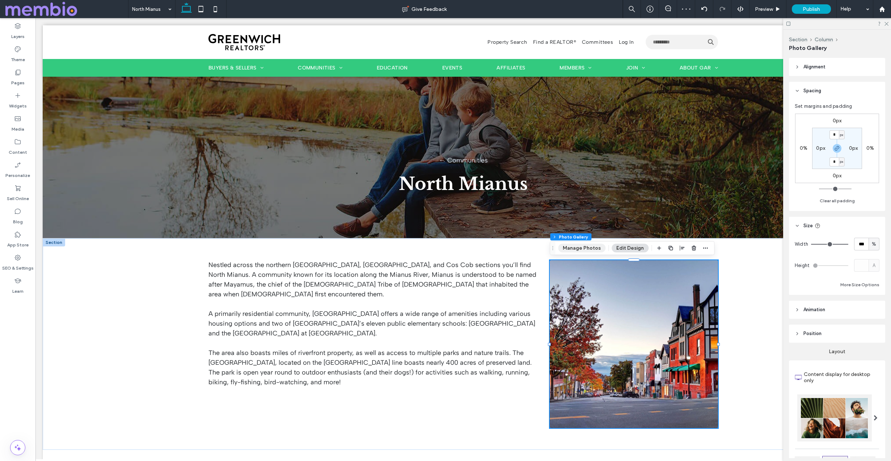
click at [586, 249] on button "Manage Photos" at bounding box center [581, 248] width 47 height 9
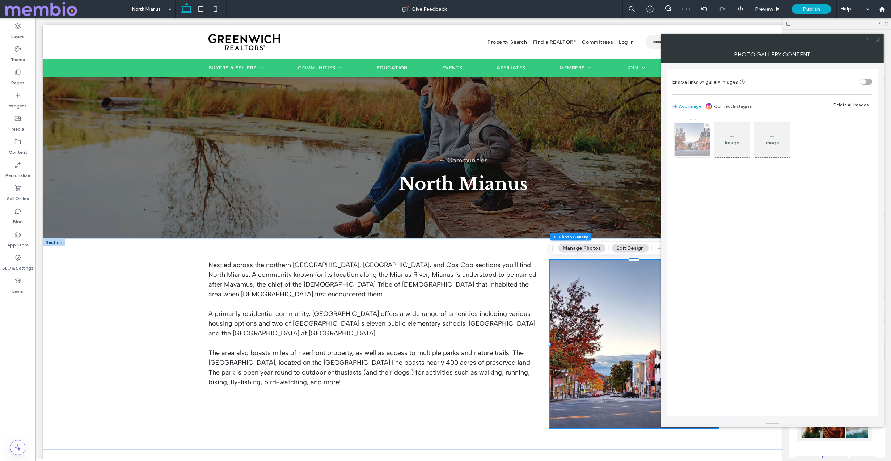
click at [695, 136] on img at bounding box center [692, 139] width 58 height 33
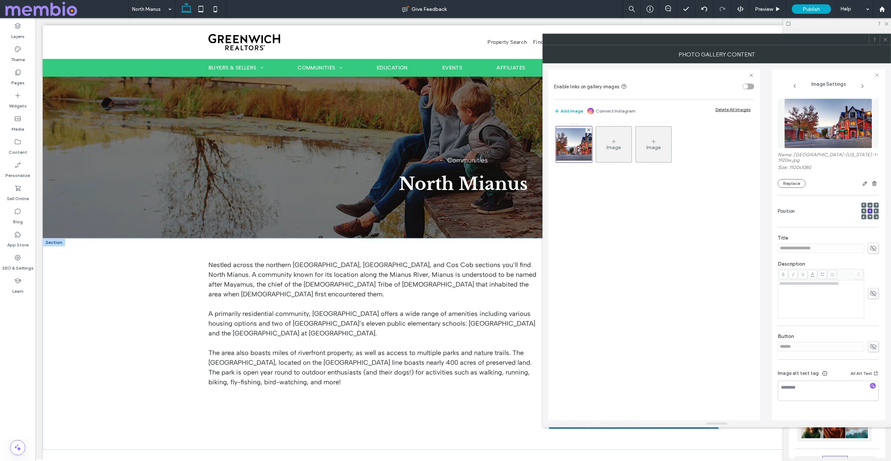
click at [813, 128] on img at bounding box center [828, 123] width 88 height 50
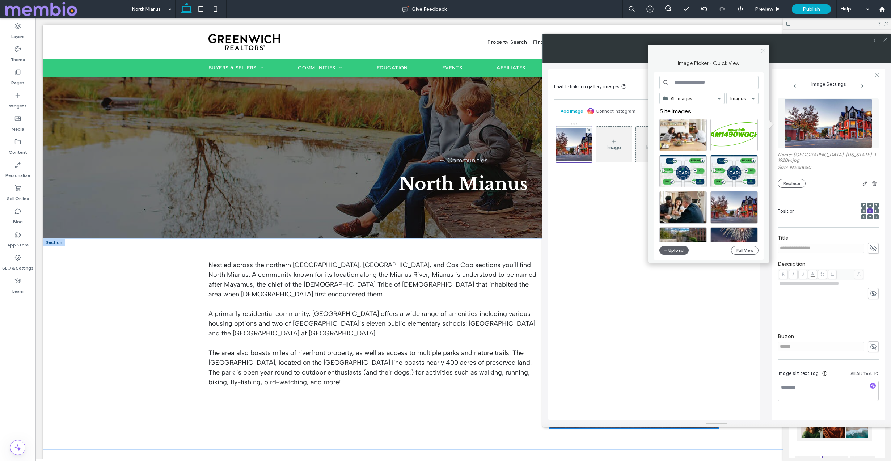
click at [711, 82] on input at bounding box center [708, 82] width 99 height 13
type input "***"
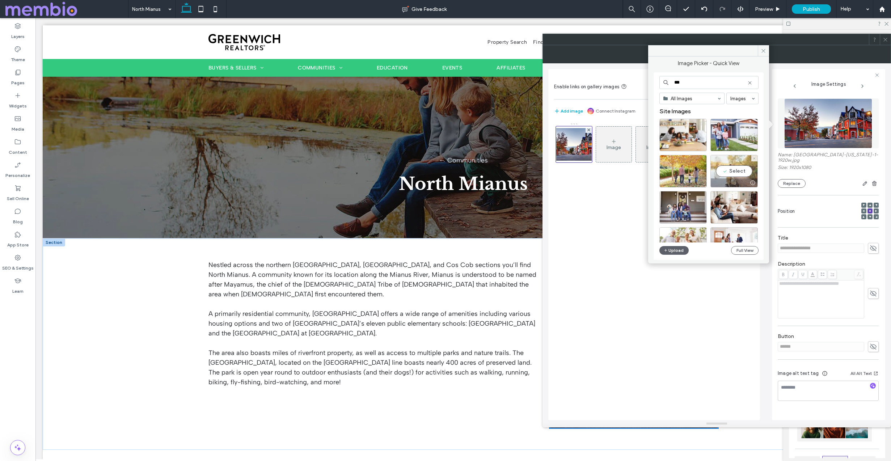
click at [733, 167] on div "Select" at bounding box center [734, 171] width 47 height 33
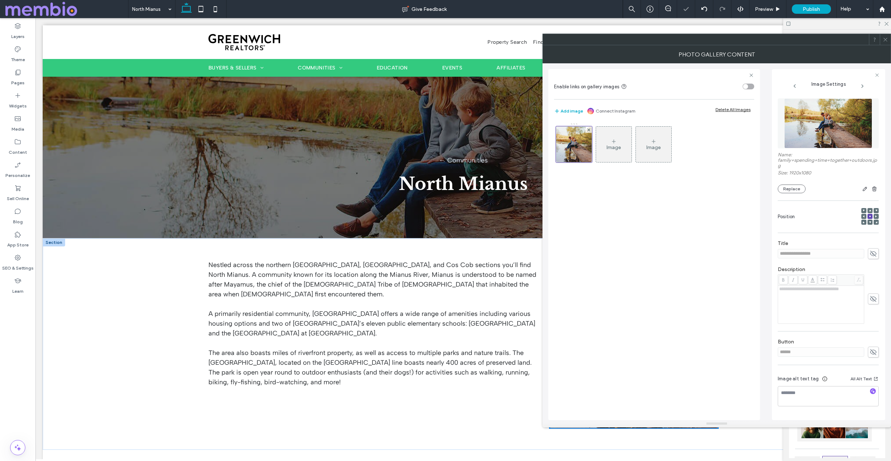
click at [885, 39] on icon at bounding box center [885, 39] width 5 height 5
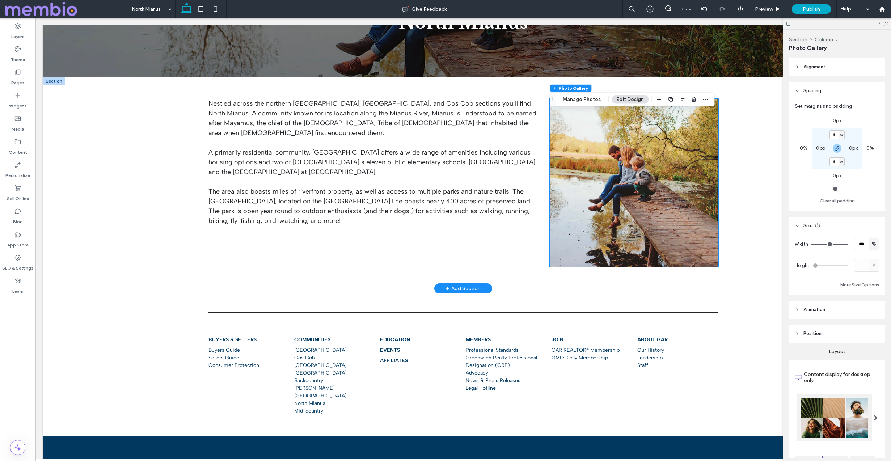
scroll to position [162, 0]
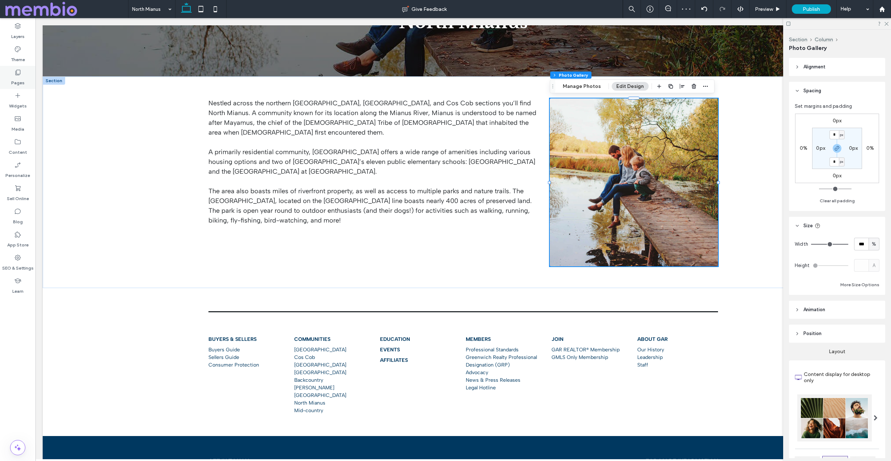
click at [16, 82] on label "Pages" at bounding box center [17, 81] width 13 height 10
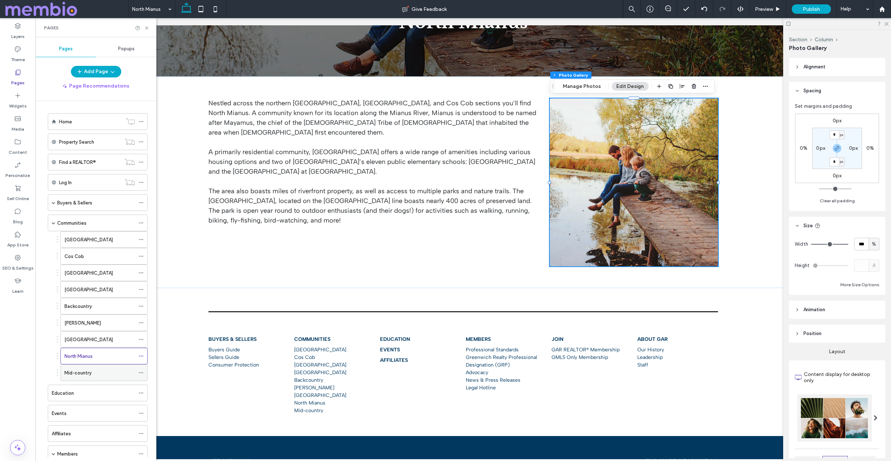
click at [87, 377] on div "Mid-country" at bounding box center [99, 373] width 71 height 16
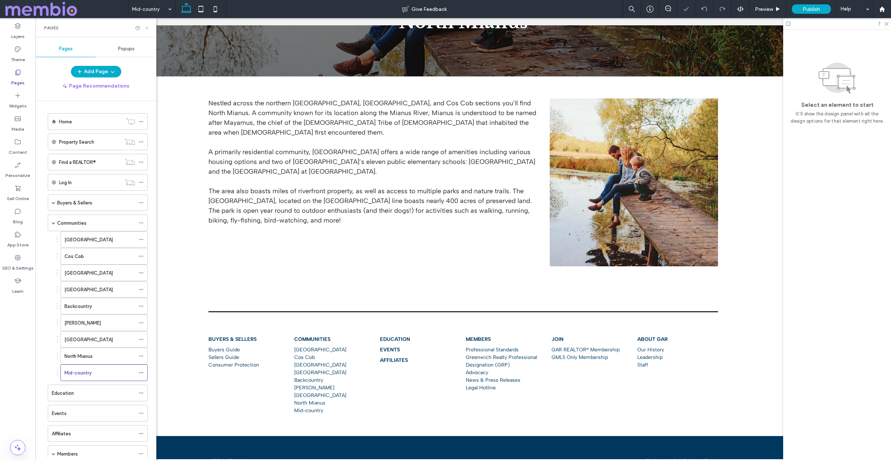
click at [148, 26] on icon at bounding box center [146, 27] width 5 height 5
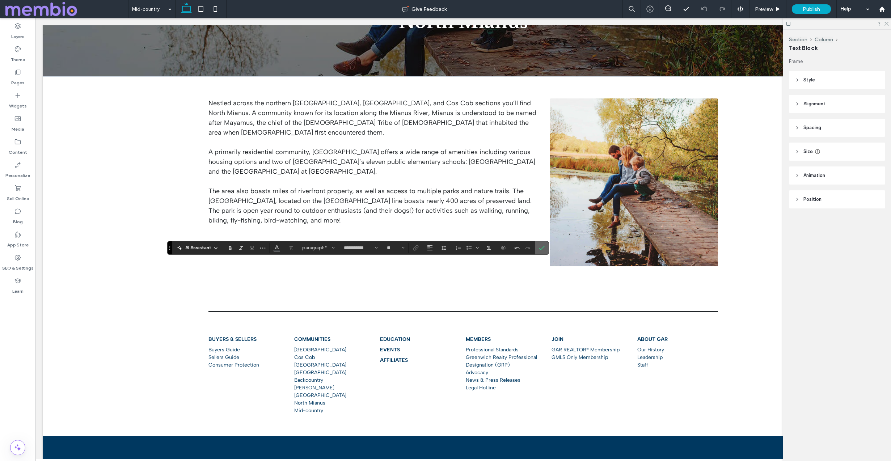
click at [543, 247] on use "Confirm" at bounding box center [542, 248] width 6 height 4
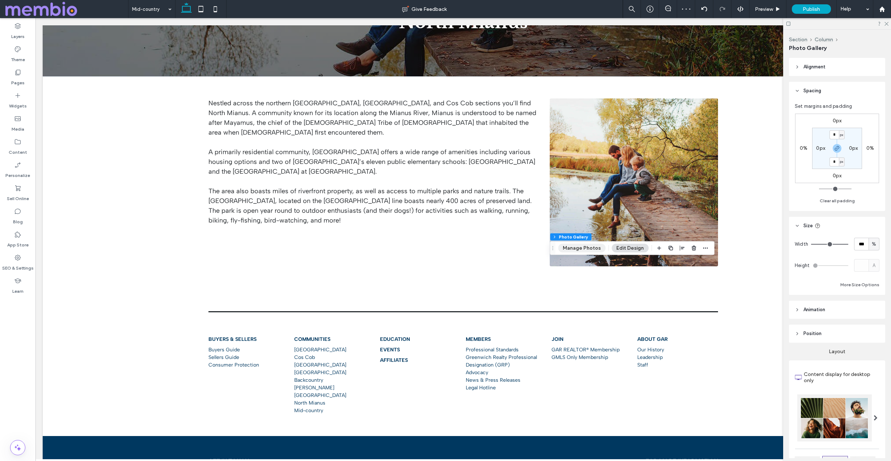
click at [587, 246] on button "Manage Photos" at bounding box center [581, 248] width 47 height 9
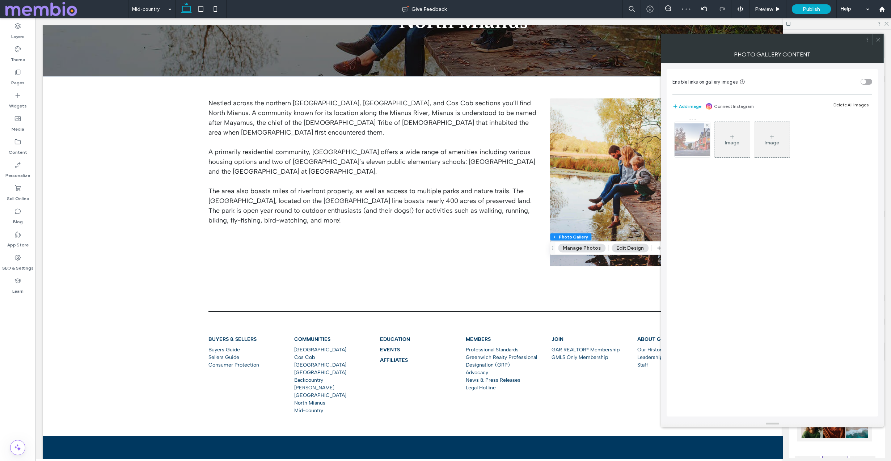
click at [692, 146] on img at bounding box center [692, 139] width 58 height 33
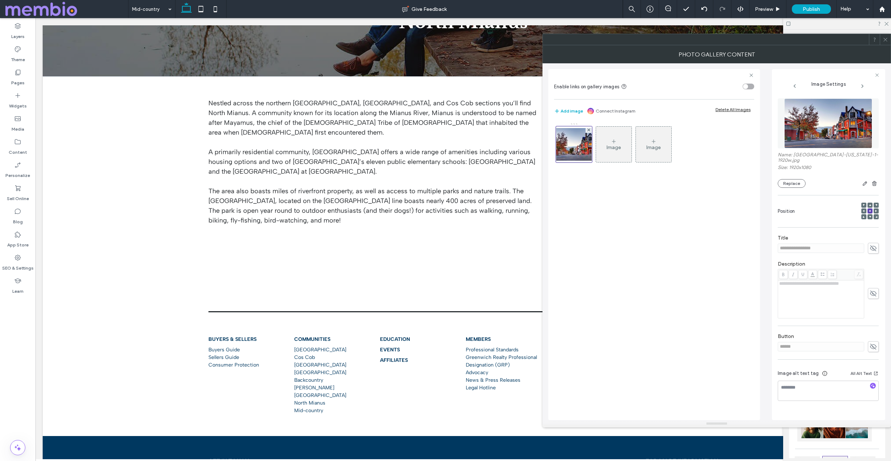
click at [821, 132] on img at bounding box center [828, 123] width 88 height 50
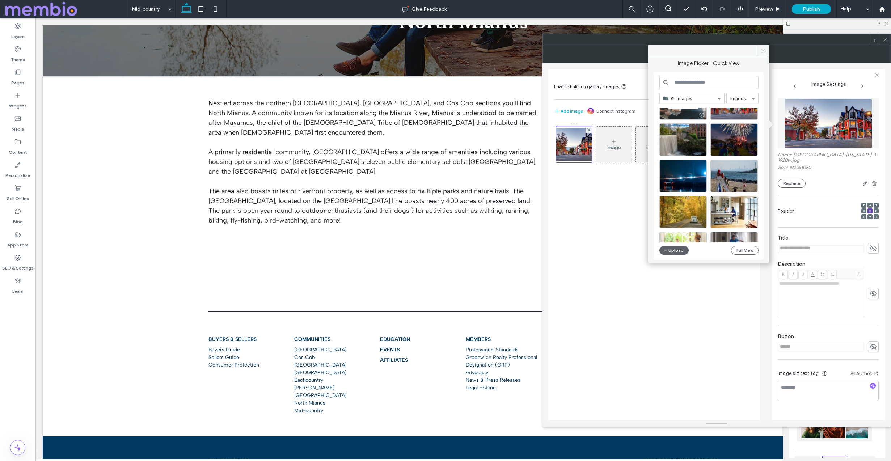
scroll to position [114, 0]
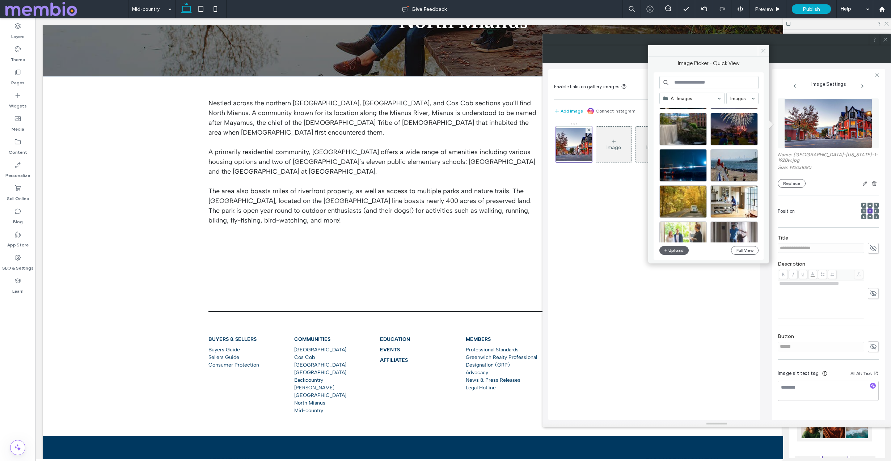
click at [691, 81] on input at bounding box center [708, 82] width 99 height 13
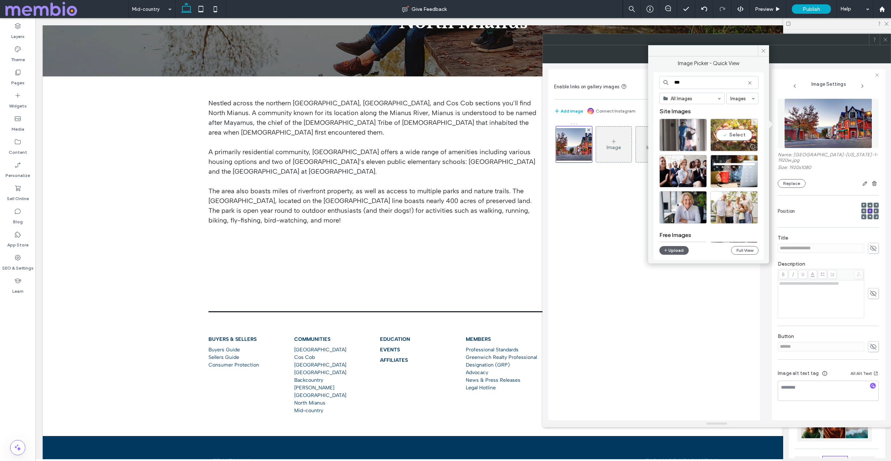
type input "***"
click at [730, 127] on div "Select" at bounding box center [734, 135] width 47 height 33
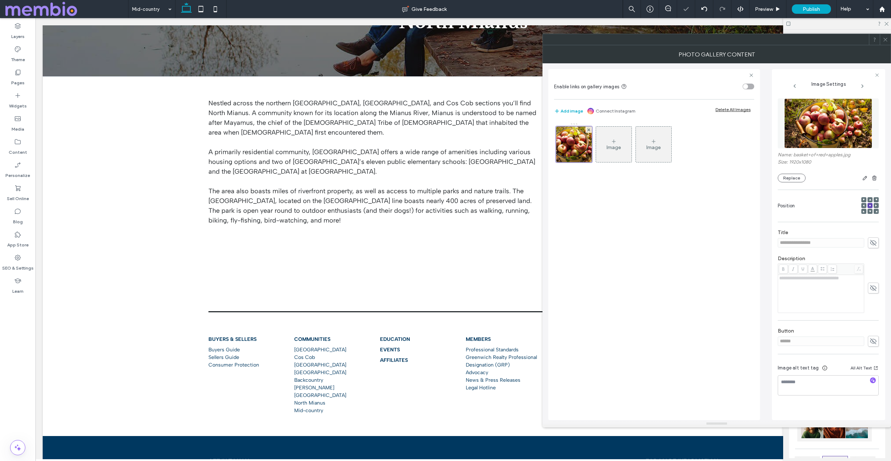
click at [887, 39] on icon at bounding box center [885, 39] width 5 height 5
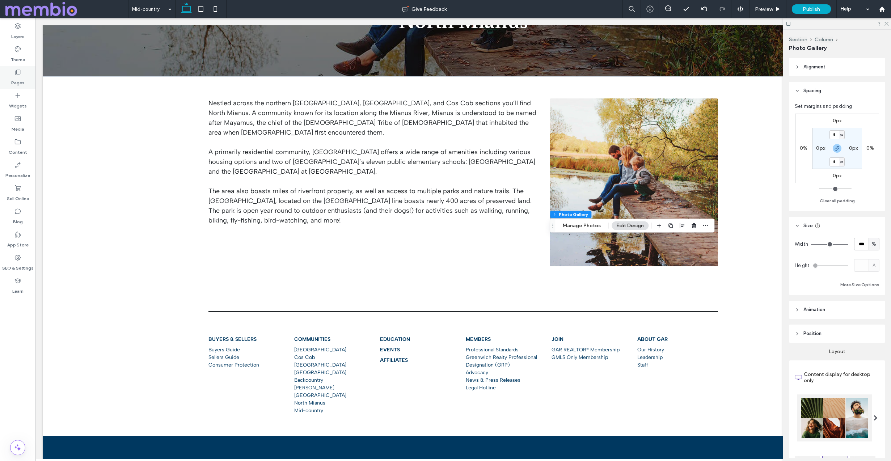
click at [13, 69] on div "Pages" at bounding box center [17, 77] width 35 height 23
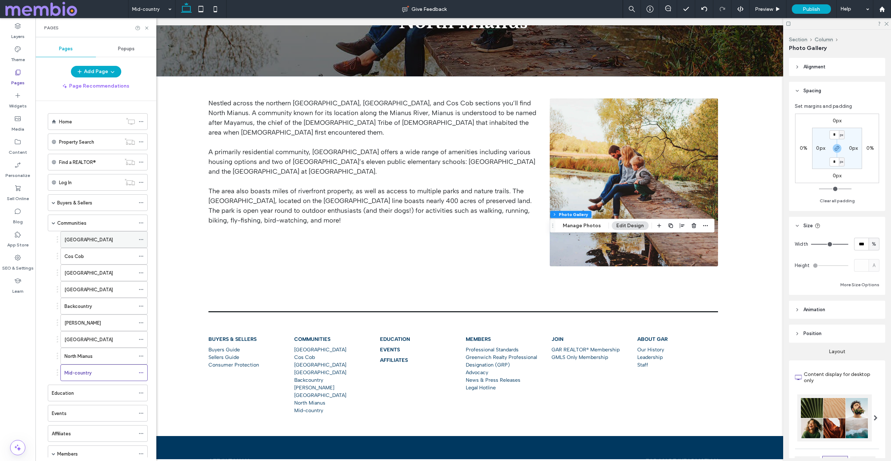
click at [83, 245] on div "[GEOGRAPHIC_DATA]" at bounding box center [99, 240] width 71 height 16
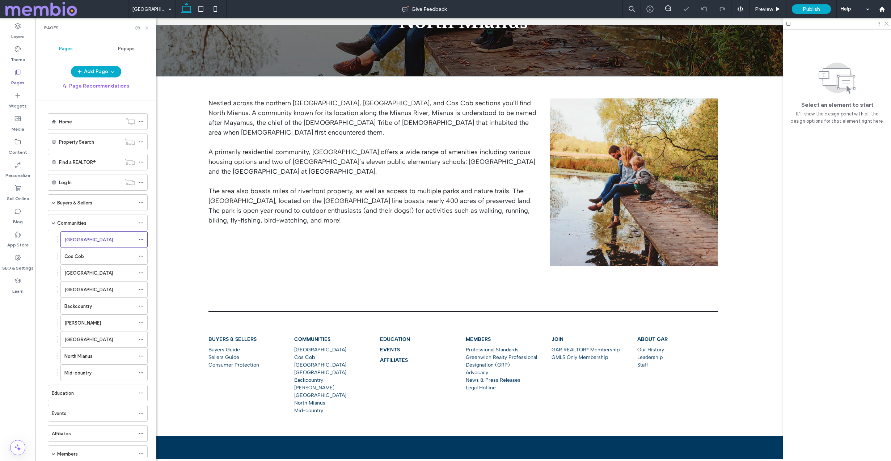
click at [144, 27] on icon at bounding box center [146, 27] width 5 height 5
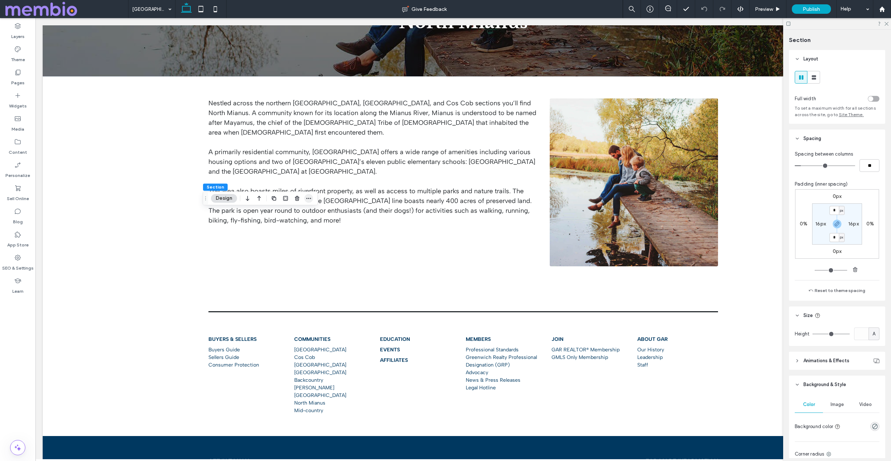
click at [309, 198] on icon "button" at bounding box center [309, 198] width 6 height 6
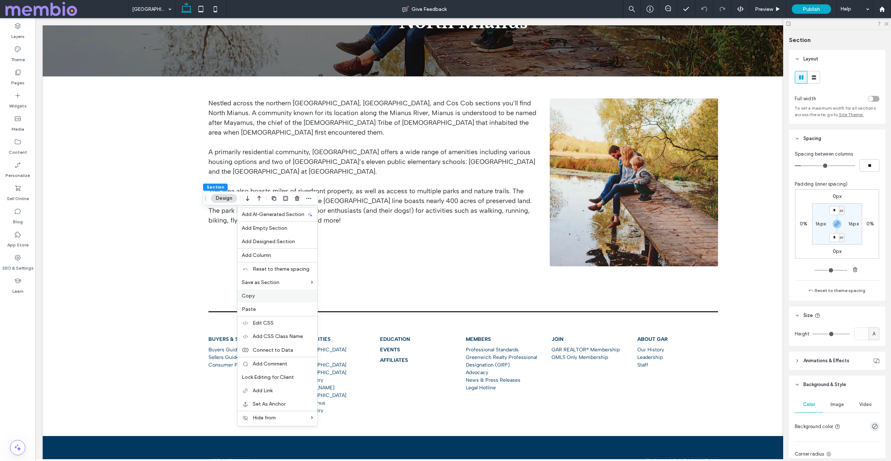
click at [288, 300] on div "Copy" at bounding box center [277, 295] width 80 height 13
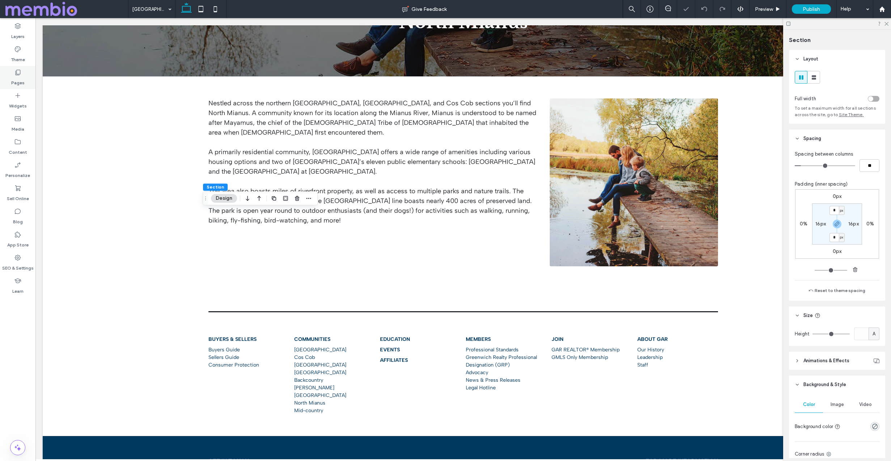
click at [19, 81] on label "Pages" at bounding box center [17, 81] width 13 height 10
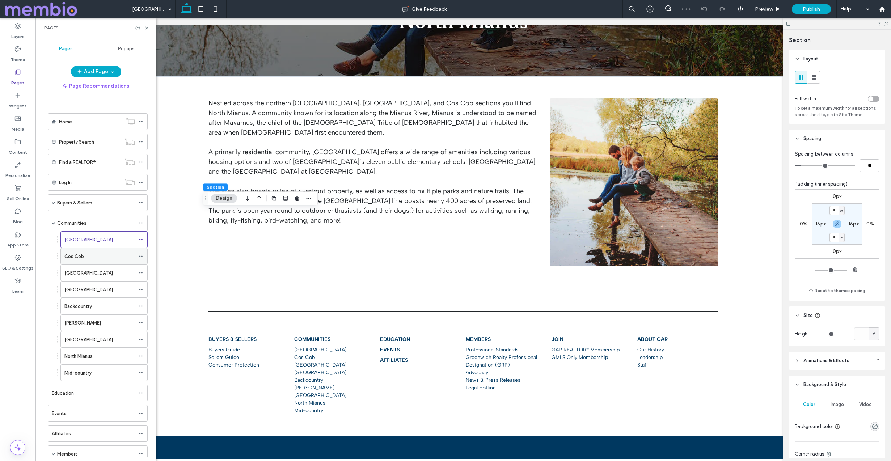
click at [84, 255] on div "Cos Cob" at bounding box center [99, 257] width 71 height 8
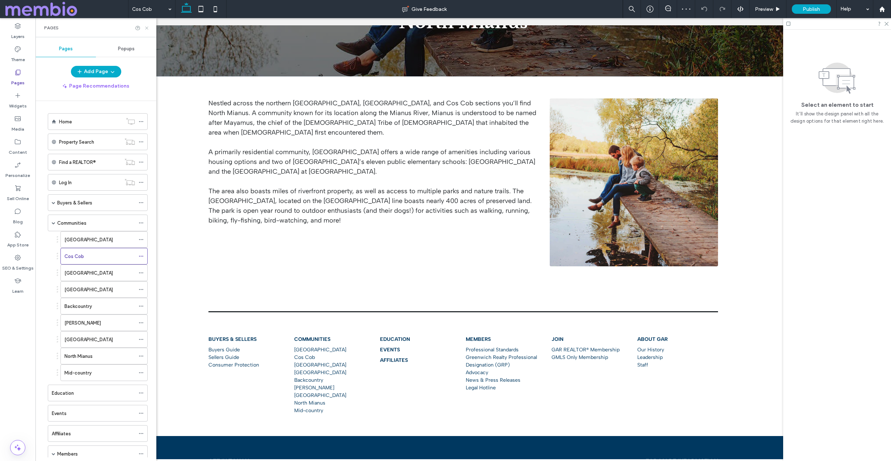
click at [146, 26] on icon at bounding box center [146, 27] width 5 height 5
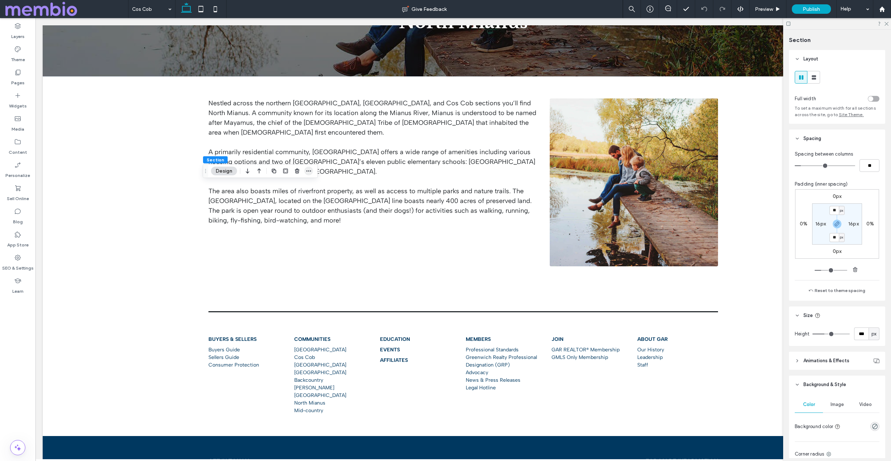
click at [307, 169] on icon "button" at bounding box center [309, 171] width 6 height 6
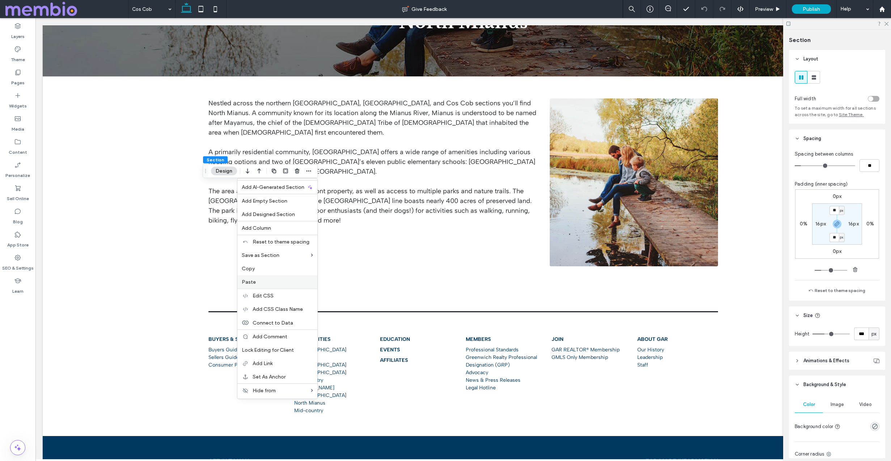
click at [286, 285] on div "Paste" at bounding box center [277, 281] width 80 height 13
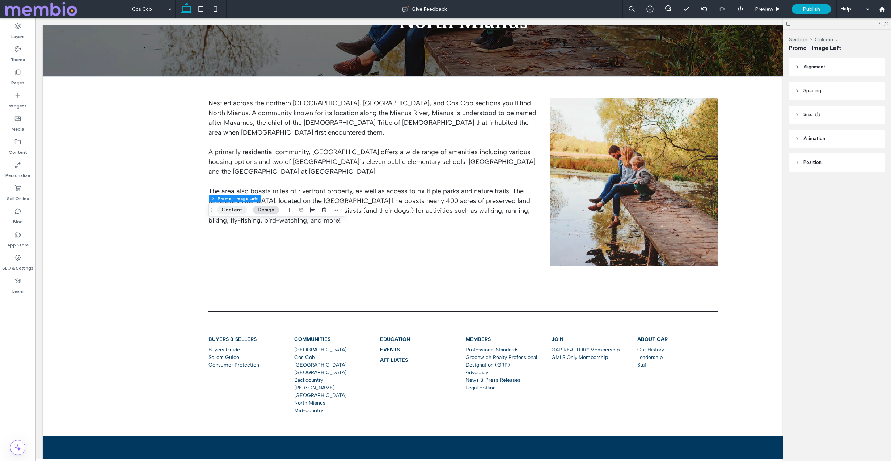
click at [227, 210] on button "Content" at bounding box center [232, 210] width 30 height 9
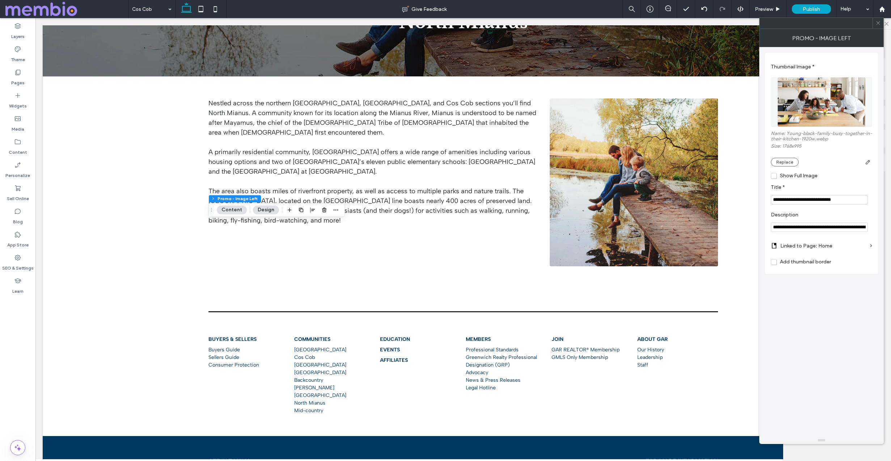
drag, startPoint x: 808, startPoint y: 199, endPoint x: 867, endPoint y: 201, distance: 58.3
click at [867, 201] on input "**********" at bounding box center [819, 199] width 97 height 9
type input "**********"
click at [22, 79] on label "Pages" at bounding box center [17, 81] width 13 height 10
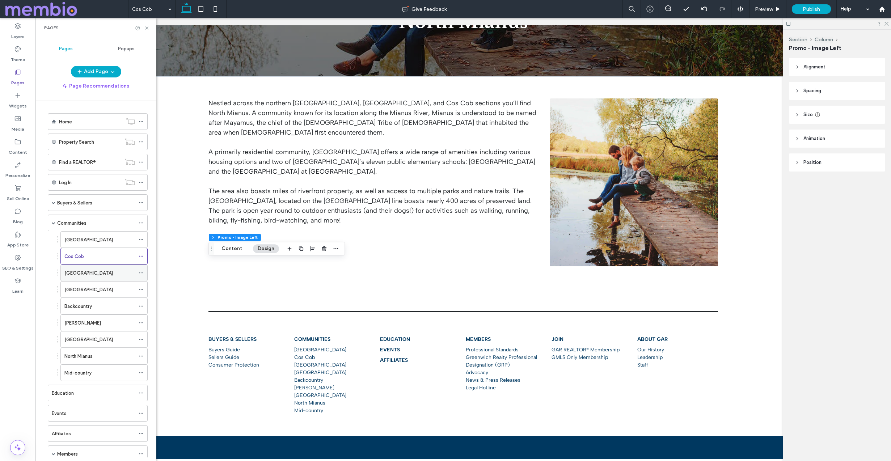
click at [104, 265] on div "[GEOGRAPHIC_DATA]" at bounding box center [99, 273] width 71 height 16
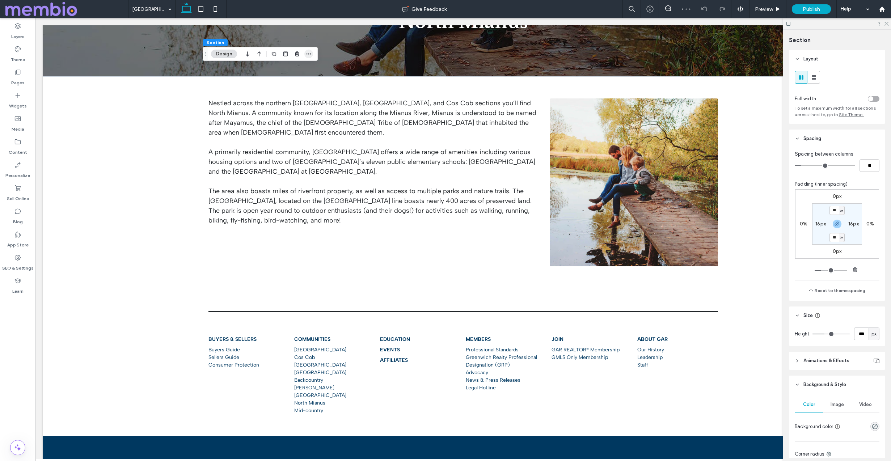
click at [311, 52] on icon "button" at bounding box center [309, 54] width 6 height 6
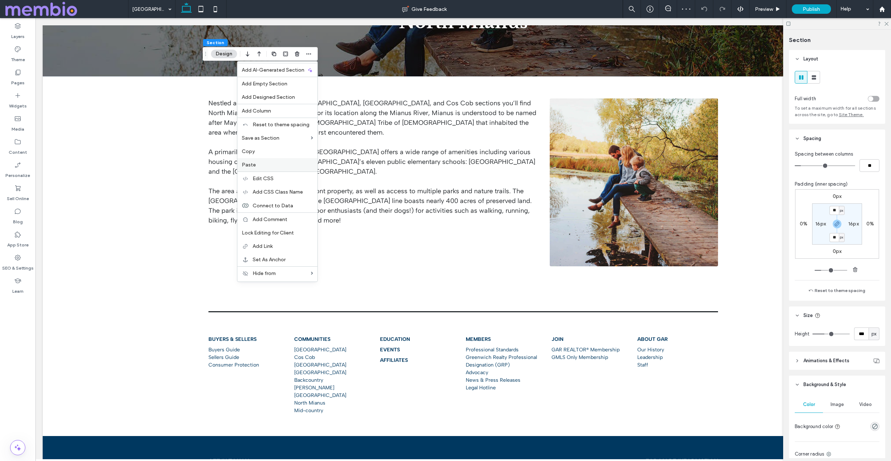
click at [287, 159] on div "Paste" at bounding box center [277, 164] width 80 height 13
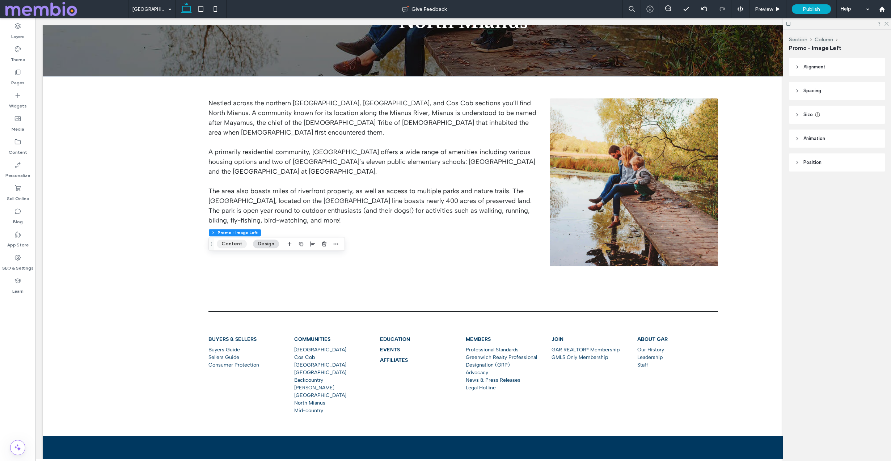
click at [237, 245] on button "Content" at bounding box center [232, 244] width 30 height 9
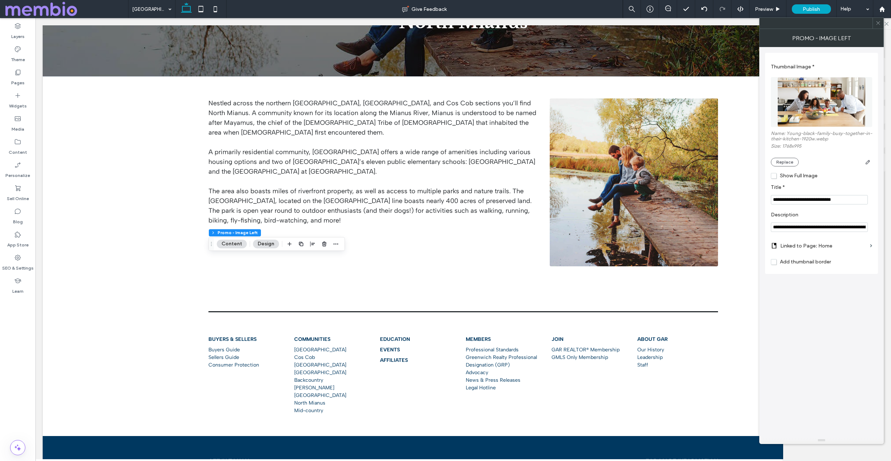
click at [813, 200] on input "**********" at bounding box center [819, 199] width 97 height 9
type input "**********"
click at [879, 23] on icon at bounding box center [878, 22] width 5 height 5
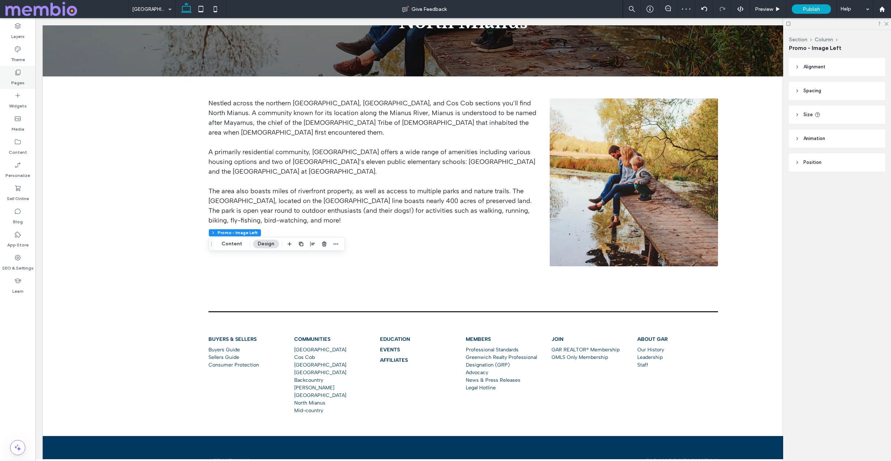
click at [19, 85] on label "Pages" at bounding box center [17, 81] width 13 height 10
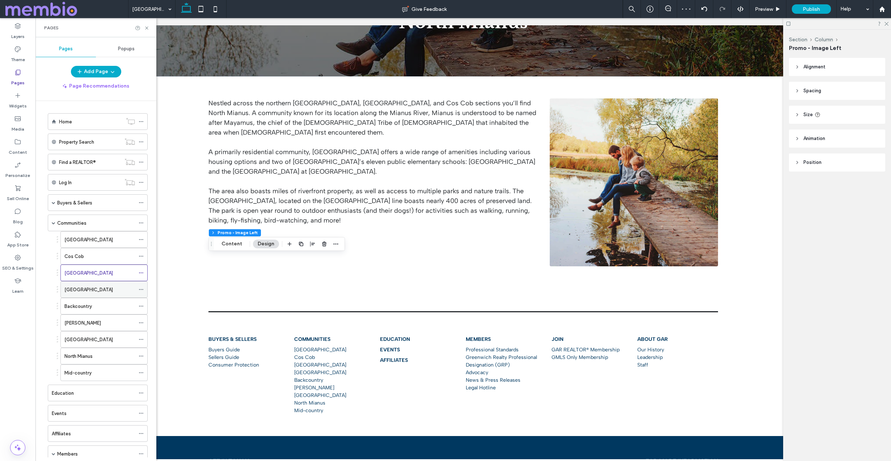
click at [81, 286] on label "[GEOGRAPHIC_DATA]" at bounding box center [88, 289] width 49 height 13
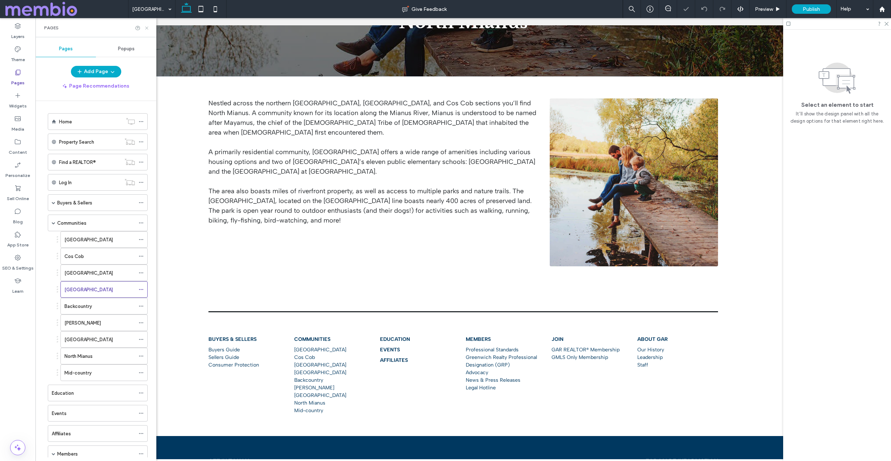
click at [148, 28] on icon at bounding box center [146, 27] width 5 height 5
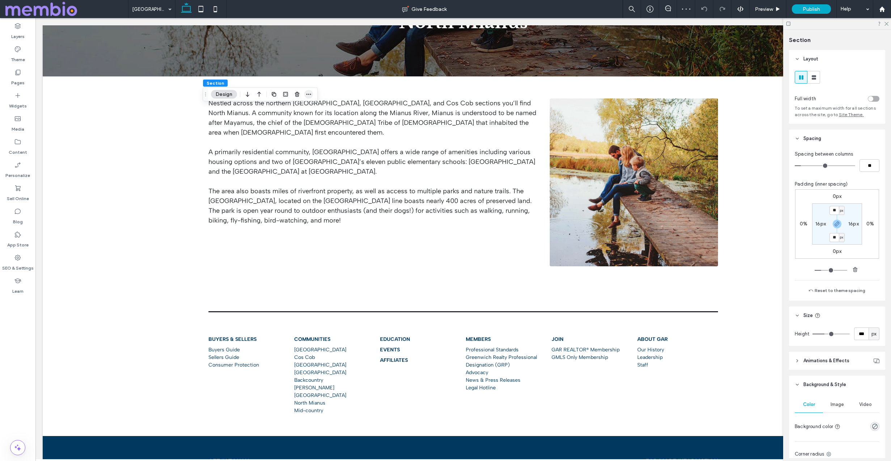
click at [307, 92] on icon "button" at bounding box center [309, 95] width 6 height 6
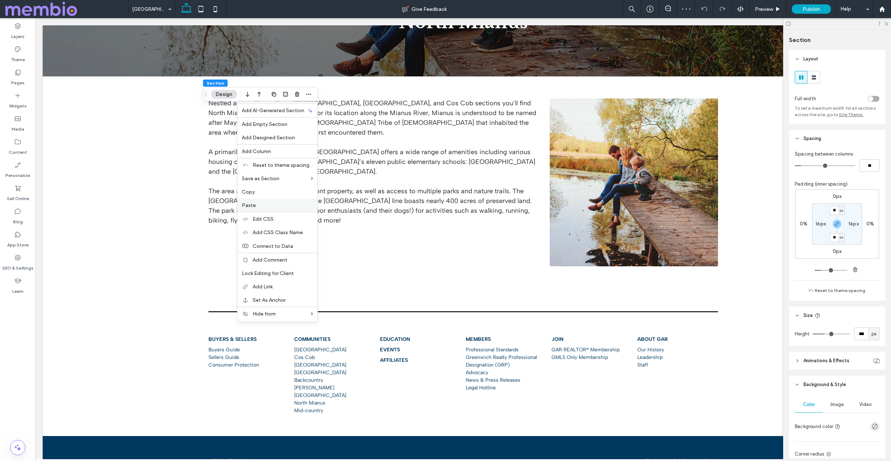
click at [269, 202] on label "Paste" at bounding box center [277, 205] width 71 height 6
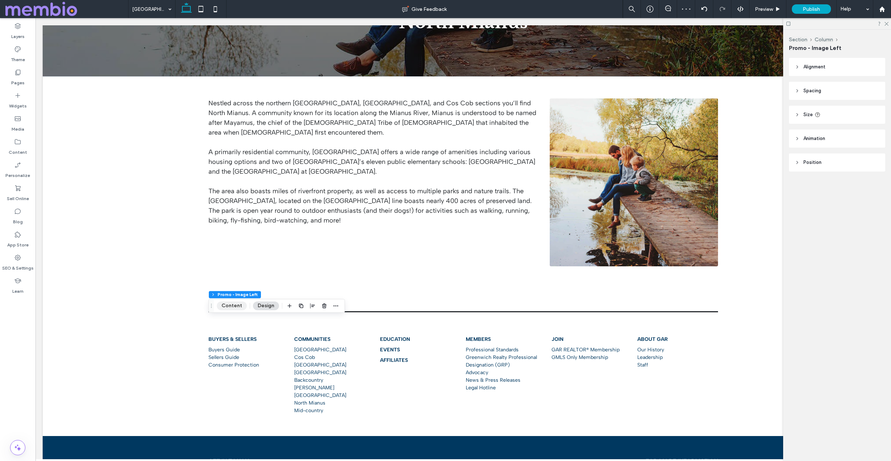
click at [233, 304] on button "Content" at bounding box center [232, 306] width 30 height 9
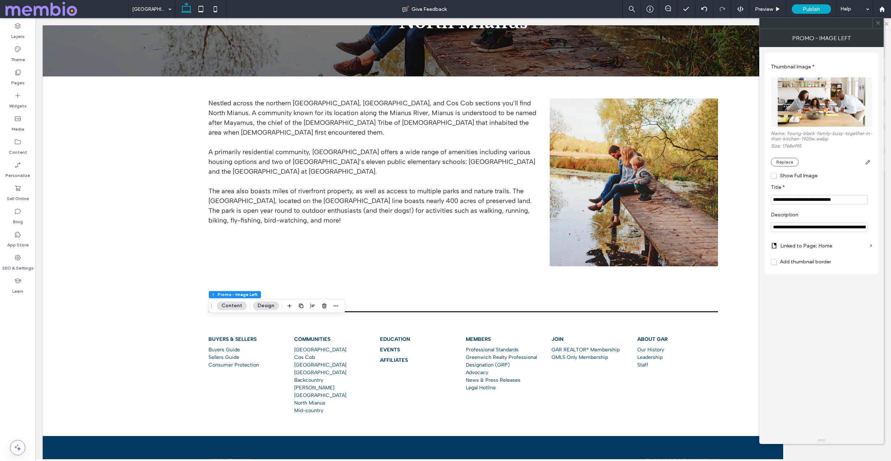
drag, startPoint x: 820, startPoint y: 199, endPoint x: 866, endPoint y: 200, distance: 45.6
click at [866, 200] on input "**********" at bounding box center [819, 199] width 97 height 9
type input "**********"
click at [877, 20] on span at bounding box center [878, 23] width 5 height 11
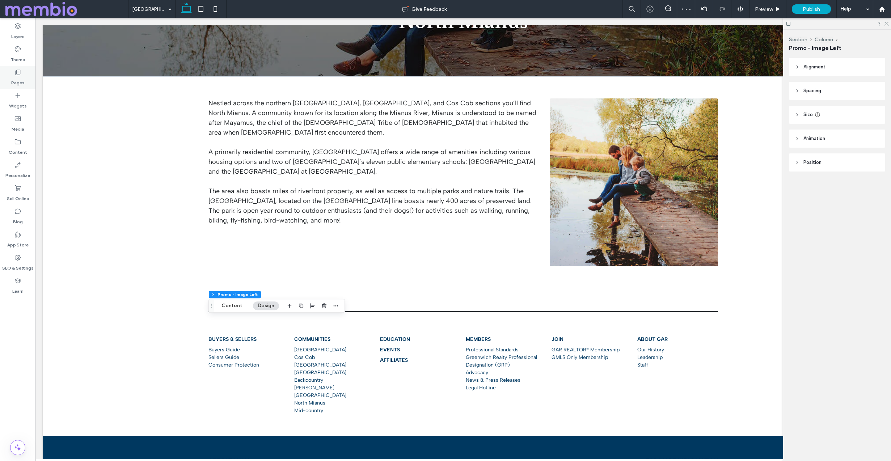
click at [13, 83] on label "Pages" at bounding box center [17, 81] width 13 height 10
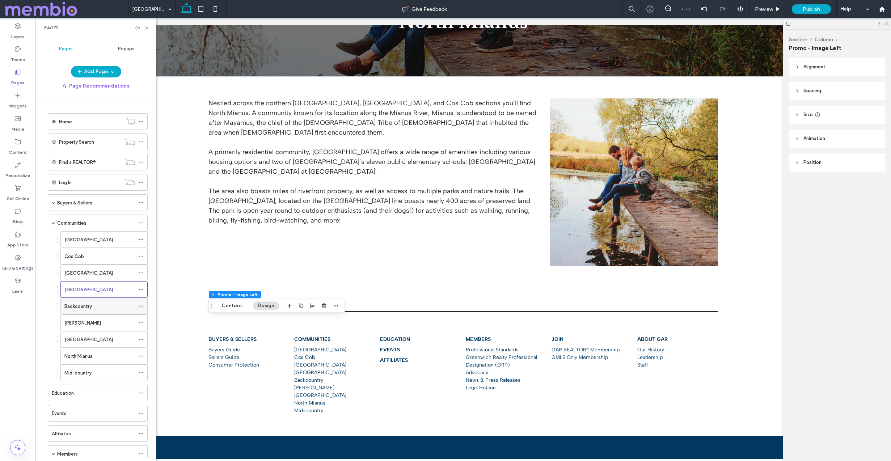
click at [77, 307] on label "Backcountry" at bounding box center [78, 306] width 28 height 13
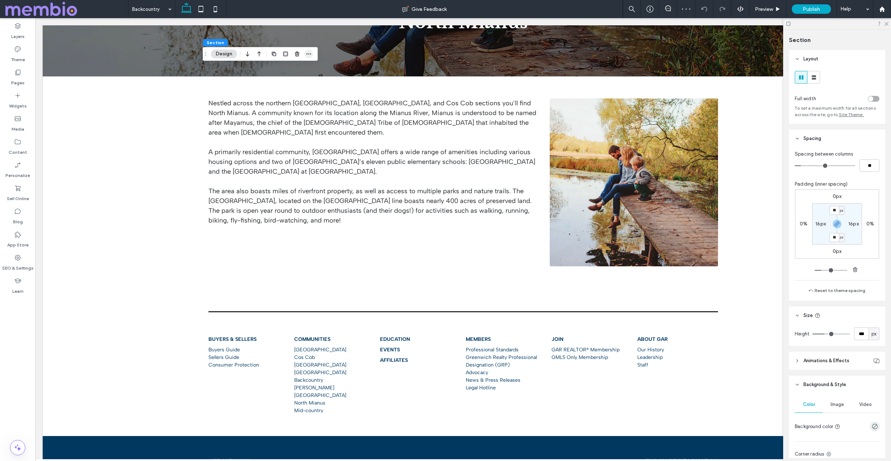
click at [309, 52] on icon "button" at bounding box center [309, 54] width 6 height 6
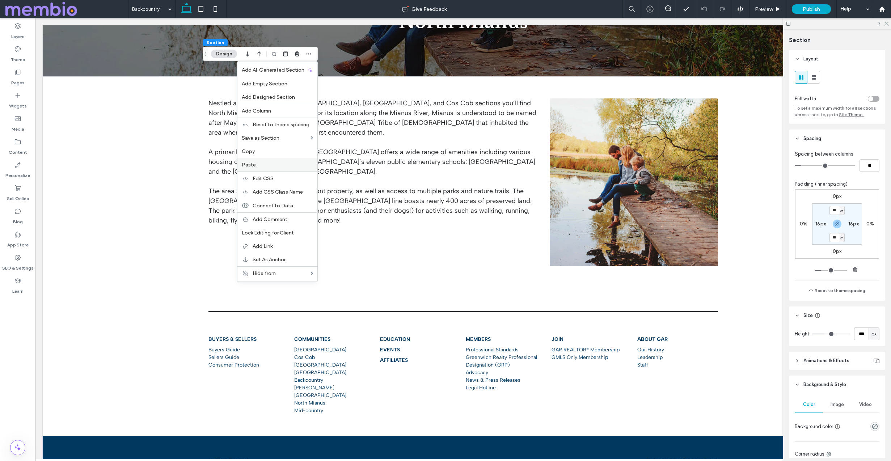
click at [283, 165] on label "Paste" at bounding box center [277, 165] width 71 height 6
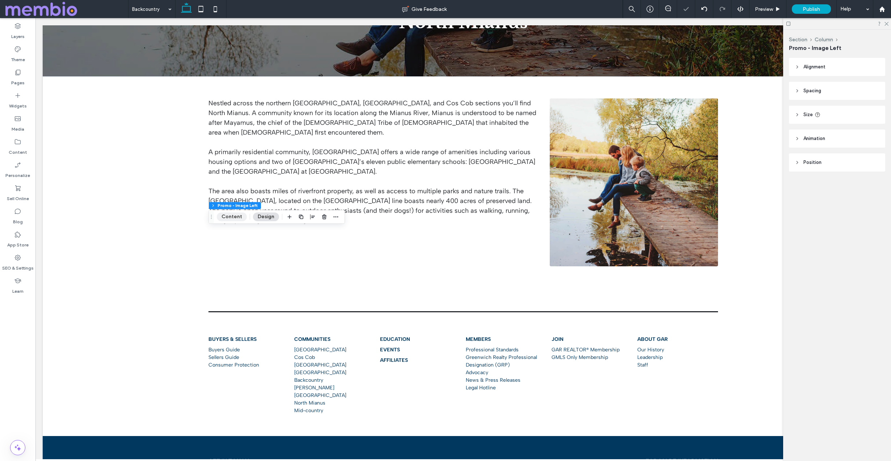
click at [229, 215] on button "Content" at bounding box center [232, 216] width 30 height 9
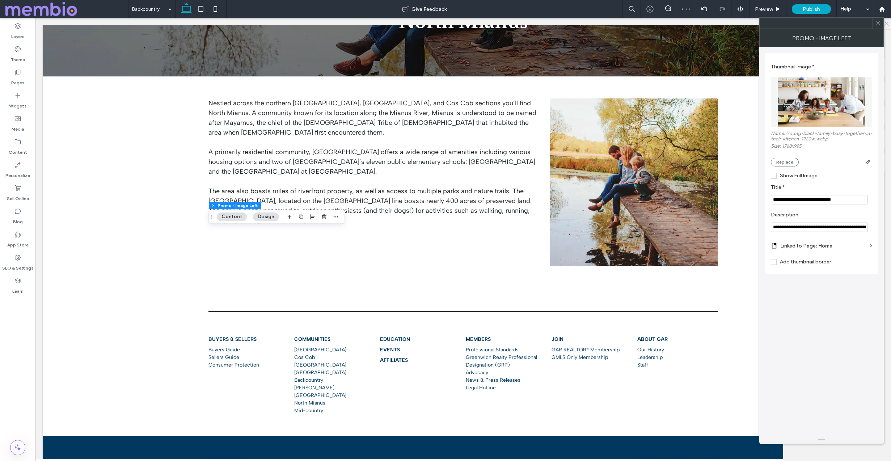
drag, startPoint x: 806, startPoint y: 199, endPoint x: 855, endPoint y: 199, distance: 48.5
click at [855, 199] on input "**********" at bounding box center [819, 199] width 97 height 9
type input "**********"
click at [878, 22] on icon at bounding box center [878, 22] width 5 height 5
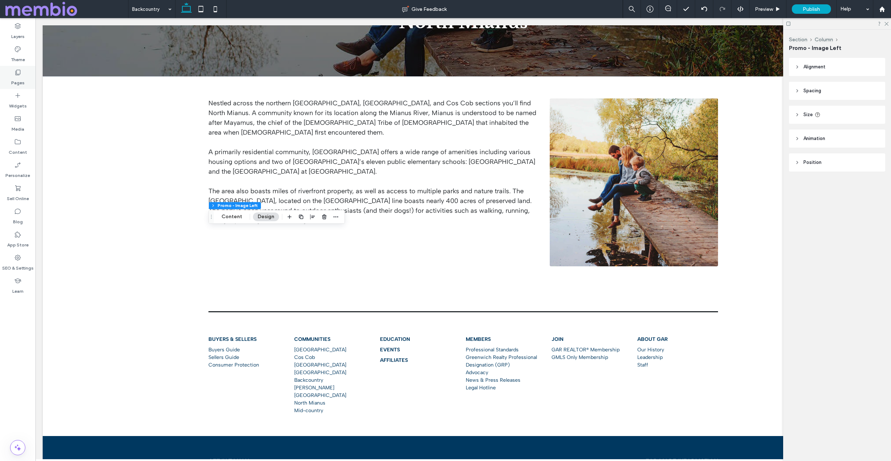
click at [16, 76] on label "Pages" at bounding box center [17, 81] width 13 height 10
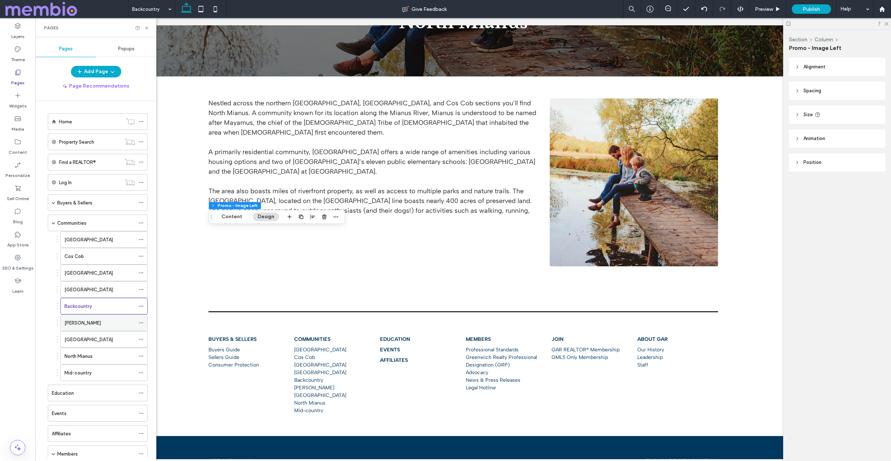
click at [81, 321] on div "[PERSON_NAME]" at bounding box center [99, 323] width 71 height 8
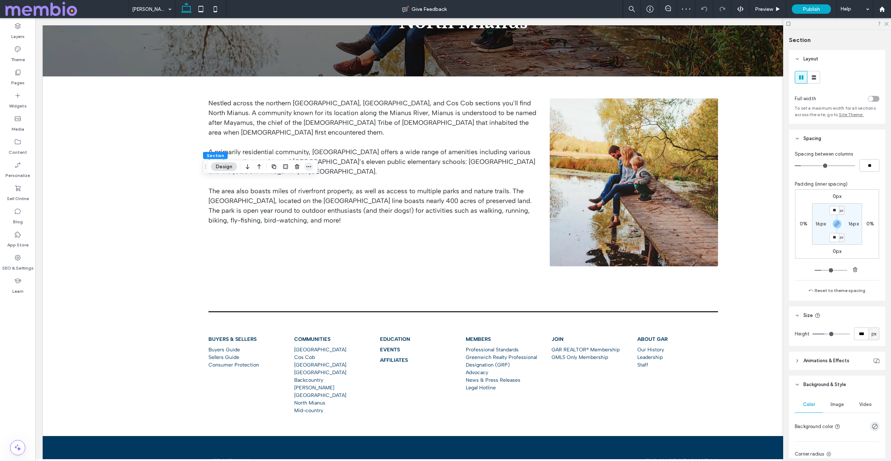
click at [307, 166] on icon "button" at bounding box center [309, 167] width 6 height 6
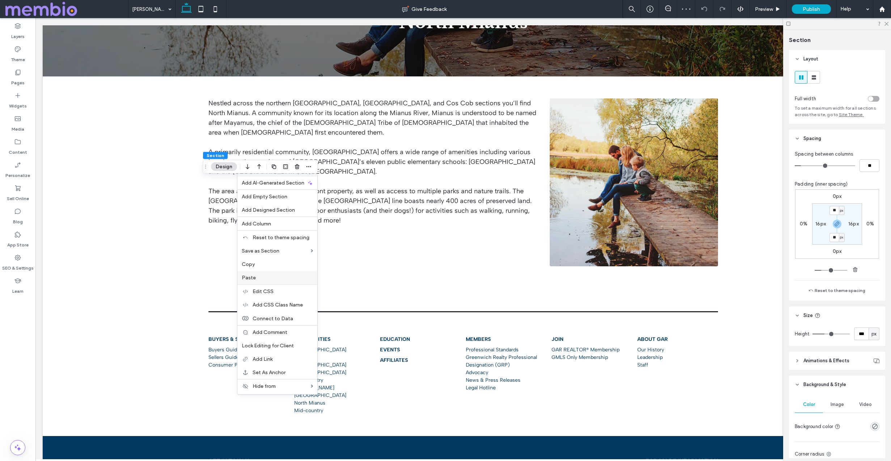
click at [283, 273] on div "Paste" at bounding box center [277, 277] width 80 height 13
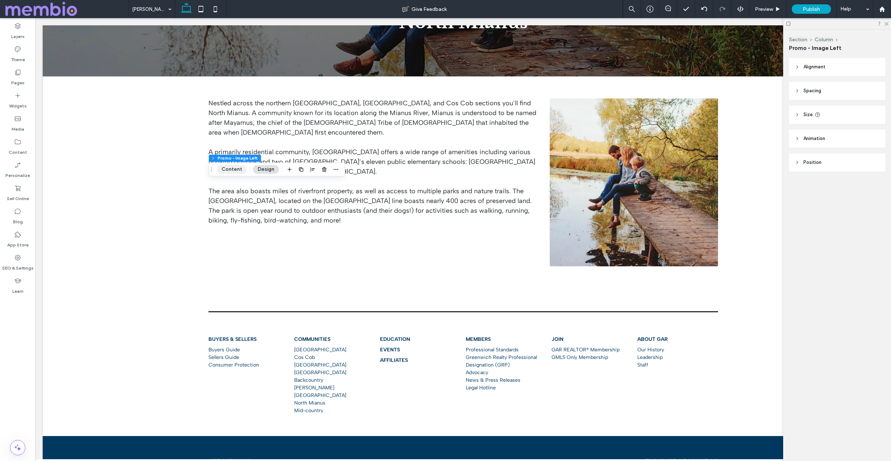
click at [233, 166] on button "Content" at bounding box center [232, 169] width 30 height 9
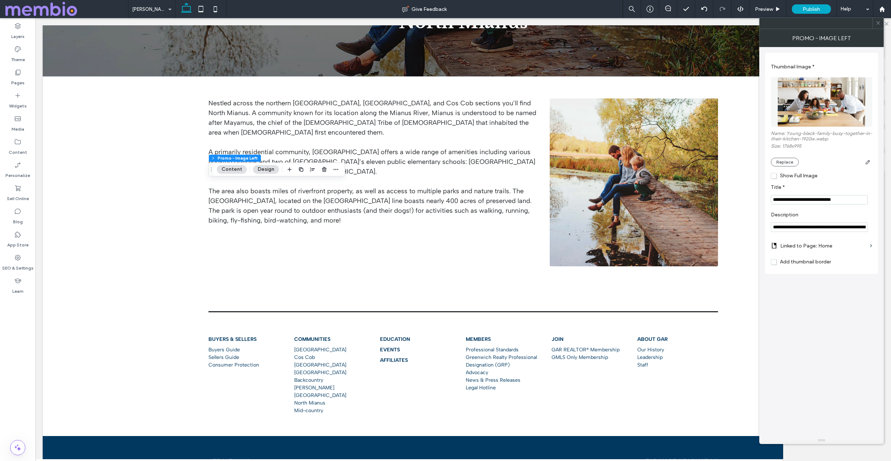
drag, startPoint x: 807, startPoint y: 200, endPoint x: 810, endPoint y: 216, distance: 16.2
click at [810, 216] on div "**********" at bounding box center [821, 163] width 101 height 214
type input "**********"
click at [879, 21] on icon at bounding box center [878, 22] width 5 height 5
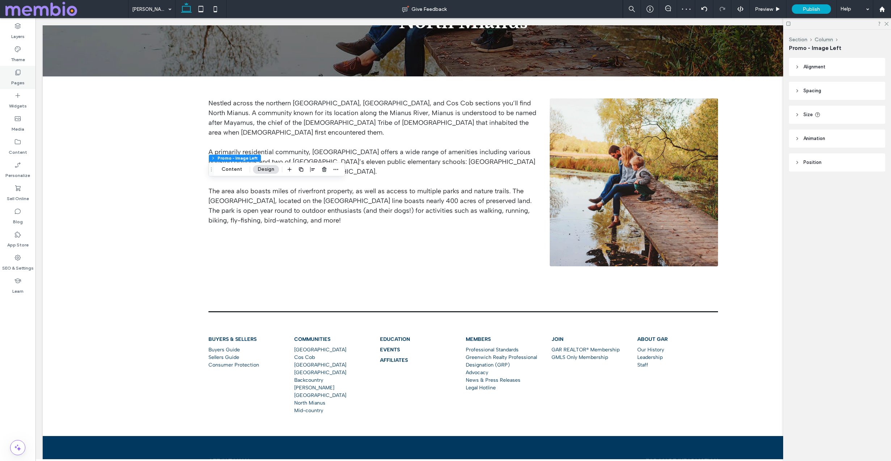
click at [11, 74] on div "Pages" at bounding box center [17, 77] width 35 height 23
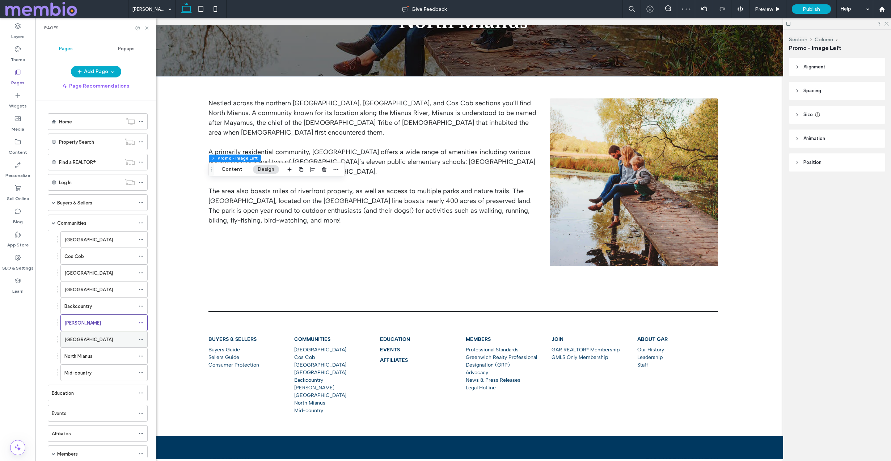
click at [92, 342] on div "[GEOGRAPHIC_DATA]" at bounding box center [99, 340] width 71 height 8
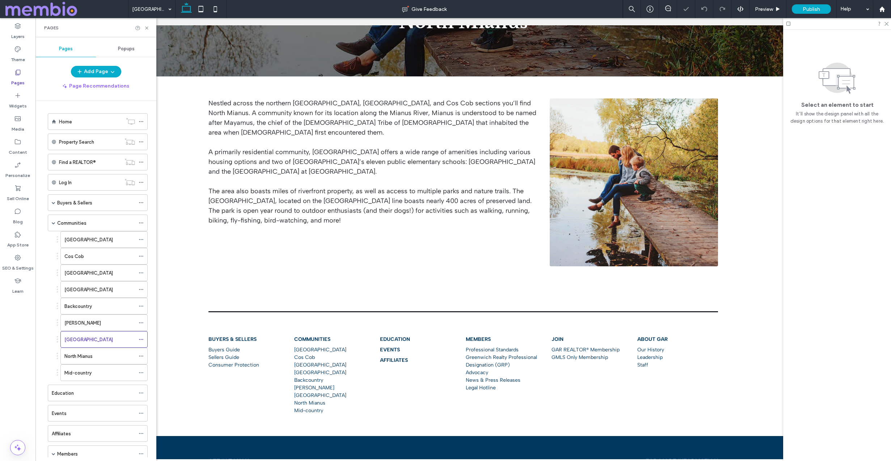
click at [147, 24] on div "Pages" at bounding box center [95, 27] width 121 height 19
click at [145, 29] on icon at bounding box center [146, 27] width 5 height 5
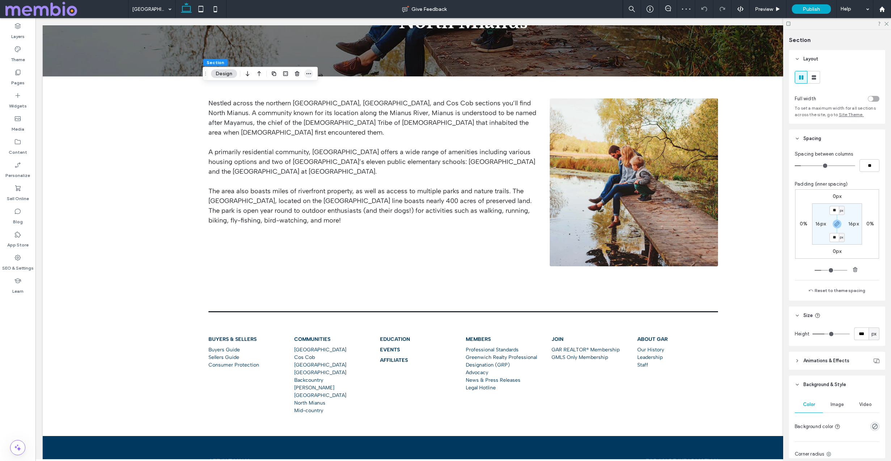
click at [310, 72] on icon "button" at bounding box center [309, 74] width 6 height 6
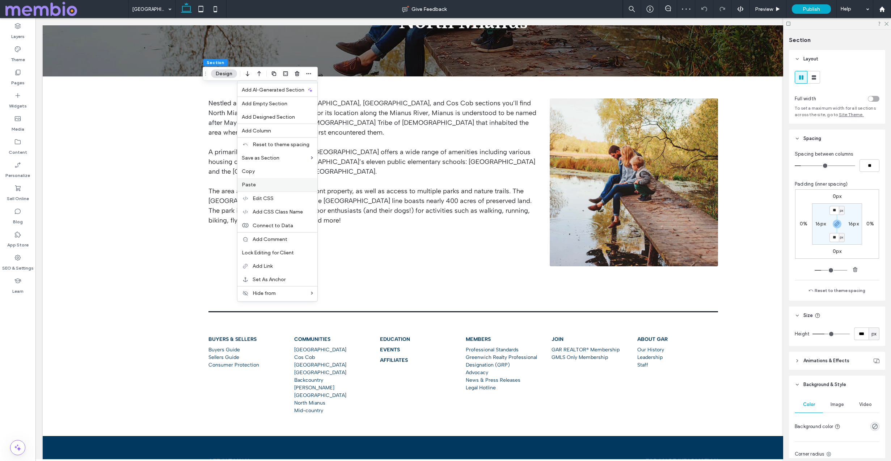
click at [285, 185] on label "Paste" at bounding box center [277, 185] width 71 height 6
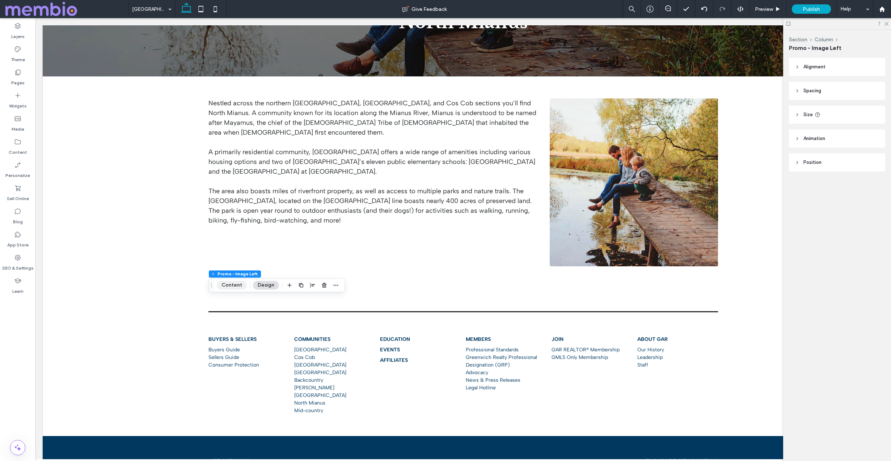
click at [237, 285] on button "Content" at bounding box center [232, 285] width 30 height 9
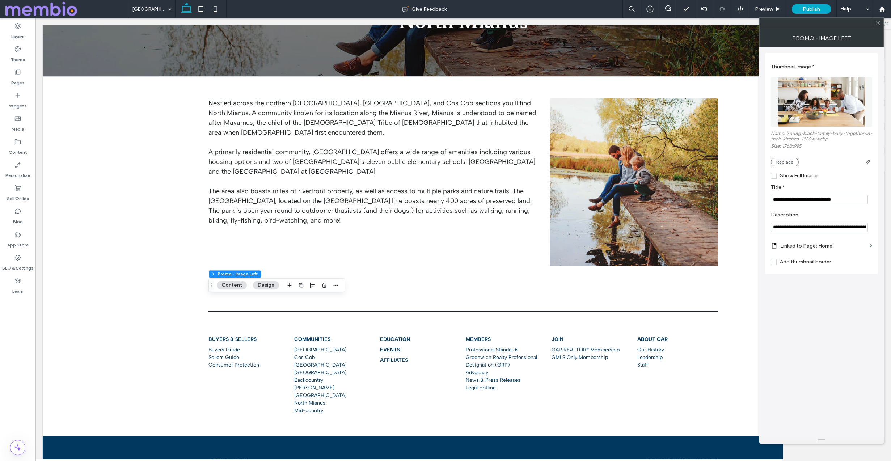
drag, startPoint x: 807, startPoint y: 198, endPoint x: 813, endPoint y: 217, distance: 19.9
click at [813, 217] on div "**********" at bounding box center [821, 163] width 101 height 214
type input "**********"
drag, startPoint x: 878, startPoint y: 24, endPoint x: 873, endPoint y: 25, distance: 4.8
click at [877, 24] on icon at bounding box center [878, 22] width 5 height 5
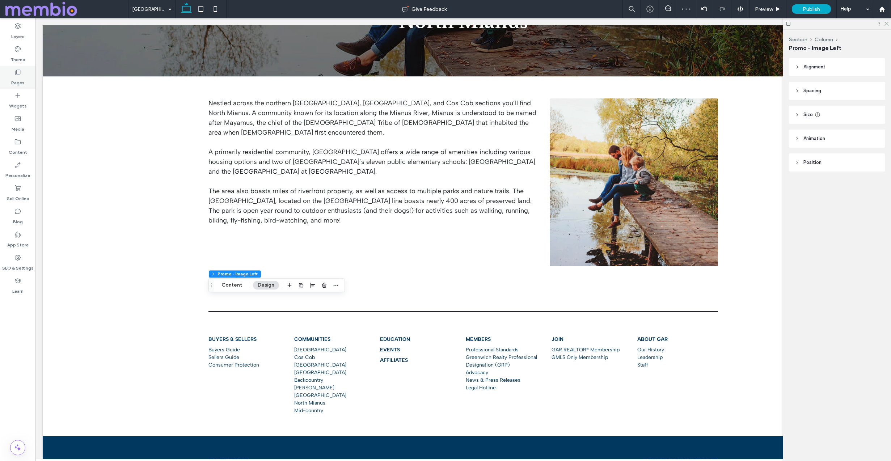
click at [11, 81] on label "Pages" at bounding box center [17, 81] width 13 height 10
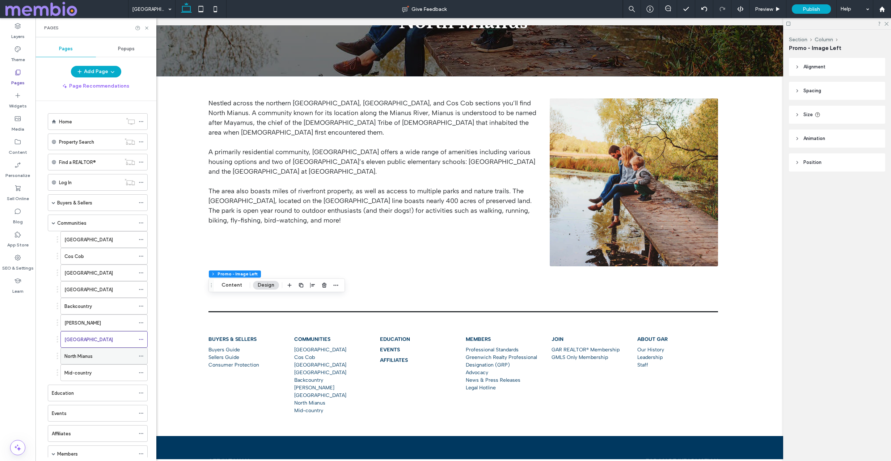
click at [91, 355] on label "North Mianus" at bounding box center [78, 356] width 28 height 13
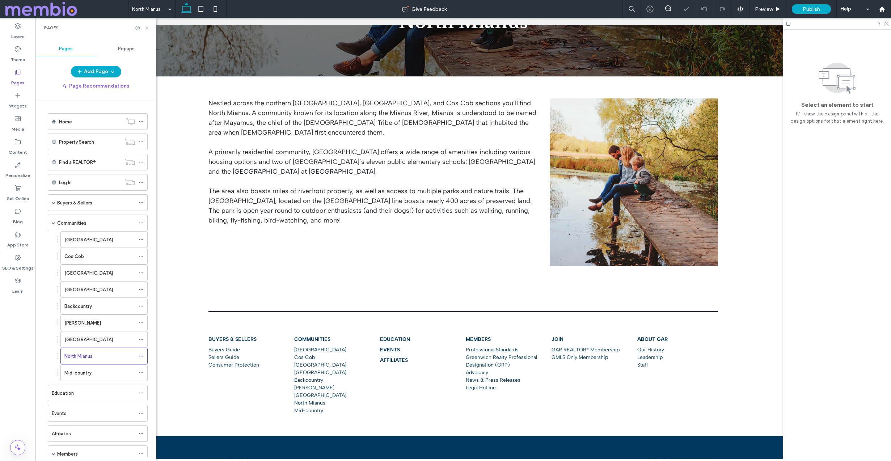
click at [146, 27] on use at bounding box center [146, 27] width 3 height 3
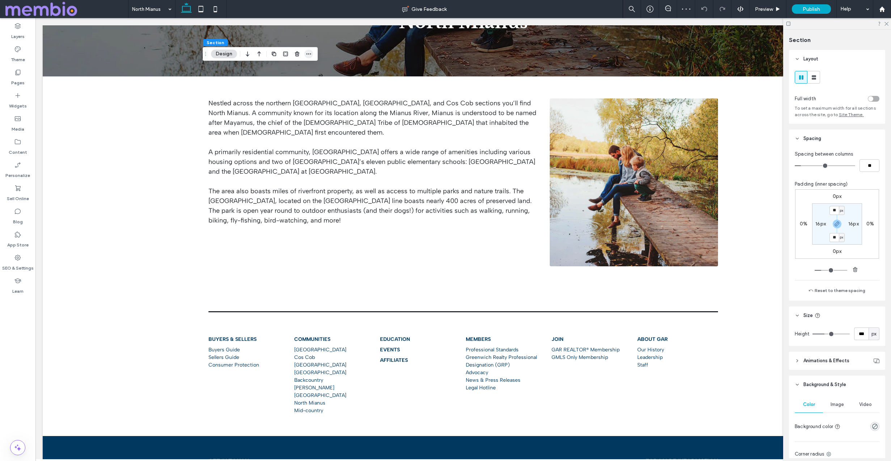
click at [304, 52] on span "button" at bounding box center [308, 54] width 9 height 9
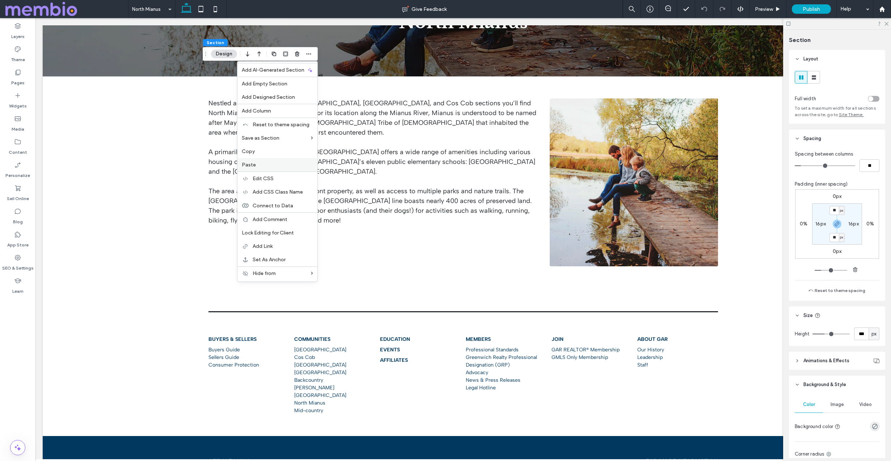
click at [279, 163] on label "Paste" at bounding box center [277, 165] width 71 height 6
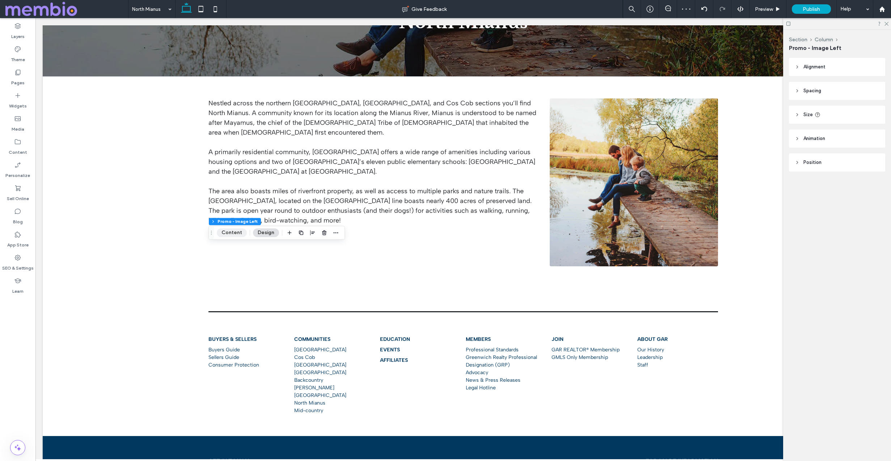
click at [233, 231] on button "Content" at bounding box center [232, 232] width 30 height 9
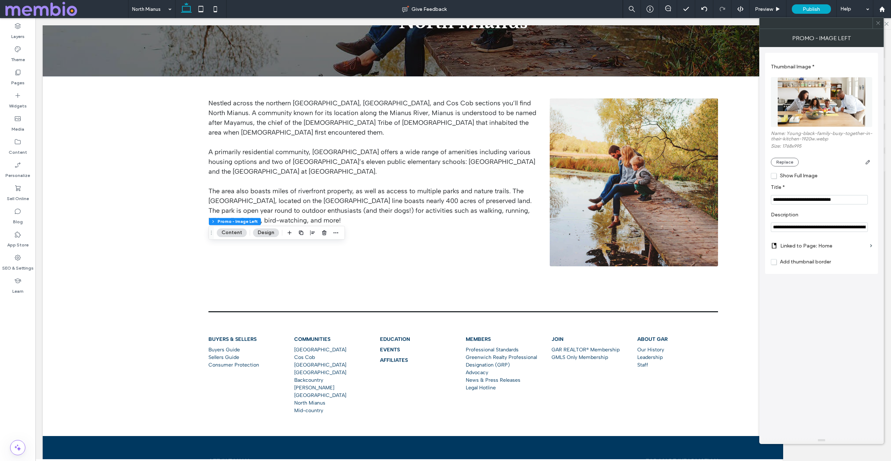
drag, startPoint x: 808, startPoint y: 199, endPoint x: 874, endPoint y: 203, distance: 66.7
click at [874, 203] on div "**********" at bounding box center [821, 163] width 113 height 221
click at [826, 200] on input "**********" at bounding box center [819, 199] width 97 height 9
type input "**********"
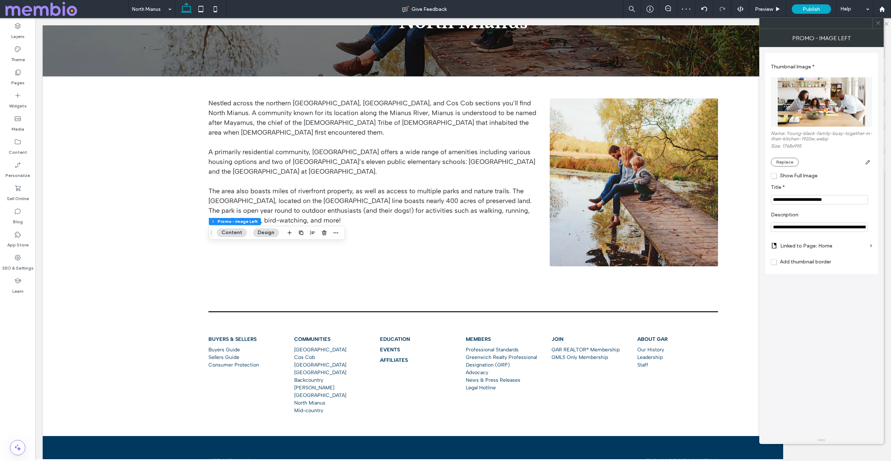
click at [878, 20] on icon at bounding box center [878, 22] width 5 height 5
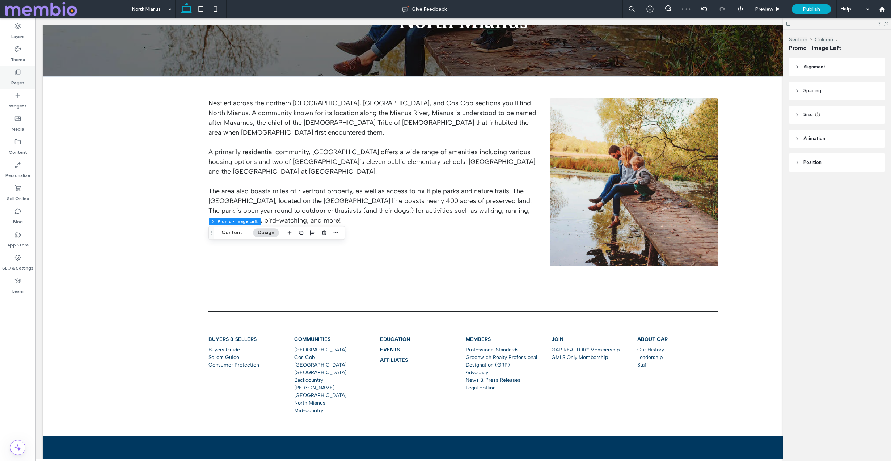
click at [28, 79] on div "Pages" at bounding box center [17, 77] width 35 height 23
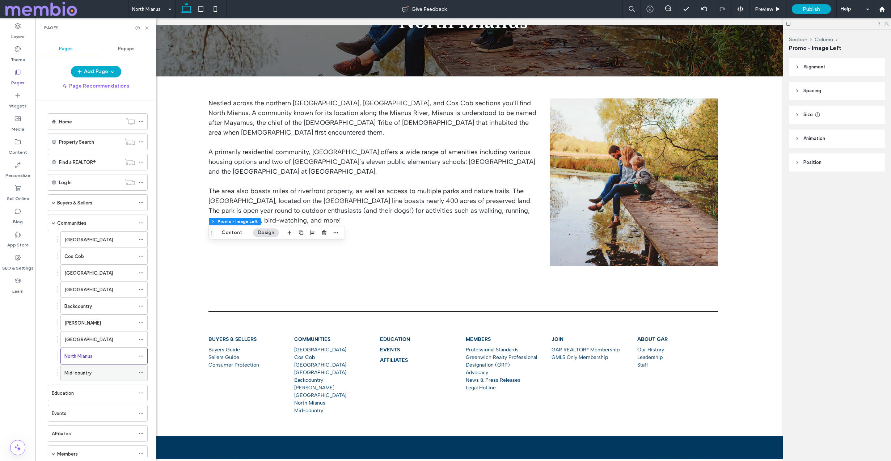
click at [75, 370] on label "Mid-country" at bounding box center [77, 373] width 27 height 13
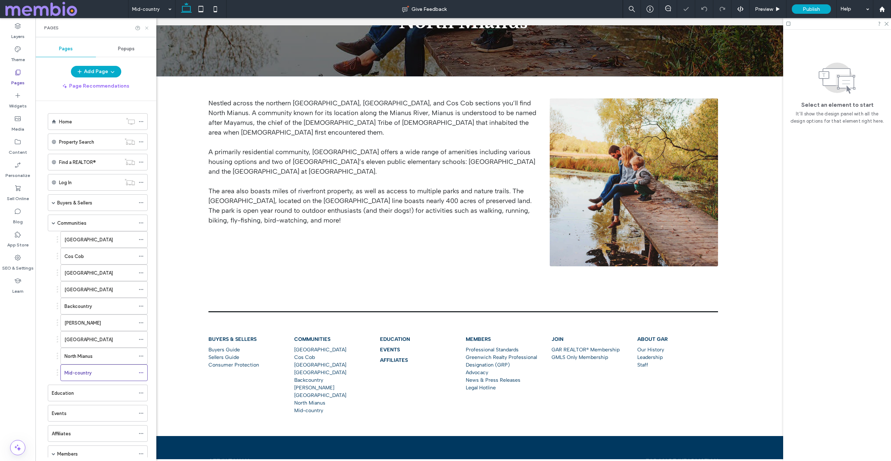
click at [147, 26] on icon at bounding box center [146, 27] width 5 height 5
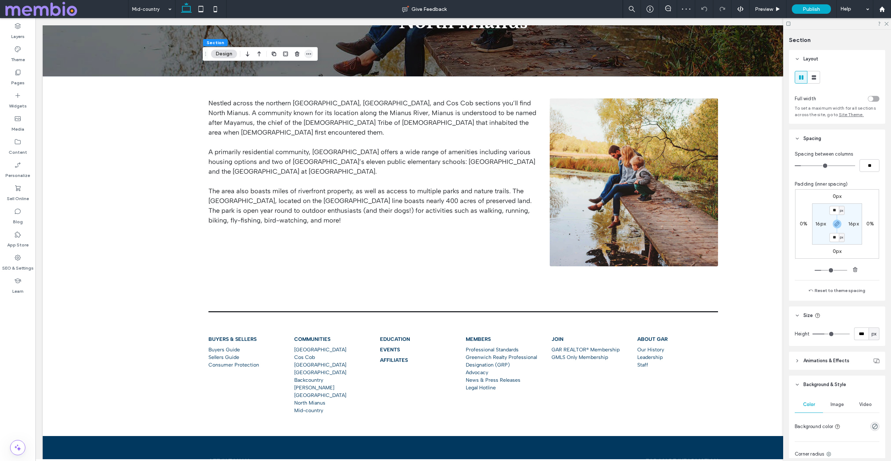
click at [311, 54] on icon "button" at bounding box center [309, 54] width 6 height 6
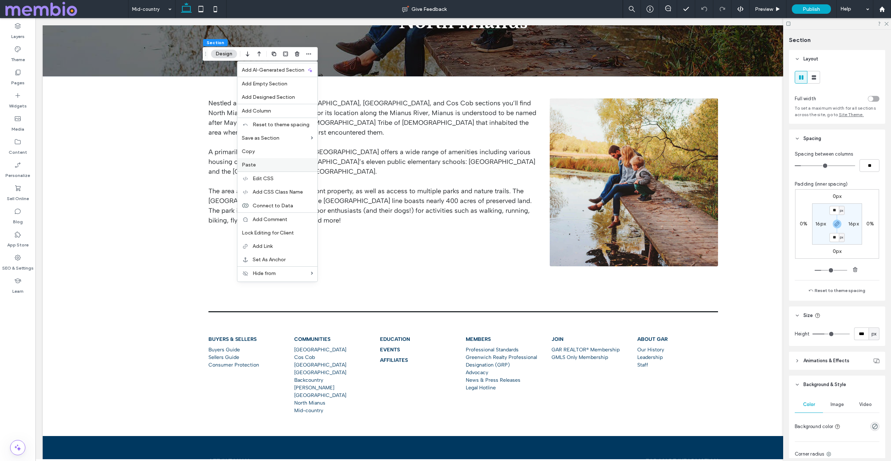
click at [284, 169] on div "Paste" at bounding box center [277, 164] width 80 height 13
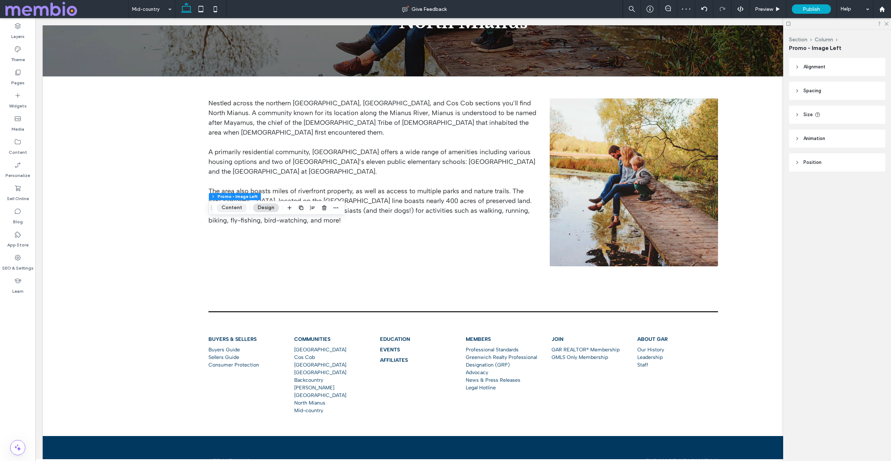
click at [235, 207] on button "Content" at bounding box center [232, 207] width 30 height 9
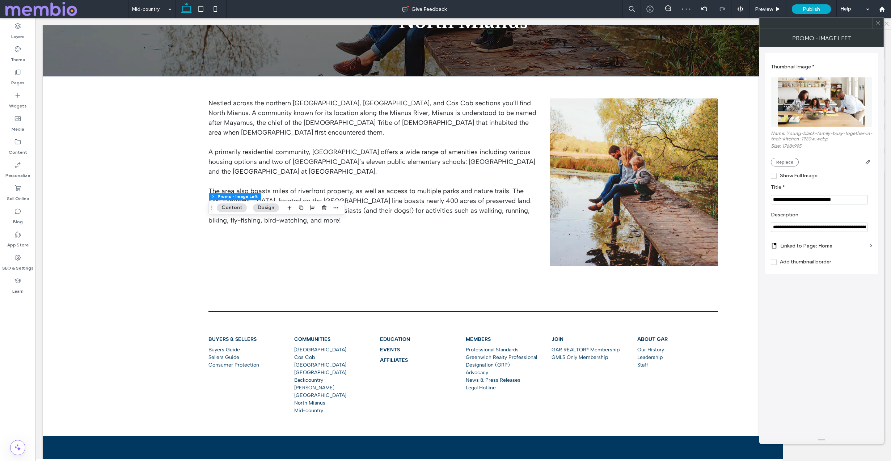
drag, startPoint x: 812, startPoint y: 203, endPoint x: 823, endPoint y: 230, distance: 29.2
click at [823, 230] on div "**********" at bounding box center [821, 163] width 101 height 214
type input "**********"
click at [879, 22] on use at bounding box center [878, 23] width 4 height 4
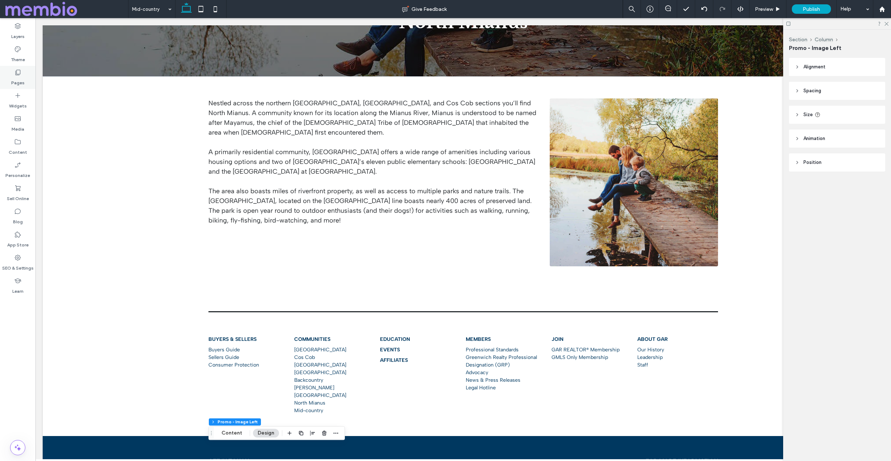
click at [18, 79] on label "Pages" at bounding box center [17, 81] width 13 height 10
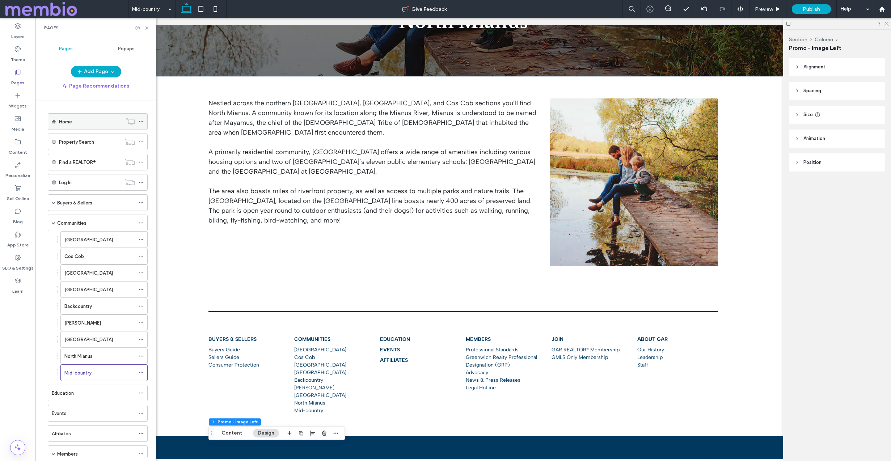
click at [142, 119] on icon at bounding box center [141, 121] width 5 height 5
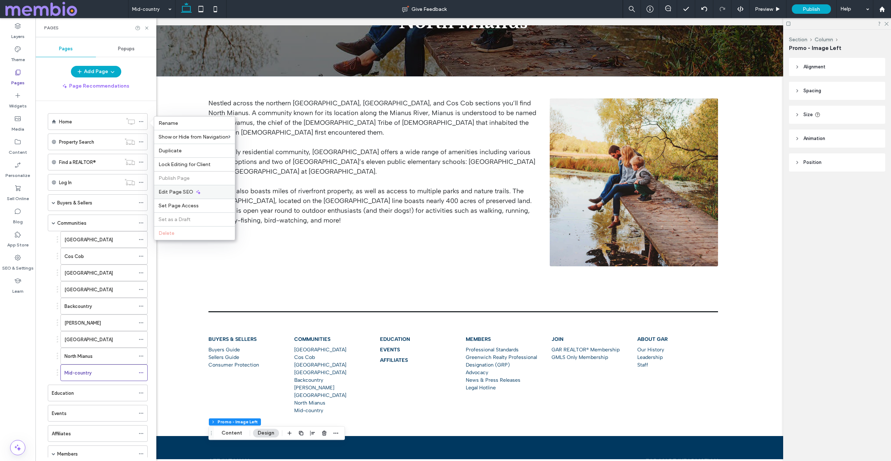
click at [187, 194] on span "Edit Page SEO" at bounding box center [176, 192] width 35 height 6
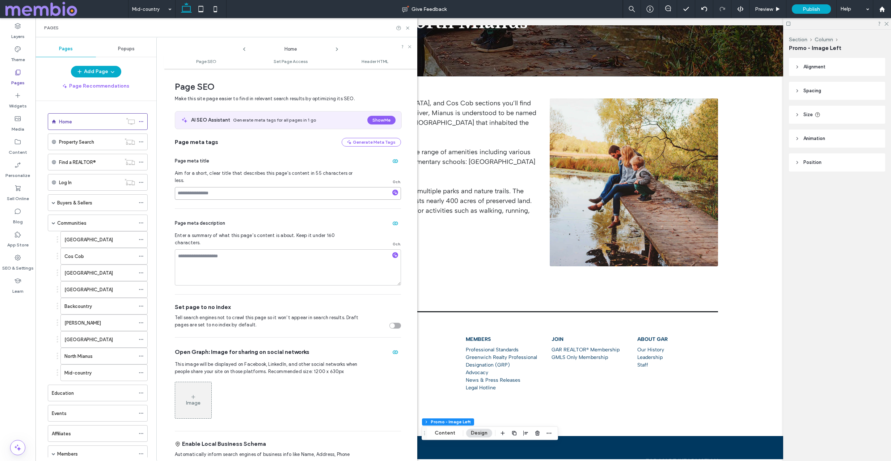
click at [194, 187] on input at bounding box center [288, 193] width 226 height 13
paste input "**********"
type input "**********"
click at [234, 249] on textarea at bounding box center [288, 267] width 226 height 36
paste textarea "**********"
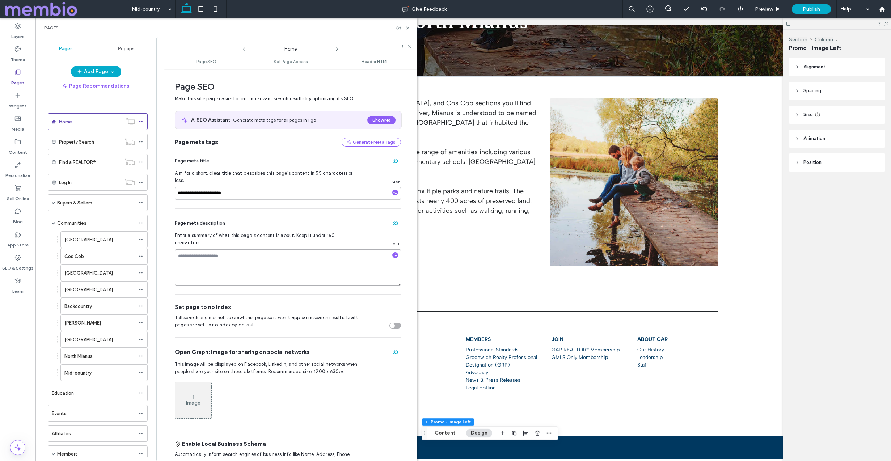
type textarea "**********"
click at [184, 385] on div "Image" at bounding box center [193, 400] width 36 height 35
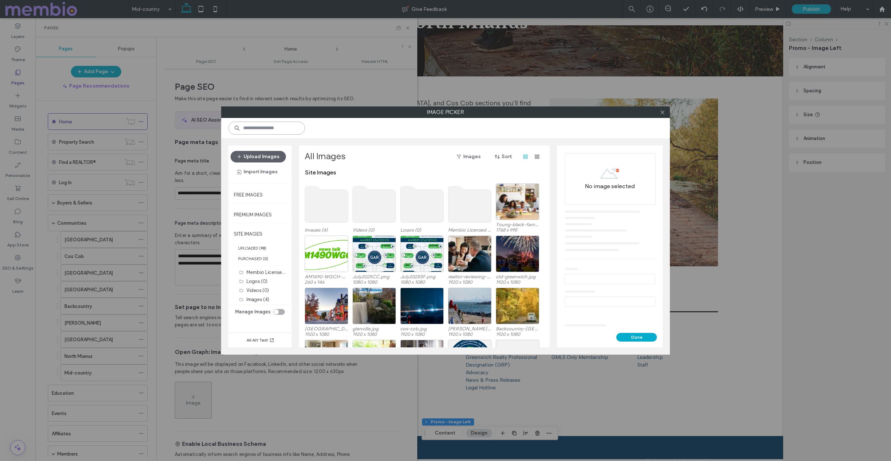
click at [284, 130] on input at bounding box center [266, 128] width 77 height 13
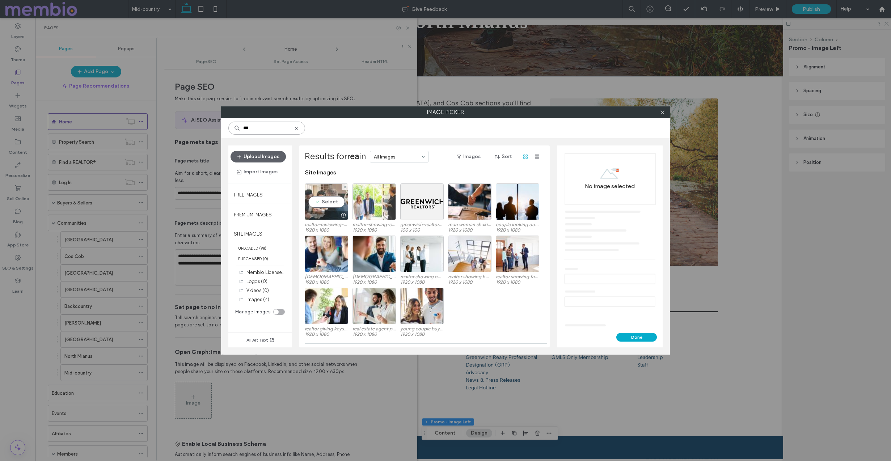
type input "***"
click at [332, 206] on div "Select" at bounding box center [326, 202] width 43 height 37
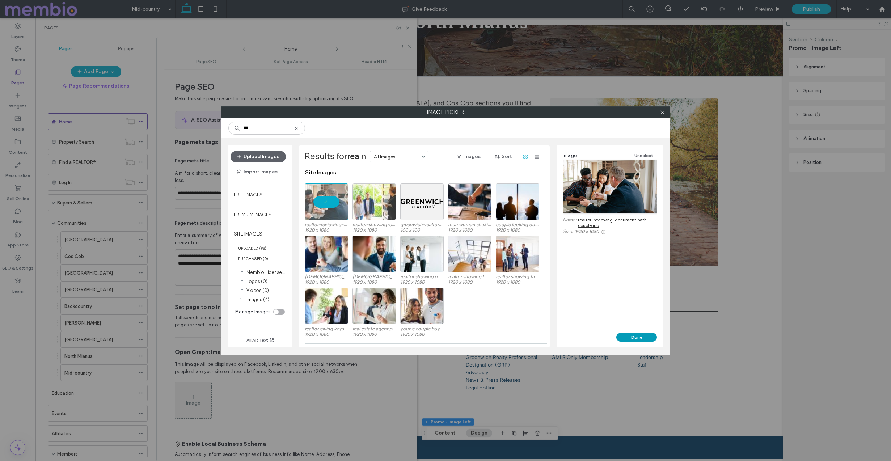
click at [627, 334] on button "Done" at bounding box center [636, 337] width 41 height 9
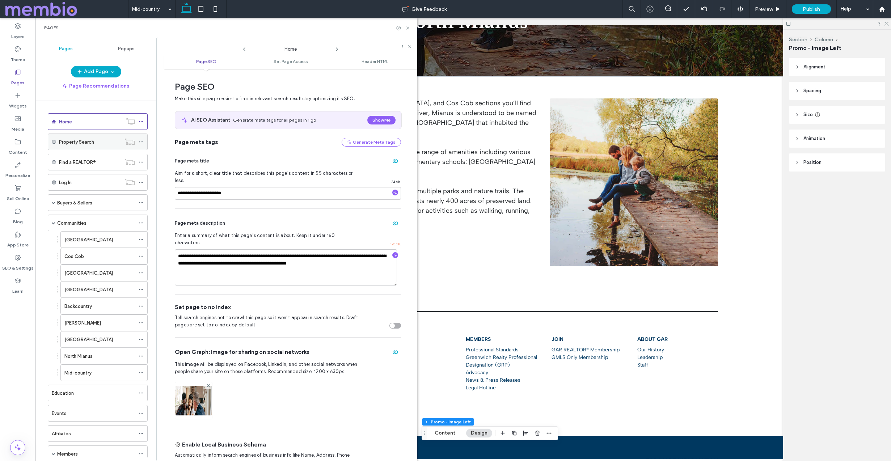
click at [142, 142] on icon at bounding box center [141, 141] width 5 height 5
click at [164, 181] on div "Delete" at bounding box center [194, 185] width 81 height 14
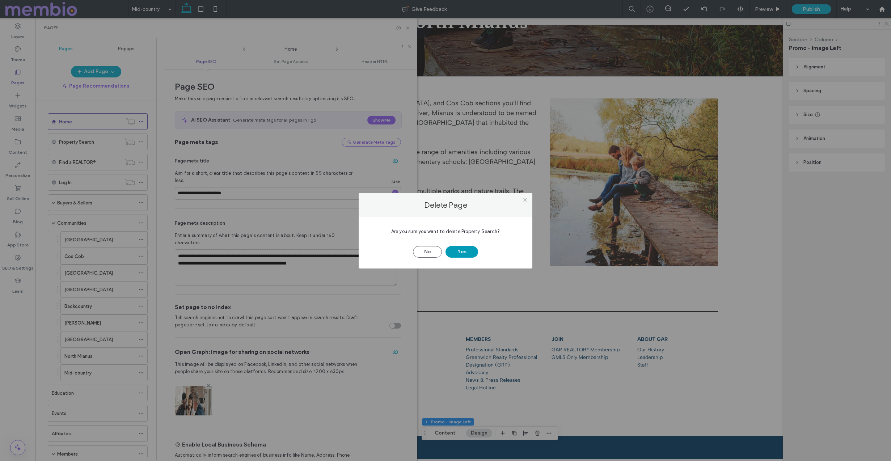
click at [459, 250] on button "Yes" at bounding box center [462, 252] width 33 height 12
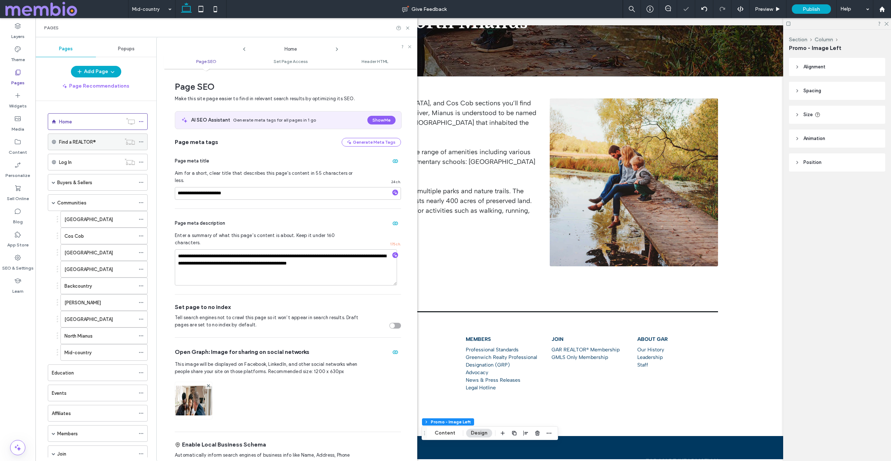
click at [142, 141] on icon at bounding box center [141, 141] width 5 height 5
click at [211, 182] on label "Delete" at bounding box center [195, 185] width 72 height 6
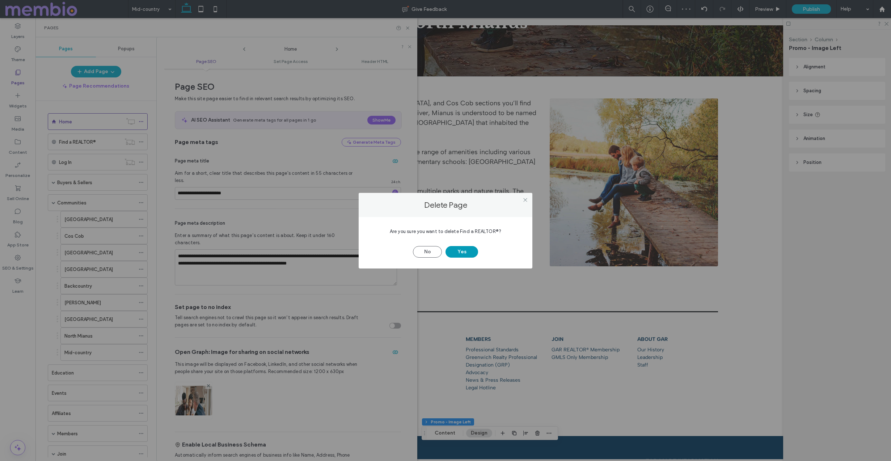
click at [462, 250] on button "Yes" at bounding box center [462, 252] width 33 height 12
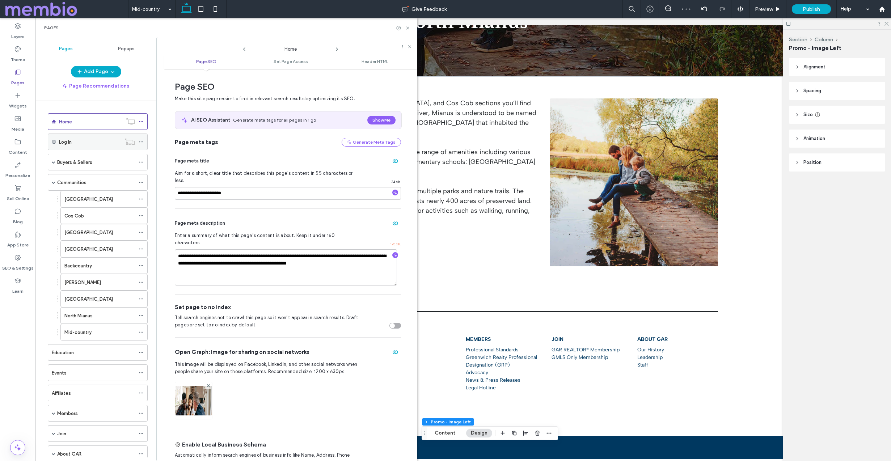
click at [142, 142] on icon at bounding box center [141, 141] width 5 height 5
click at [189, 182] on label "Delete" at bounding box center [195, 185] width 72 height 6
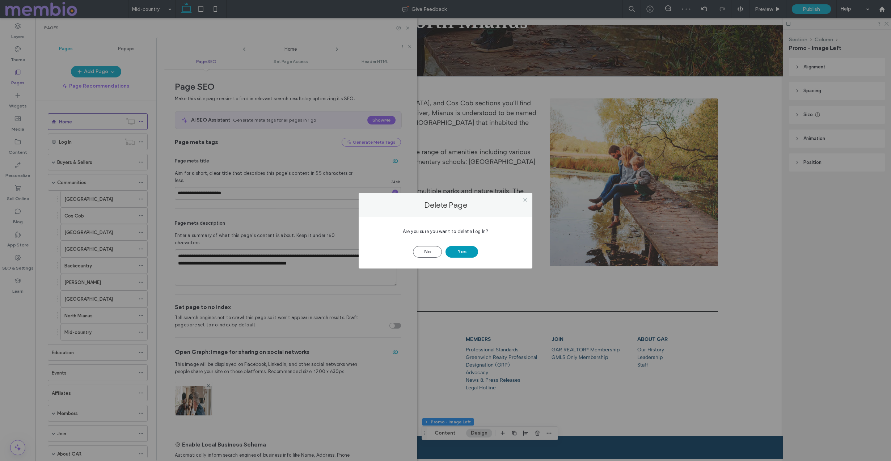
click at [464, 253] on button "Yes" at bounding box center [462, 252] width 33 height 12
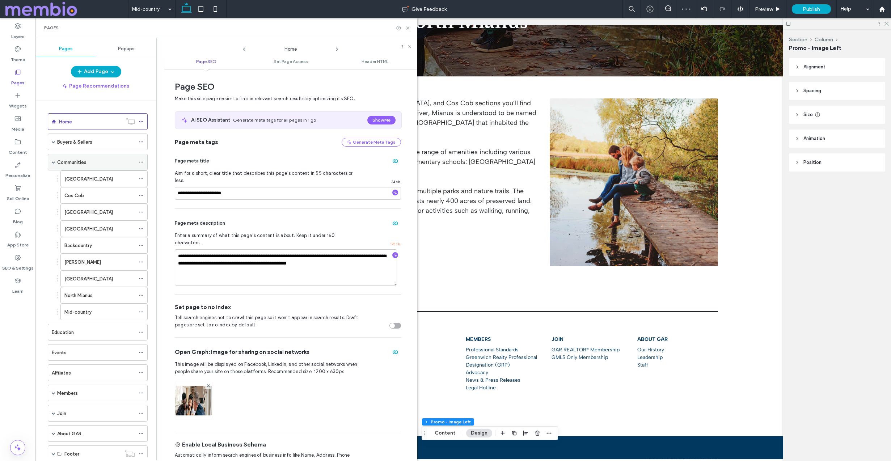
click at [102, 165] on div "Communities" at bounding box center [96, 163] width 78 height 8
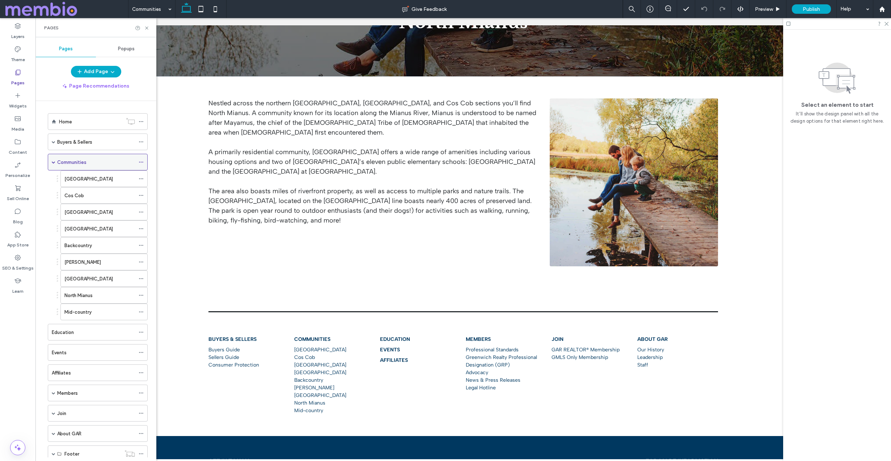
click at [141, 161] on icon at bounding box center [141, 162] width 5 height 5
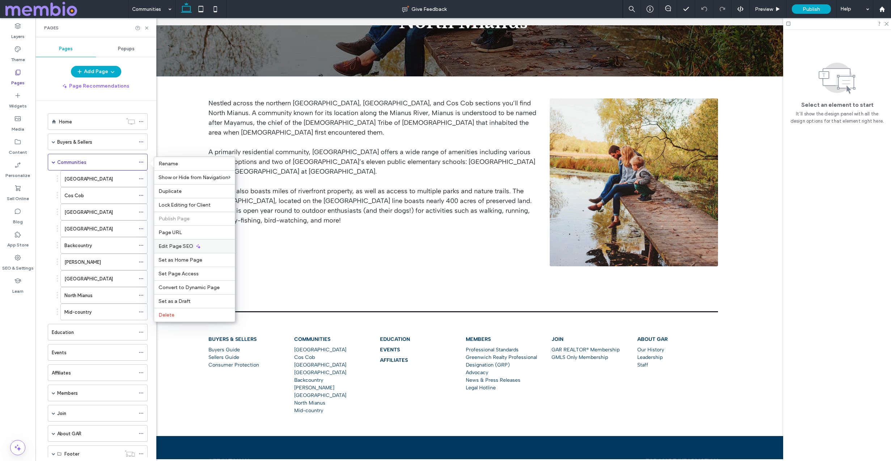
click at [183, 249] on span "Edit Page SEO" at bounding box center [176, 246] width 35 height 6
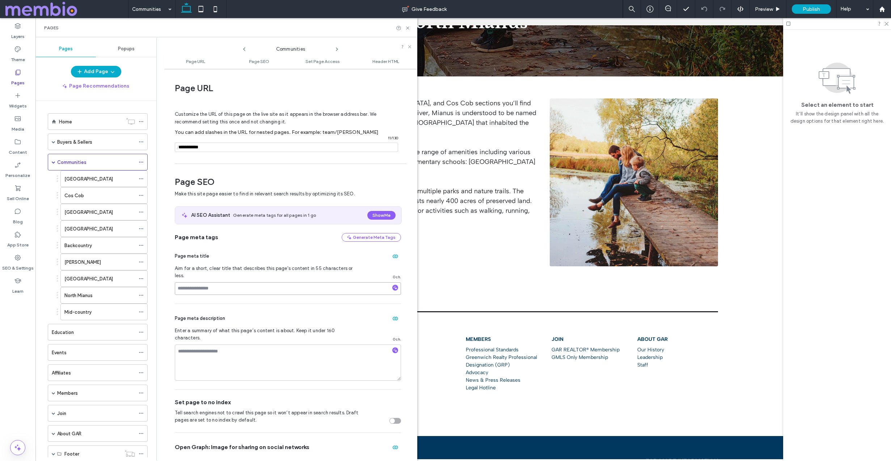
click at [202, 282] on input at bounding box center [288, 288] width 226 height 13
paste input "**********"
type input "**********"
click at [202, 348] on textarea at bounding box center [288, 363] width 226 height 36
paste textarea "**********"
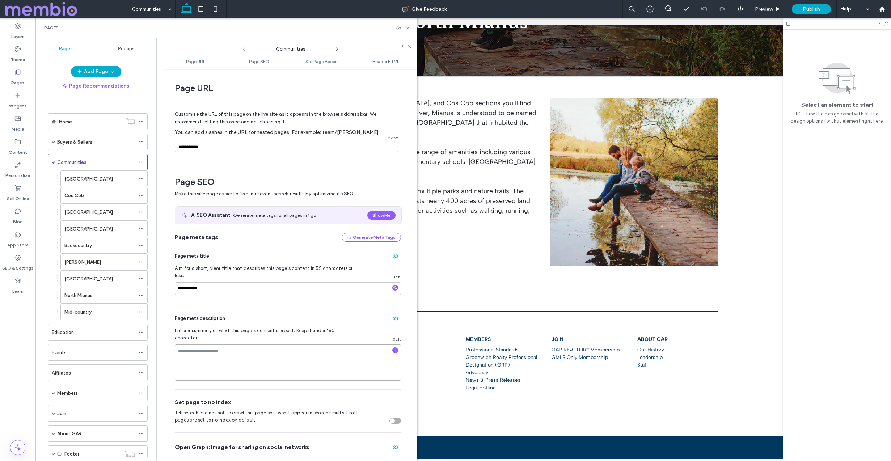
type textarea "**********"
click at [141, 178] on icon at bounding box center [141, 178] width 5 height 5
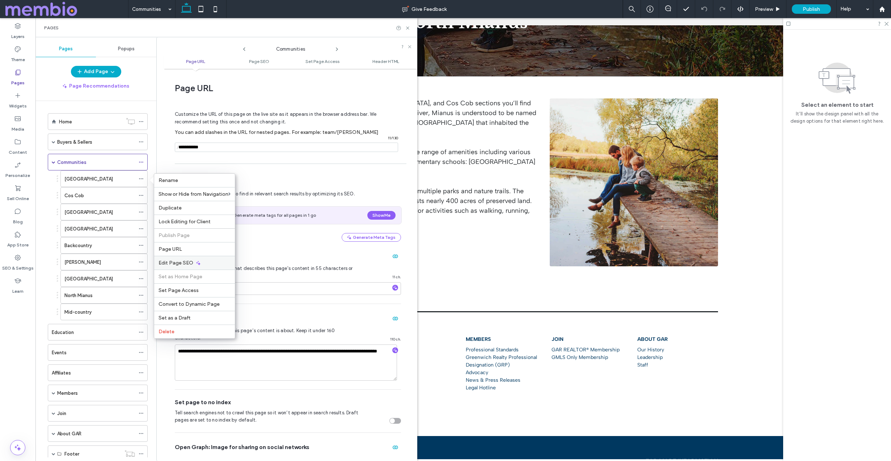
click at [179, 263] on span "Edit Page SEO" at bounding box center [176, 263] width 35 height 6
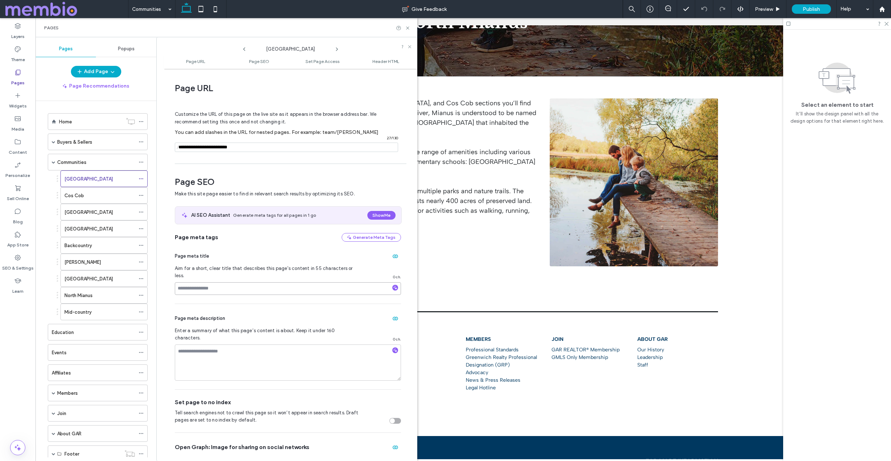
click at [215, 282] on input at bounding box center [288, 288] width 226 height 13
paste input "**********"
type input "**********"
click at [212, 346] on textarea at bounding box center [288, 363] width 226 height 36
paste textarea "**********"
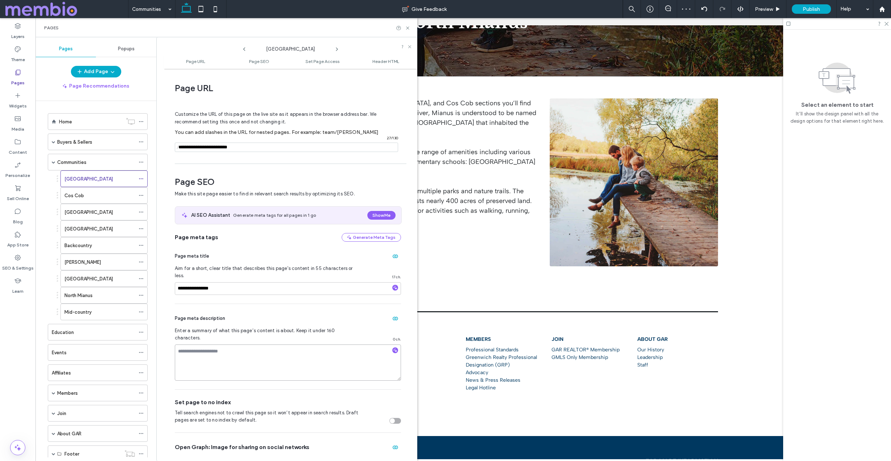
type textarea "**********"
click at [86, 177] on label "[GEOGRAPHIC_DATA]" at bounding box center [88, 179] width 49 height 13
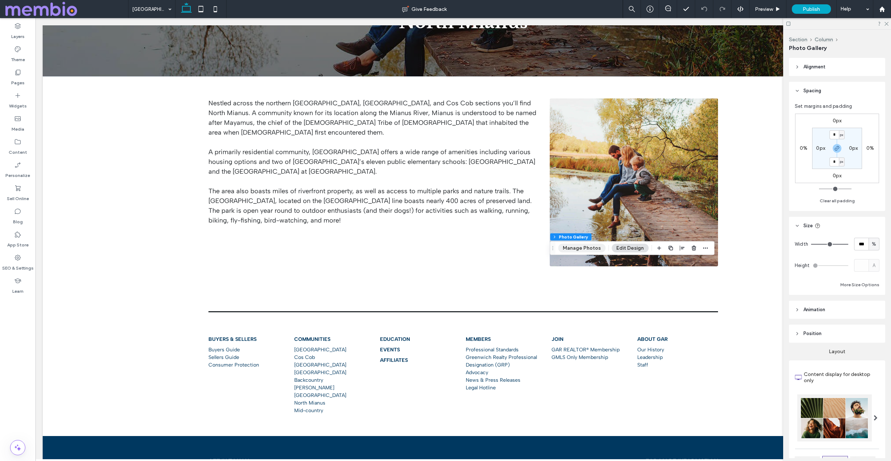
click at [584, 251] on button "Manage Photos" at bounding box center [581, 248] width 47 height 9
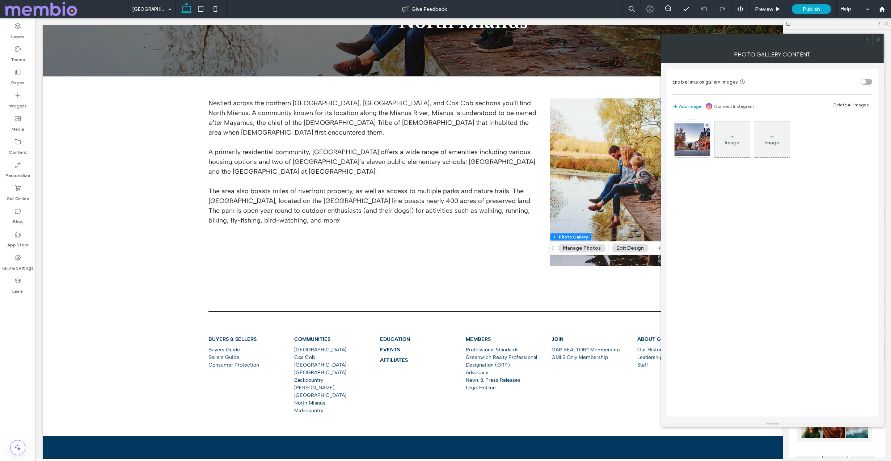
click at [687, 106] on button "Add image" at bounding box center [687, 106] width 29 height 9
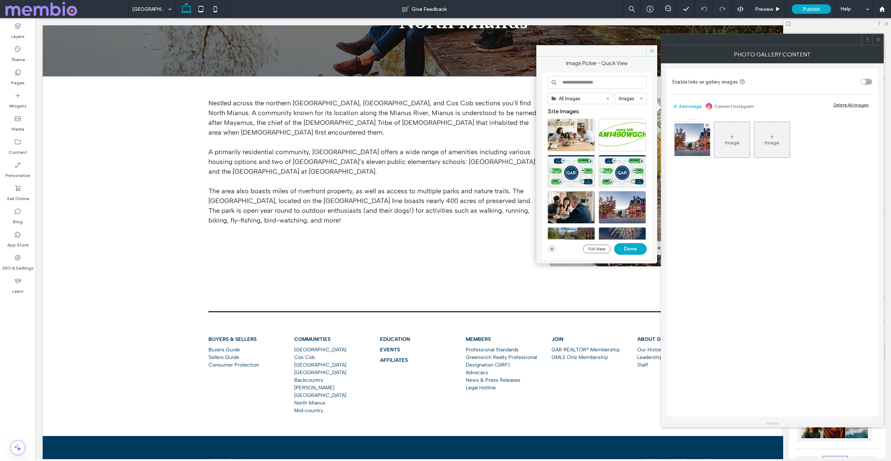
click at [552, 247] on icon "button" at bounding box center [552, 249] width 6 height 6
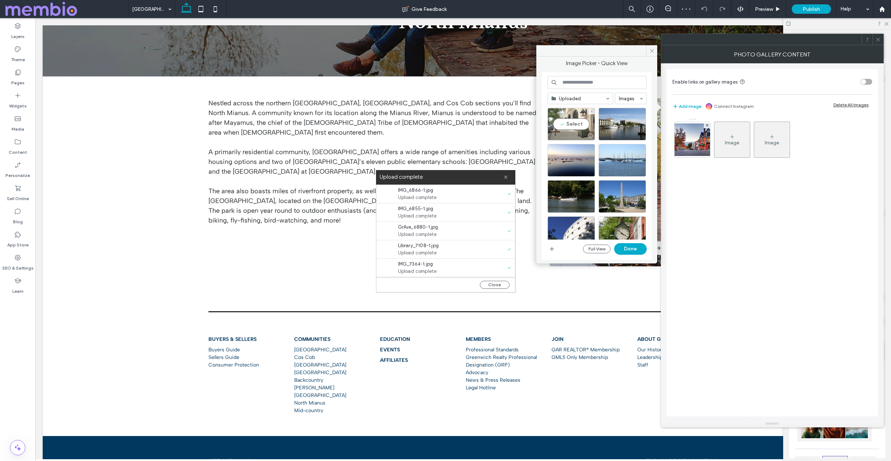
click at [578, 123] on div "Select" at bounding box center [571, 124] width 47 height 33
click at [622, 127] on div "Select" at bounding box center [622, 124] width 47 height 33
click at [585, 155] on div "Select" at bounding box center [571, 160] width 47 height 33
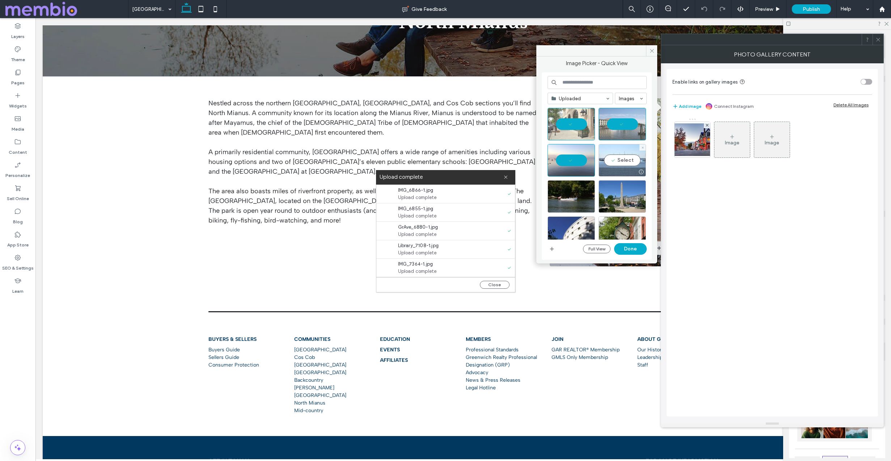
click at [624, 159] on div "Select" at bounding box center [622, 160] width 47 height 33
click at [567, 198] on div "Select" at bounding box center [571, 196] width 47 height 33
click at [617, 199] on div "Select" at bounding box center [622, 196] width 47 height 33
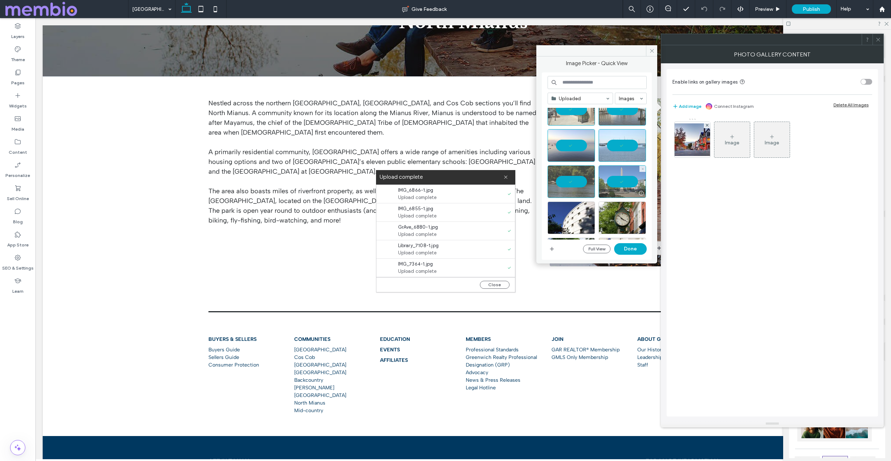
scroll to position [25, 0]
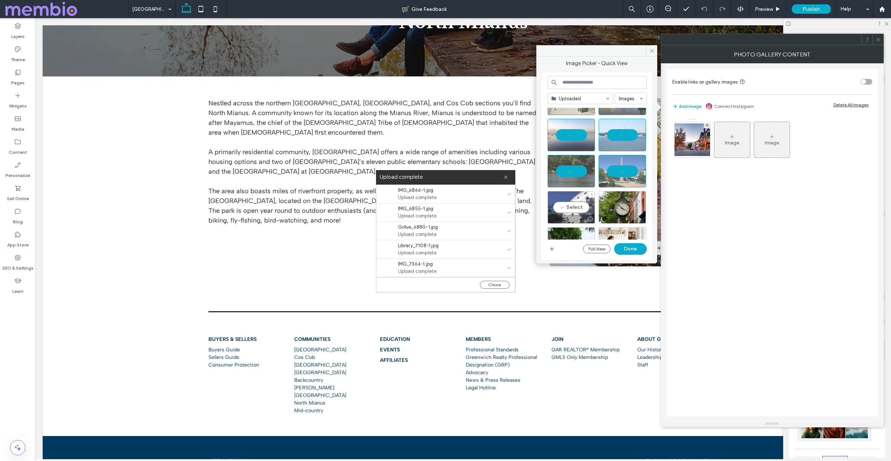
click at [579, 205] on div "Select" at bounding box center [571, 207] width 47 height 33
click at [624, 206] on div "Select" at bounding box center [622, 207] width 47 height 33
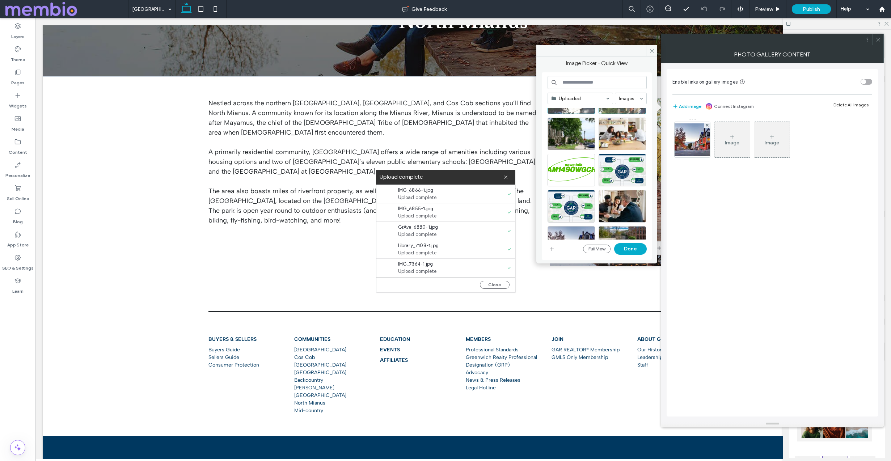
scroll to position [104, 0]
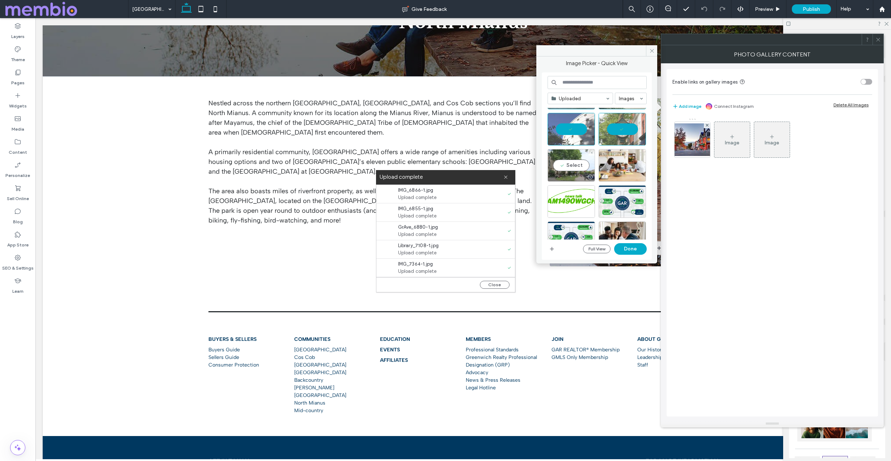
click at [578, 165] on div "Select" at bounding box center [571, 165] width 47 height 33
click at [633, 249] on button "Done" at bounding box center [630, 249] width 33 height 12
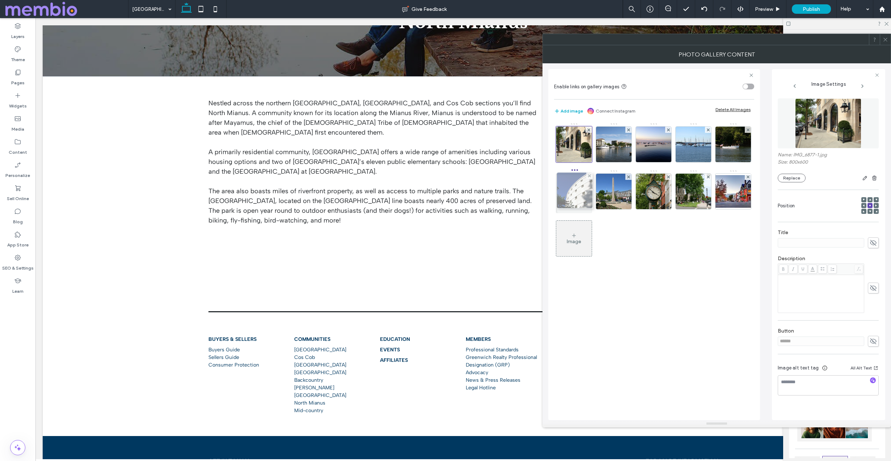
drag, startPoint x: 612, startPoint y: 197, endPoint x: 570, endPoint y: 196, distance: 41.6
click at [886, 39] on icon at bounding box center [885, 39] width 5 height 5
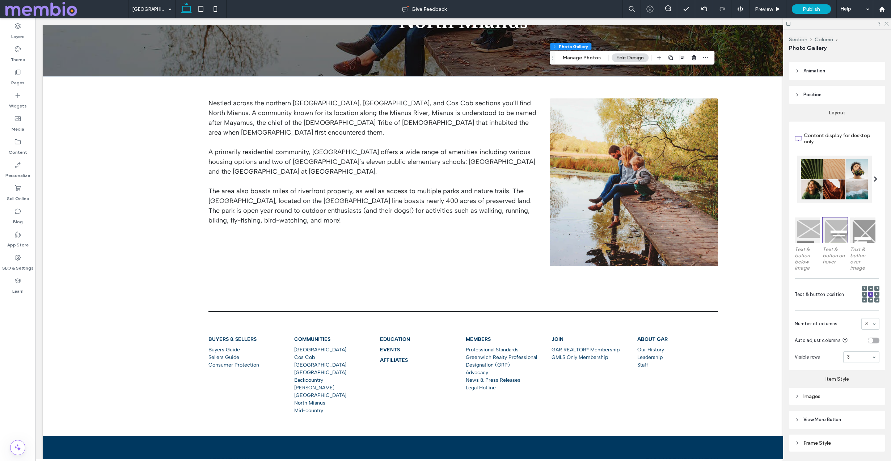
scroll to position [261, 0]
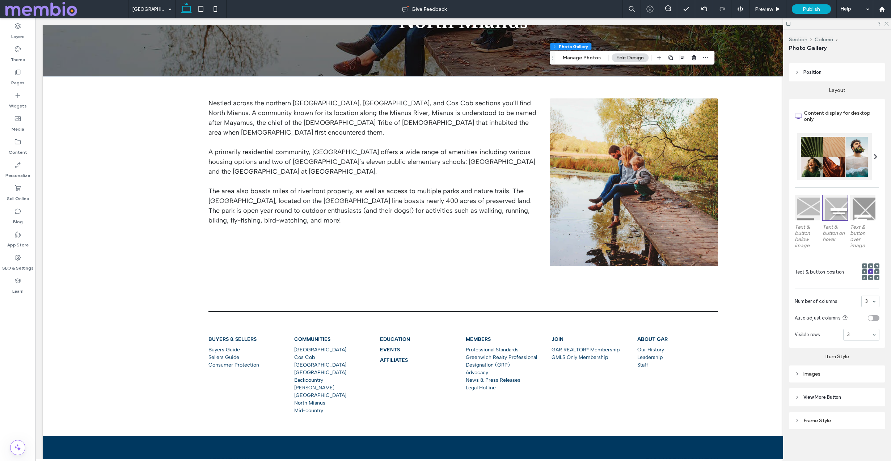
click at [811, 397] on span "View More Button" at bounding box center [823, 397] width 38 height 7
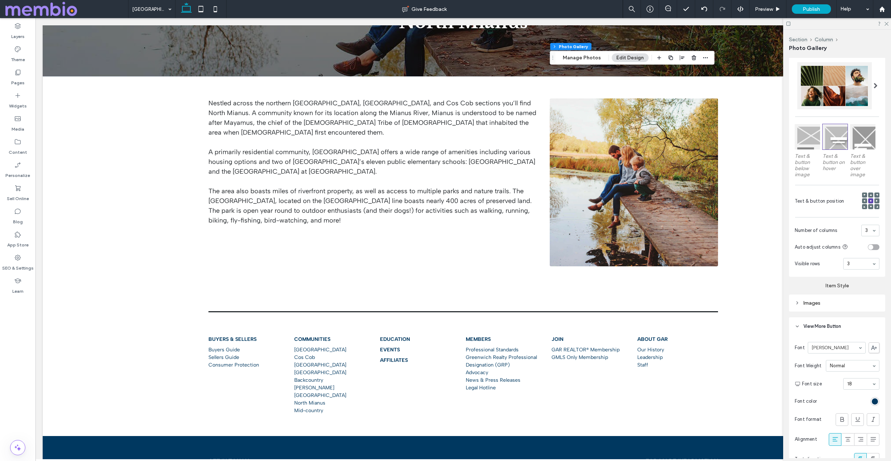
scroll to position [355, 0]
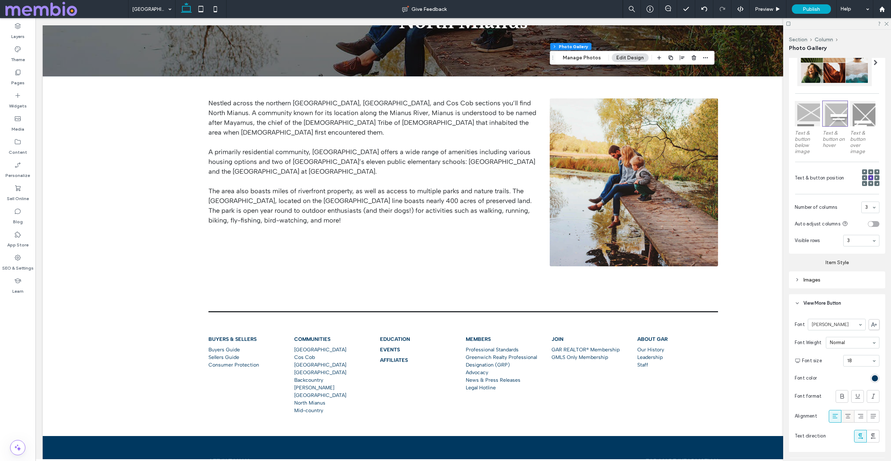
click at [849, 416] on use at bounding box center [847, 416] width 5 height 4
click at [809, 276] on div "Images" at bounding box center [837, 280] width 85 height 10
type input "*"
type input "***"
type input "*"
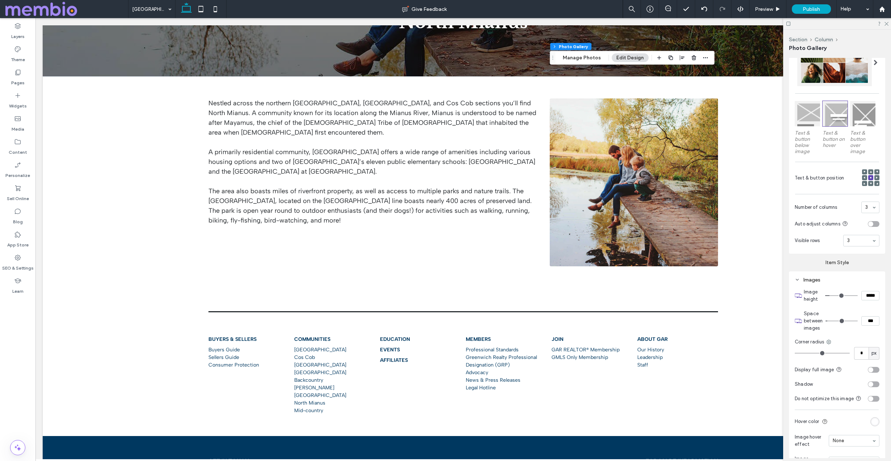
click at [830, 321] on input "range" at bounding box center [842, 321] width 32 height 1
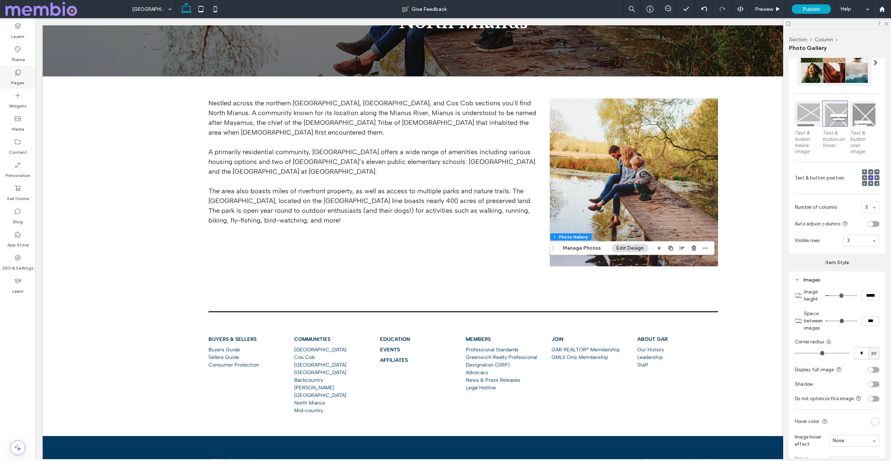
click at [19, 79] on label "Pages" at bounding box center [17, 81] width 13 height 10
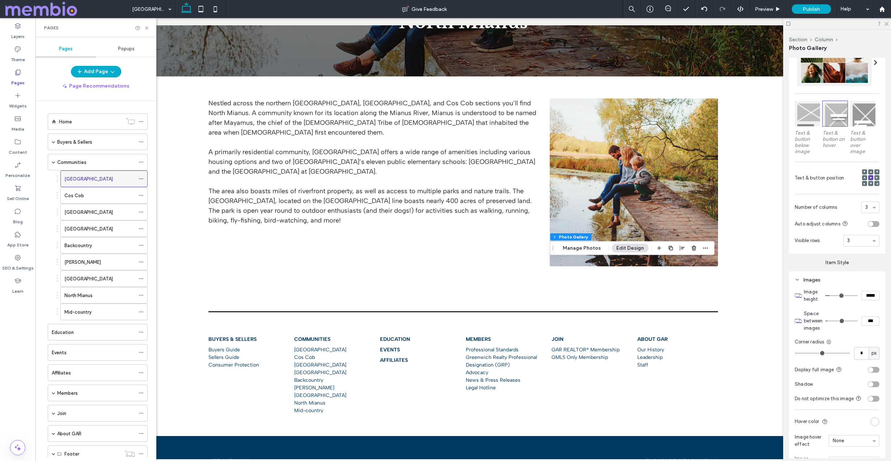
click at [143, 178] on icon at bounding box center [141, 178] width 5 height 5
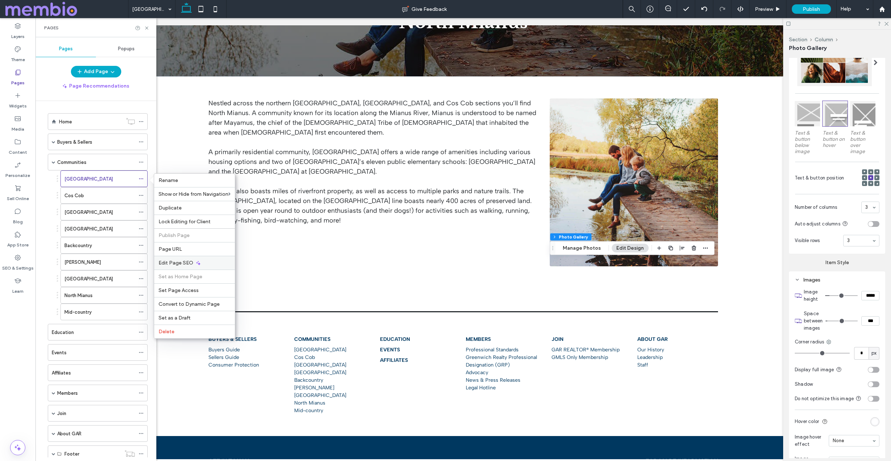
click at [193, 261] on div "Edit Page SEO" at bounding box center [194, 263] width 81 height 14
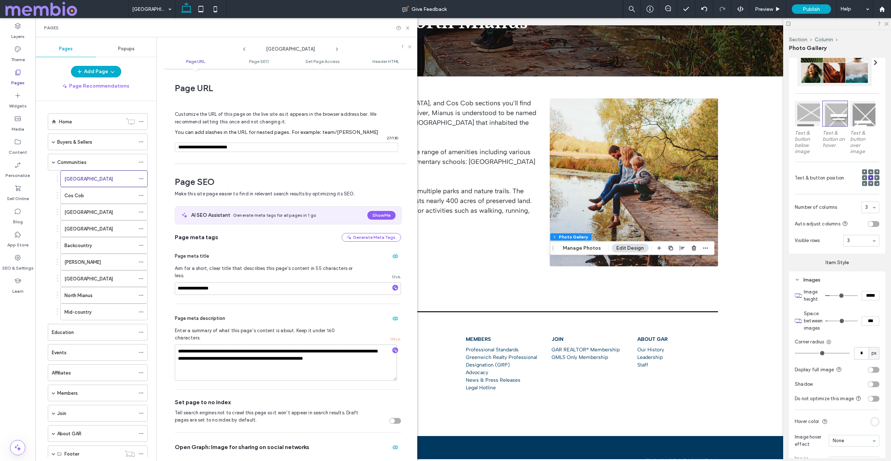
scroll to position [241, 0]
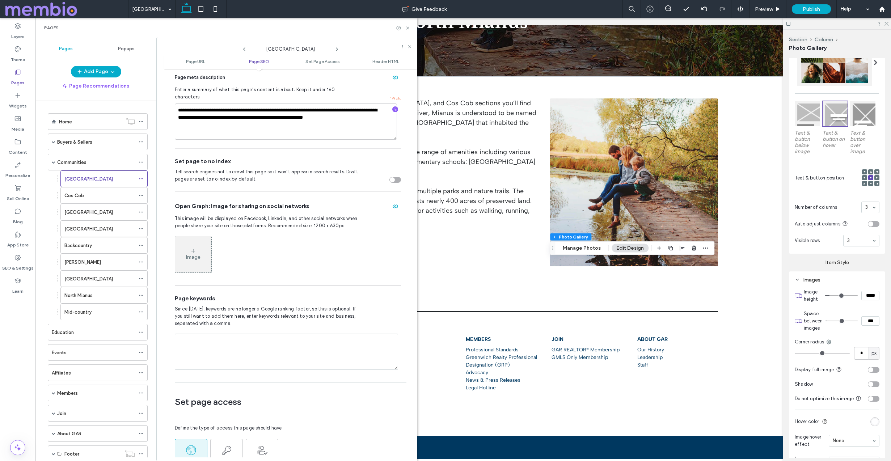
click at [199, 248] on div "Image" at bounding box center [193, 254] width 36 height 35
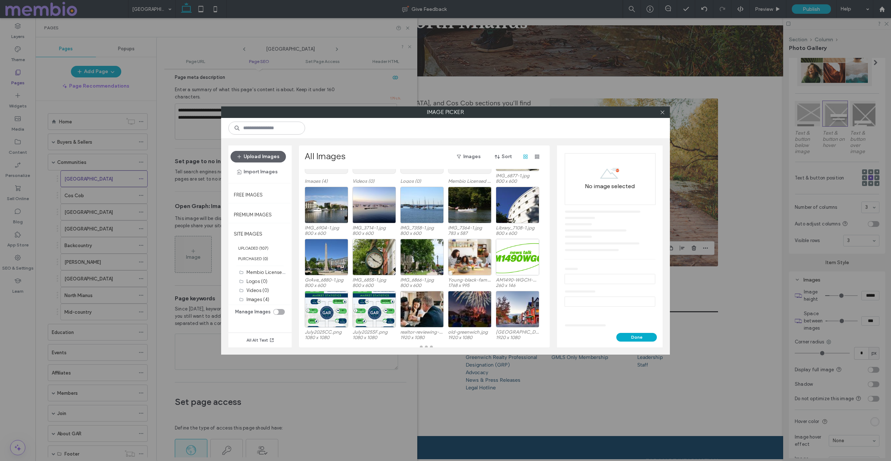
scroll to position [51, 0]
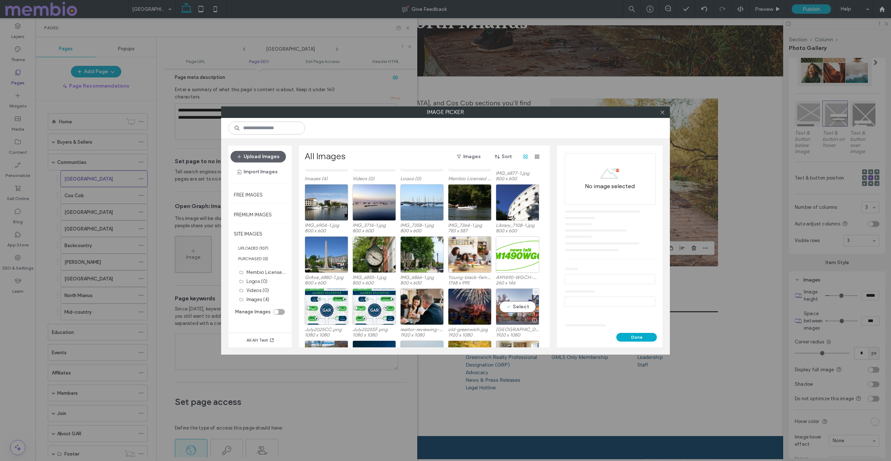
click at [522, 309] on div "Select" at bounding box center [517, 306] width 43 height 37
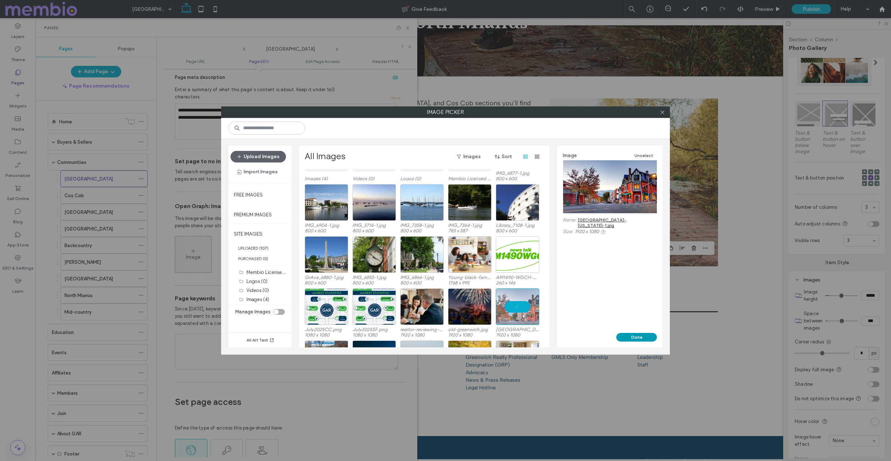
click at [632, 336] on button "Done" at bounding box center [636, 337] width 41 height 9
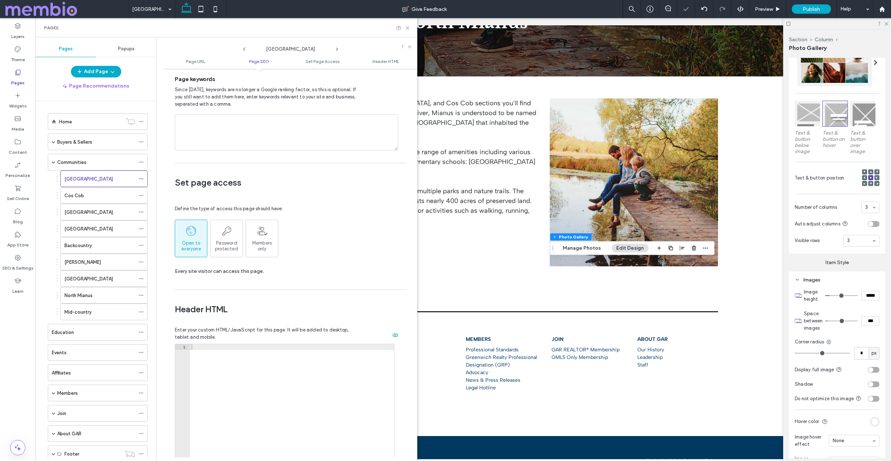
scroll to position [0, 0]
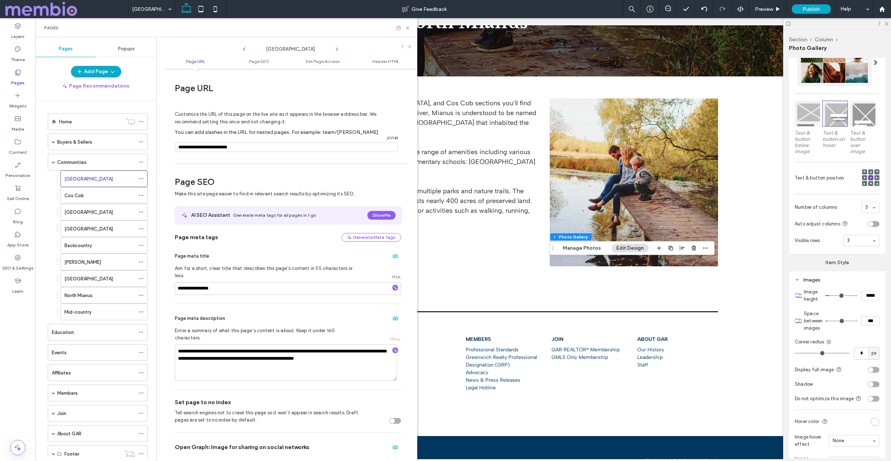
click at [410, 43] on div "[GEOGRAPHIC_DATA]" at bounding box center [290, 47] width 253 height 13
click at [409, 46] on icon at bounding box center [410, 47] width 4 height 4
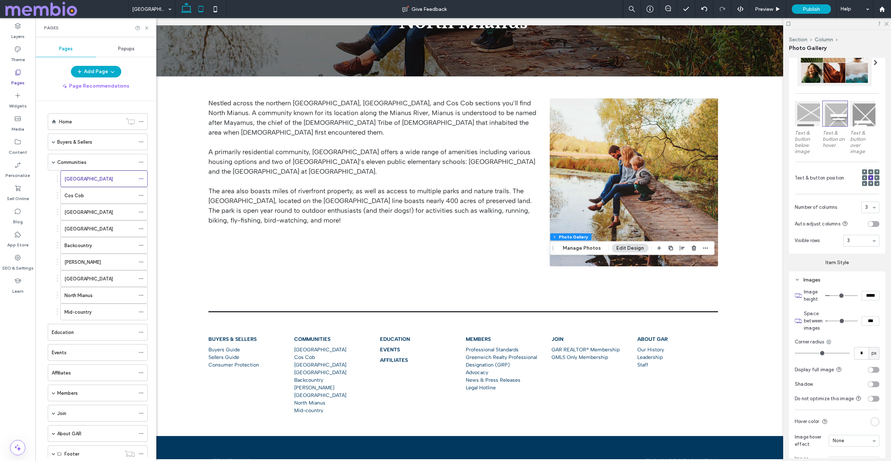
click at [199, 5] on icon at bounding box center [201, 9] width 14 height 14
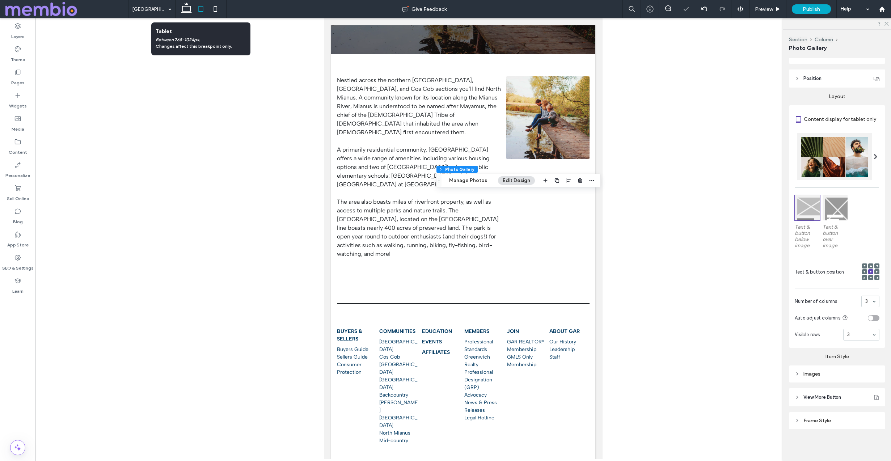
scroll to position [255, 0]
click at [822, 373] on div "Images" at bounding box center [837, 374] width 85 height 6
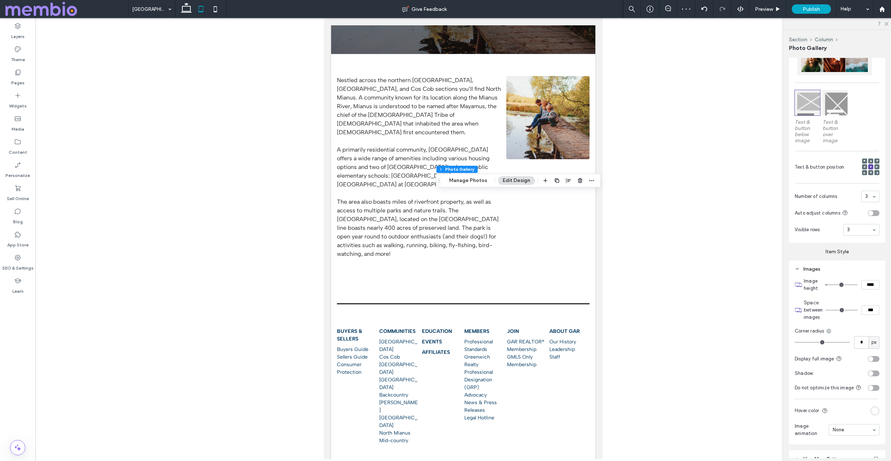
scroll to position [367, 0]
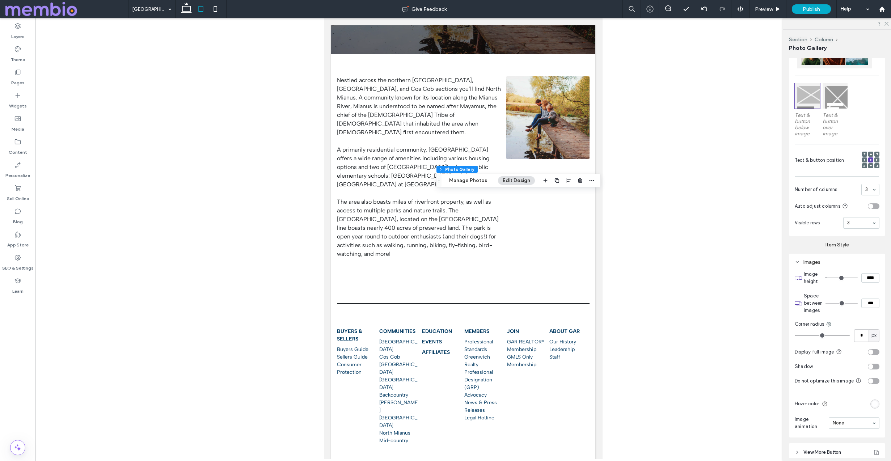
type input "*"
type input "***"
type input "*"
click at [830, 303] on input "range" at bounding box center [842, 303] width 32 height 1
click at [212, 7] on icon at bounding box center [215, 9] width 14 height 14
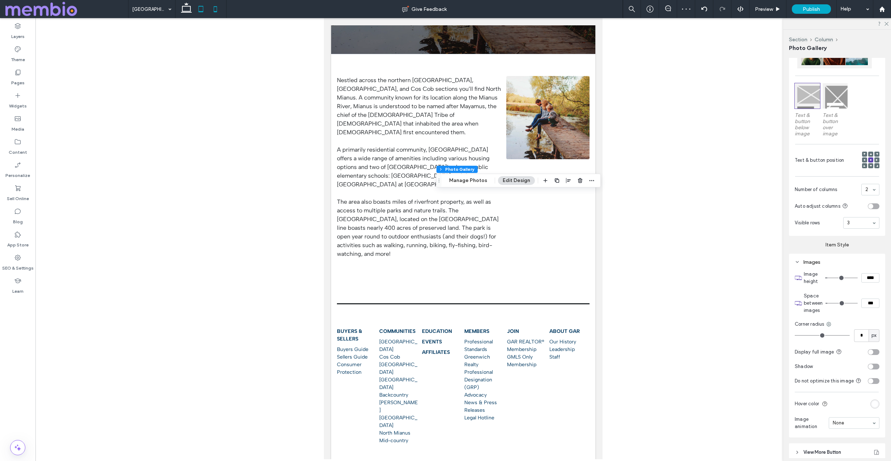
scroll to position [255, 0]
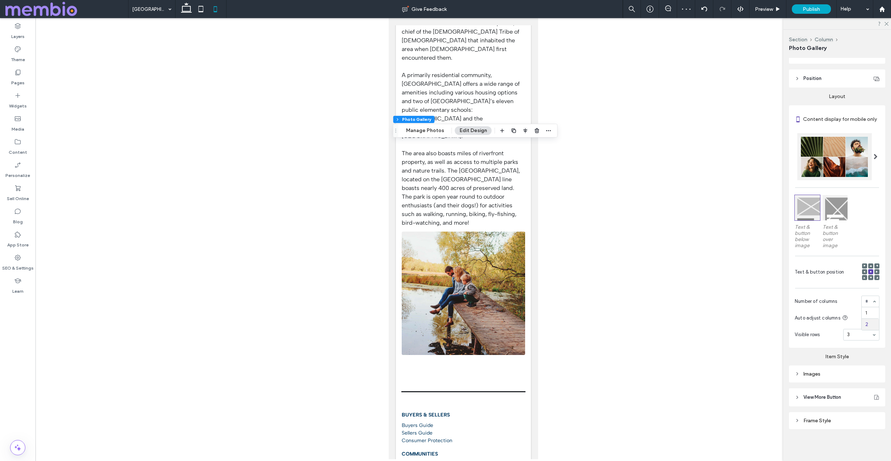
click at [874, 302] on div "1 2" at bounding box center [870, 302] width 18 height 12
click at [864, 333] on input at bounding box center [859, 334] width 25 height 5
click at [832, 315] on span "Auto adjust columns" at bounding box center [818, 317] width 46 height 5
click at [811, 375] on div "Images" at bounding box center [837, 374] width 85 height 6
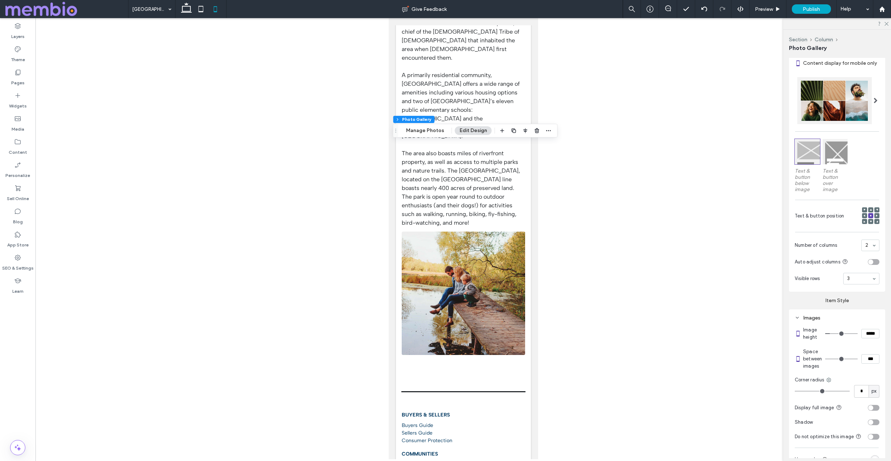
scroll to position [312, 0]
type input "*"
type input "***"
type input "*"
click at [830, 358] on input "range" at bounding box center [841, 358] width 33 height 1
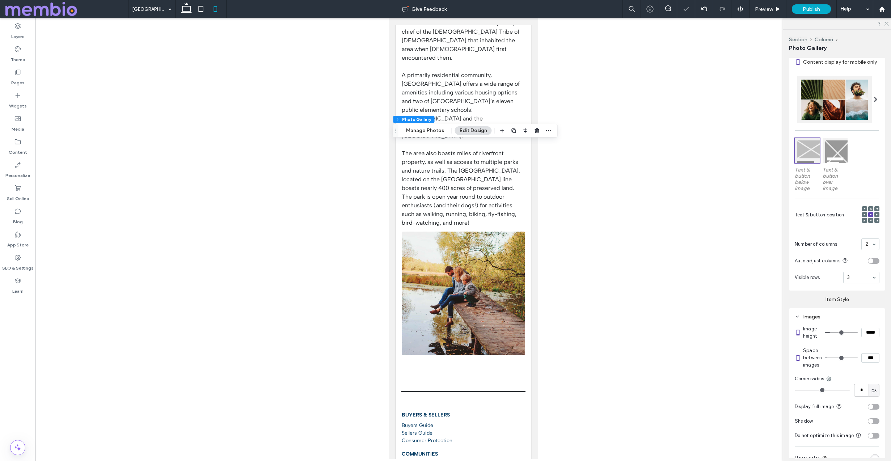
click at [868, 330] on input "*****" at bounding box center [870, 332] width 18 height 9
type input "*****"
type input "***"
click at [196, 8] on icon at bounding box center [201, 9] width 14 height 14
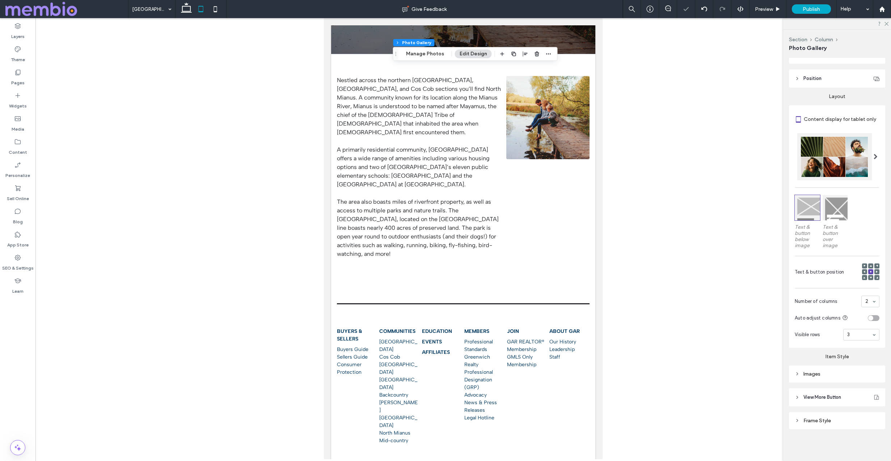
scroll to position [255, 0]
click at [186, 9] on icon at bounding box center [186, 9] width 14 height 14
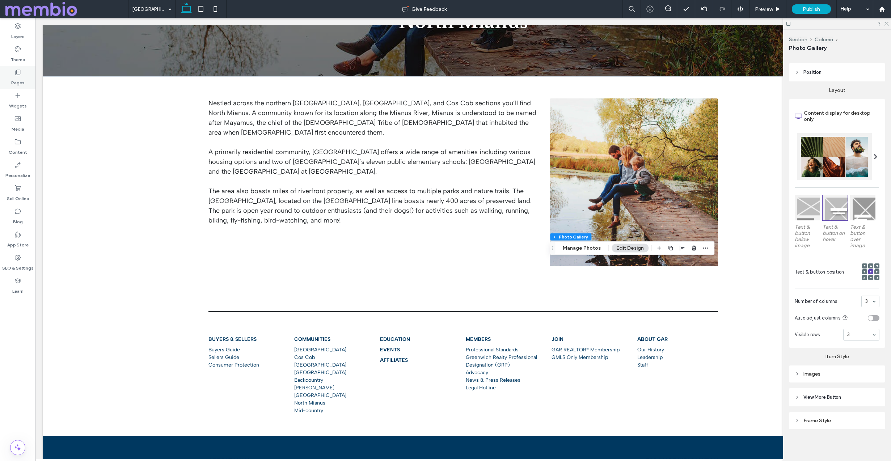
click at [22, 80] on label "Pages" at bounding box center [17, 81] width 13 height 10
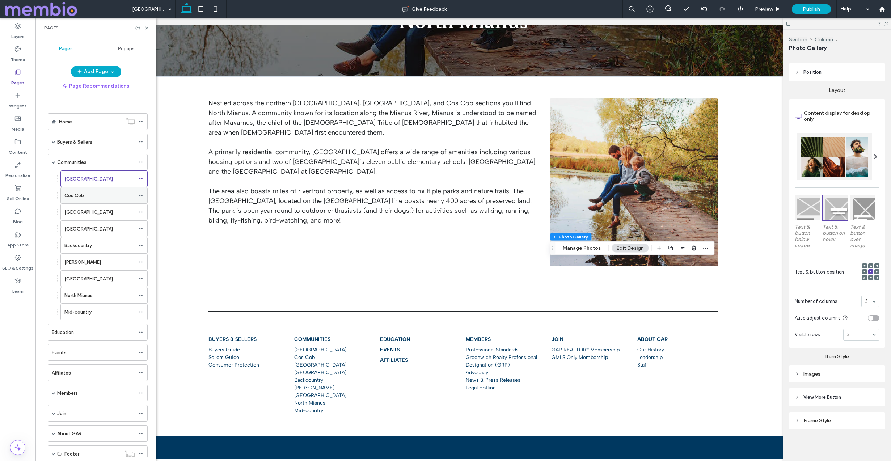
click at [83, 193] on label "Cos Cob" at bounding box center [74, 195] width 20 height 13
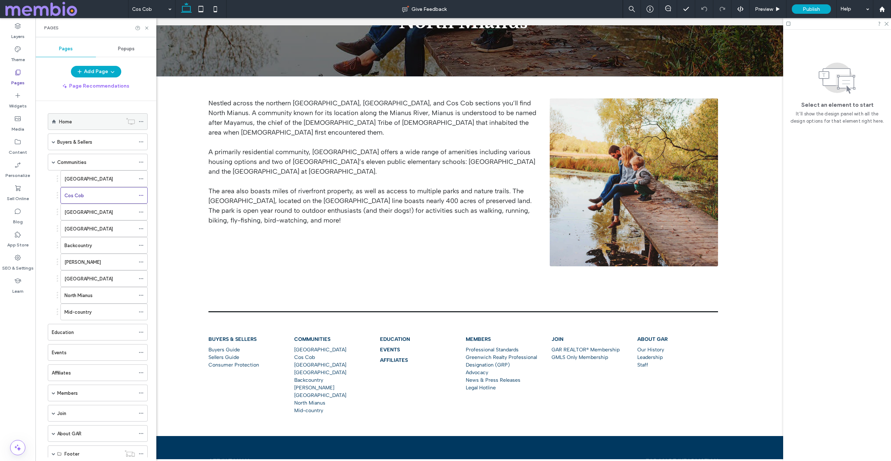
click at [92, 124] on div "Home" at bounding box center [90, 122] width 63 height 8
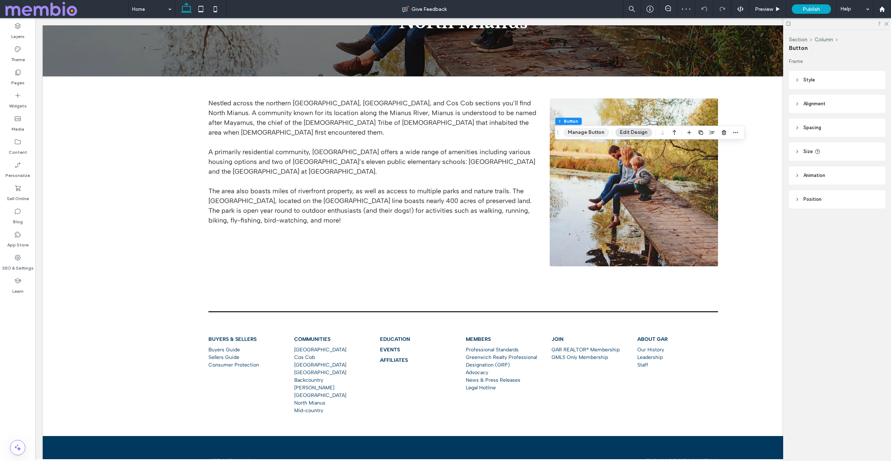
click at [583, 133] on button "Manage Button" at bounding box center [586, 132] width 46 height 9
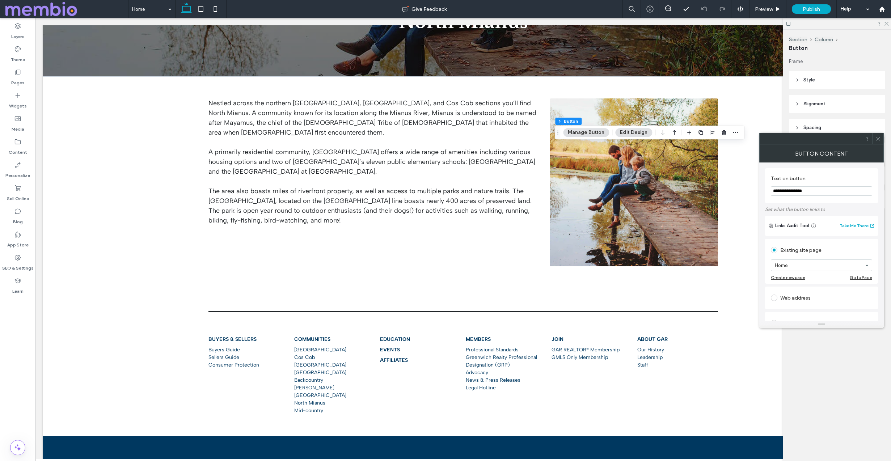
click at [783, 191] on input "**********" at bounding box center [821, 190] width 101 height 9
type input "**********"
click at [880, 134] on span at bounding box center [878, 138] width 5 height 11
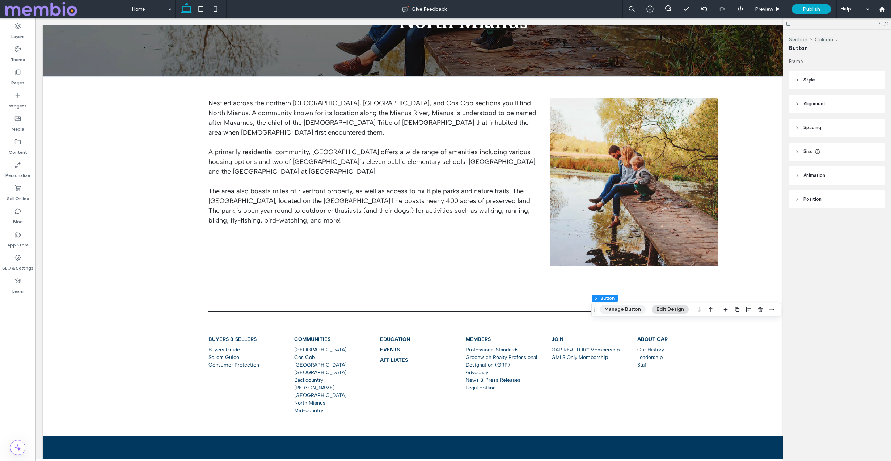
click at [621, 310] on button "Manage Button" at bounding box center [623, 309] width 46 height 9
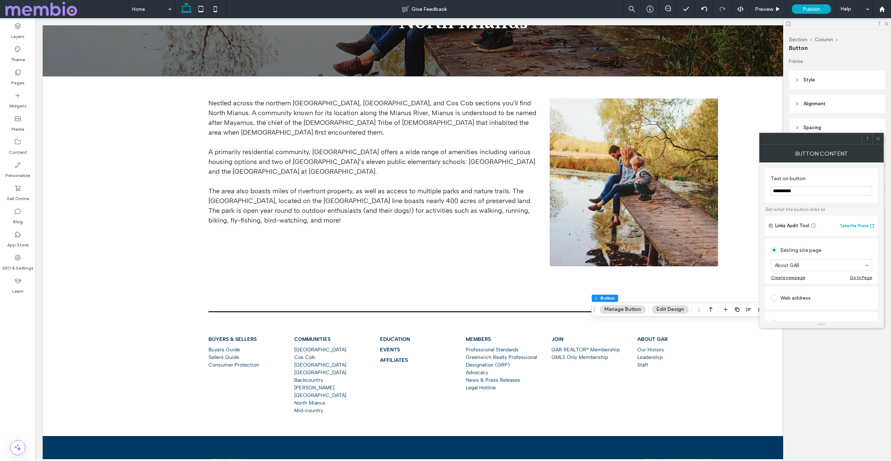
click at [879, 139] on icon at bounding box center [878, 138] width 5 height 5
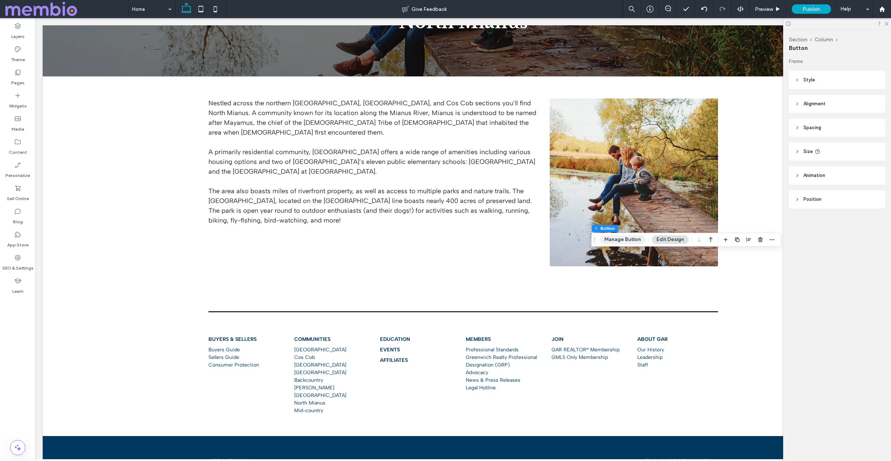
click at [623, 242] on button "Manage Button" at bounding box center [623, 239] width 46 height 9
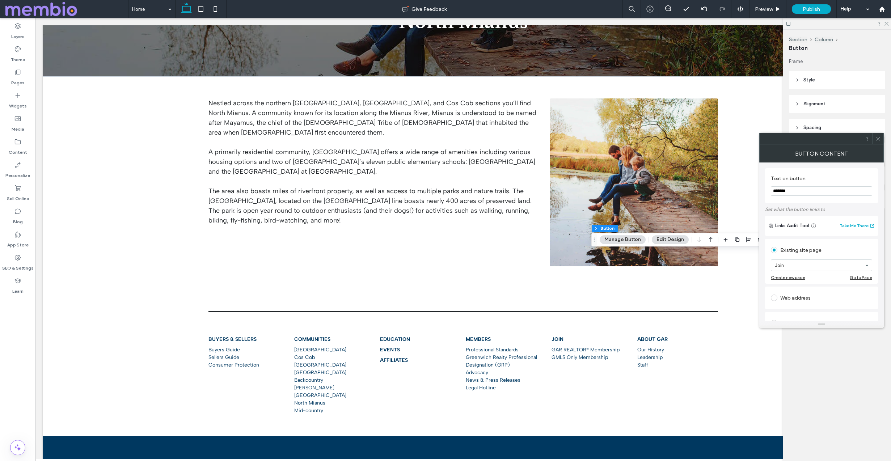
click at [880, 141] on icon at bounding box center [878, 138] width 5 height 5
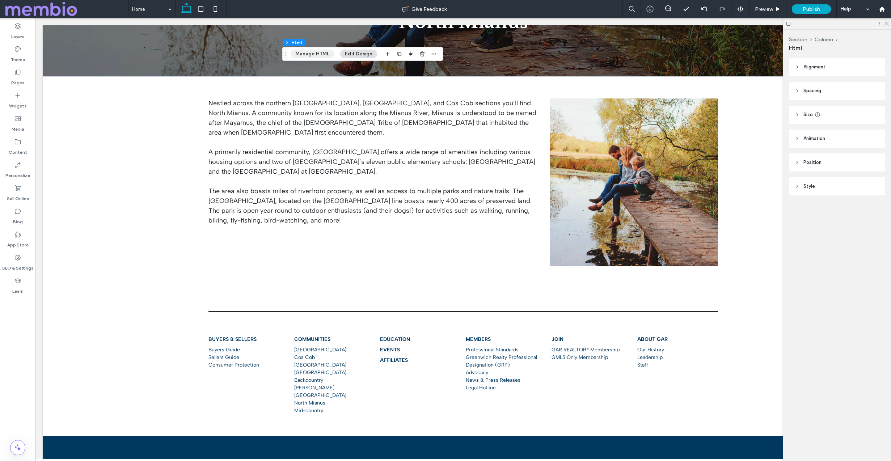
click at [317, 55] on button "Manage HTML" at bounding box center [312, 54] width 43 height 9
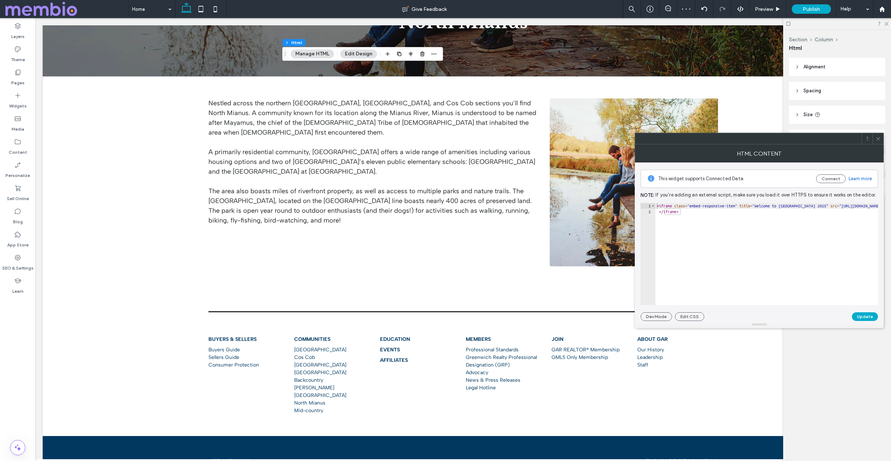
click at [877, 136] on icon at bounding box center [878, 138] width 5 height 5
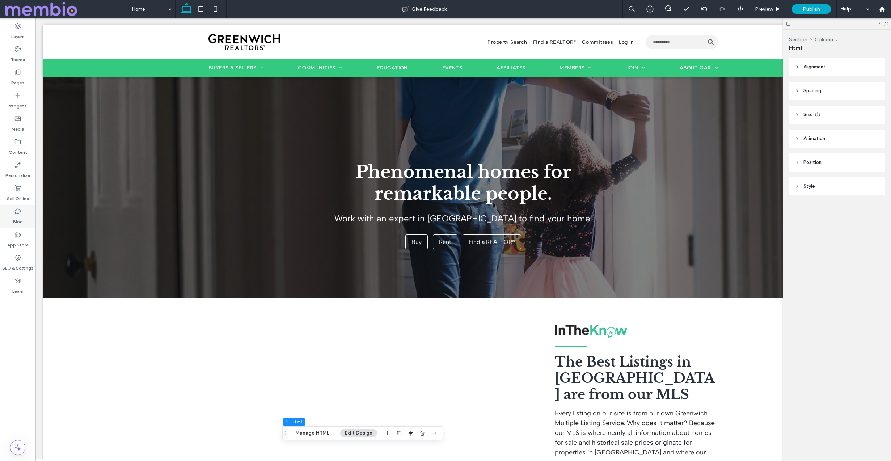
click at [21, 220] on label "Blog" at bounding box center [18, 220] width 10 height 10
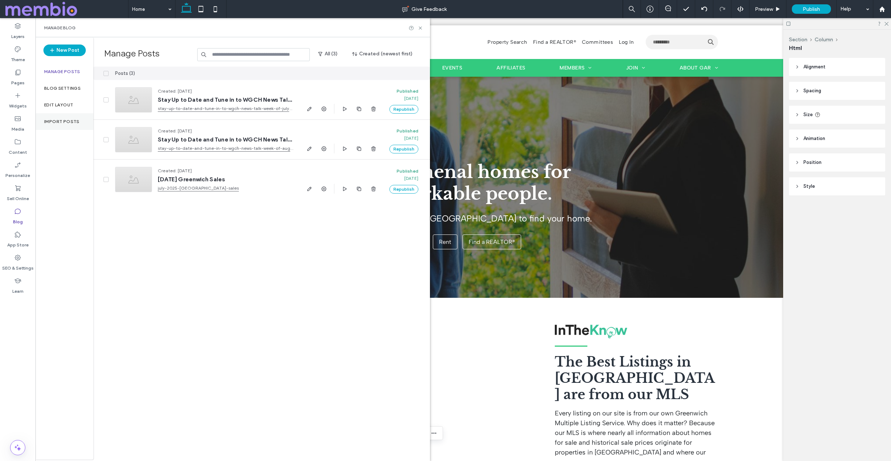
click at [62, 118] on div "Import Posts" at bounding box center [64, 121] width 58 height 17
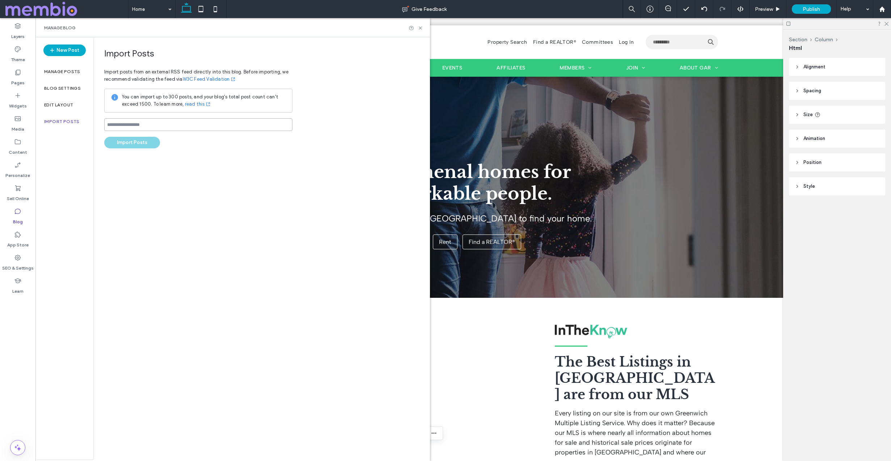
click at [138, 126] on input at bounding box center [198, 124] width 188 height 13
click at [113, 178] on div "Import Posts Import posts from an external RSS feed directly into this blog. Be…" at bounding box center [261, 248] width 337 height 422
click at [124, 125] on input at bounding box center [198, 124] width 188 height 13
click at [236, 172] on div "Import Posts Import posts from an external RSS feed directly into this blog. Be…" at bounding box center [261, 248] width 337 height 422
click at [156, 127] on input at bounding box center [198, 124] width 188 height 13
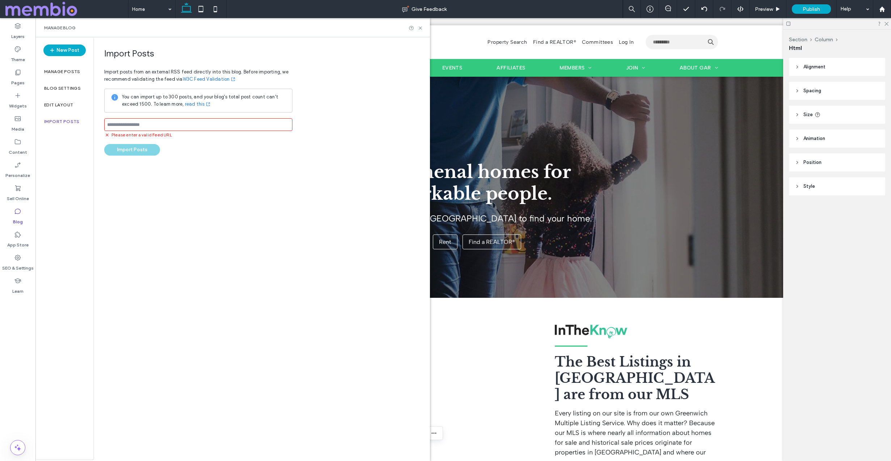
paste input "**********"
type input "**********"
click at [140, 142] on div "**********" at bounding box center [198, 98] width 188 height 100
click at [215, 147] on div "**********" at bounding box center [198, 101] width 188 height 107
click at [420, 26] on icon at bounding box center [420, 27] width 5 height 5
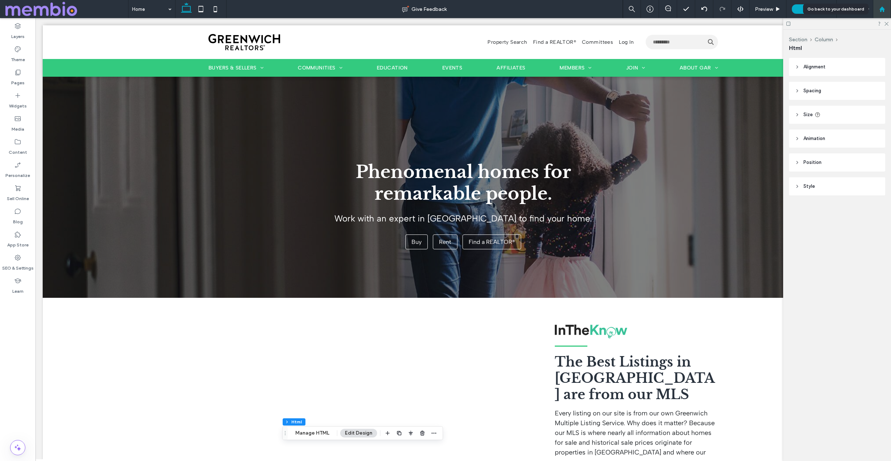
click at [883, 8] on use at bounding box center [881, 8] width 5 height 5
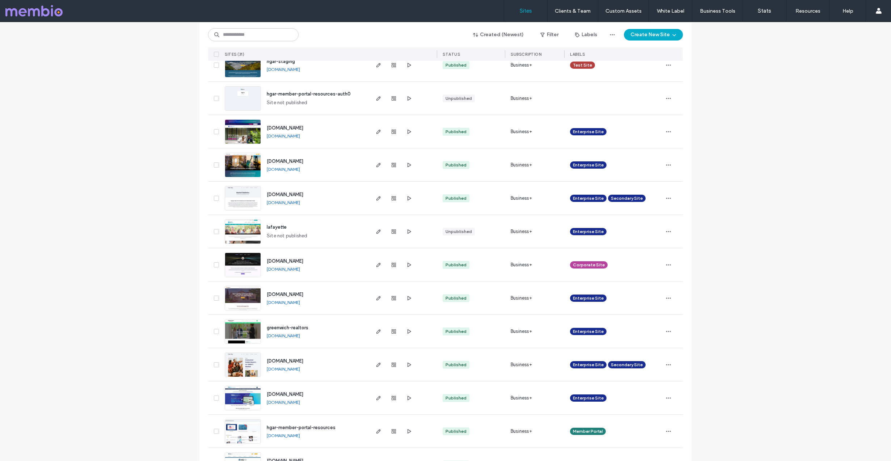
scroll to position [708, 0]
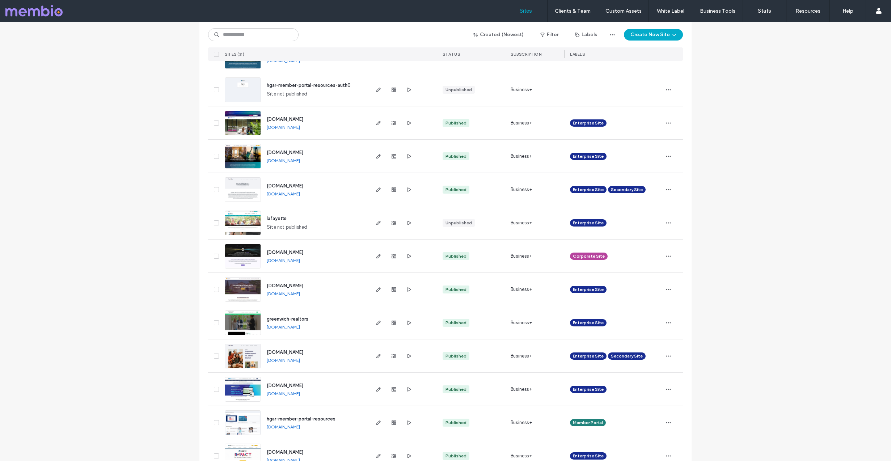
click at [239, 327] on img at bounding box center [242, 335] width 35 height 49
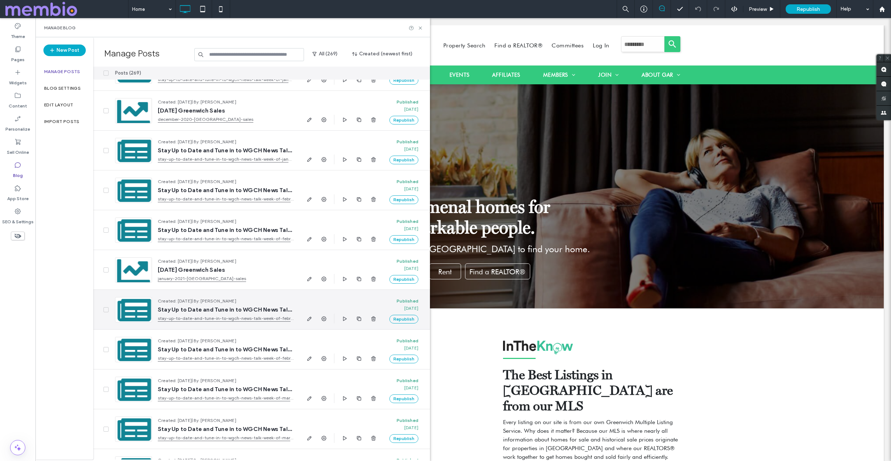
scroll to position [5593, 0]
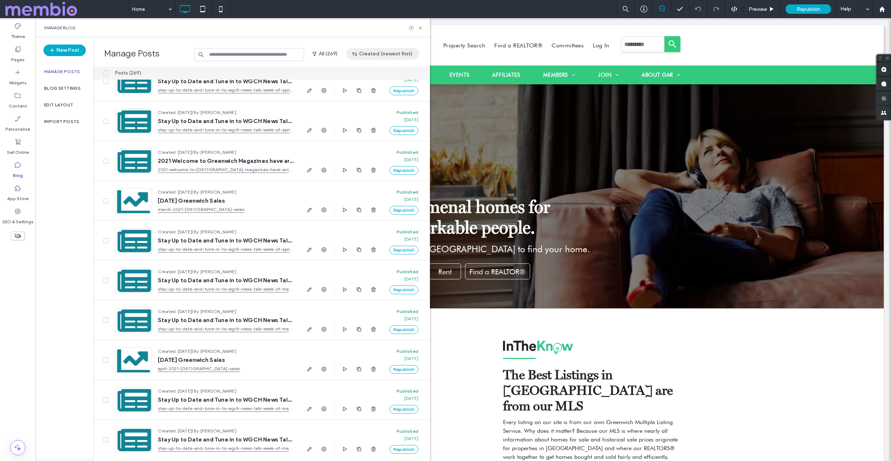
click at [393, 56] on button "Created (newest first)" at bounding box center [382, 54] width 73 height 12
click at [381, 112] on span "Published (oldest first)" at bounding box center [386, 115] width 51 height 7
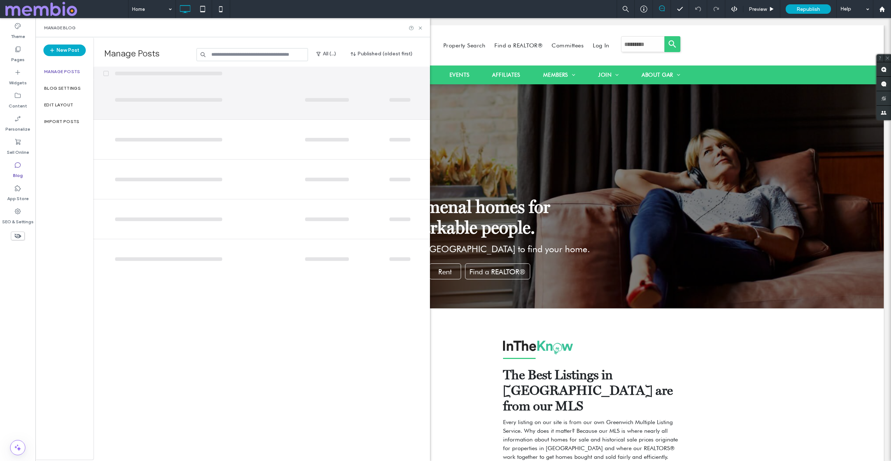
scroll to position [0, 0]
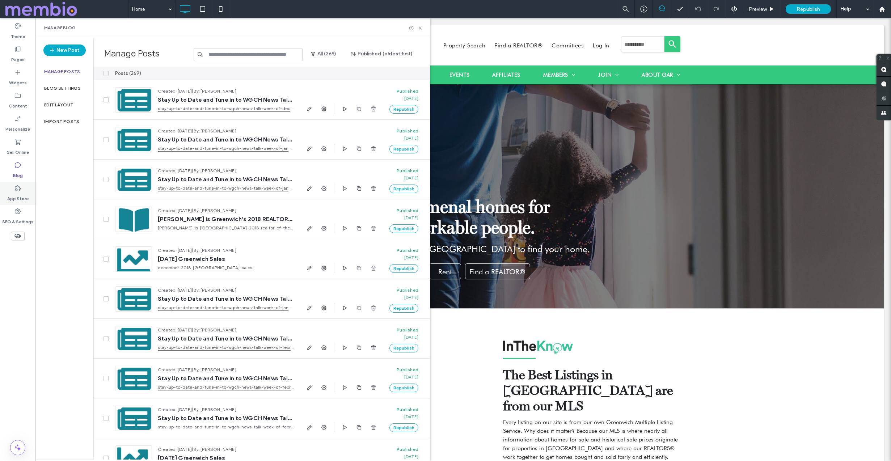
click at [21, 197] on label "App Store" at bounding box center [17, 197] width 21 height 10
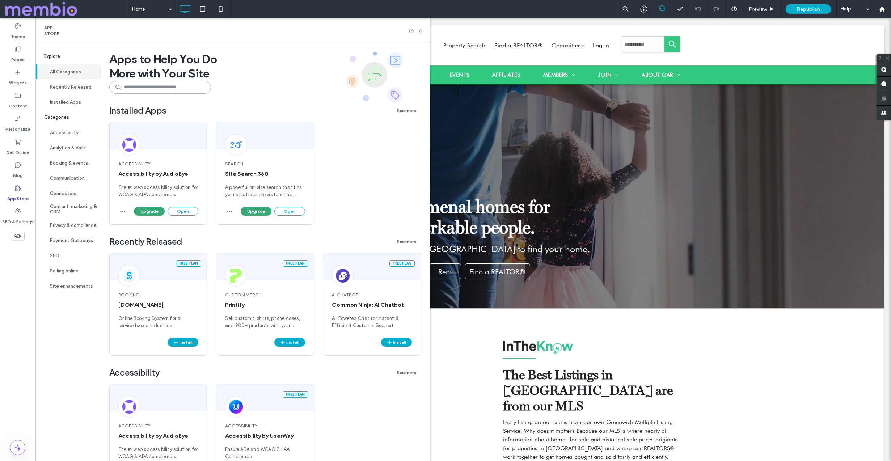
click at [128, 86] on input at bounding box center [160, 87] width 102 height 13
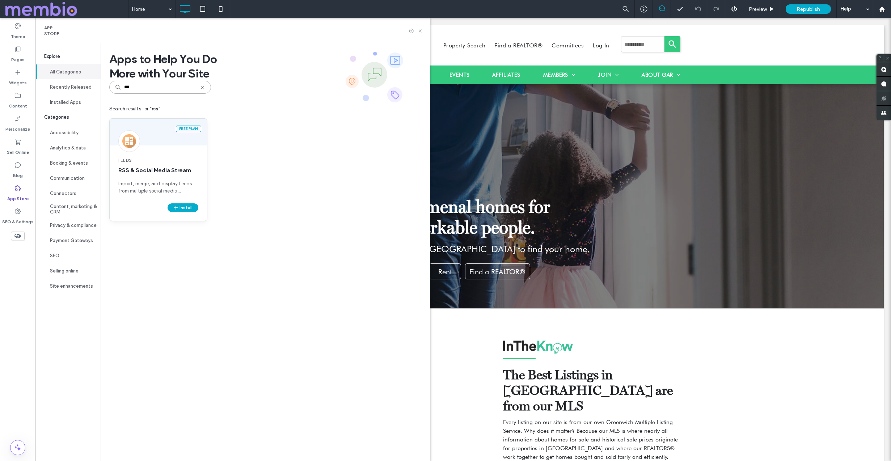
type input "***"
click at [155, 166] on div "Feeds RSS & Social Media Stream Import, merge, and display feeds from multiple …" at bounding box center [158, 175] width 97 height 55
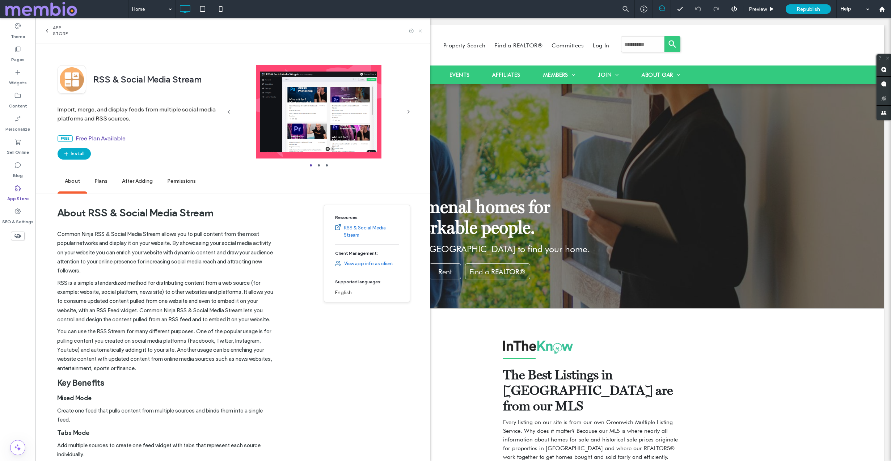
click at [420, 31] on use at bounding box center [420, 30] width 3 height 3
